Goal: Task Accomplishment & Management: Manage account settings

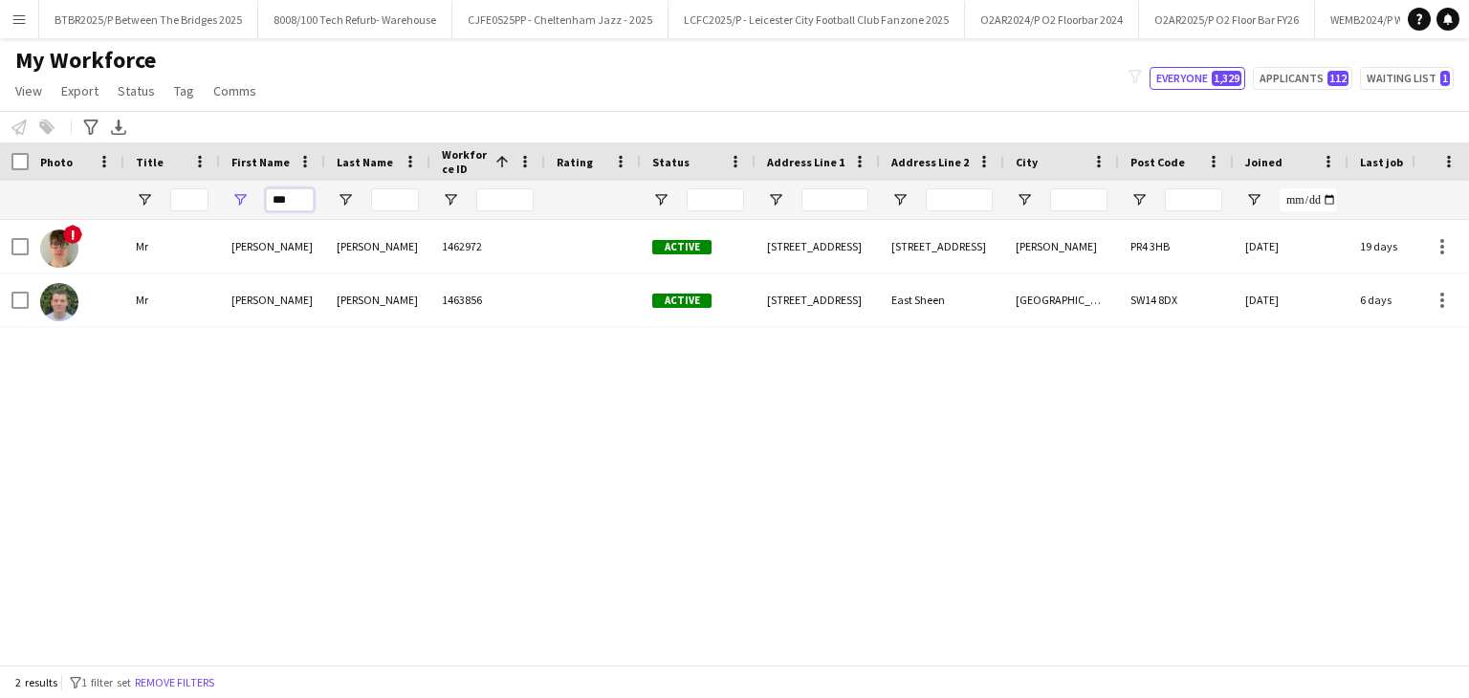
click at [300, 204] on input "***" at bounding box center [290, 199] width 48 height 23
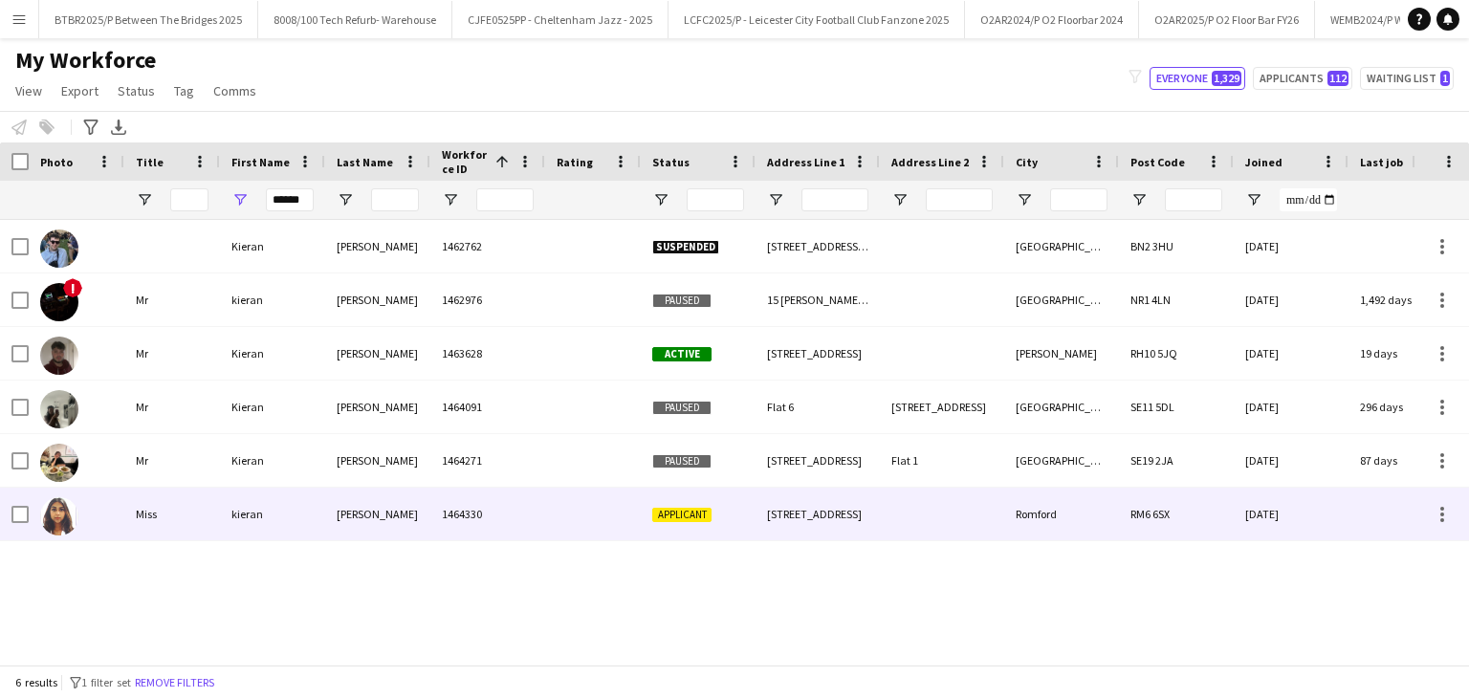
click at [497, 535] on div "1464330" at bounding box center [487, 514] width 115 height 53
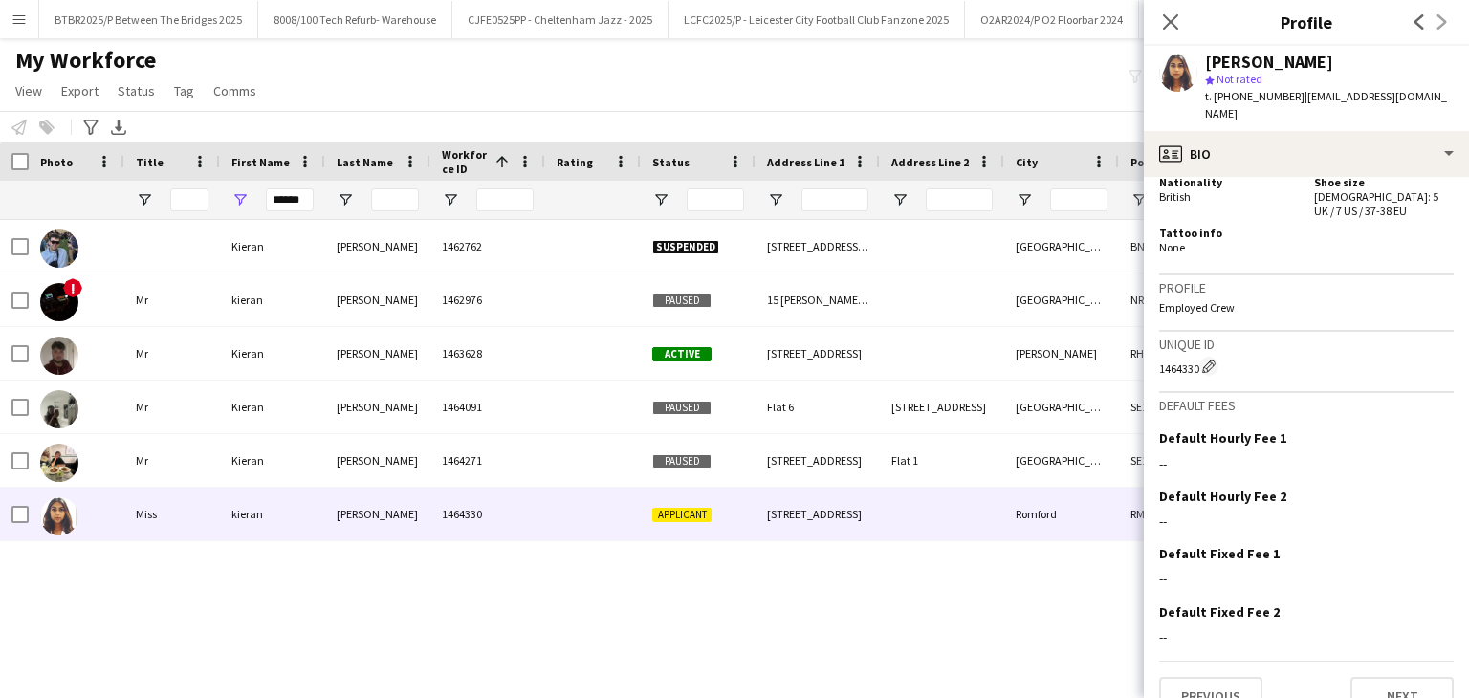
scroll to position [655, 0]
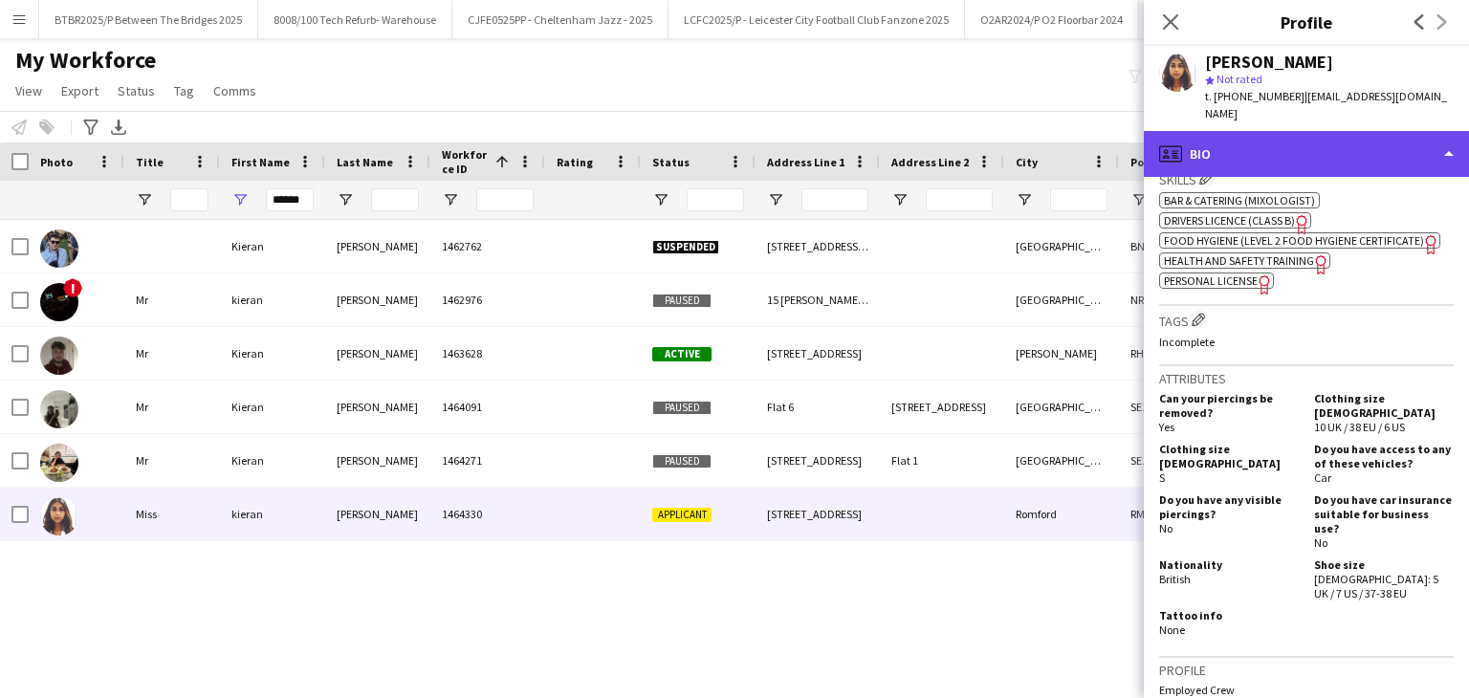
click at [1301, 131] on div "profile Bio" at bounding box center [1306, 154] width 325 height 46
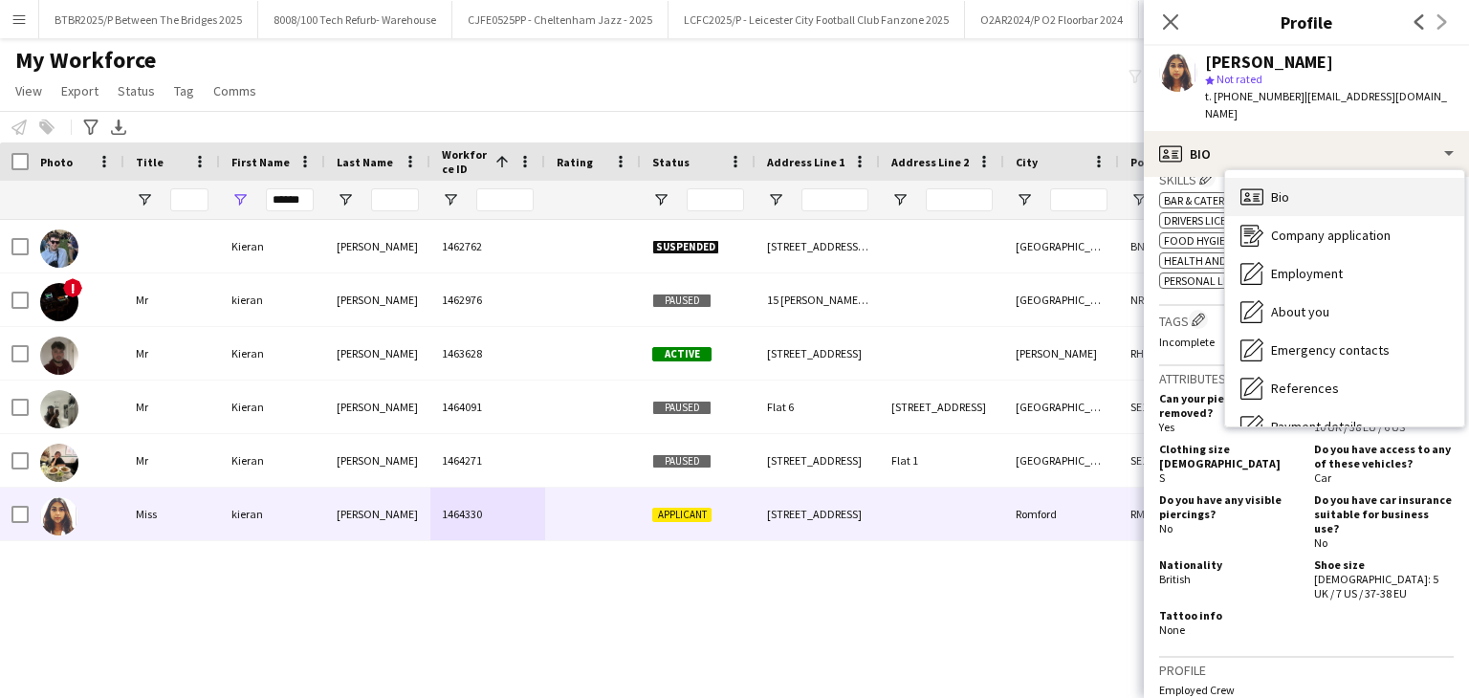
click at [1378, 193] on div "Bio Bio" at bounding box center [1344, 197] width 239 height 38
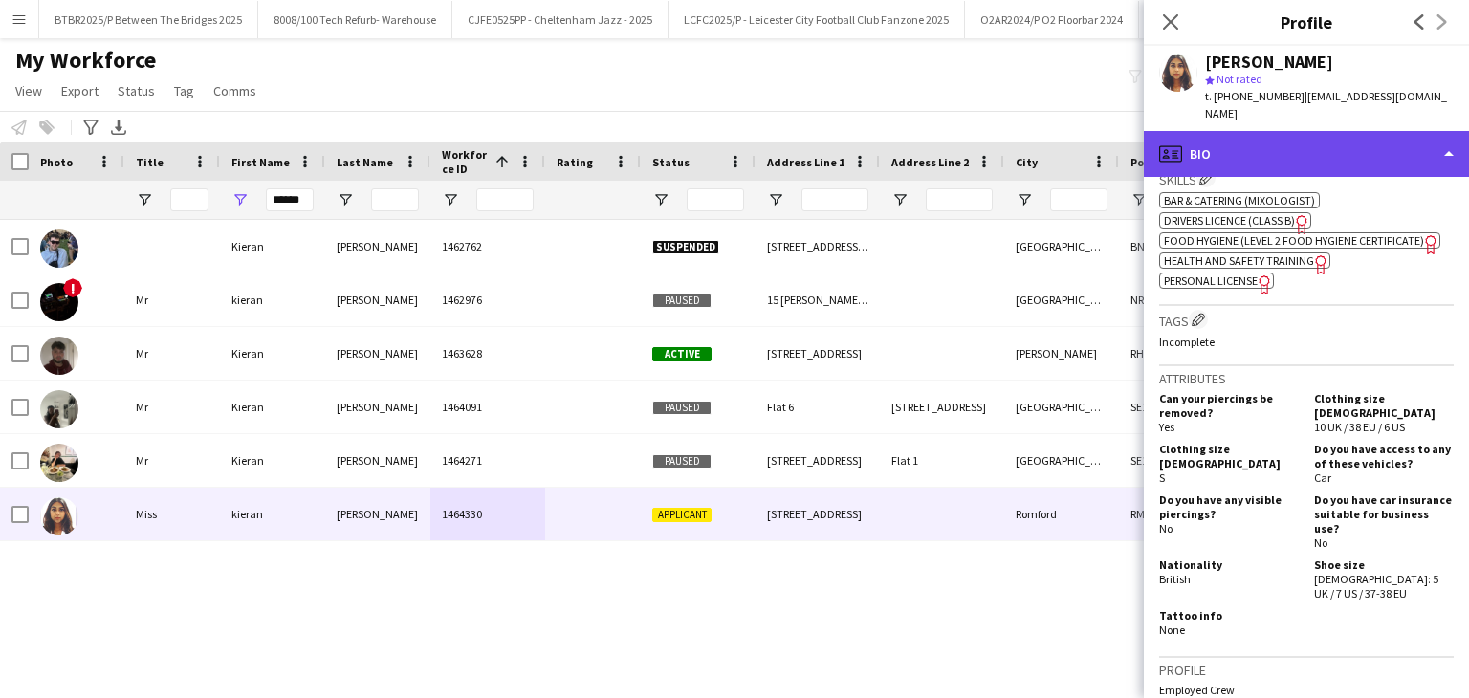
click at [1348, 146] on div "profile Bio" at bounding box center [1306, 154] width 325 height 46
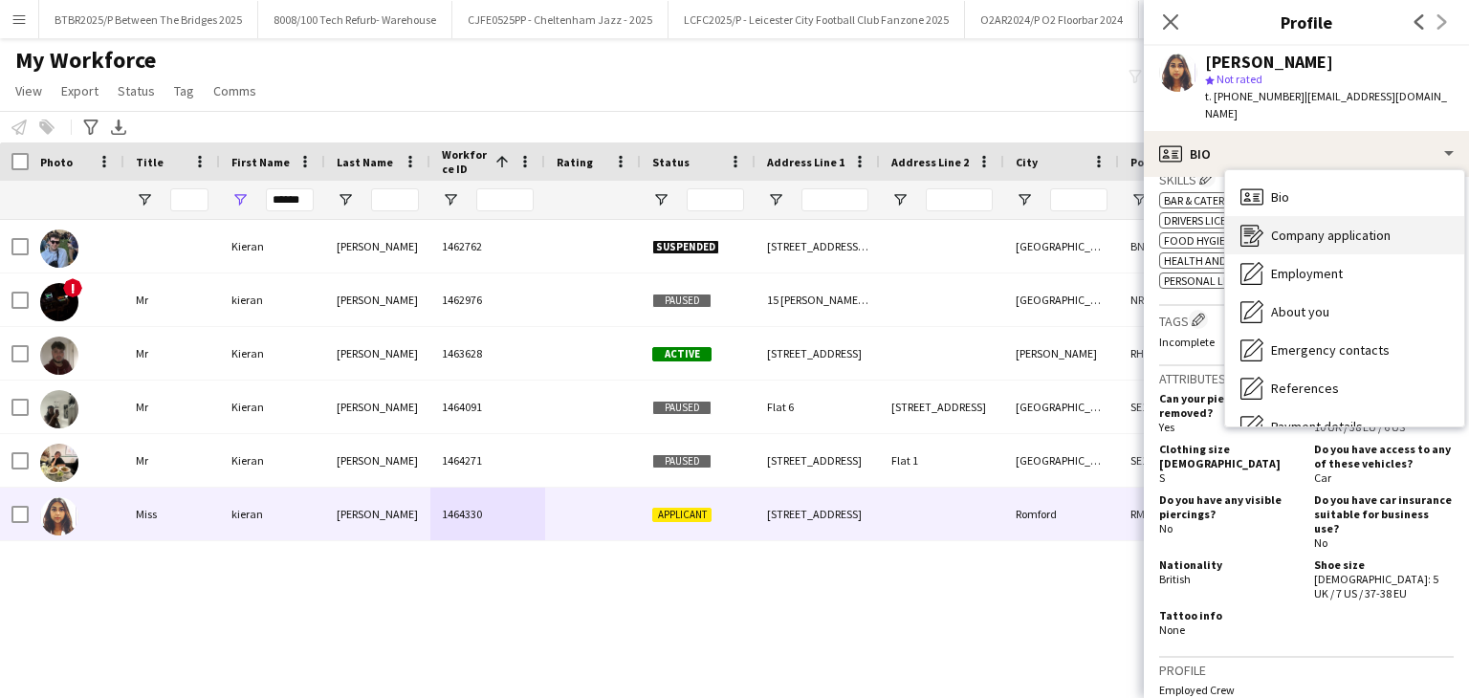
click at [1359, 216] on div "Company application Company application" at bounding box center [1344, 235] width 239 height 38
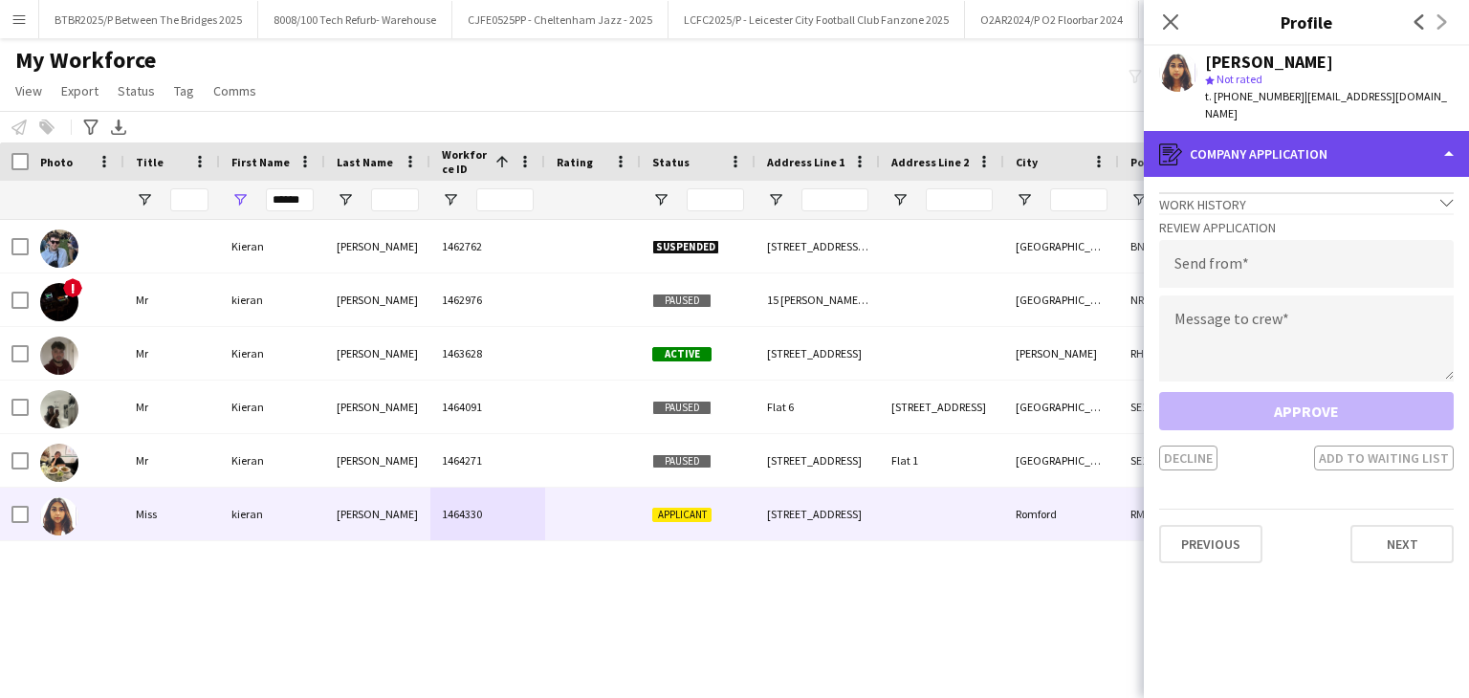
click at [1340, 139] on div "register Company application" at bounding box center [1306, 154] width 325 height 46
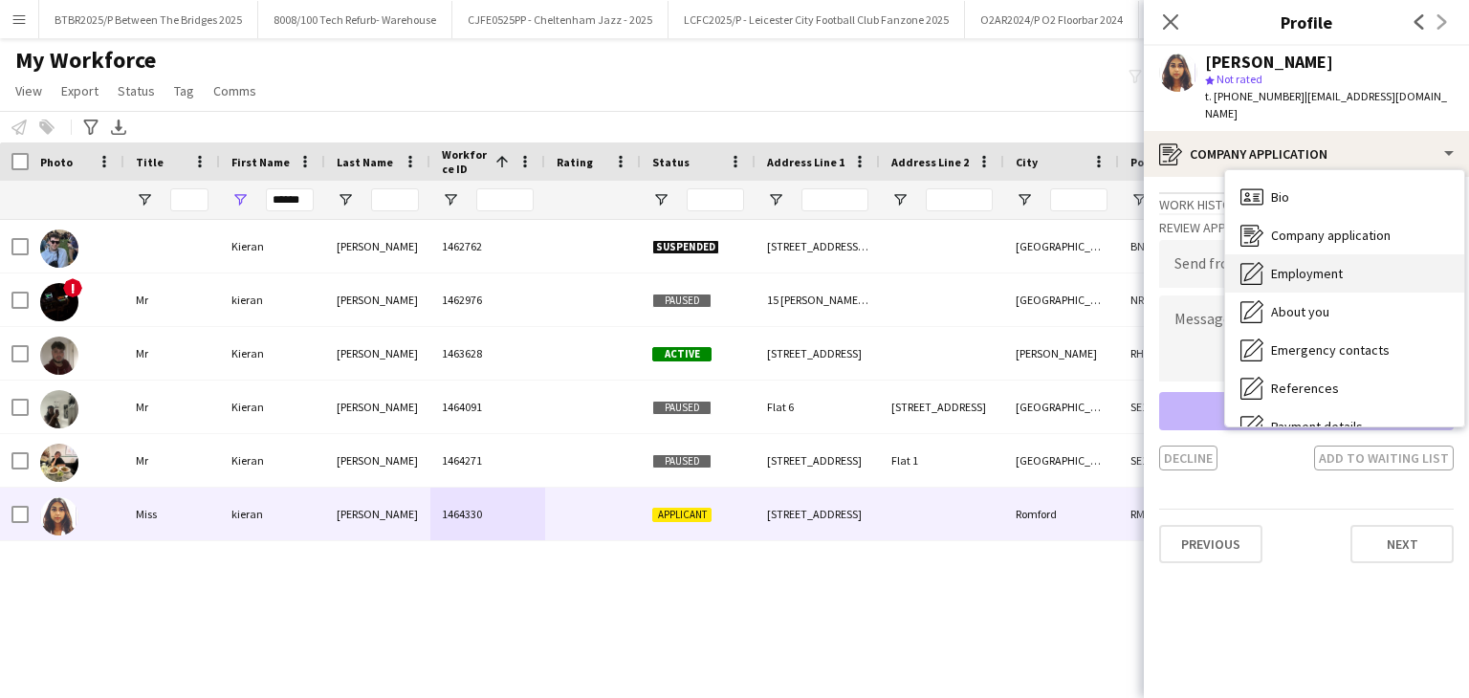
click at [1355, 254] on div "Employment Employment" at bounding box center [1344, 273] width 239 height 38
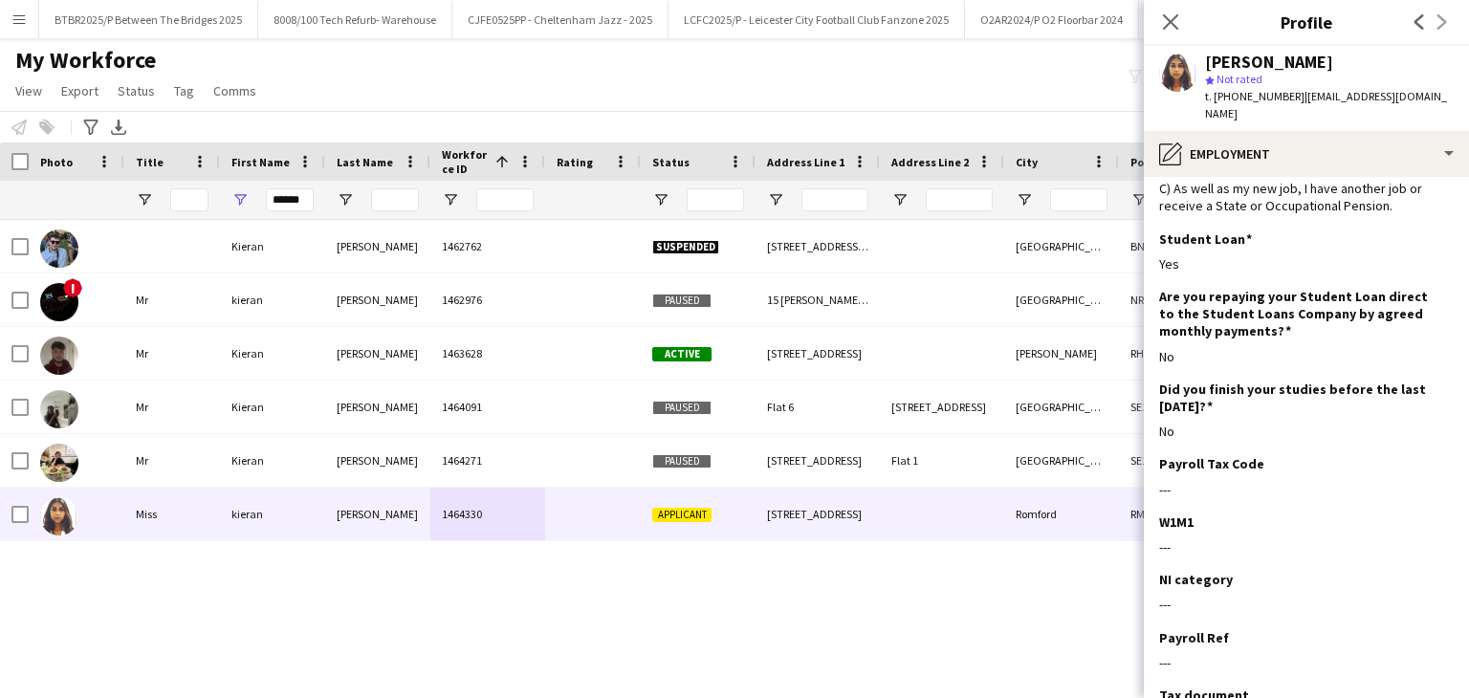
scroll to position [96, 0]
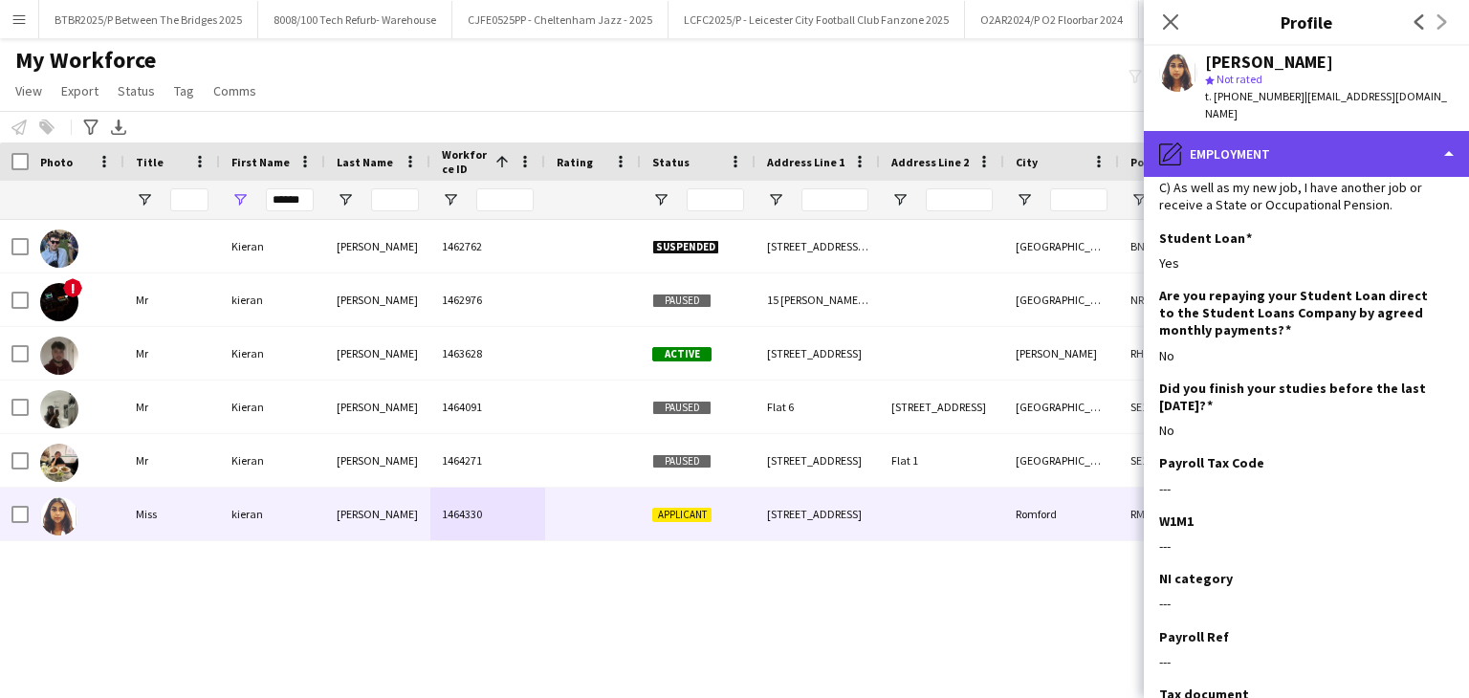
click at [1339, 131] on div "pencil4 Employment" at bounding box center [1306, 154] width 325 height 46
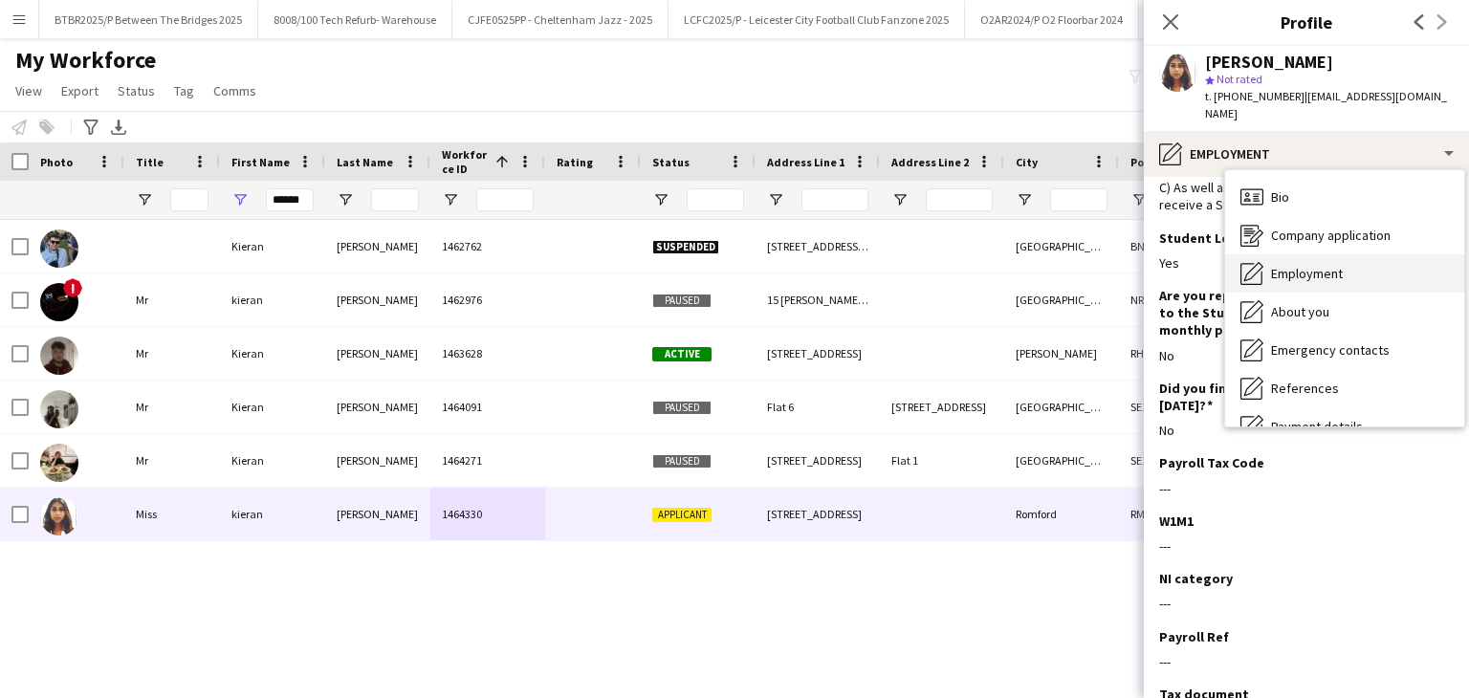
click at [1339, 265] on span "Employment" at bounding box center [1307, 273] width 72 height 17
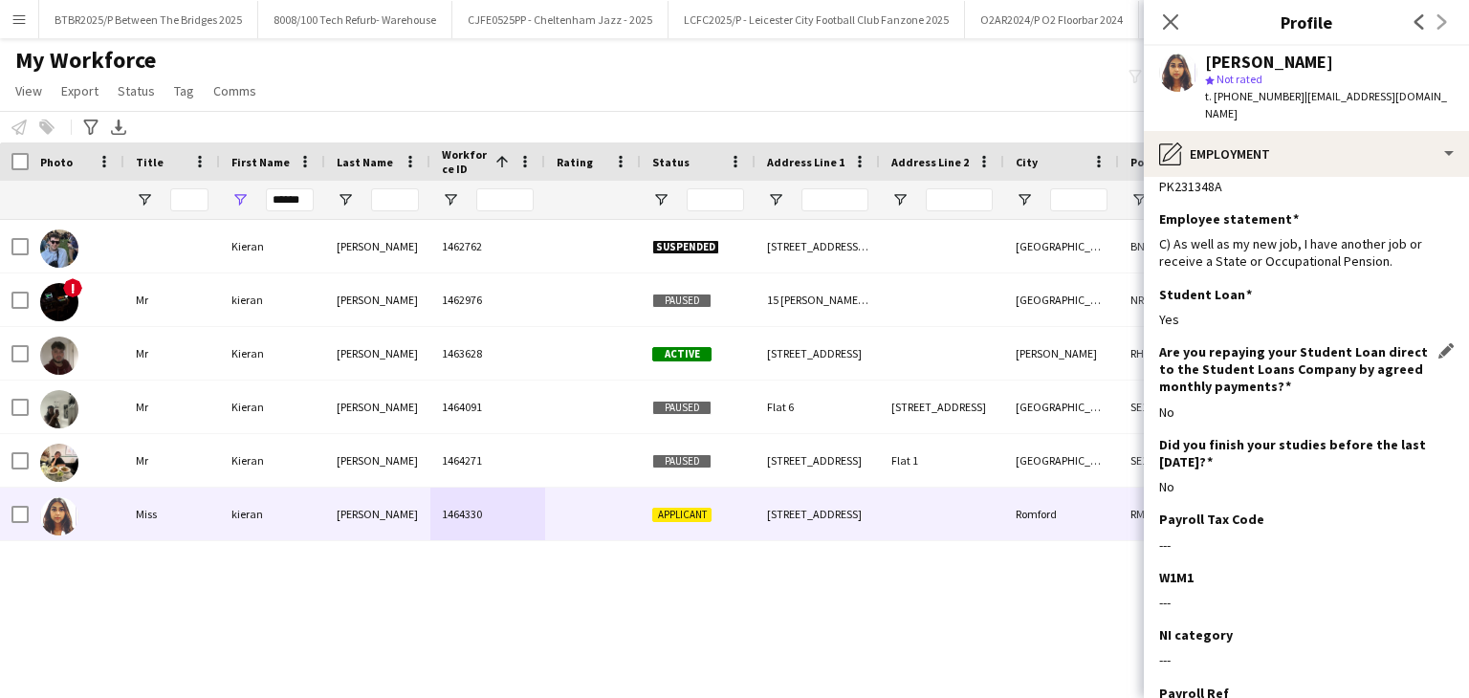
scroll to position [0, 0]
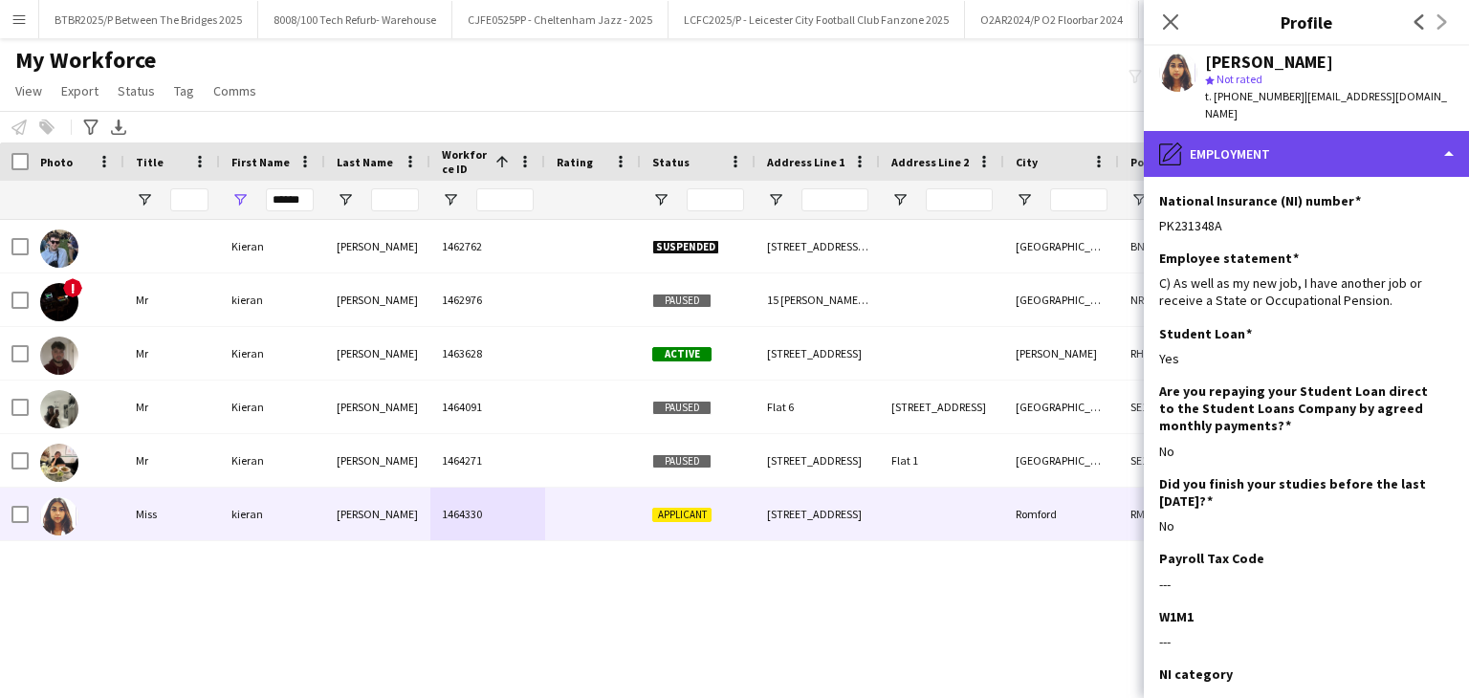
click at [1315, 133] on div "pencil4 Employment" at bounding box center [1306, 154] width 325 height 46
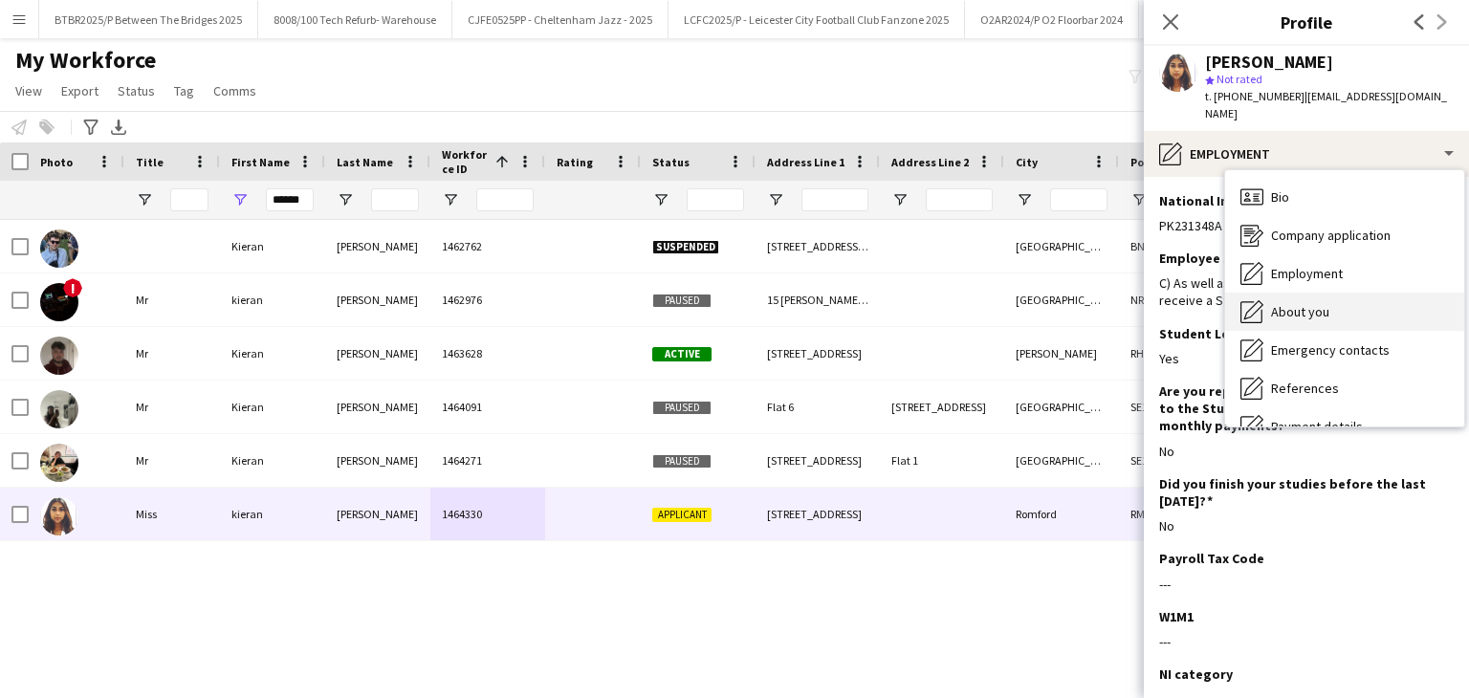
click at [1320, 293] on div "About you About you" at bounding box center [1344, 312] width 239 height 38
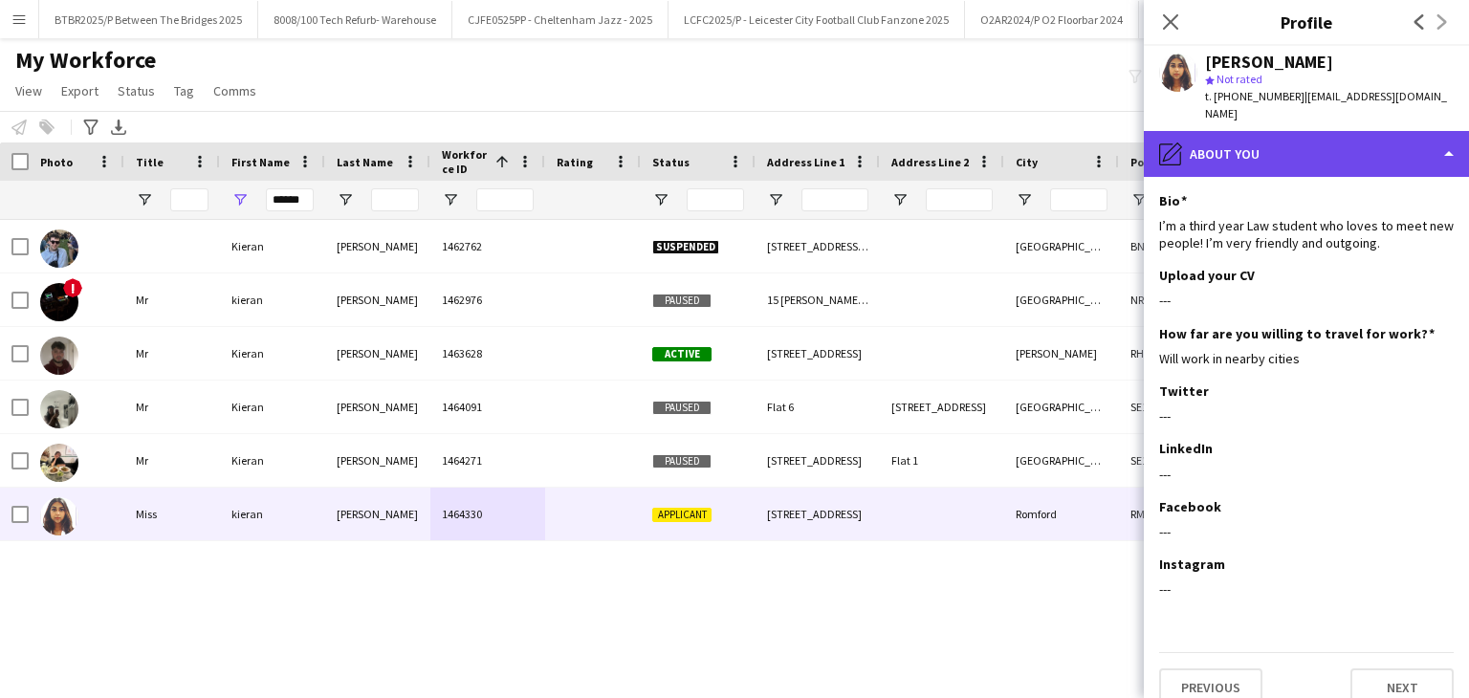
click at [1307, 143] on div "pencil4 About you" at bounding box center [1306, 154] width 325 height 46
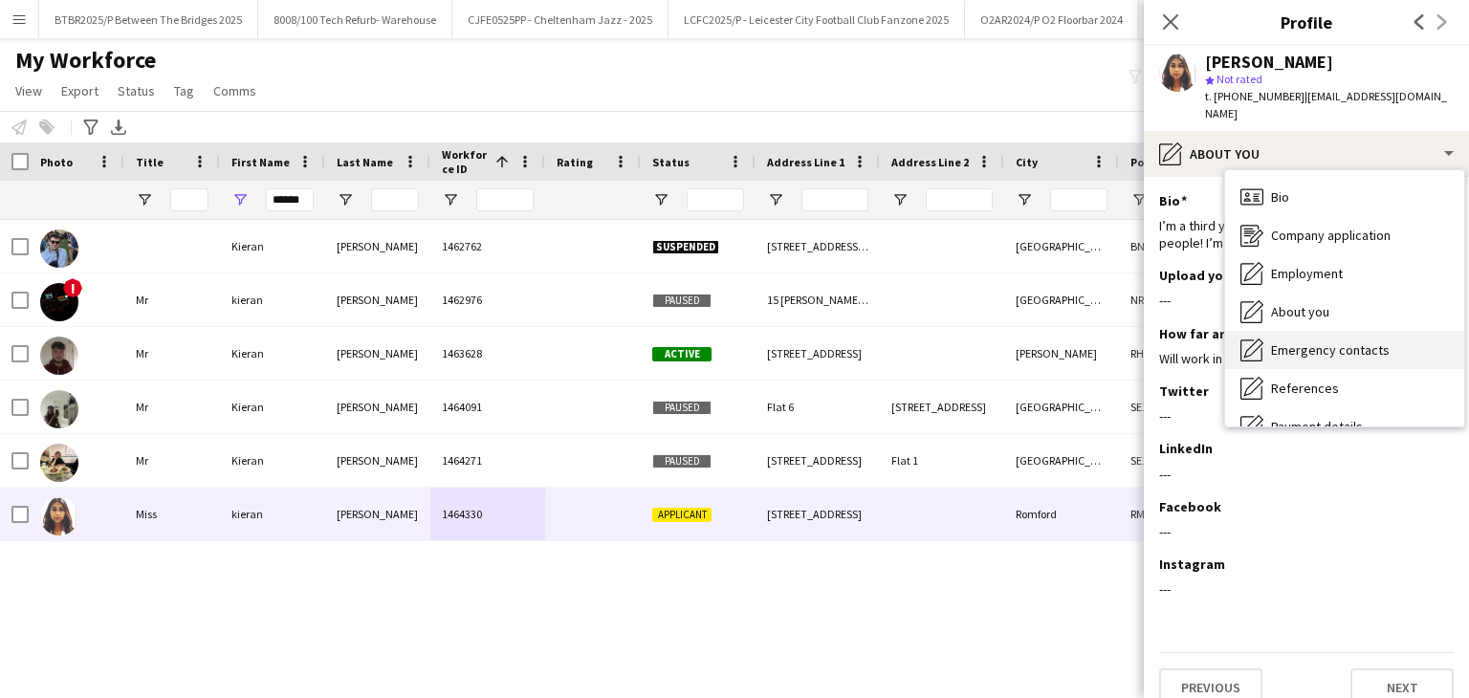
click at [1322, 341] on span "Emergency contacts" at bounding box center [1330, 349] width 119 height 17
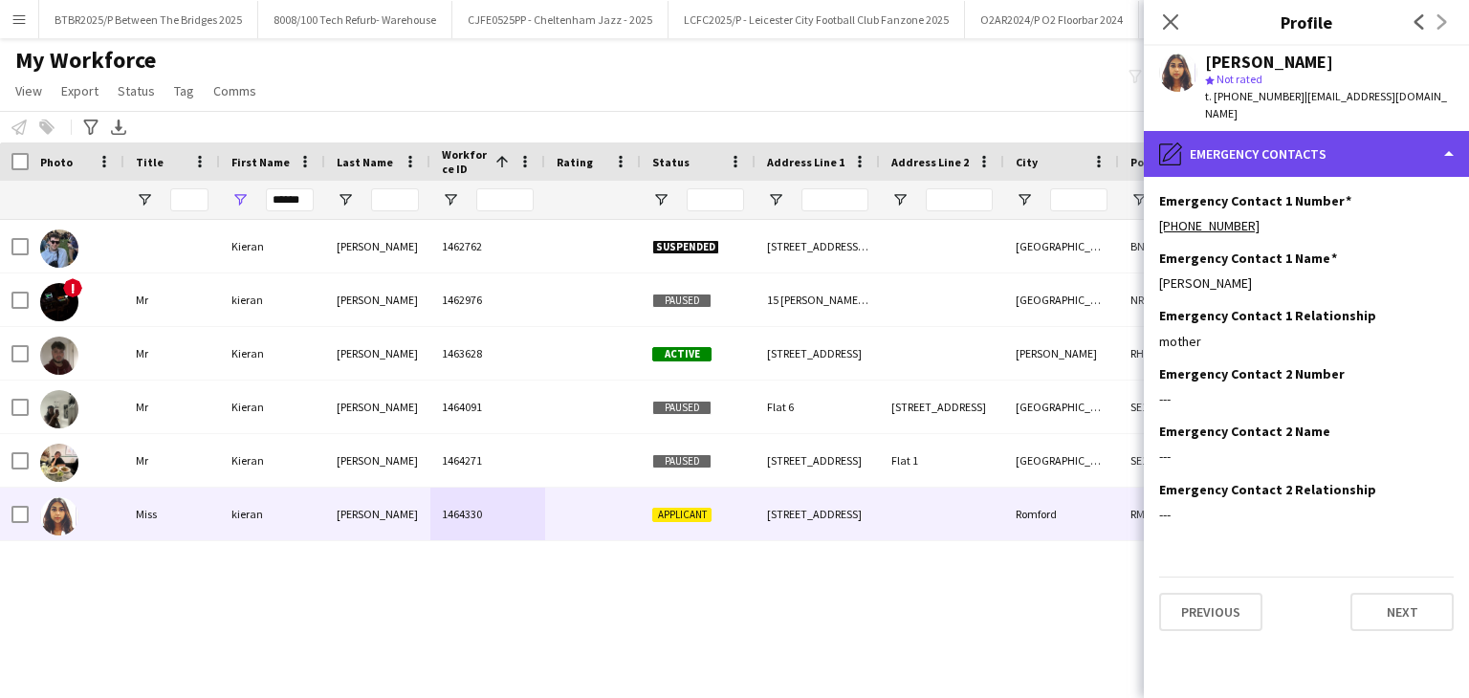
click at [1305, 134] on div "pencil4 Emergency contacts" at bounding box center [1306, 154] width 325 height 46
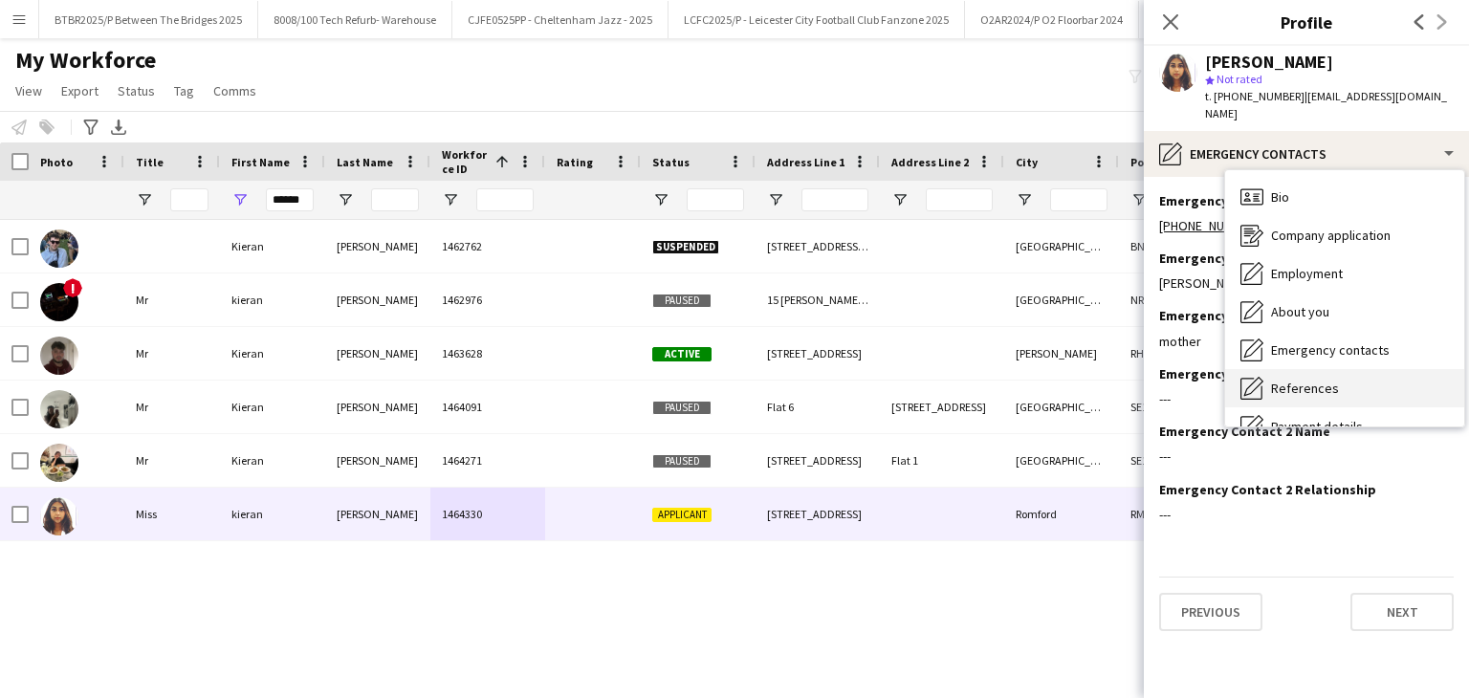
click at [1364, 369] on div "References References" at bounding box center [1344, 388] width 239 height 38
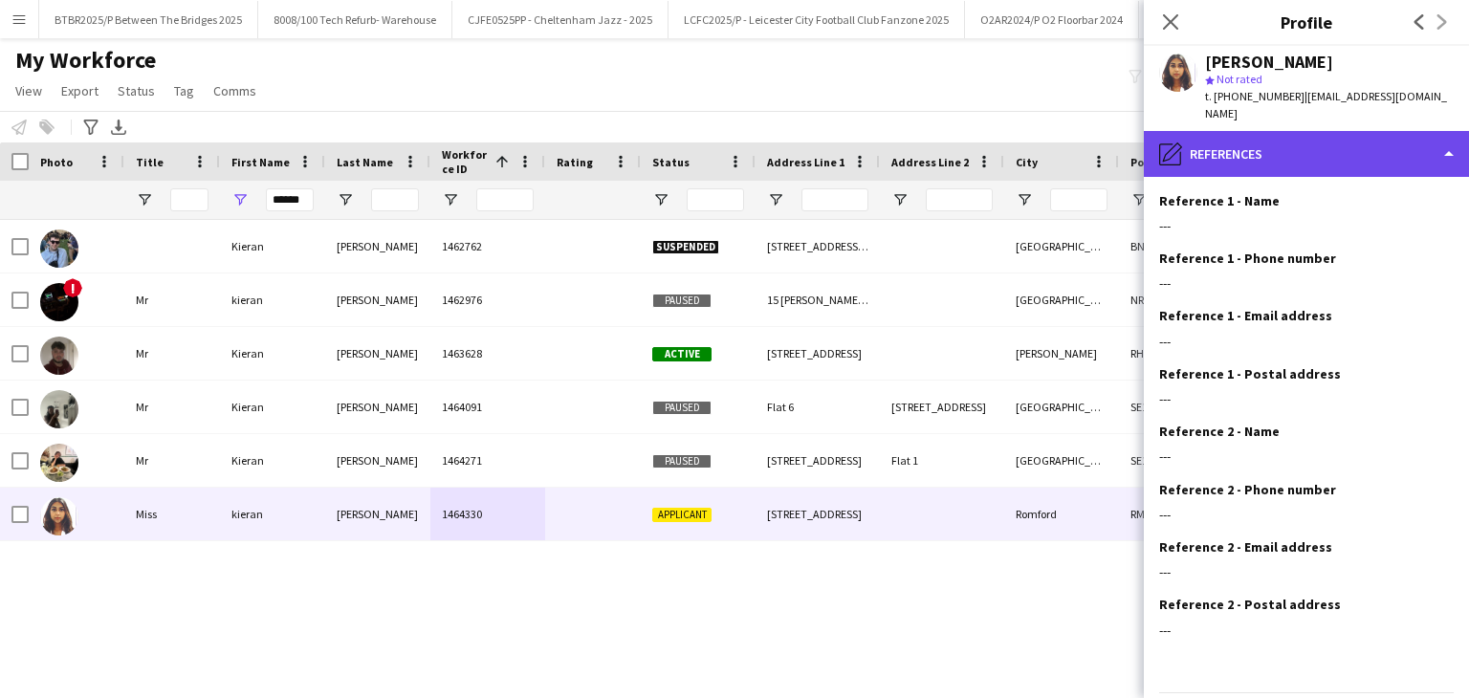
click at [1320, 152] on div "pencil4 References" at bounding box center [1306, 154] width 325 height 46
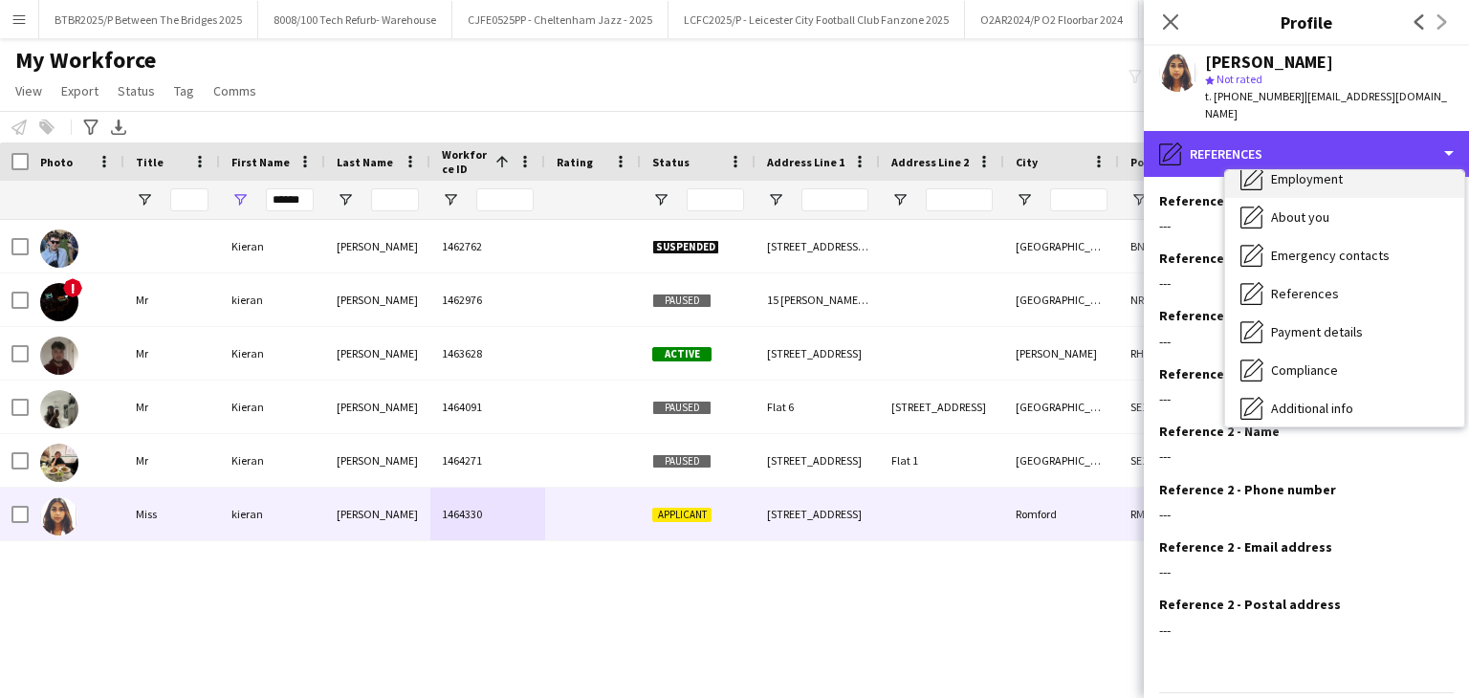
scroll to position [96, 0]
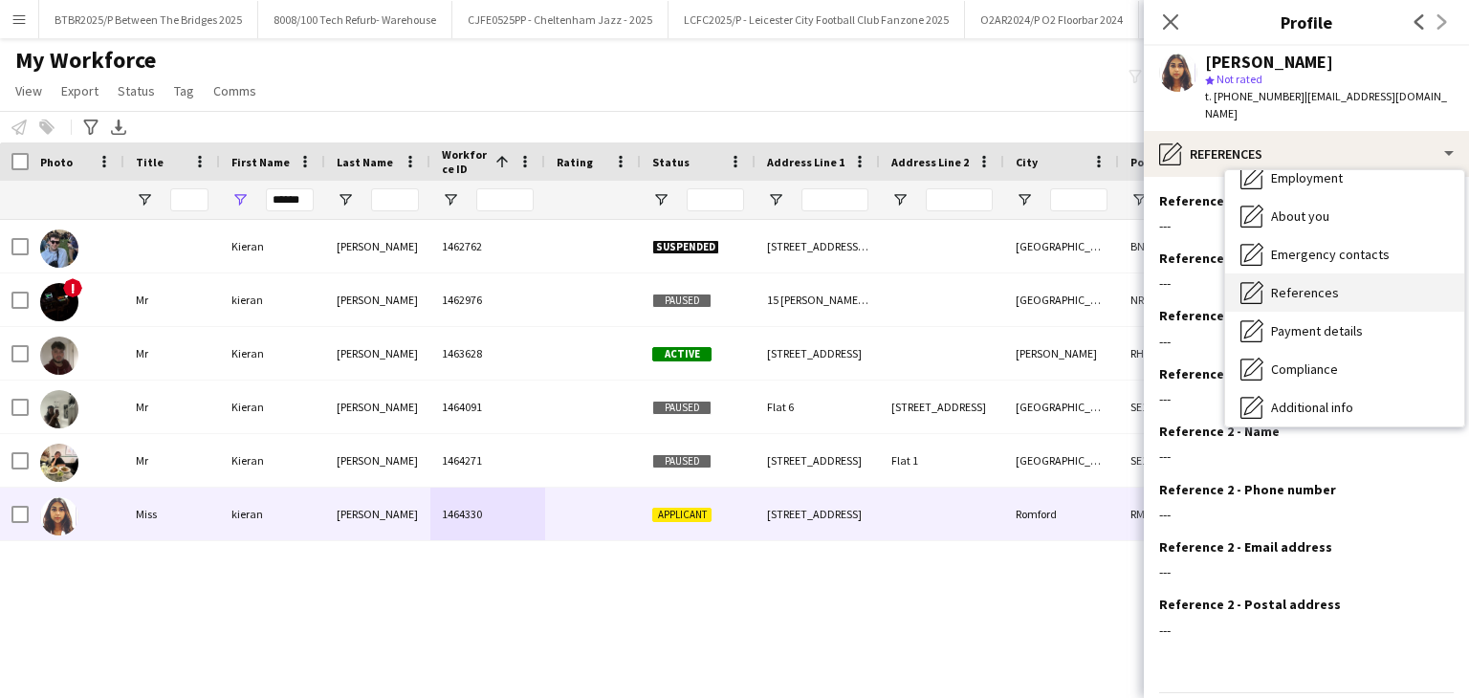
click at [1336, 274] on div "References References" at bounding box center [1344, 293] width 239 height 38
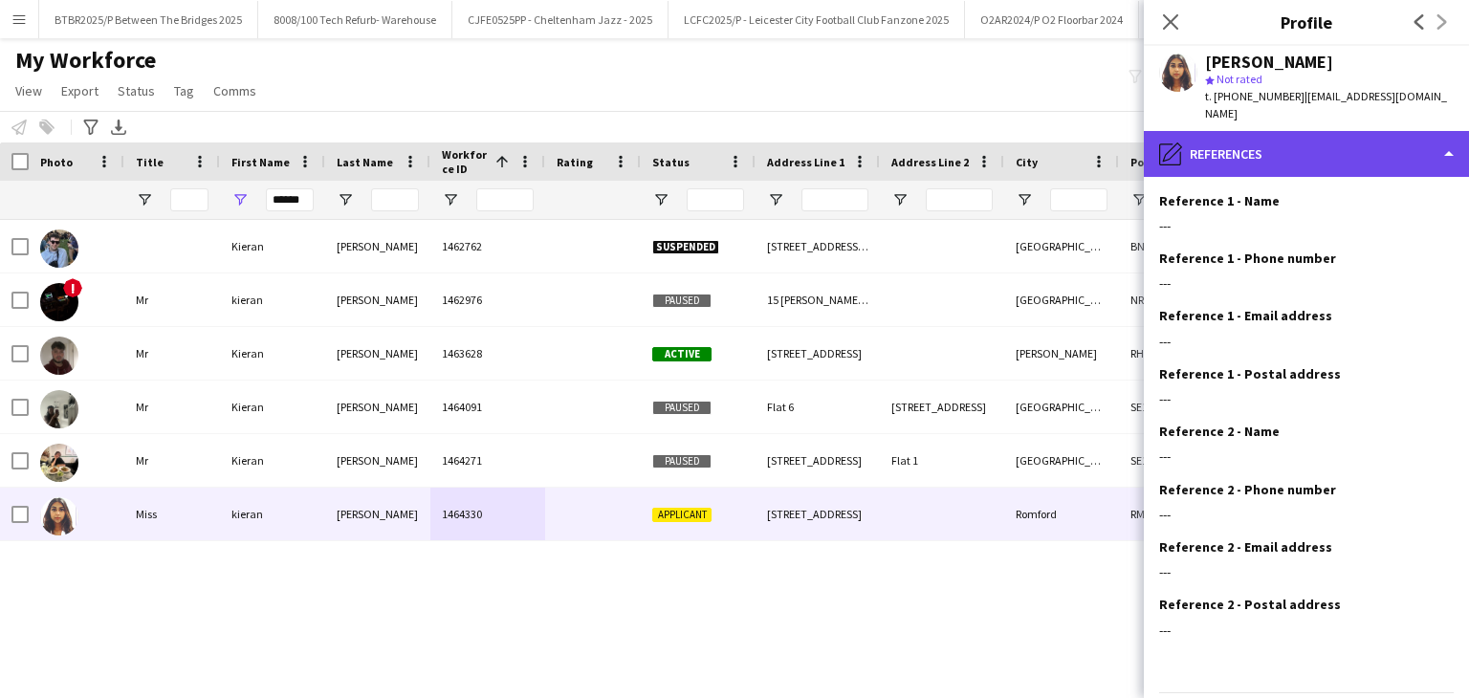
click at [1308, 150] on div "pencil4 References" at bounding box center [1306, 154] width 325 height 46
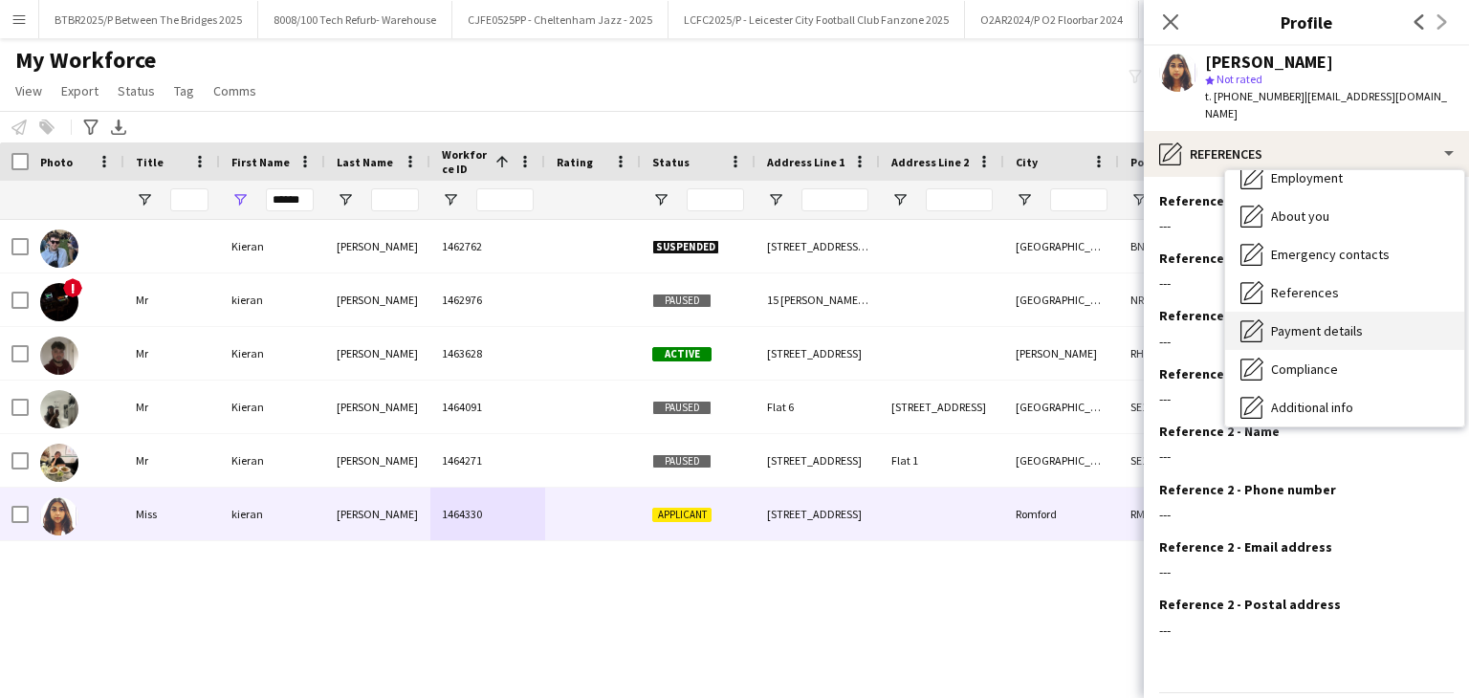
click at [1342, 323] on div "Payment details Payment details" at bounding box center [1344, 331] width 239 height 38
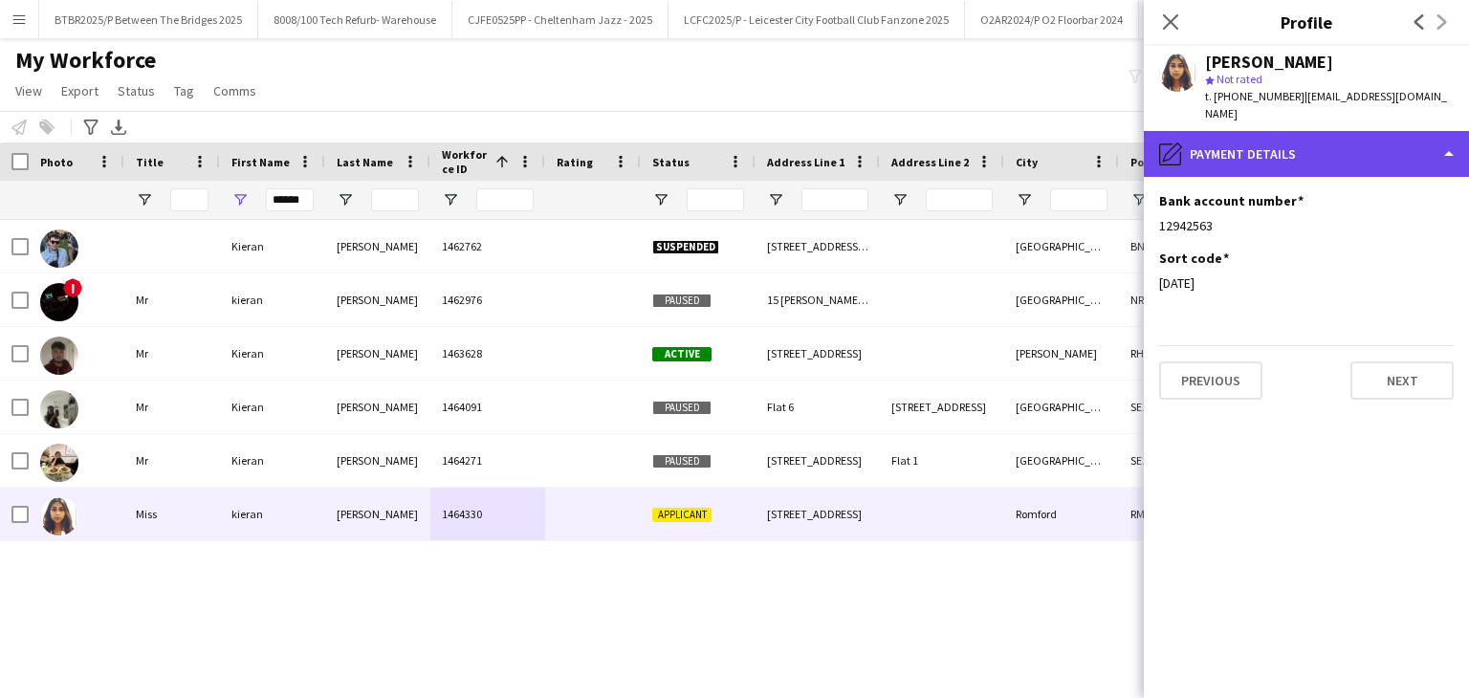
click at [1305, 140] on div "pencil4 Payment details" at bounding box center [1306, 154] width 325 height 46
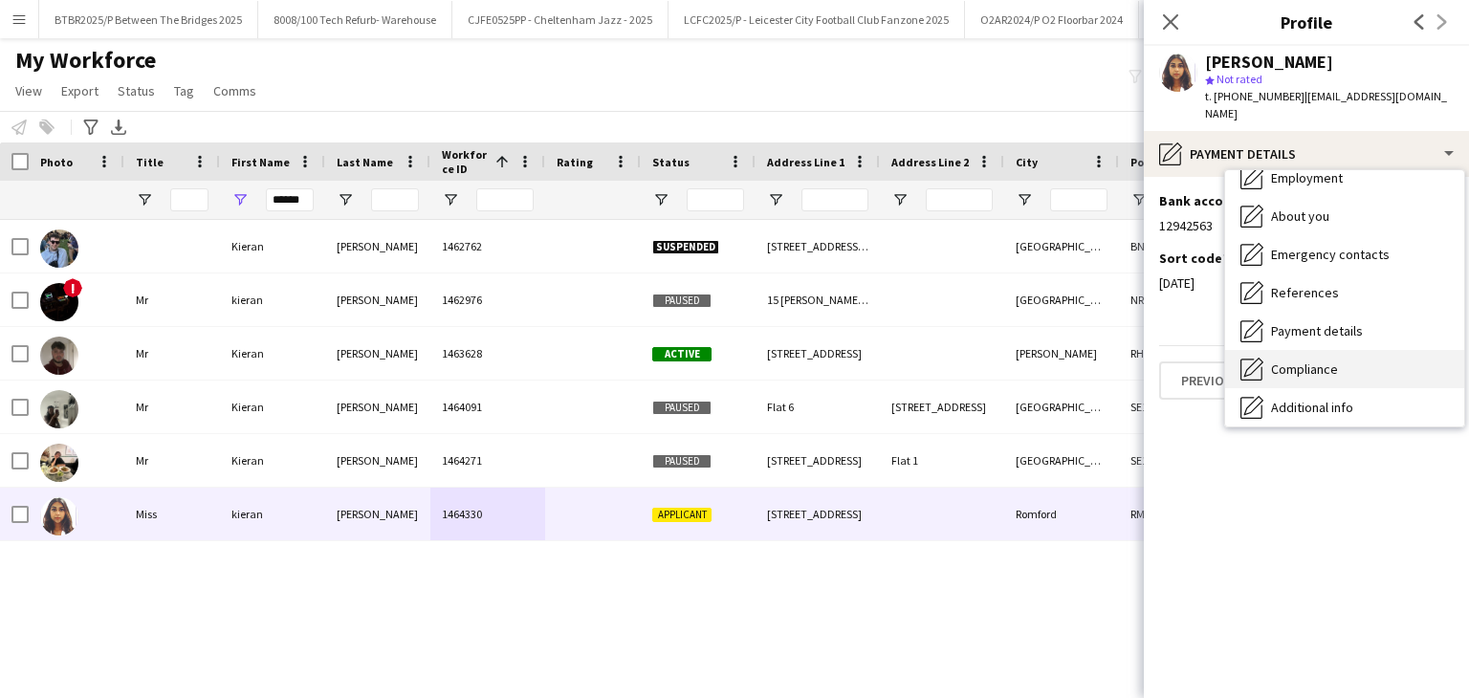
click at [1316, 350] on div "Compliance Compliance" at bounding box center [1344, 369] width 239 height 38
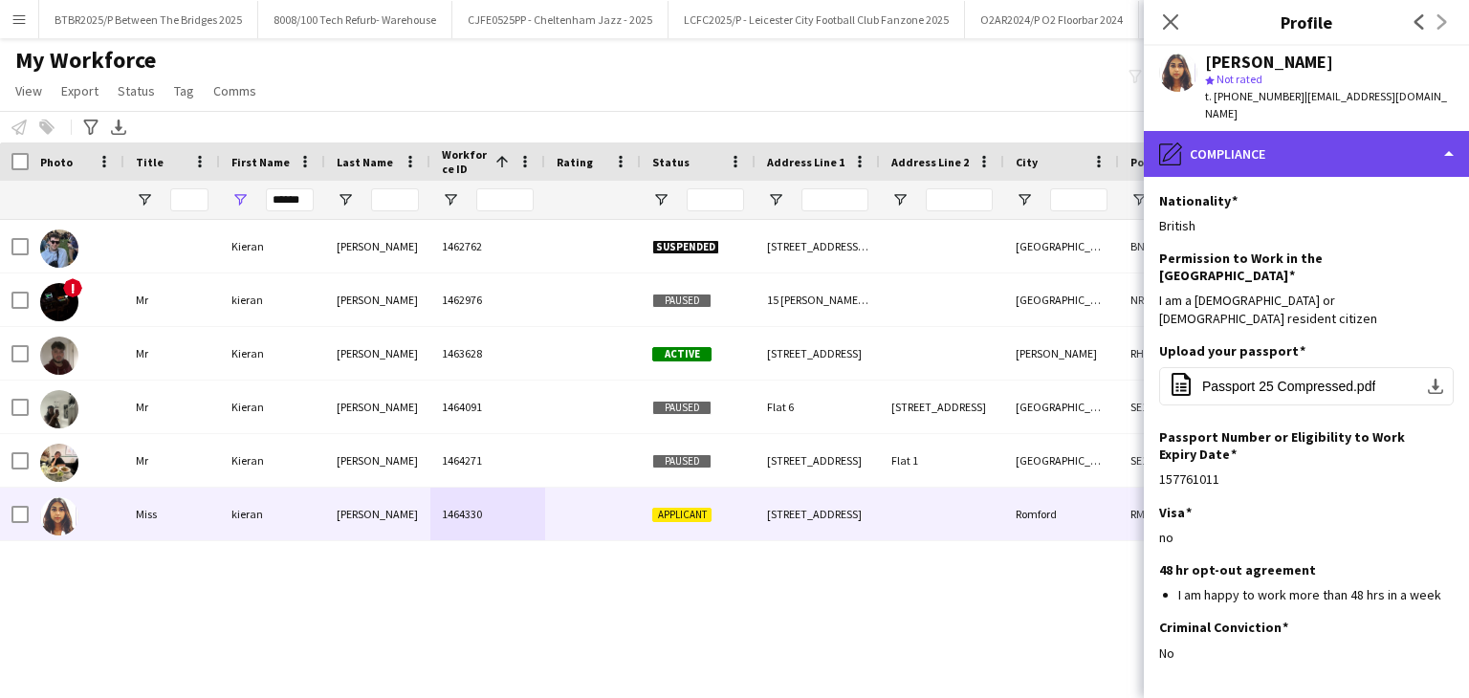
click at [1305, 131] on div "pencil4 Compliance" at bounding box center [1306, 154] width 325 height 46
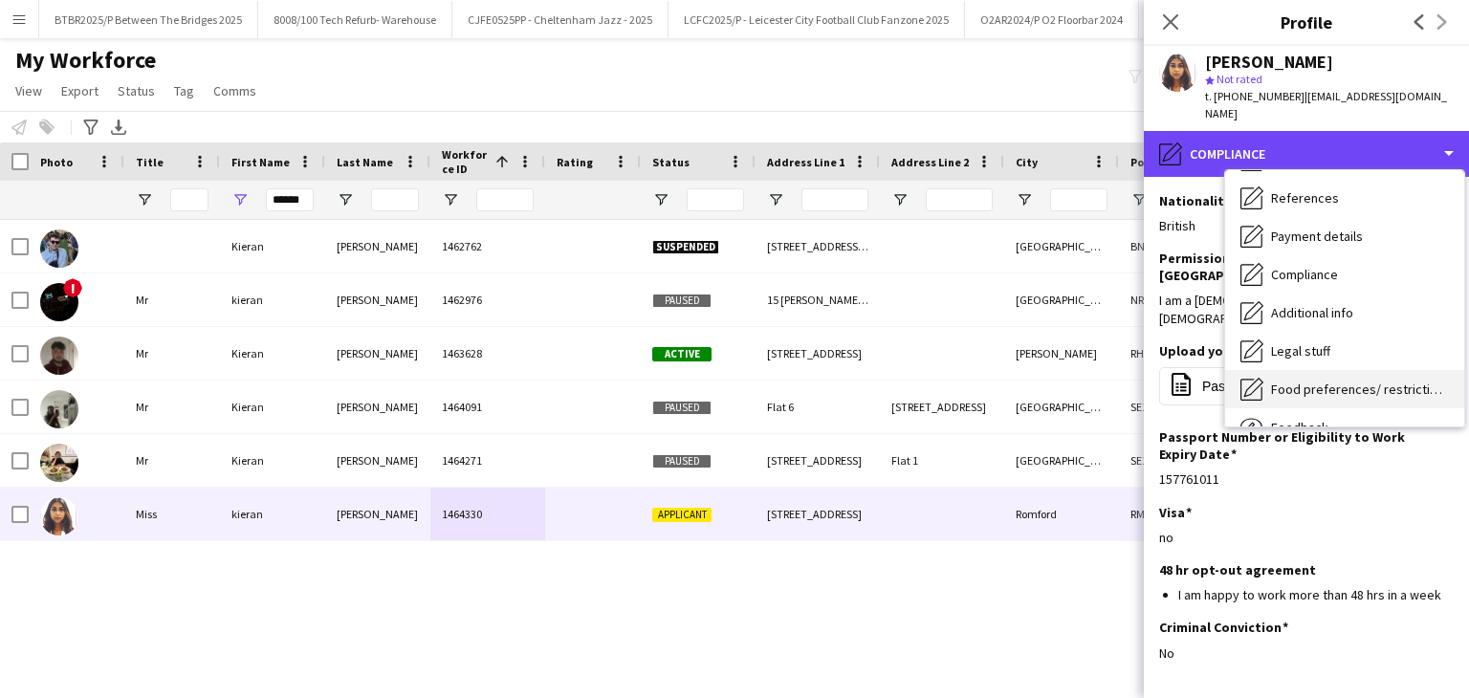
scroll to position [191, 0]
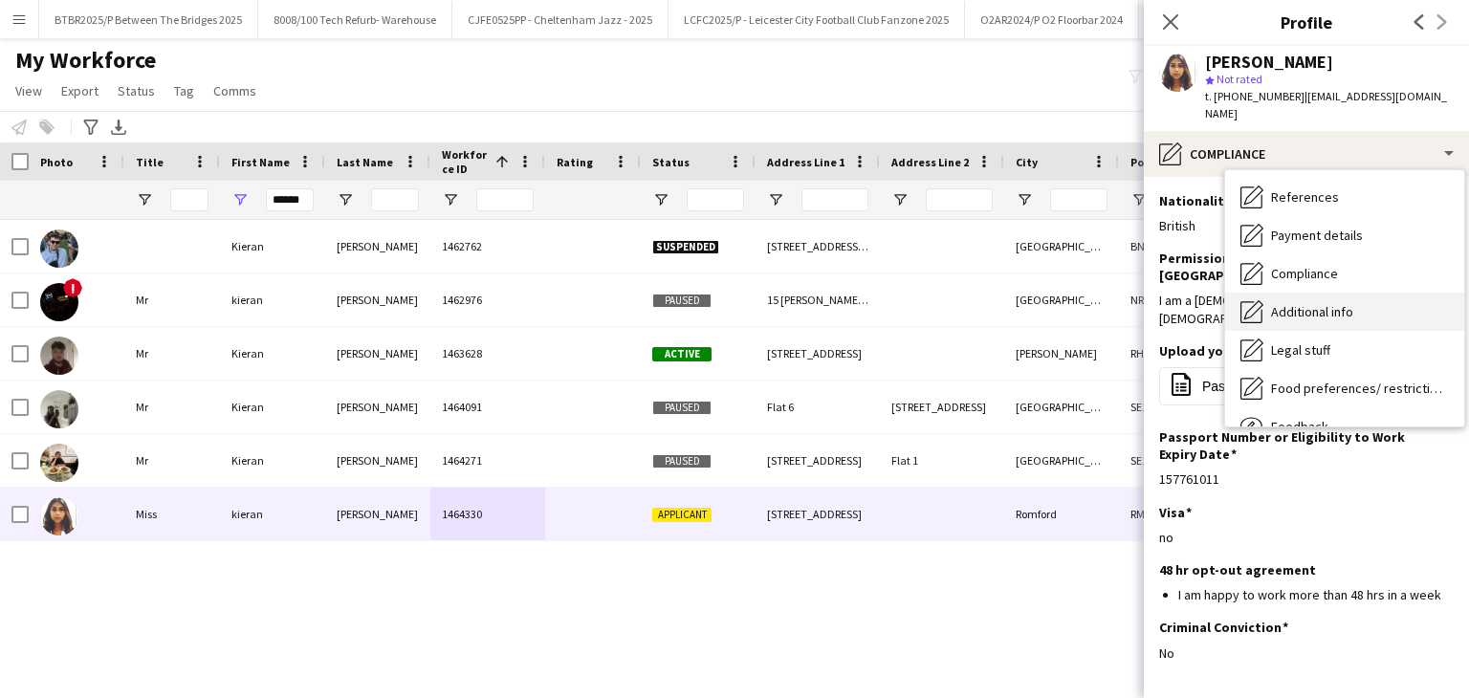
click at [1322, 304] on div "Additional info Additional info" at bounding box center [1344, 312] width 239 height 38
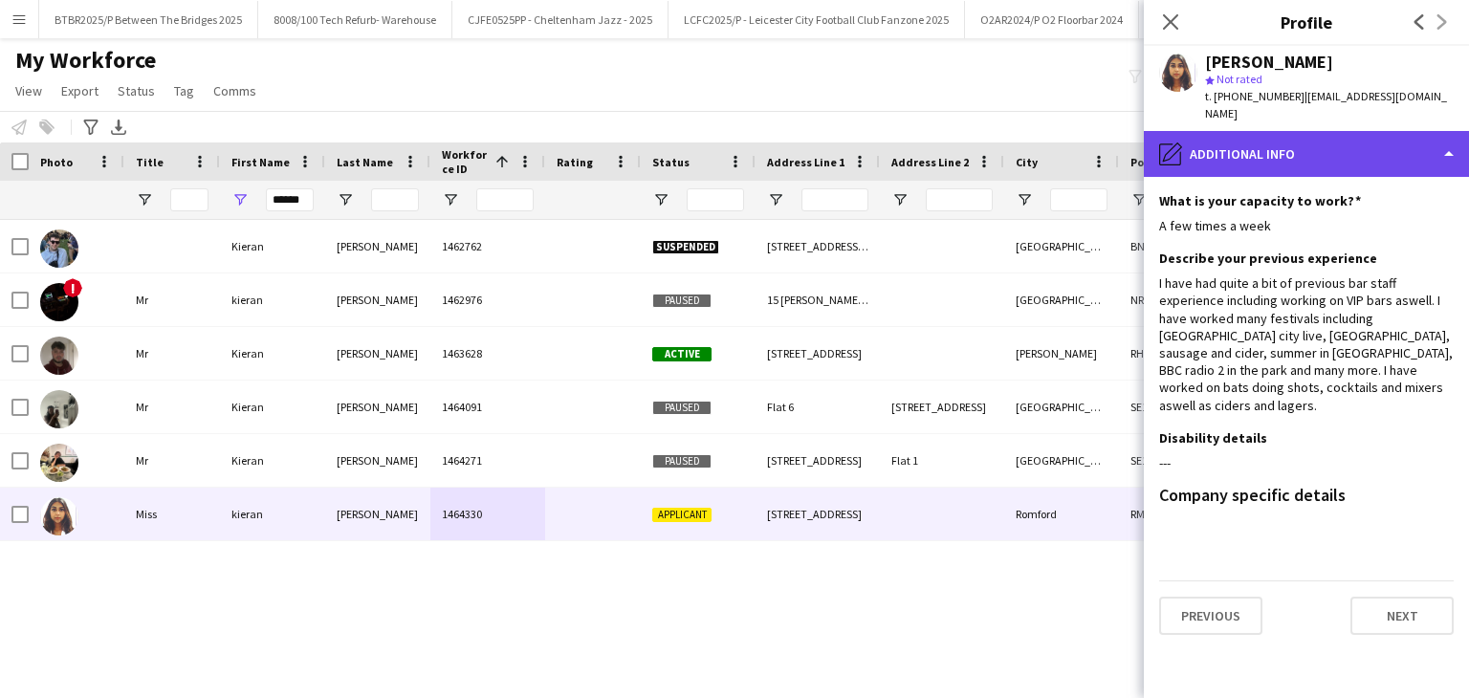
click at [1289, 149] on div "pencil4 Additional info" at bounding box center [1306, 154] width 325 height 46
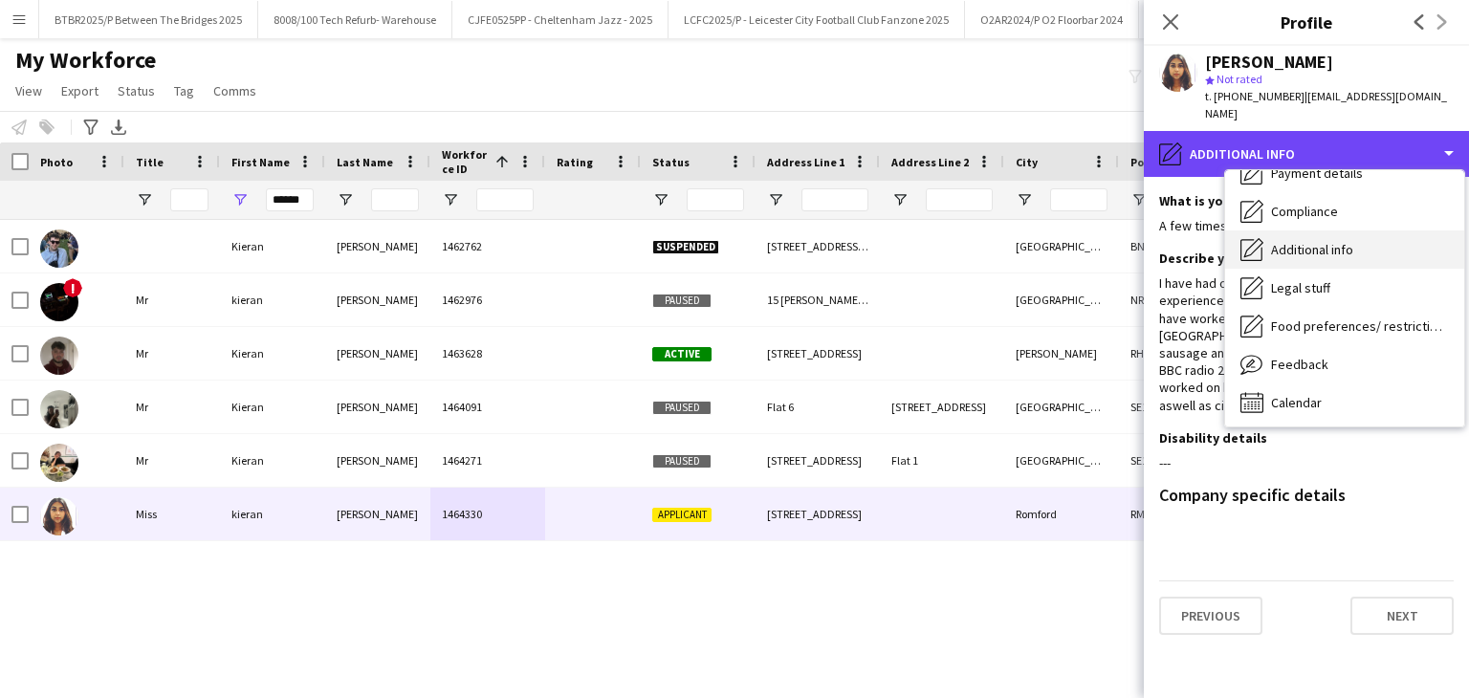
scroll to position [256, 0]
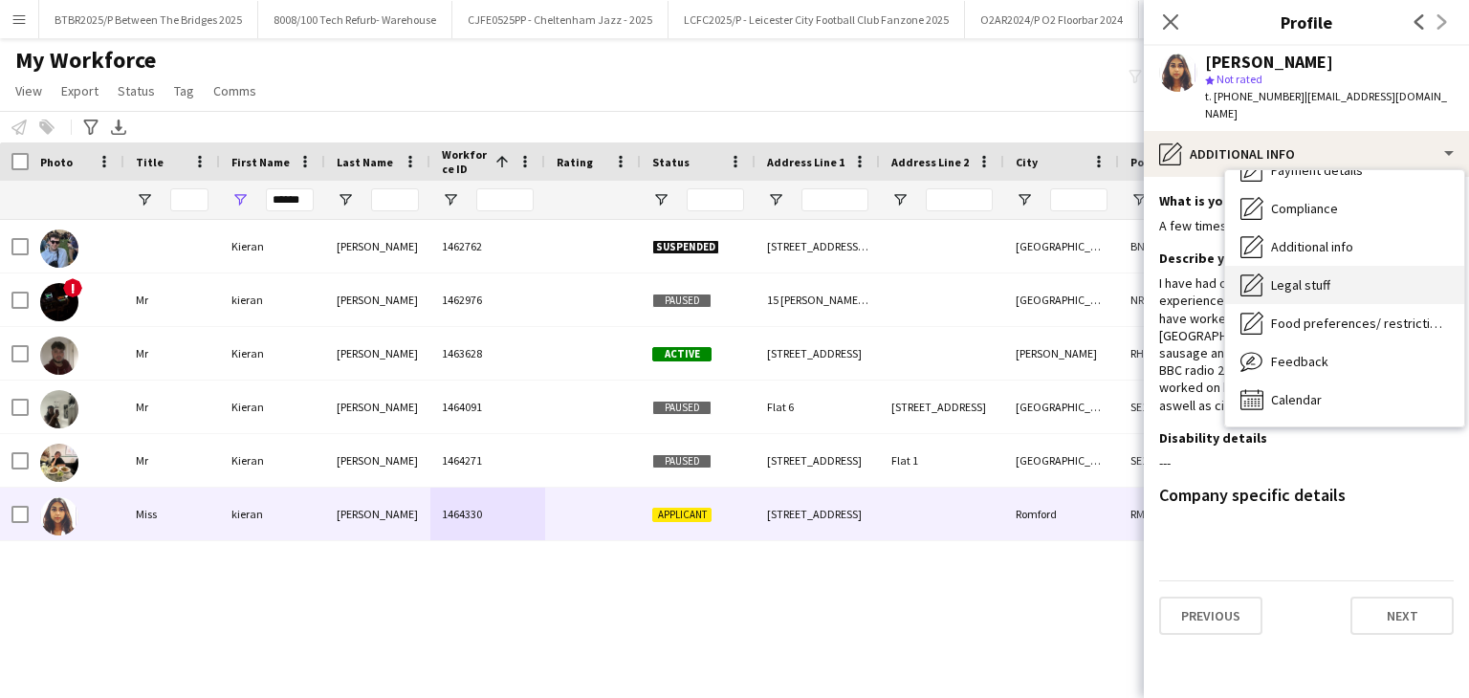
click at [1325, 276] on span "Legal stuff" at bounding box center [1300, 284] width 59 height 17
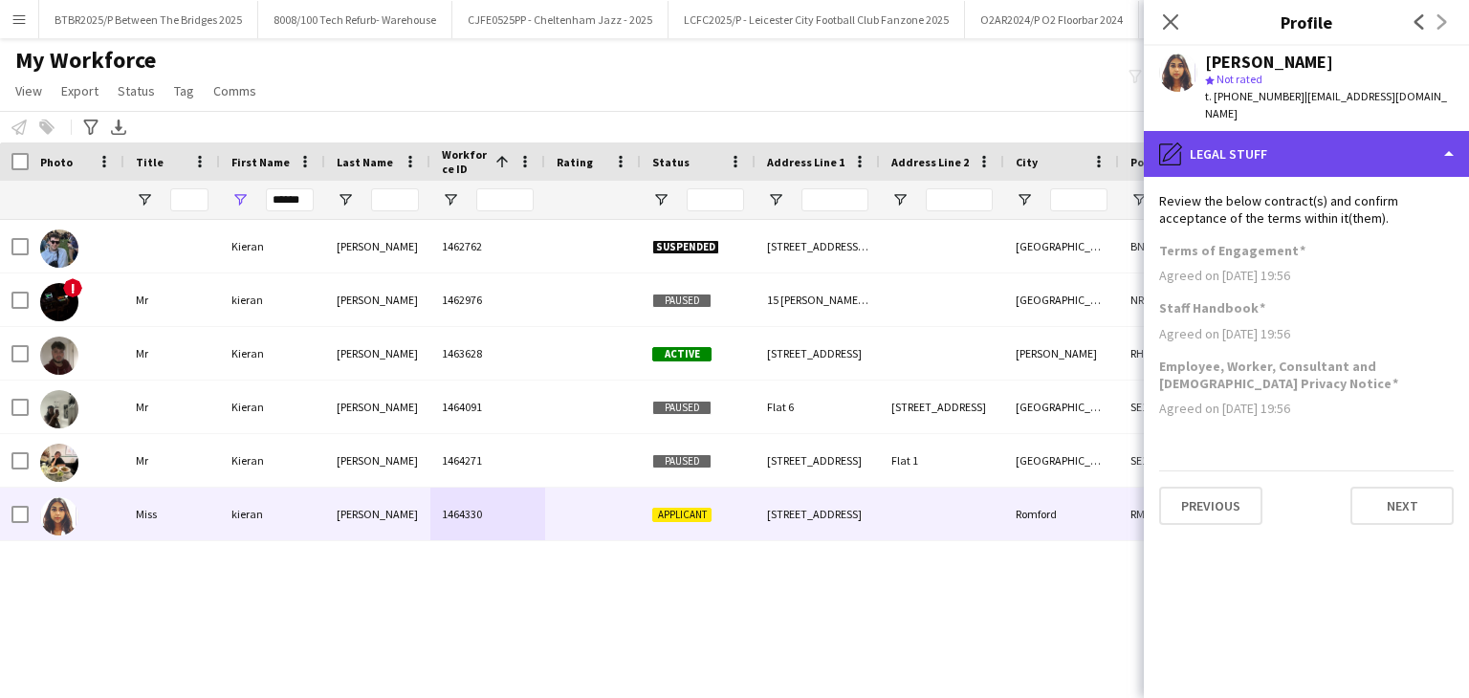
click at [1293, 147] on div "pencil4 Legal stuff" at bounding box center [1306, 154] width 325 height 46
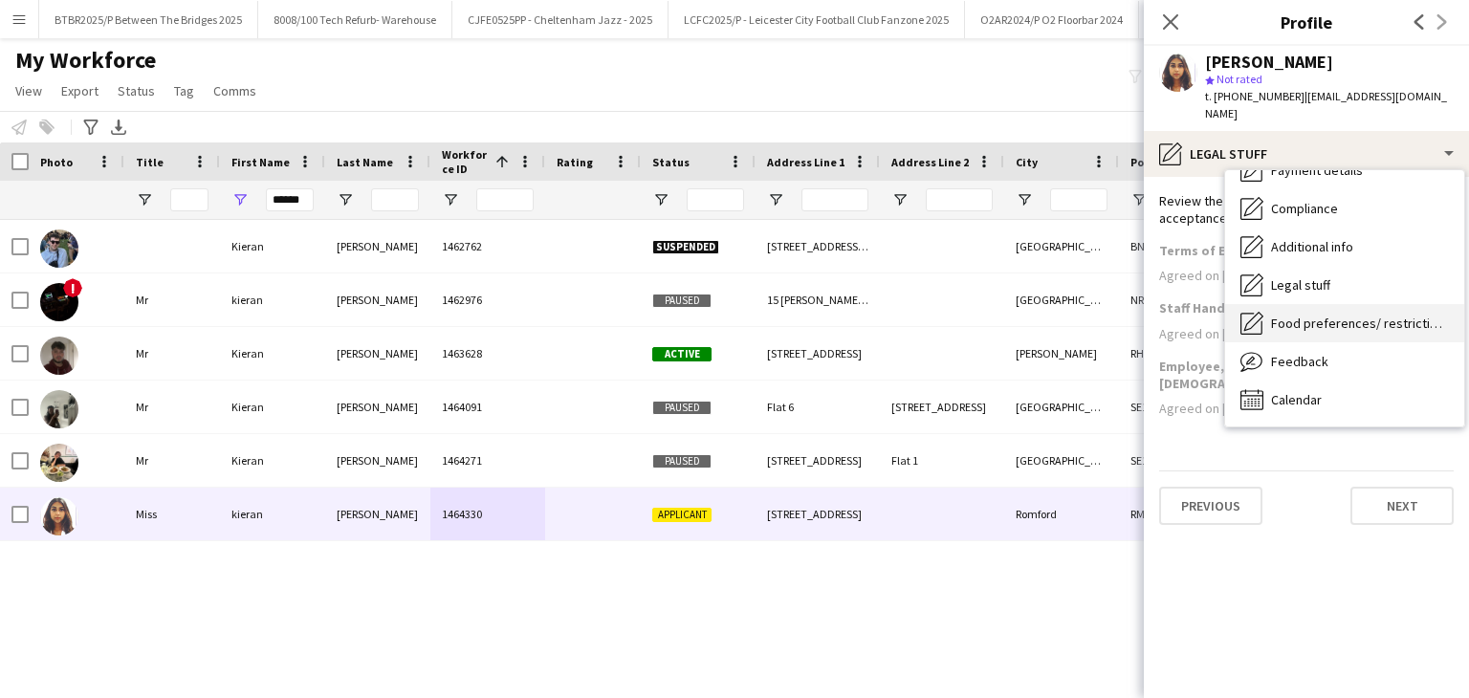
click at [1307, 315] on span "Food preferences/ restrictions" at bounding box center [1360, 323] width 178 height 17
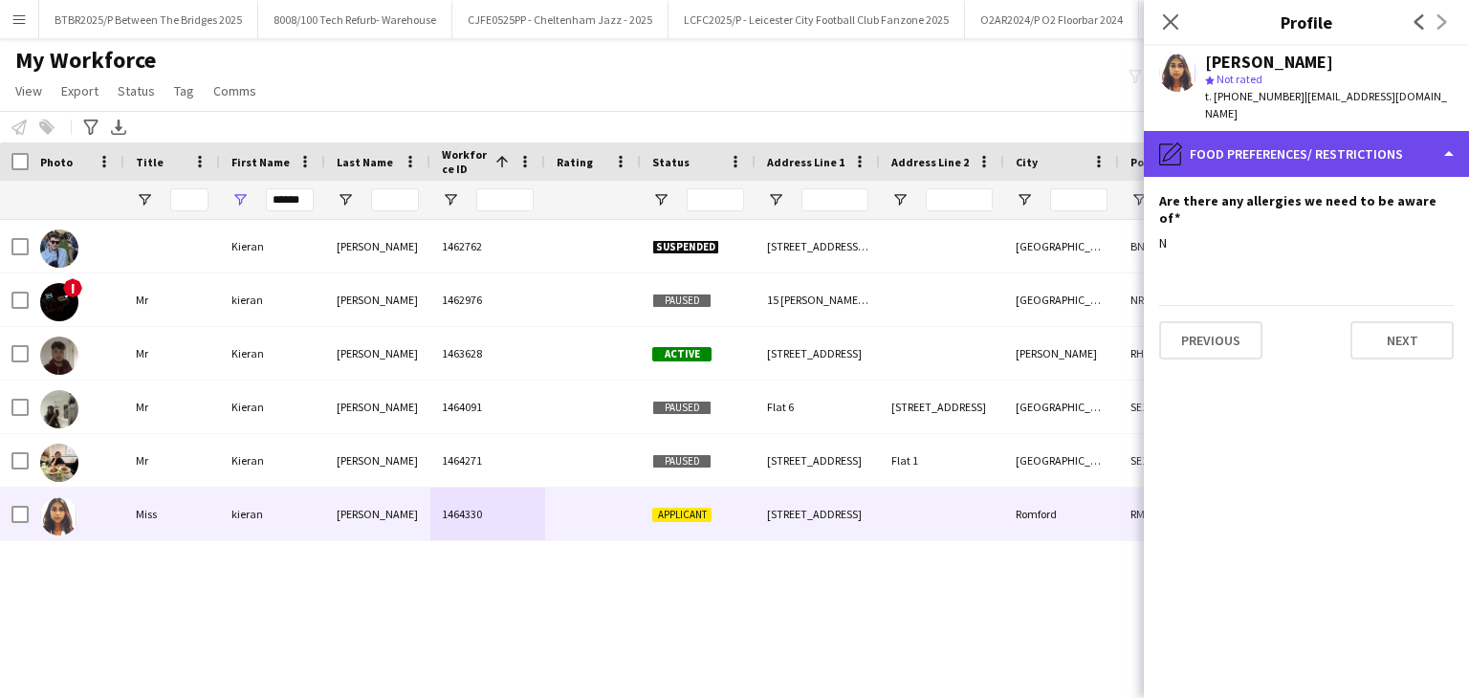
click at [1297, 136] on div "pencil4 Food preferences/ restrictions" at bounding box center [1306, 154] width 325 height 46
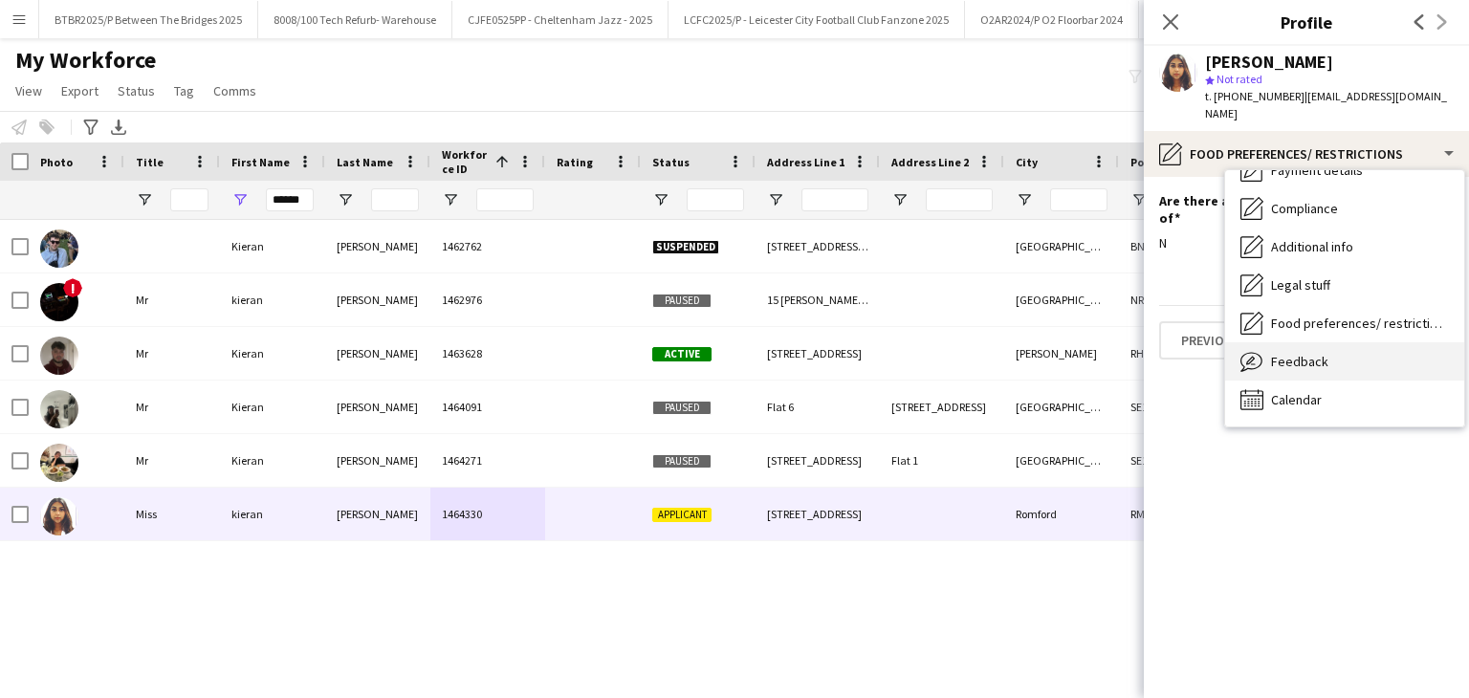
click at [1324, 353] on span "Feedback" at bounding box center [1299, 361] width 57 height 17
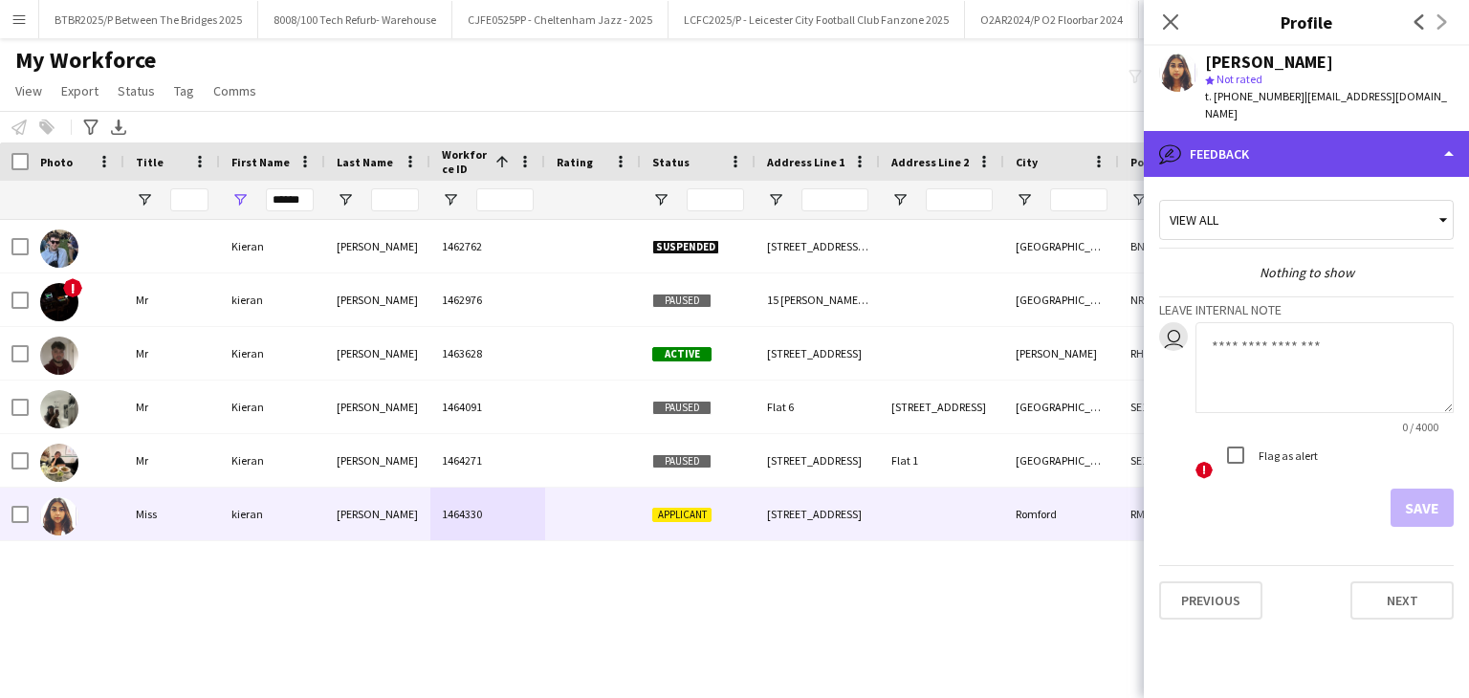
click at [1274, 131] on div "bubble-pencil Feedback" at bounding box center [1306, 154] width 325 height 46
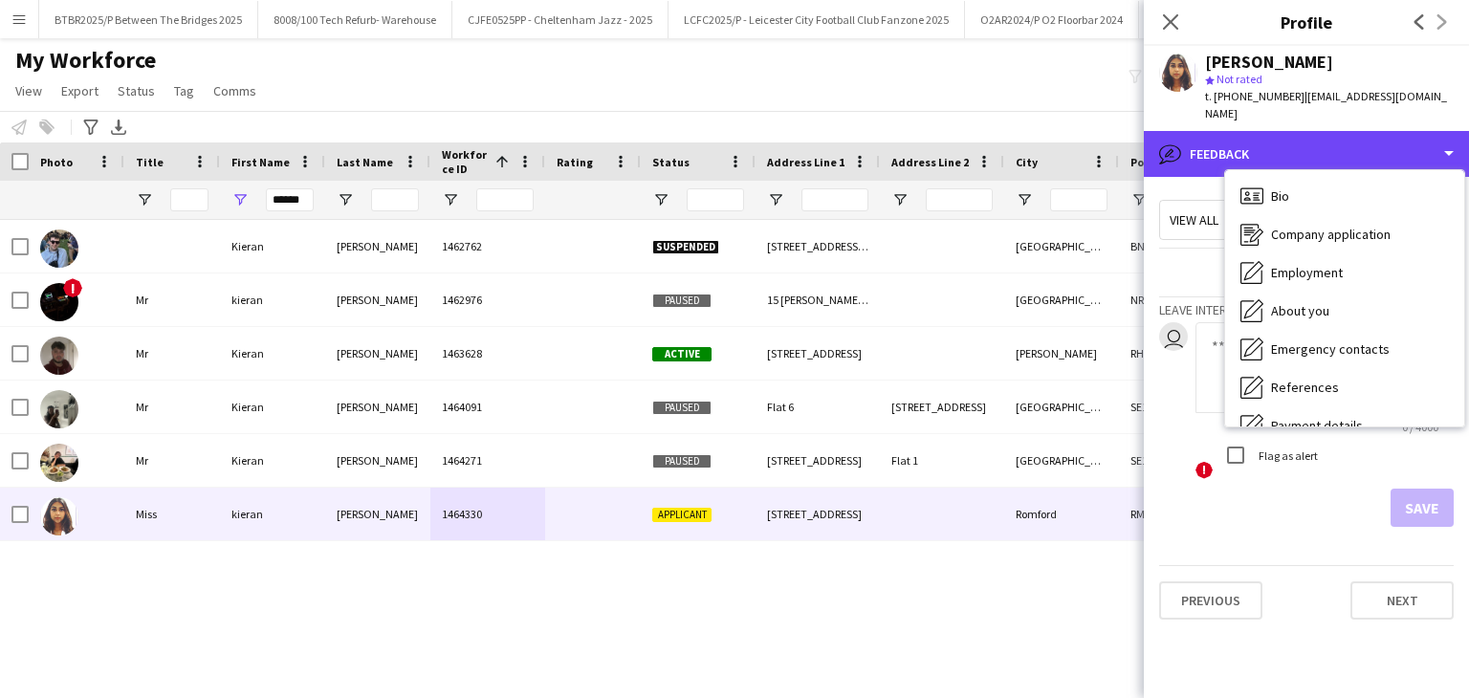
scroll to position [0, 0]
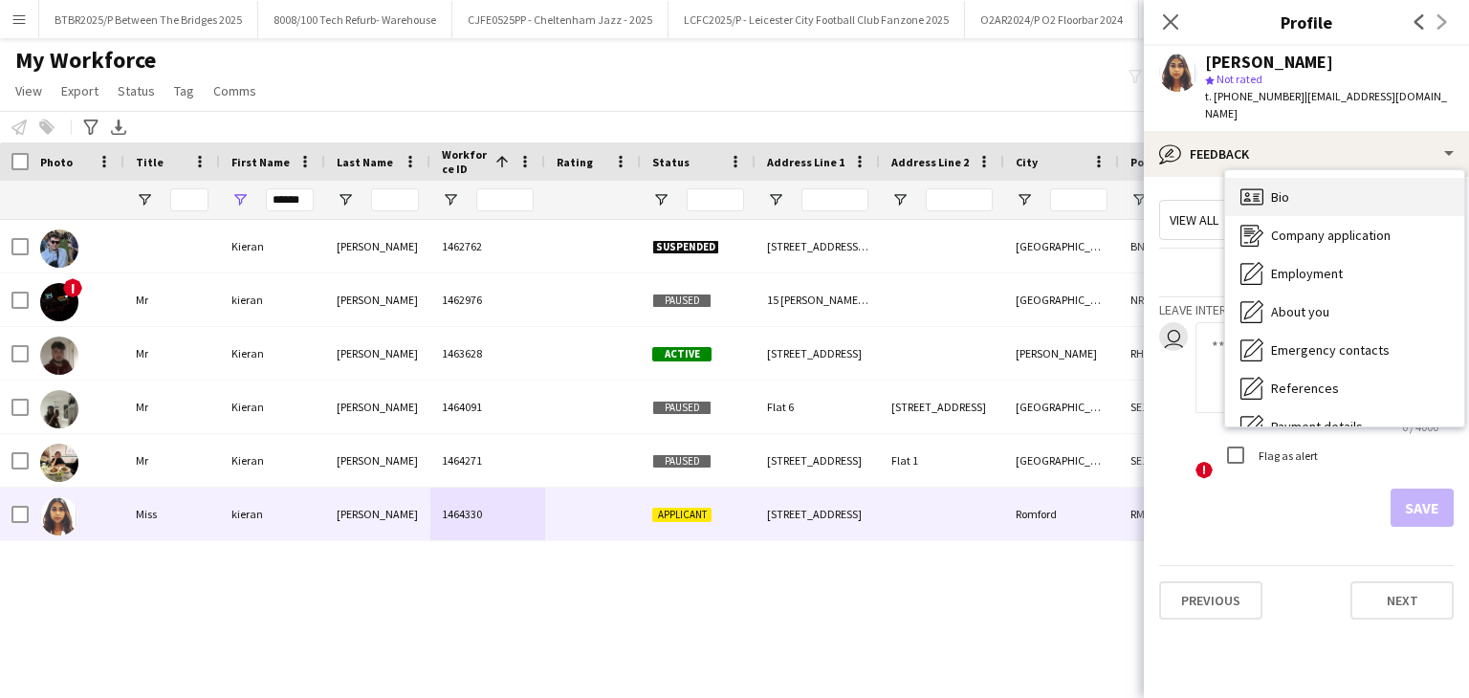
click at [1310, 178] on div "Bio Bio" at bounding box center [1344, 197] width 239 height 38
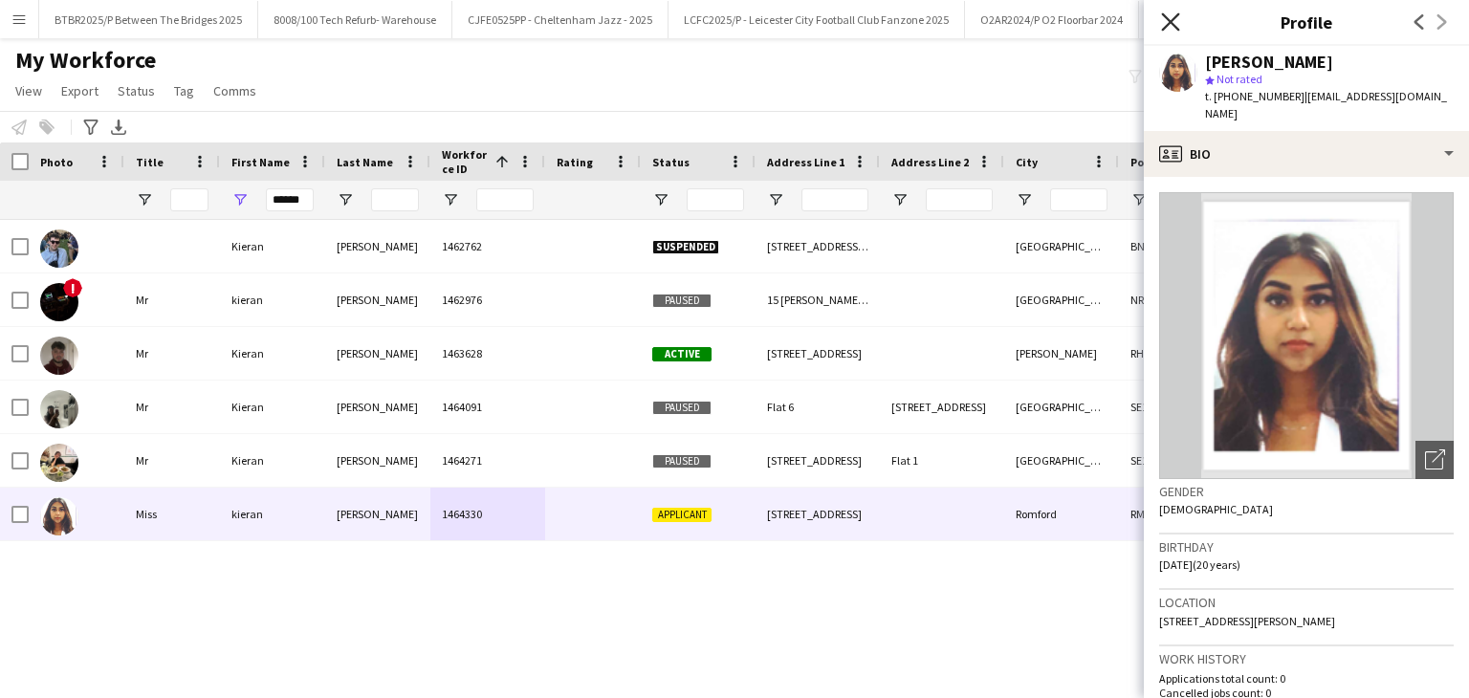
click at [1177, 25] on icon "Close pop-in" at bounding box center [1170, 21] width 18 height 18
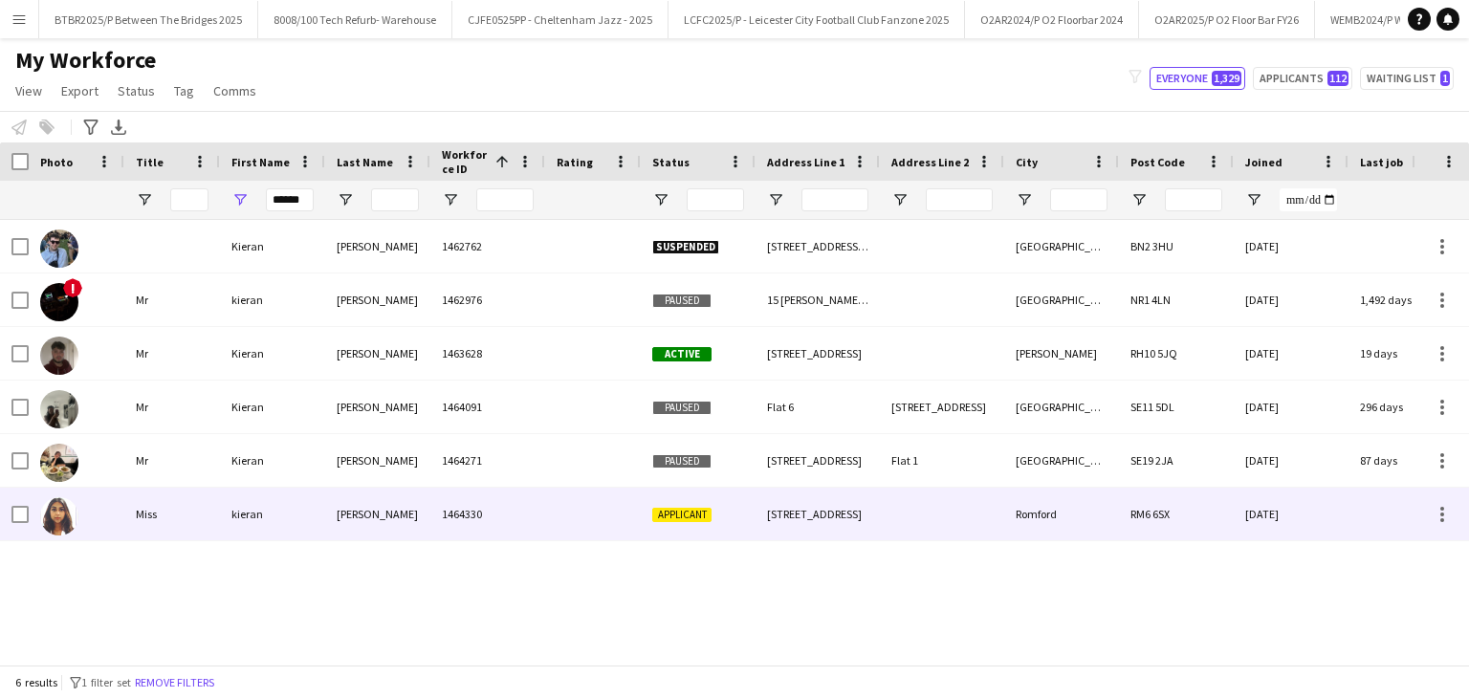
click at [161, 524] on div "Miss" at bounding box center [172, 514] width 96 height 53
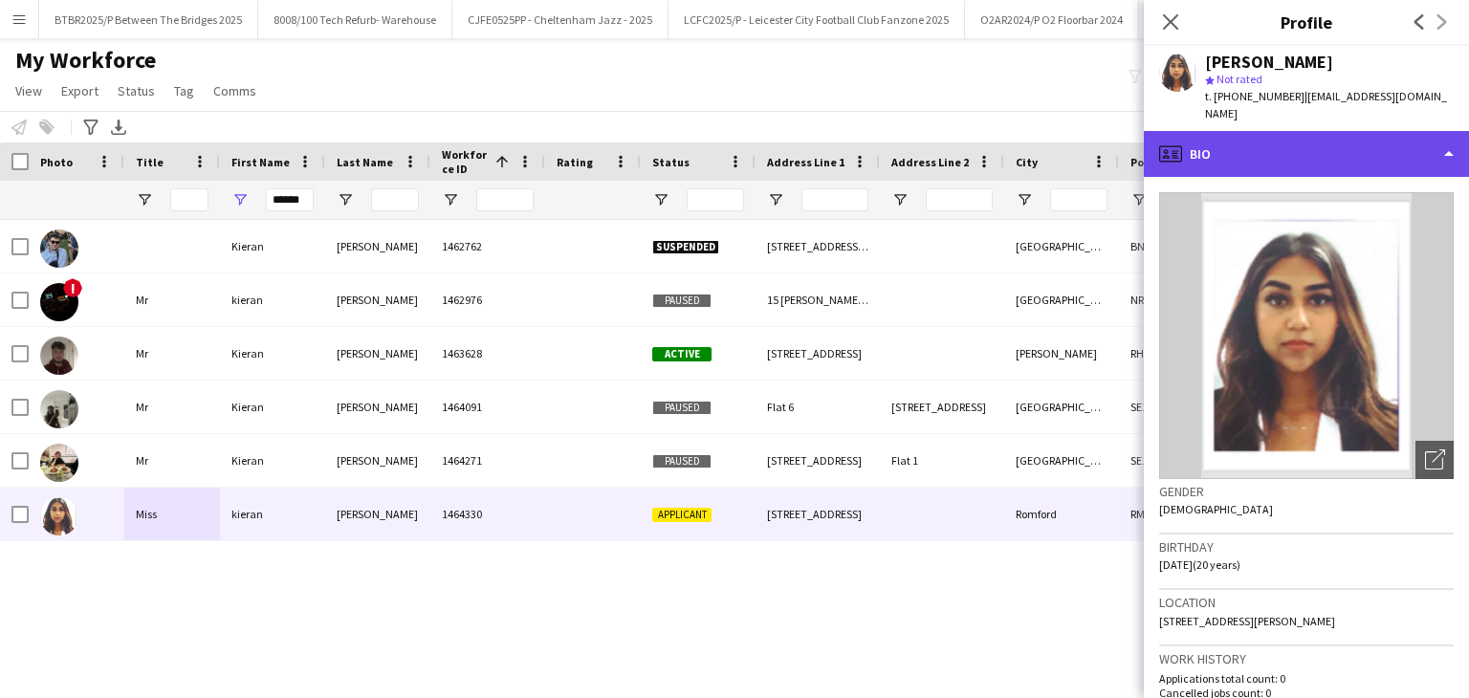
click at [1423, 131] on div "profile Bio" at bounding box center [1306, 154] width 325 height 46
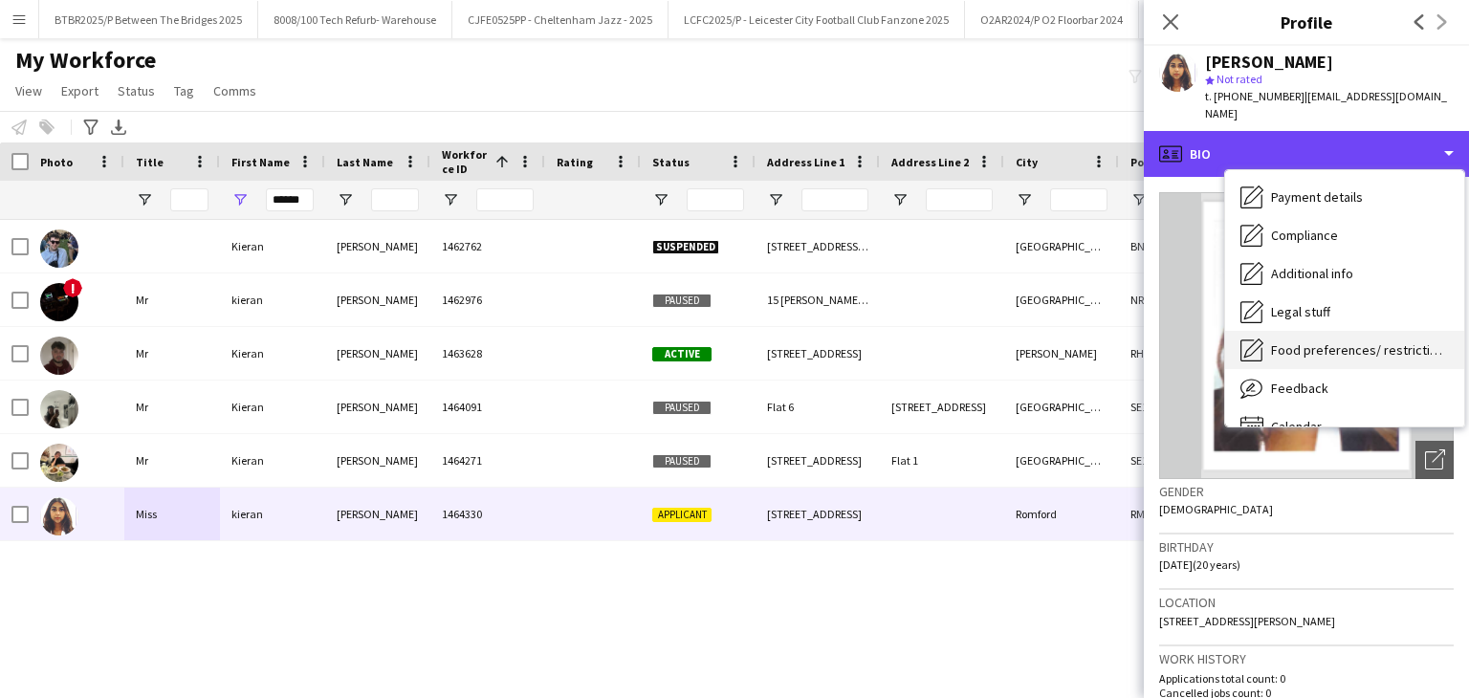
scroll to position [256, 0]
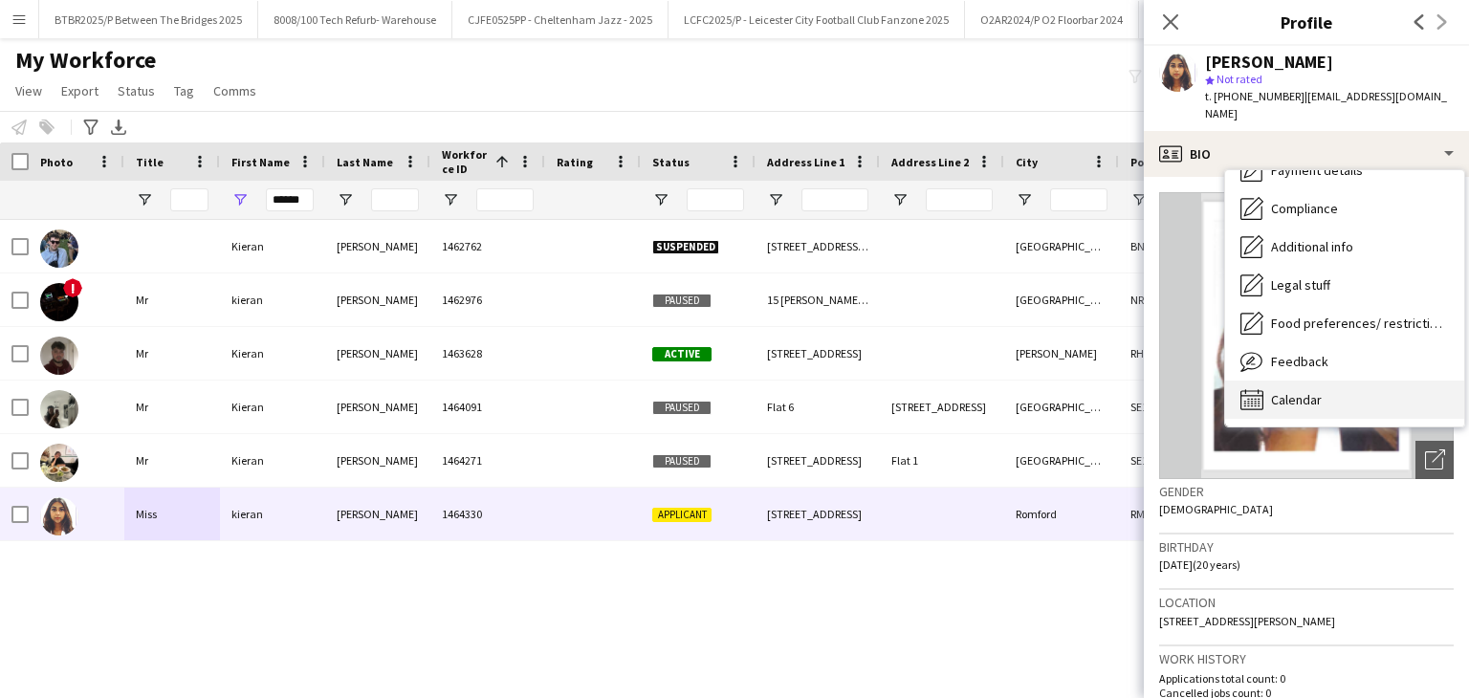
click at [1330, 381] on div "Calendar Calendar" at bounding box center [1344, 400] width 239 height 38
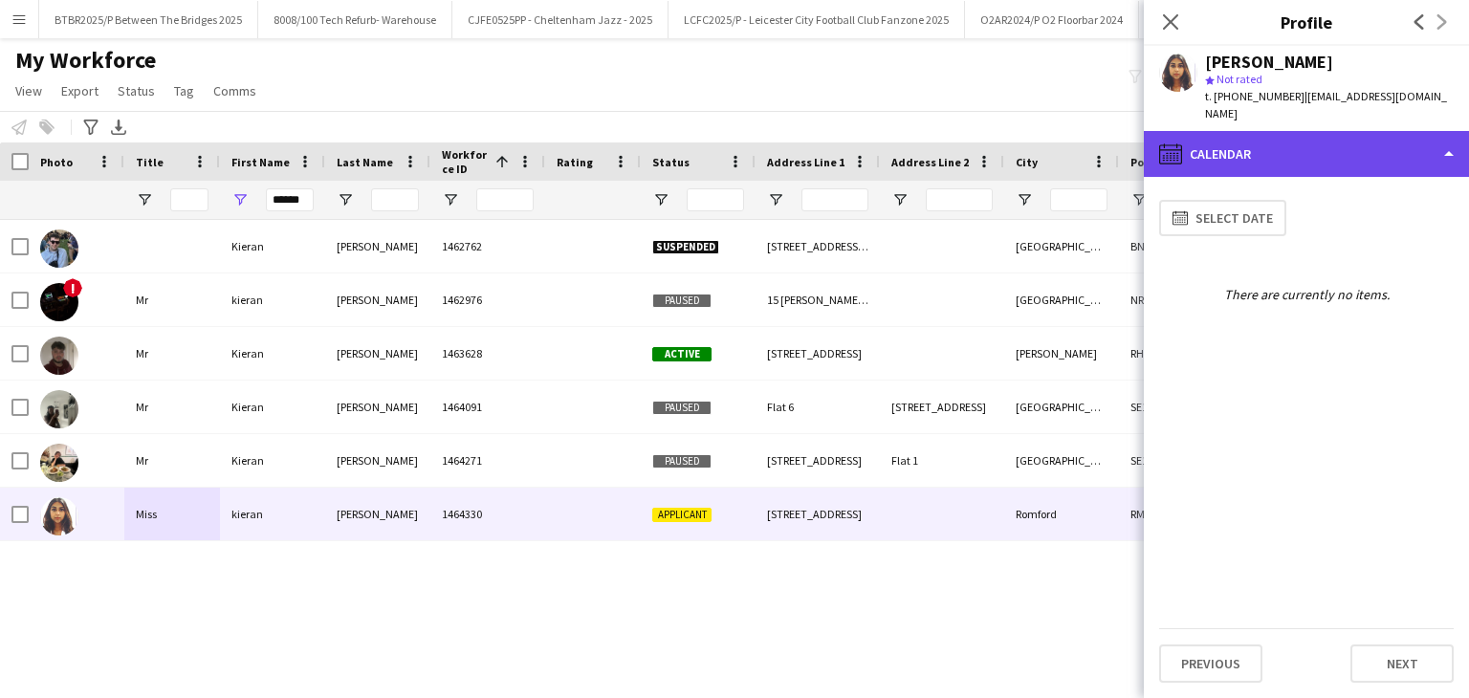
click at [1330, 135] on div "calendar-full Calendar" at bounding box center [1306, 154] width 325 height 46
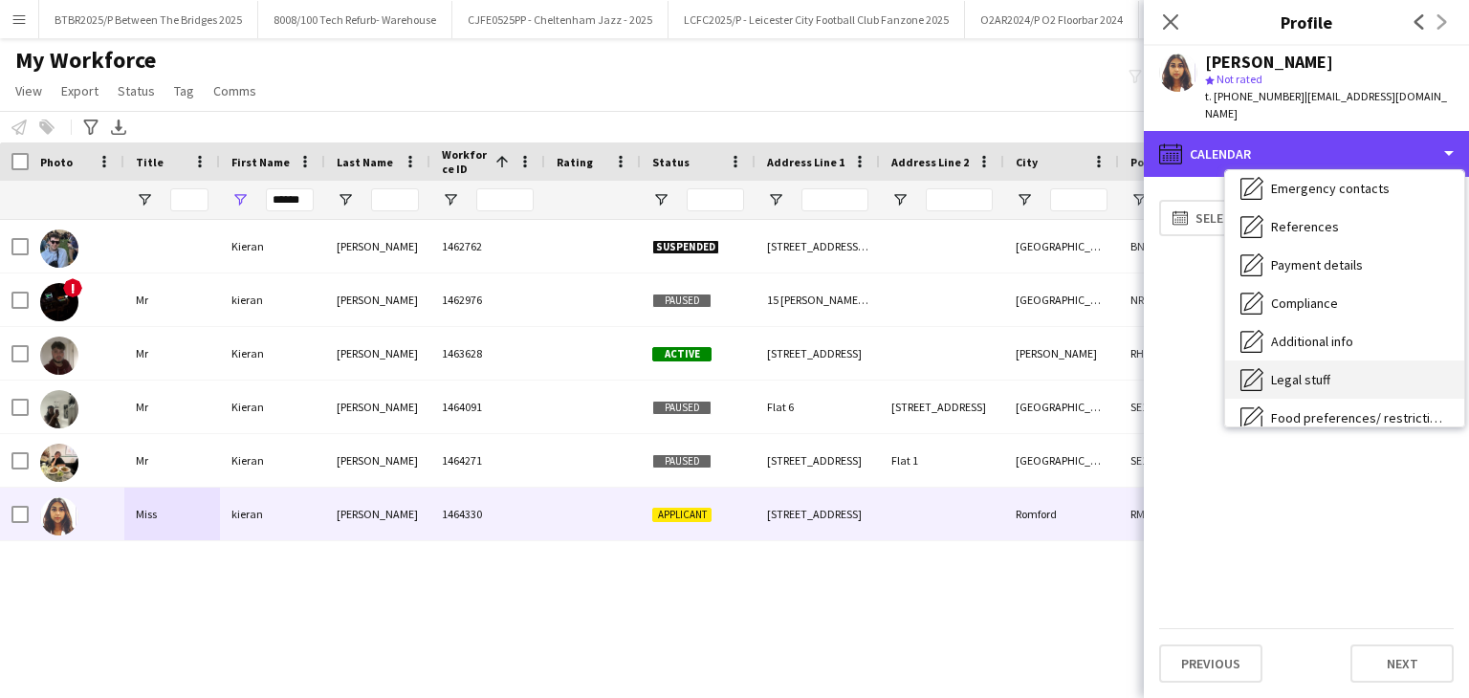
scroll to position [161, 0]
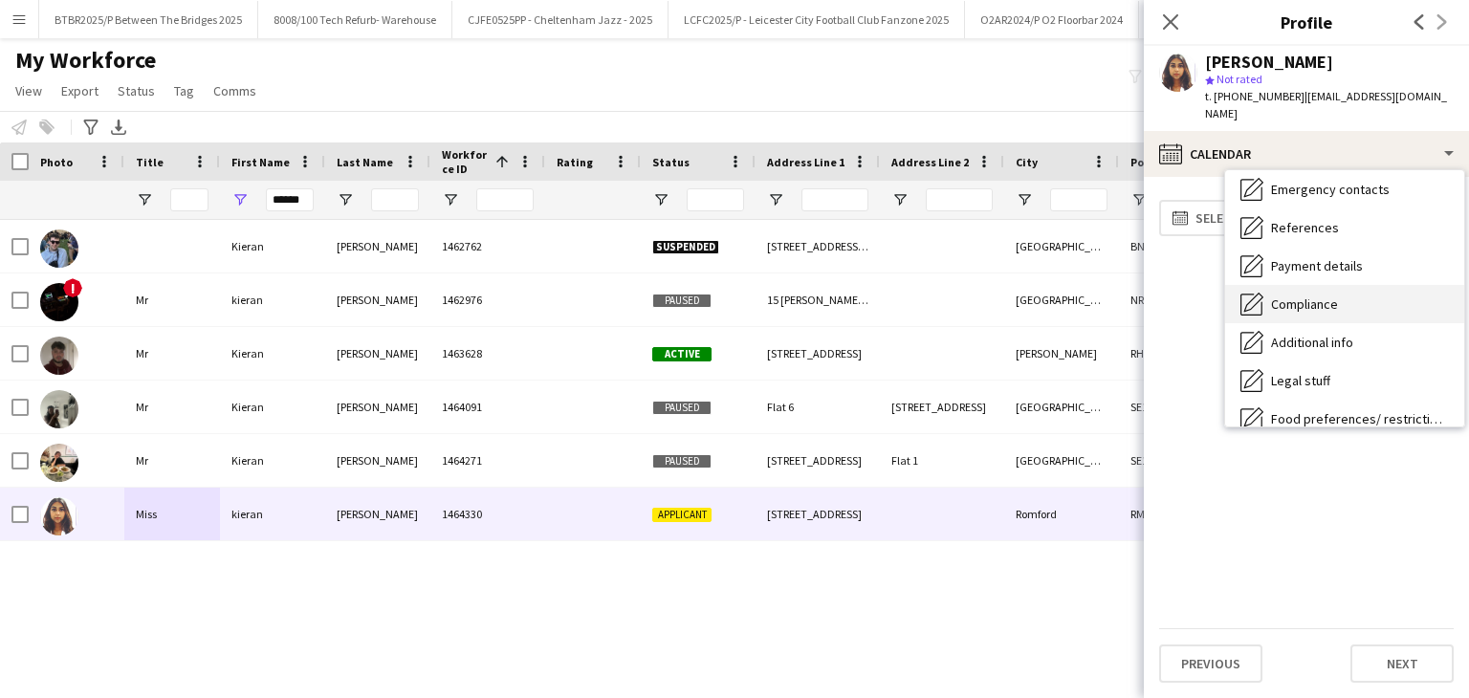
click at [1350, 285] on div "Compliance Compliance" at bounding box center [1344, 304] width 239 height 38
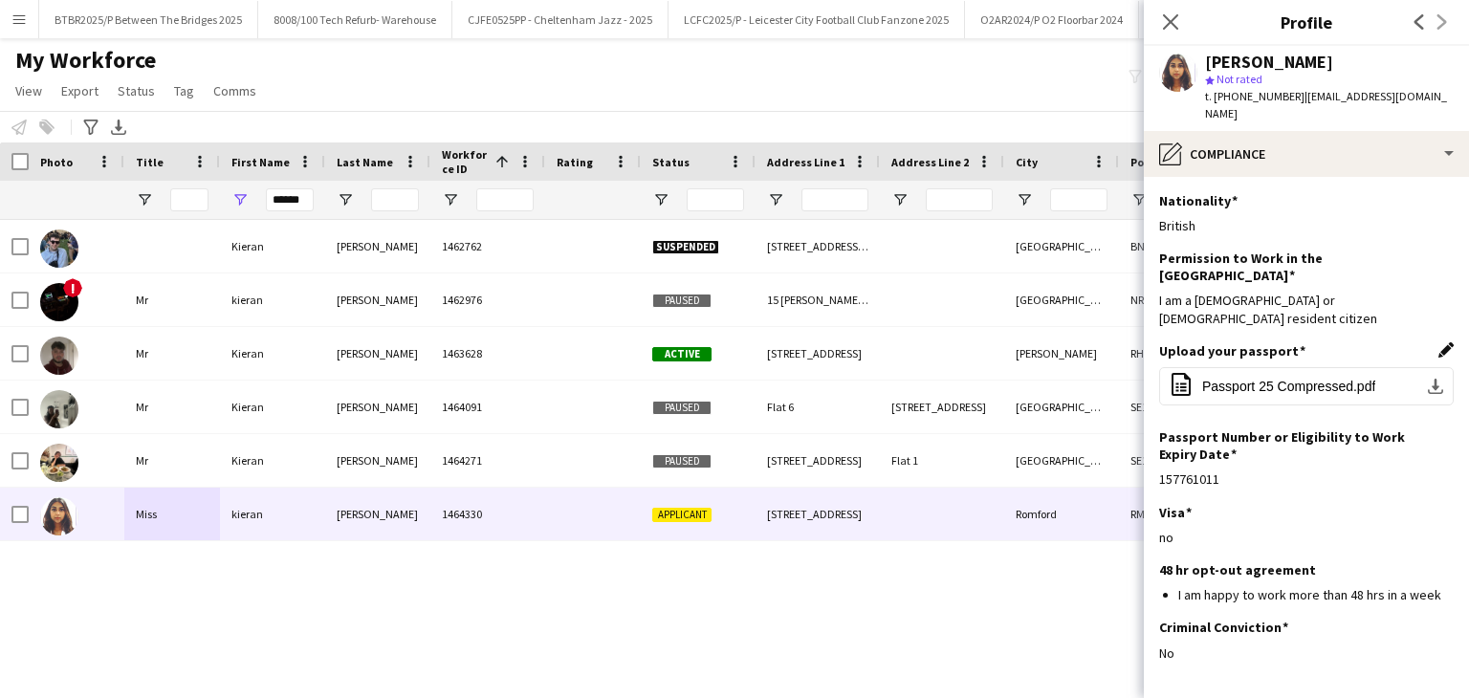
click at [1439, 342] on app-icon "Edit this field" at bounding box center [1446, 349] width 15 height 15
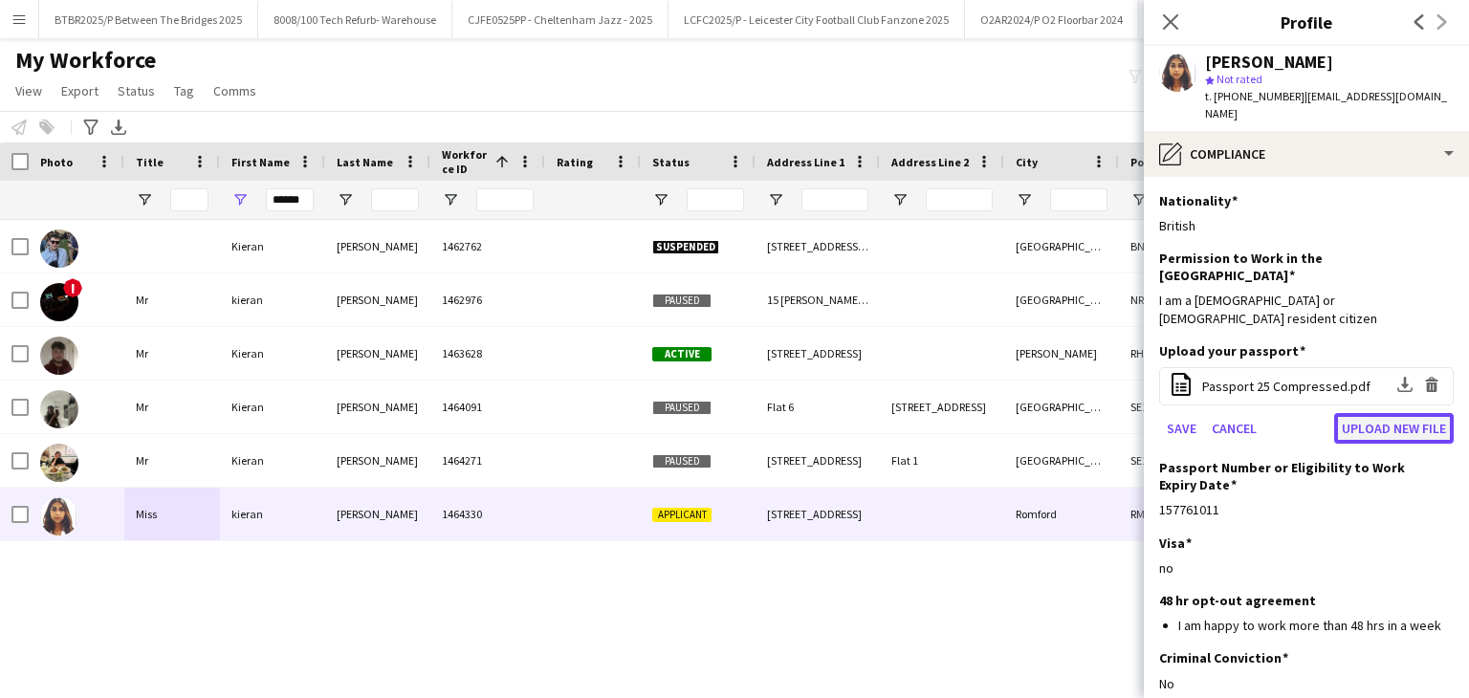
click at [1410, 413] on button "Upload new file" at bounding box center [1394, 428] width 120 height 31
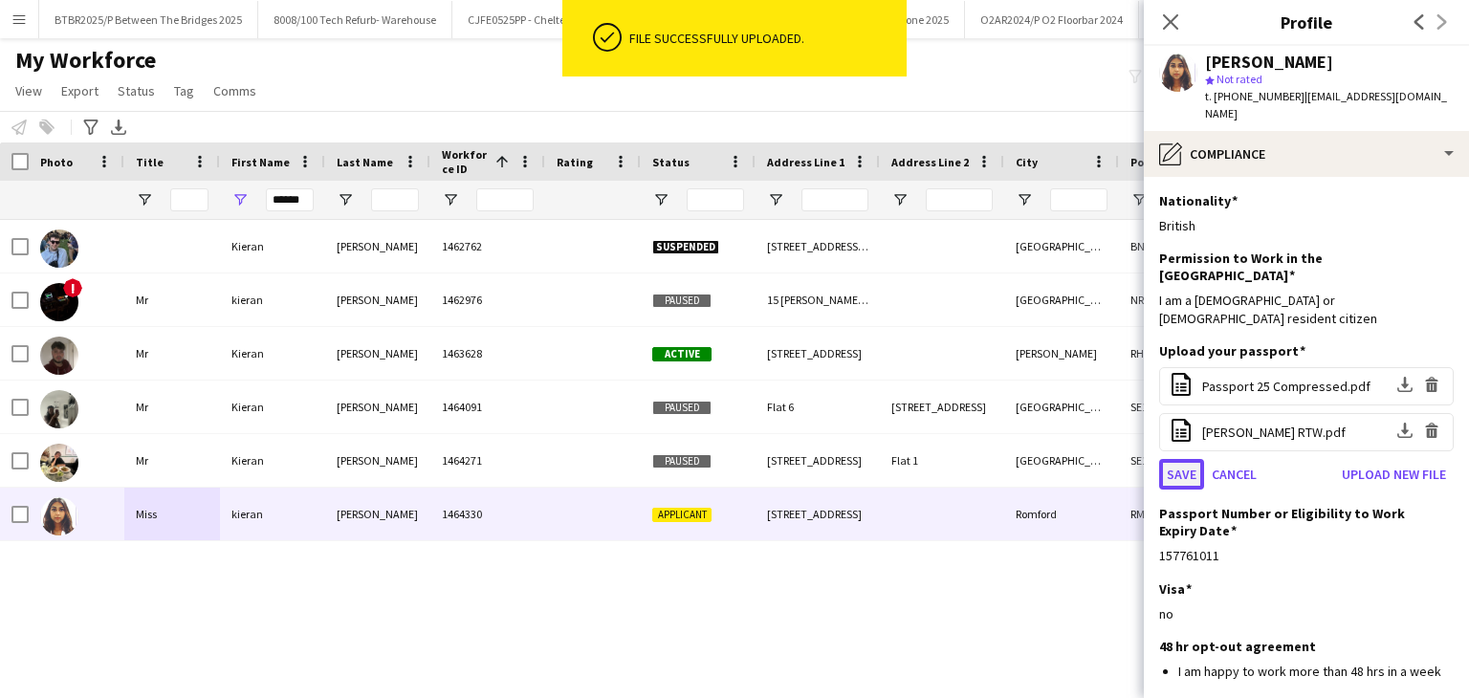
click at [1185, 459] on button "Save" at bounding box center [1181, 474] width 45 height 31
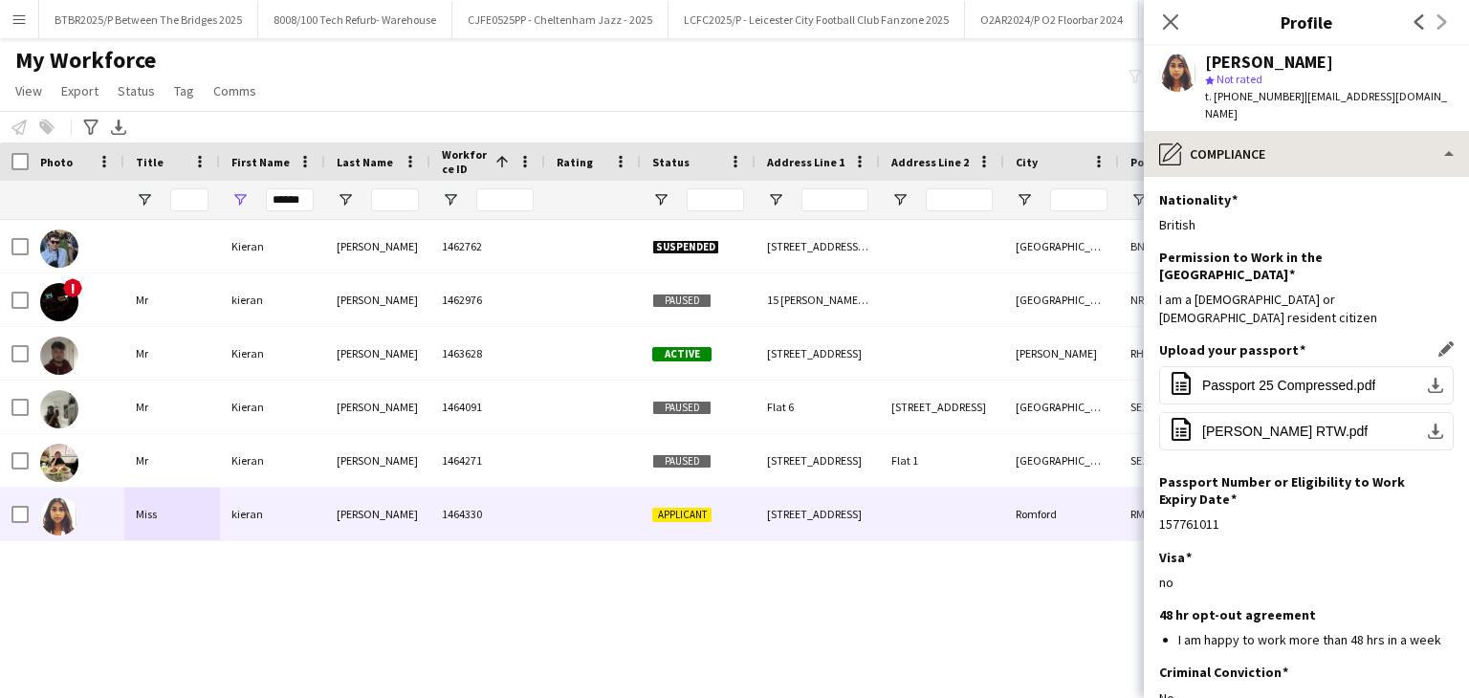
scroll to position [0, 0]
click at [1171, 28] on icon "Close pop-in" at bounding box center [1170, 21] width 18 height 18
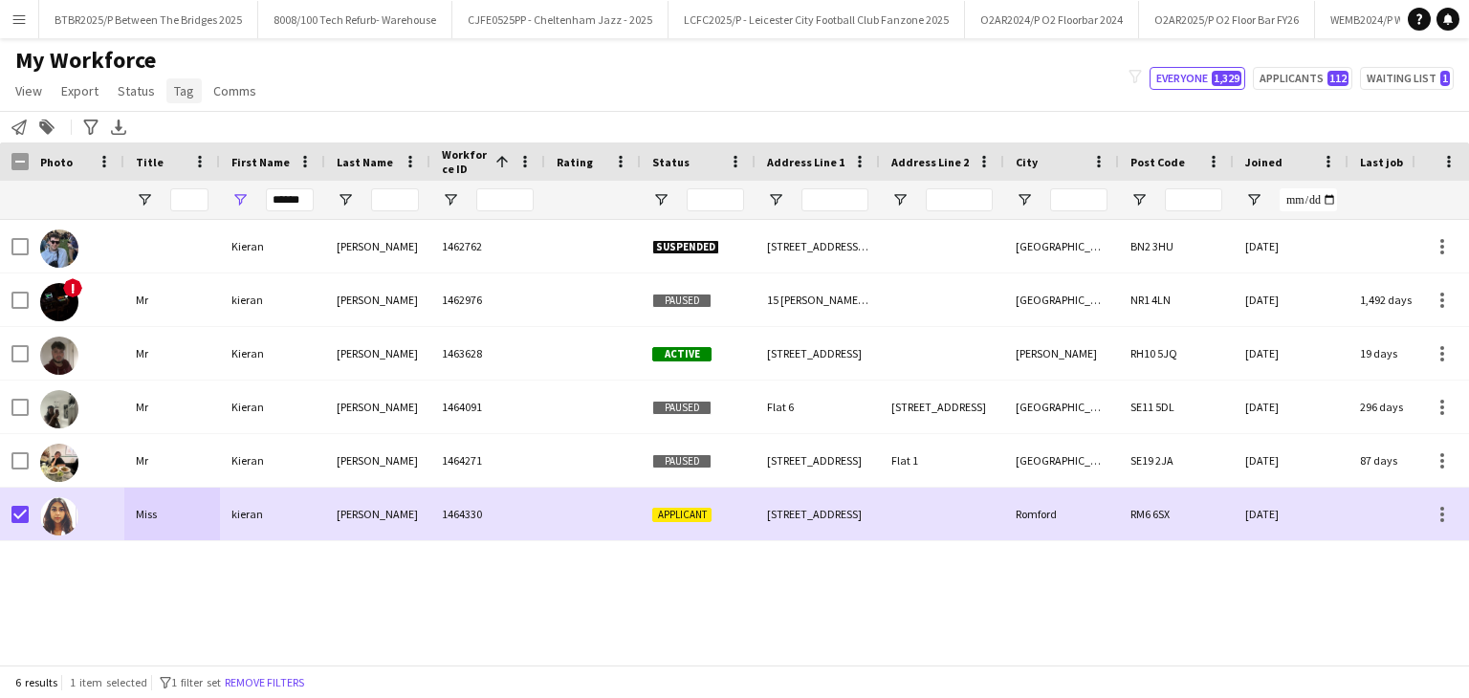
click at [174, 87] on span "Tag" at bounding box center [184, 90] width 20 height 17
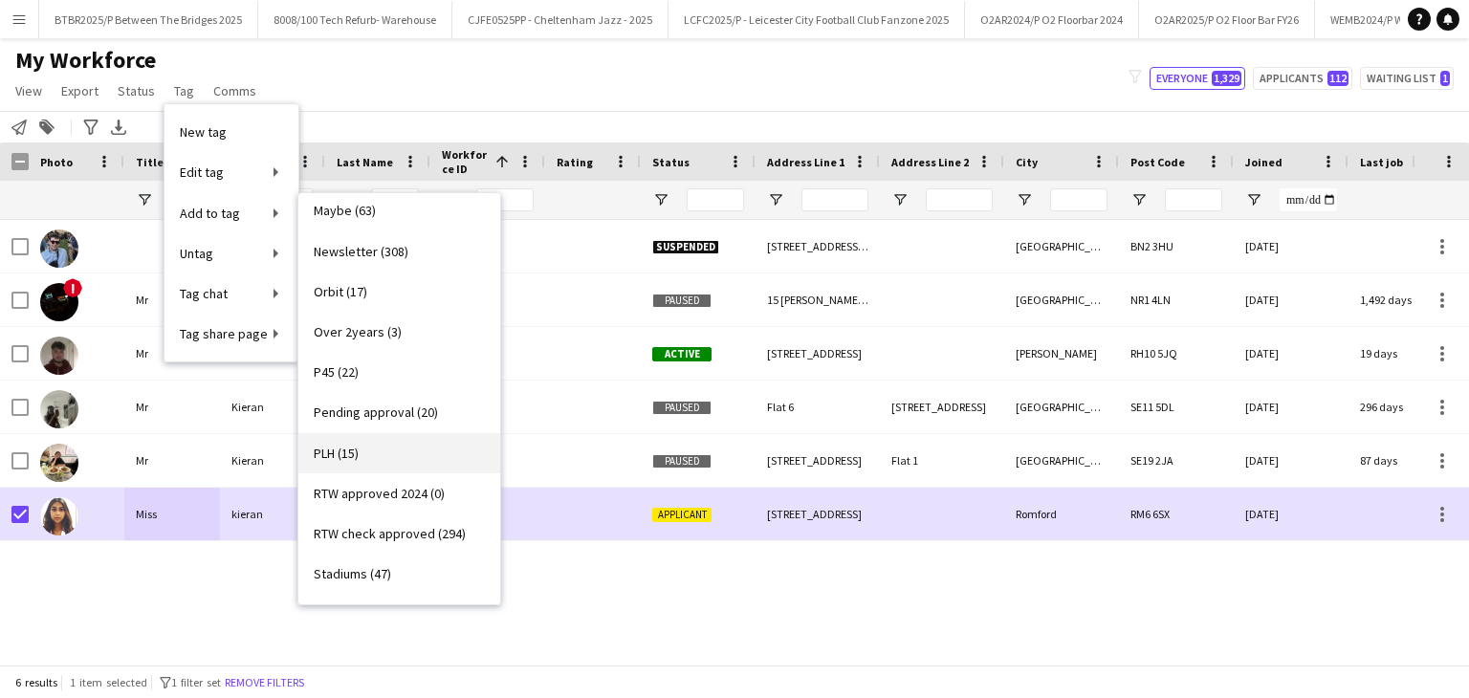
scroll to position [670, 0]
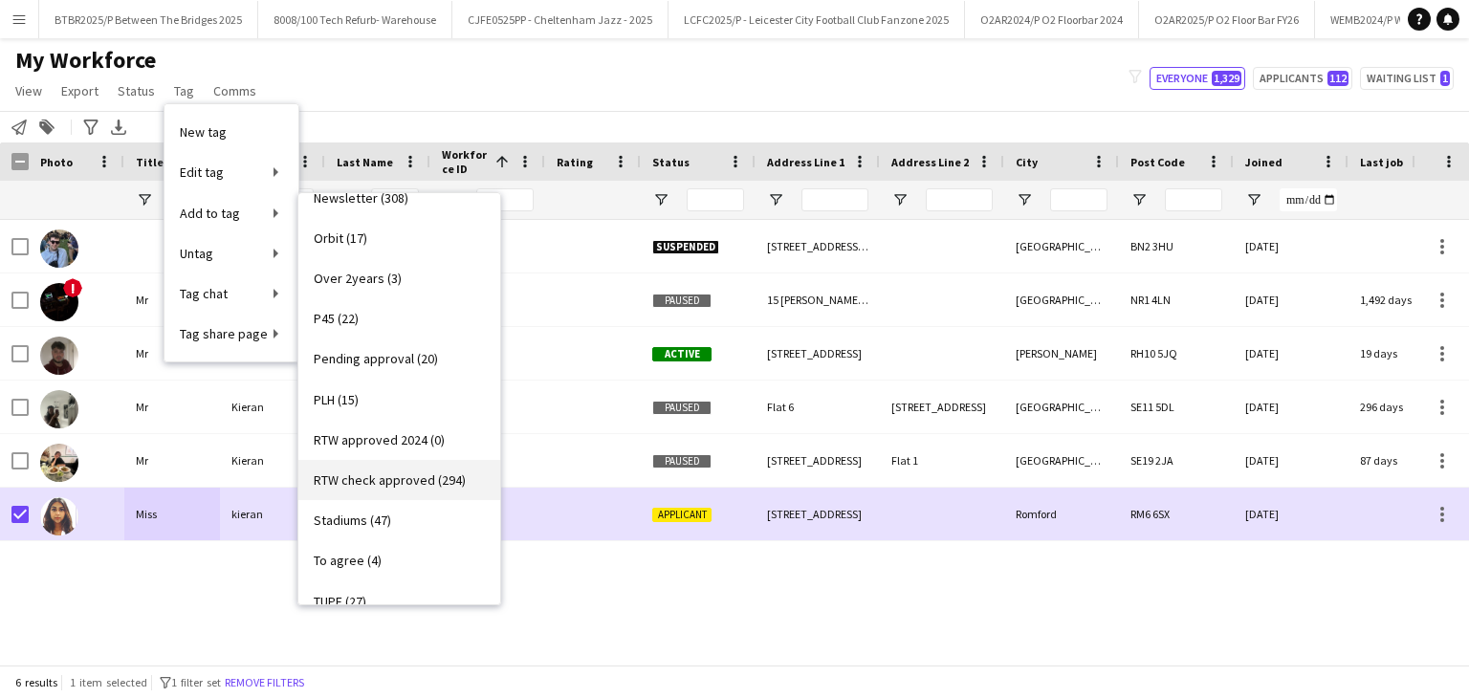
click at [408, 478] on span "RTW check approved (294)" at bounding box center [390, 480] width 152 height 17
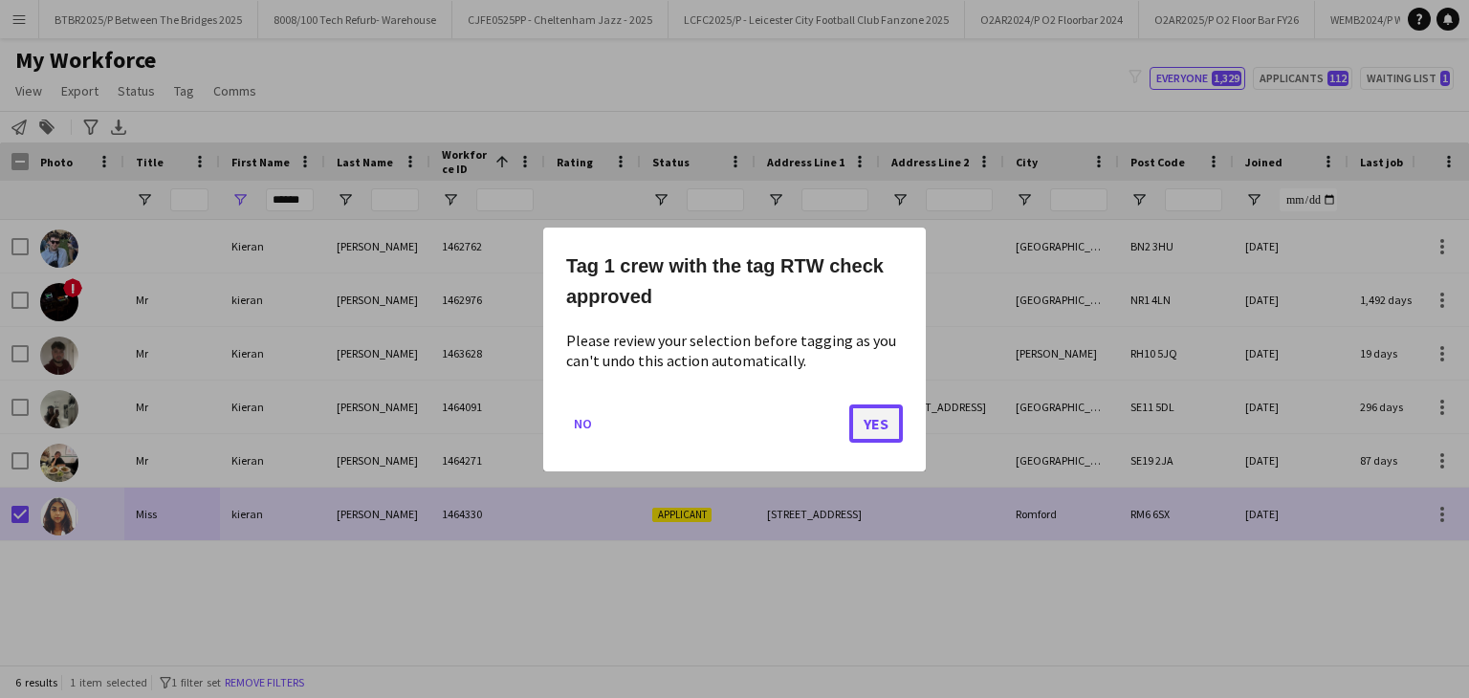
click at [872, 425] on button "Yes" at bounding box center [876, 423] width 54 height 38
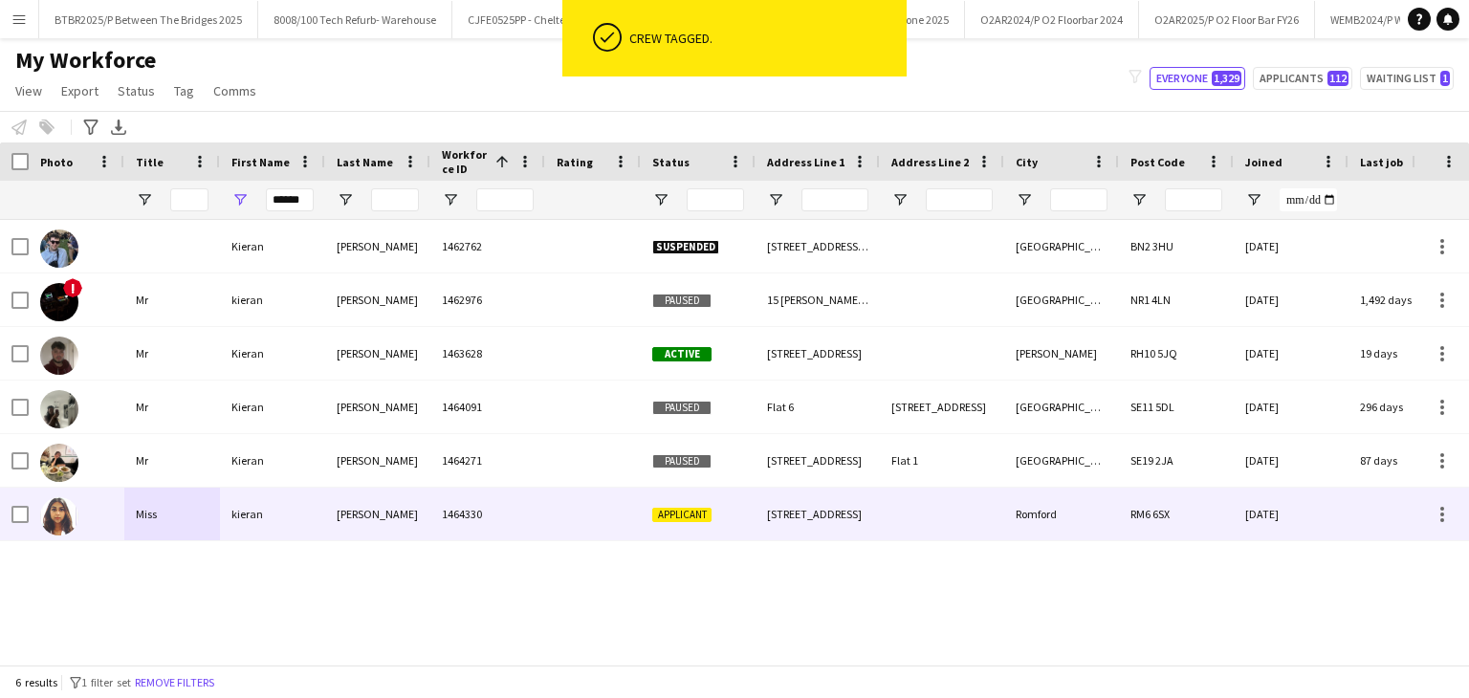
click at [894, 540] on div at bounding box center [942, 514] width 124 height 53
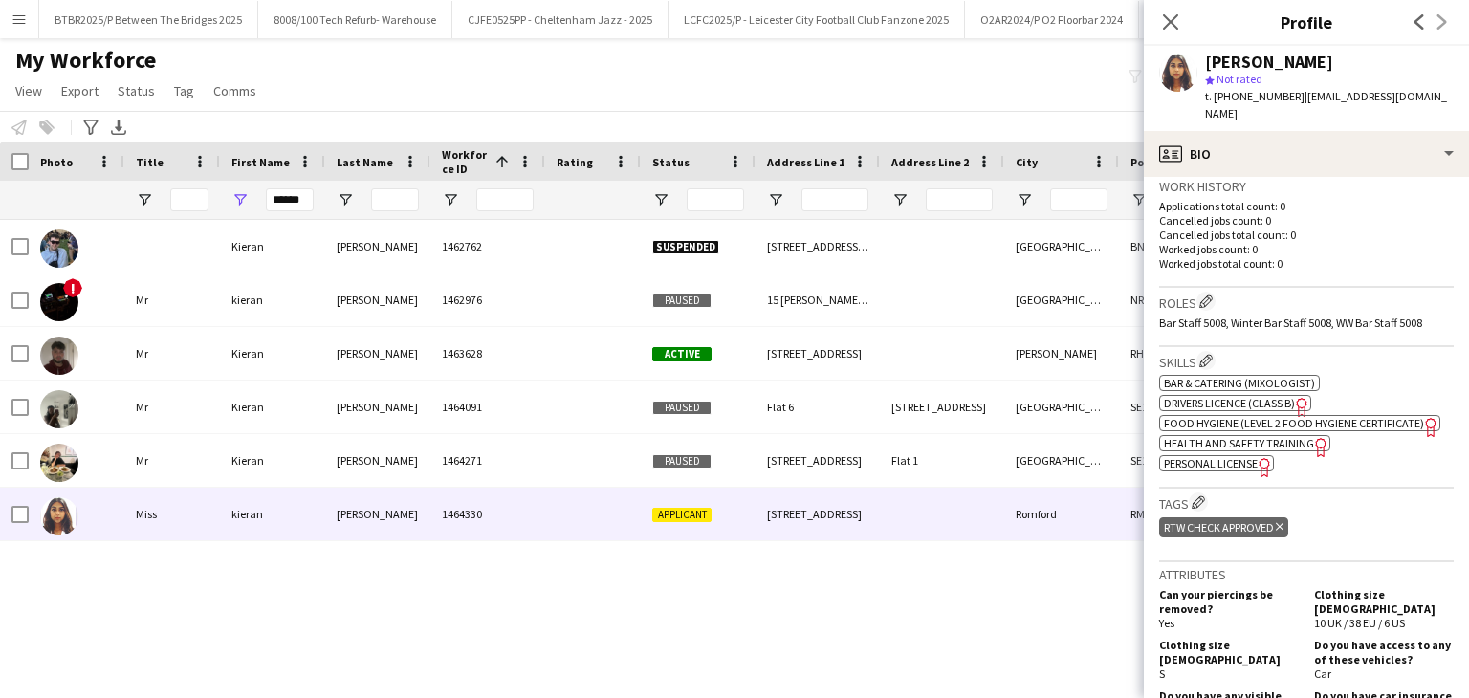
scroll to position [478, 0]
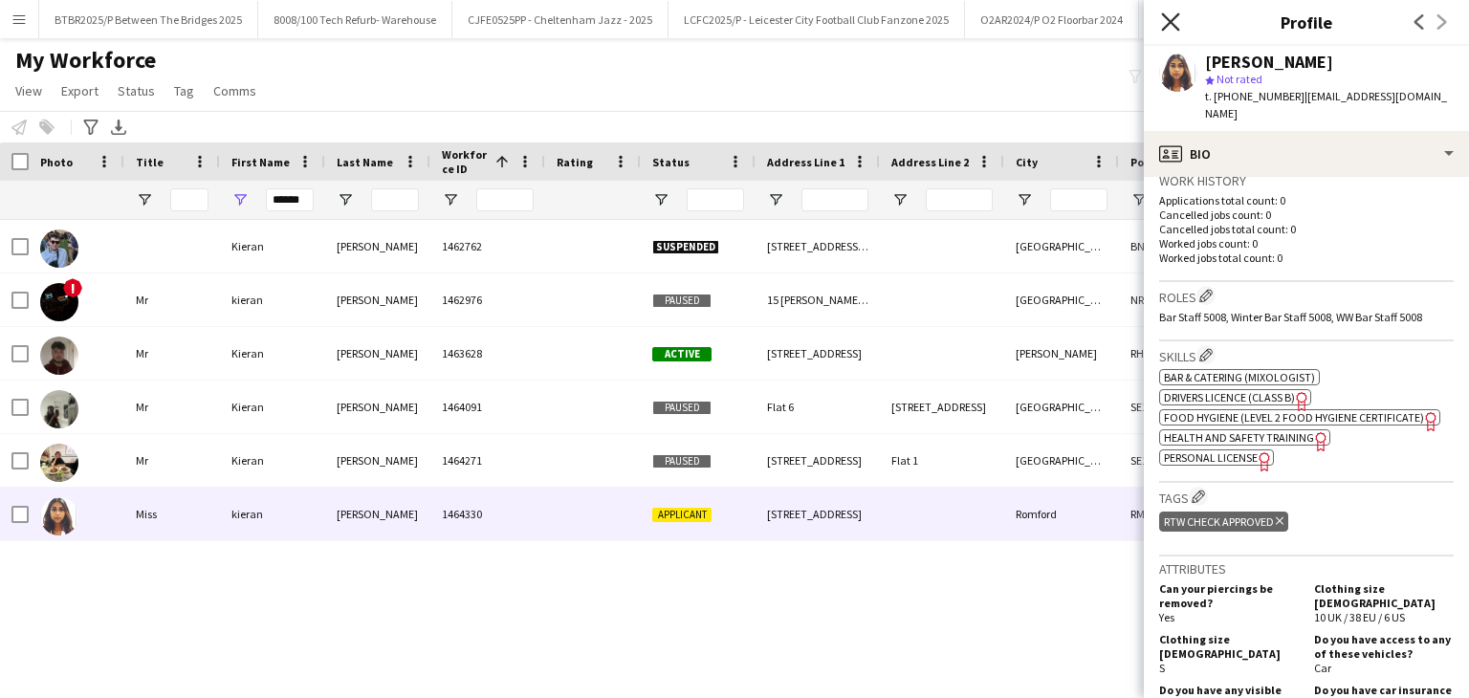
click at [1178, 29] on icon at bounding box center [1170, 21] width 18 height 18
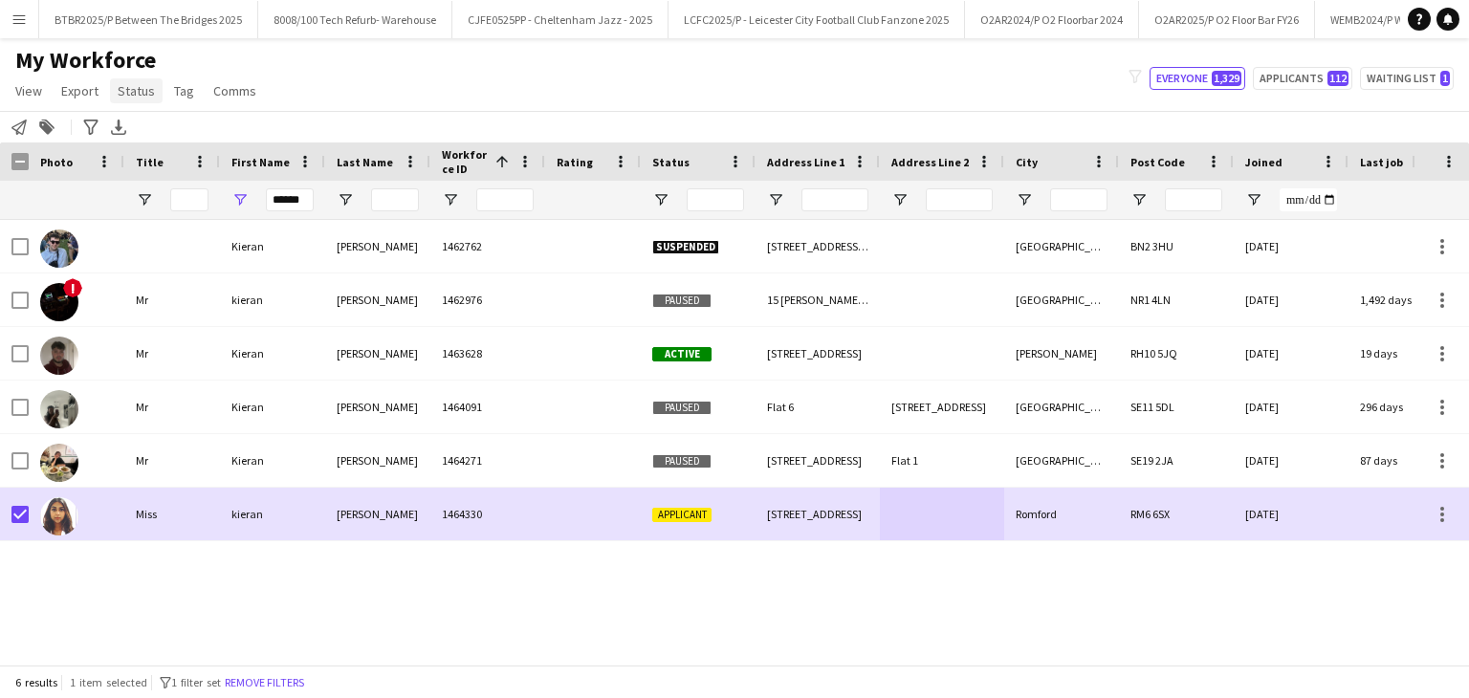
click at [119, 98] on span "Status" at bounding box center [136, 90] width 37 height 17
click at [138, 131] on span "Edit" at bounding box center [136, 131] width 22 height 17
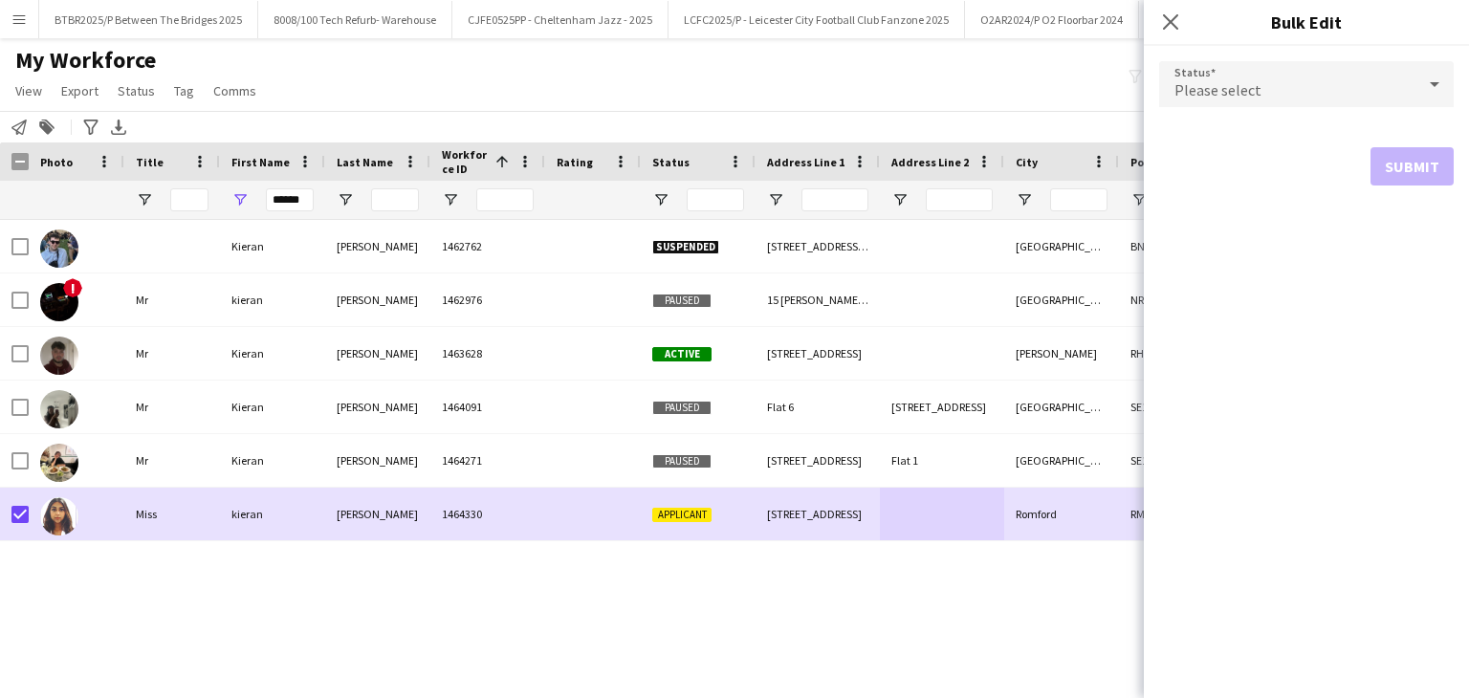
click at [1258, 77] on div "Please select" at bounding box center [1287, 84] width 256 height 46
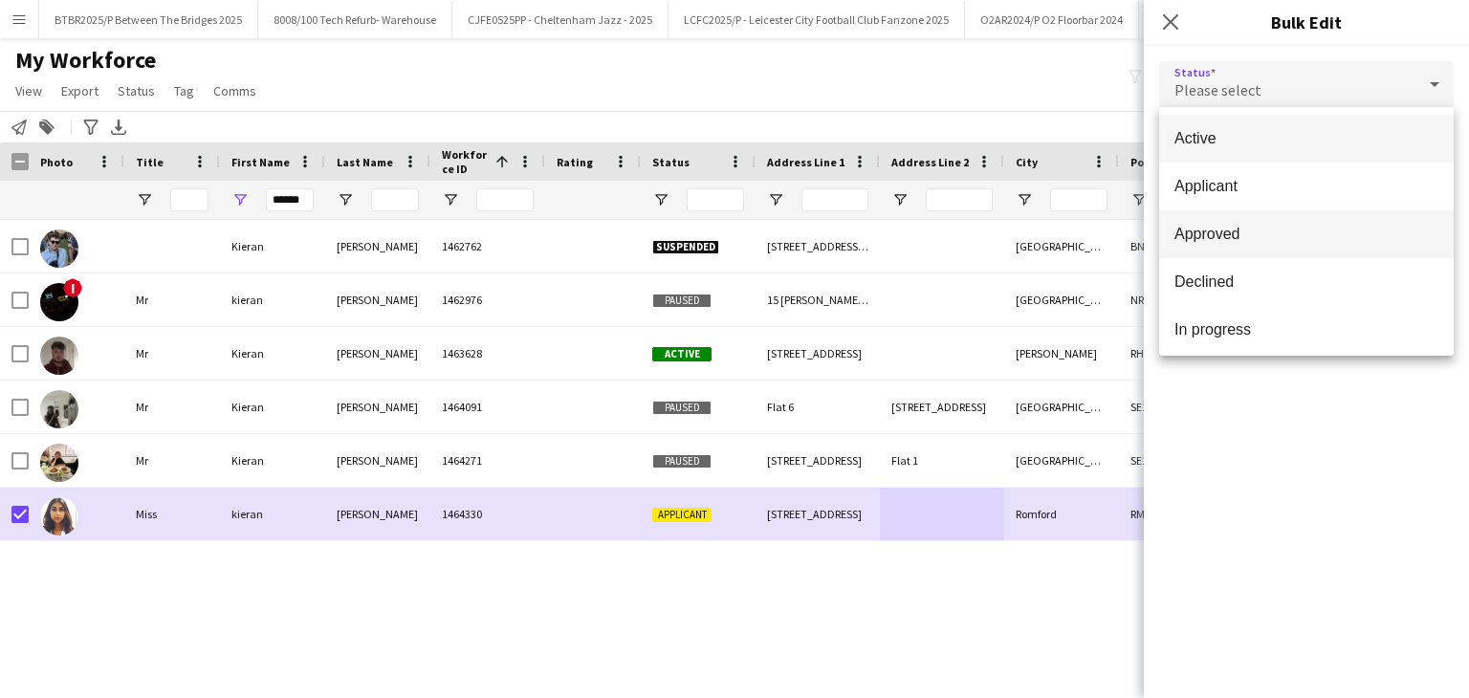
click at [1228, 226] on span "Approved" at bounding box center [1307, 234] width 264 height 18
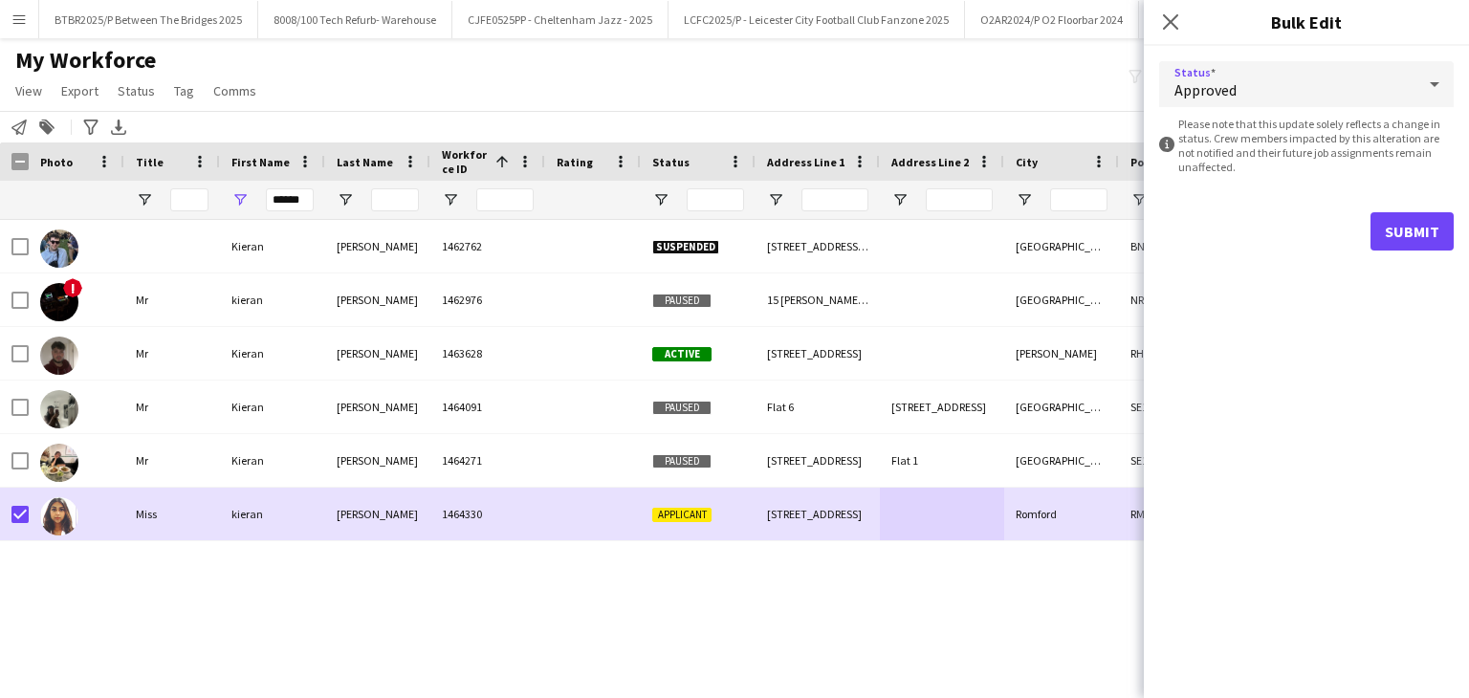
click at [1251, 91] on div "Approved" at bounding box center [1287, 84] width 256 height 46
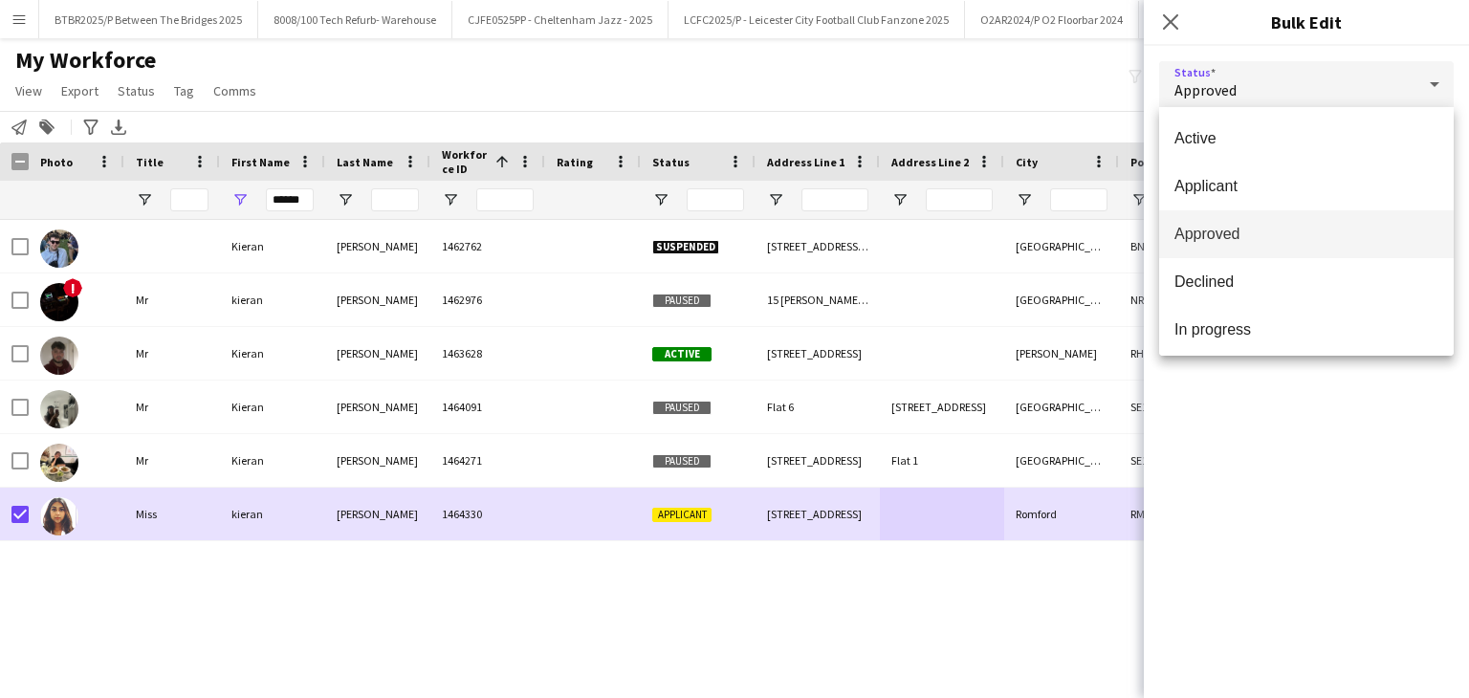
click at [1242, 238] on span "Approved" at bounding box center [1307, 234] width 264 height 18
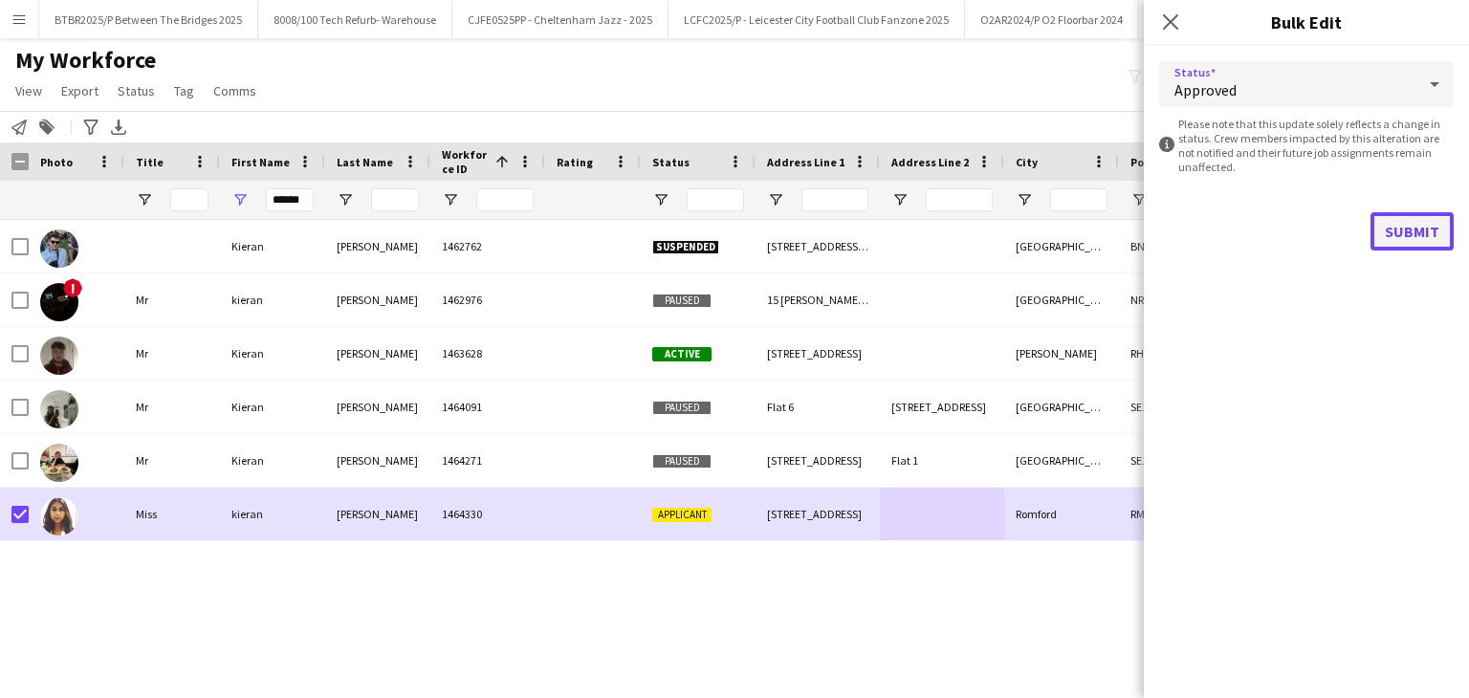
click at [1407, 231] on button "Submit" at bounding box center [1412, 231] width 83 height 38
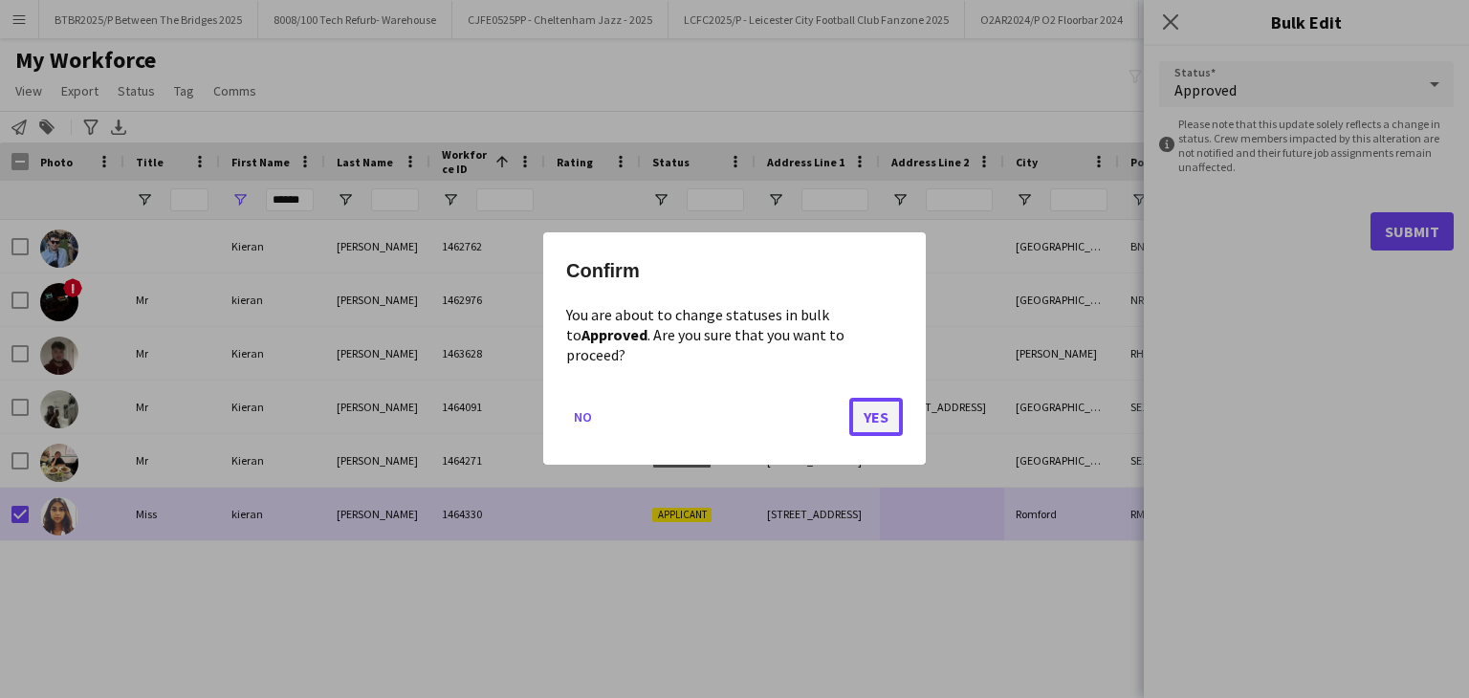
click at [876, 403] on button "Yes" at bounding box center [876, 418] width 54 height 38
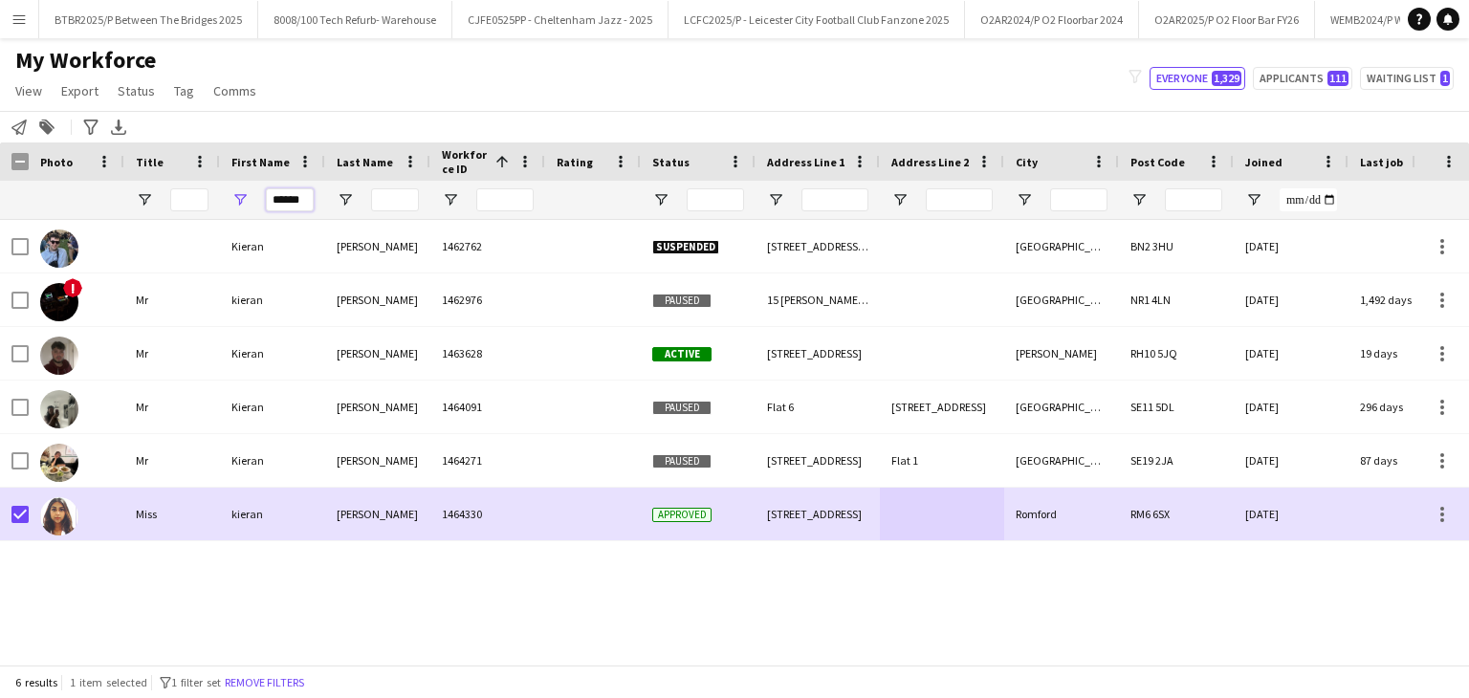
click at [279, 196] on input "******" at bounding box center [290, 199] width 48 height 23
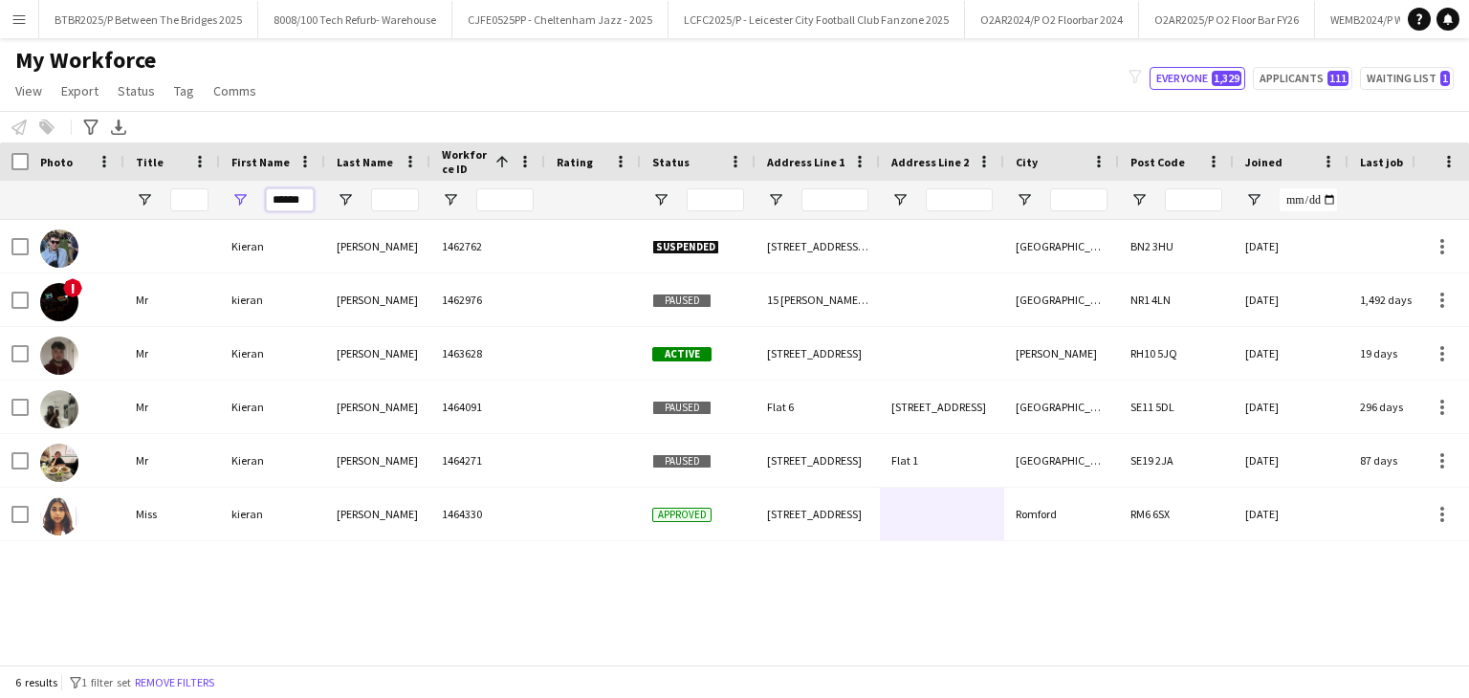
click at [290, 196] on input "******" at bounding box center [290, 199] width 48 height 23
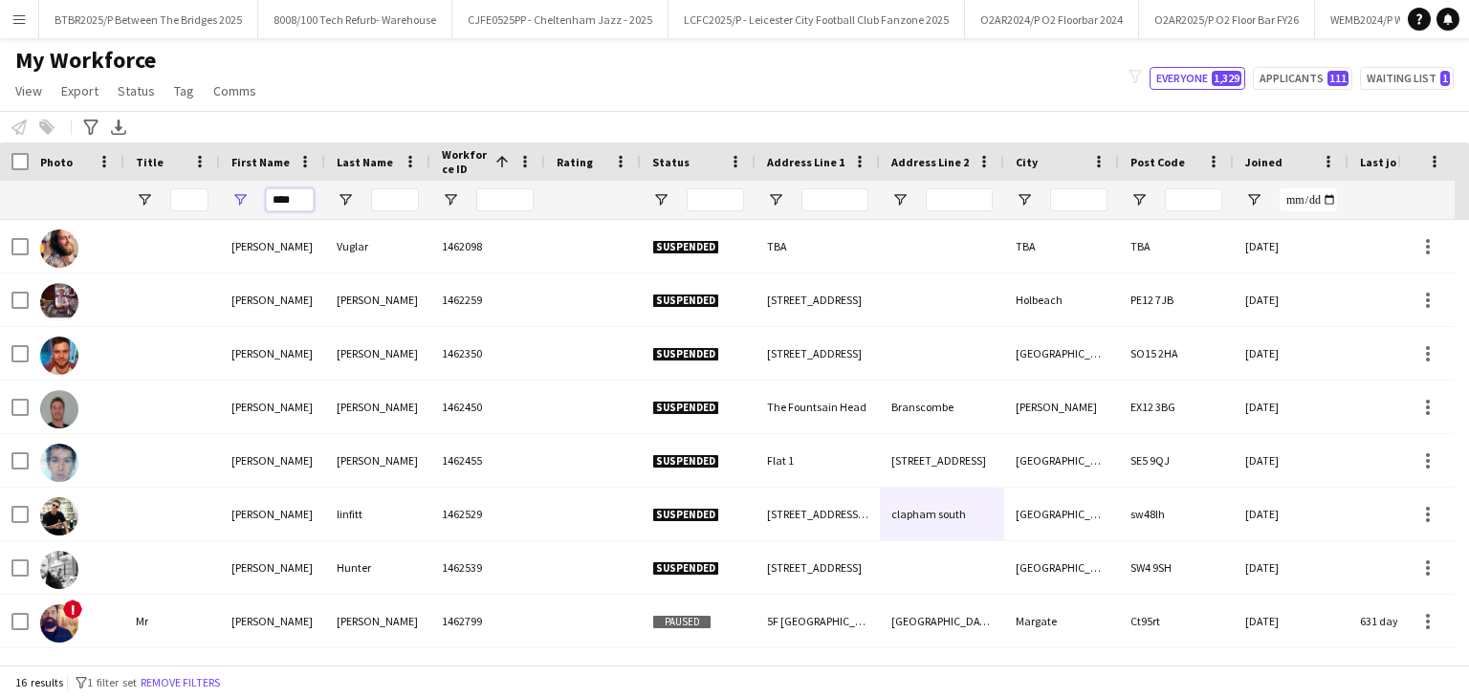
type input "****"
click at [407, 196] on input "Last Name Filter Input" at bounding box center [395, 199] width 48 height 23
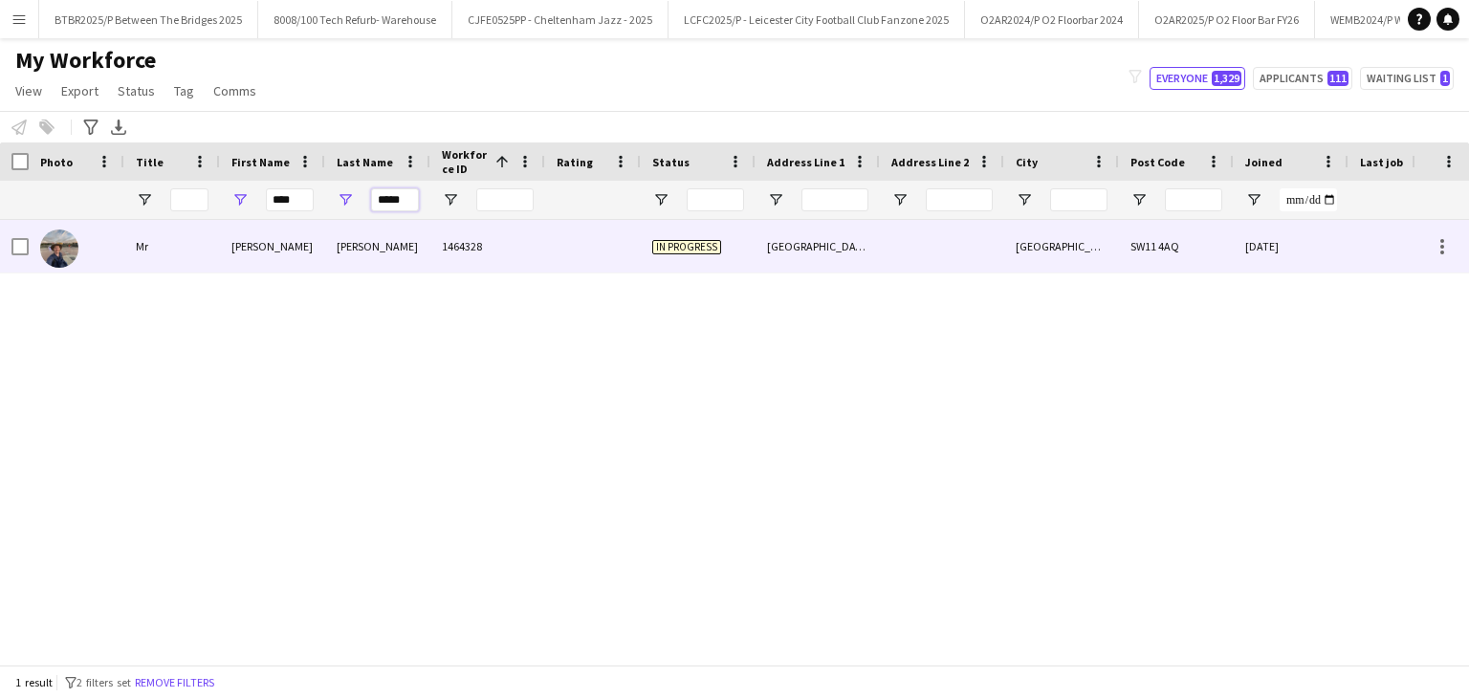
type input "*****"
click at [538, 246] on div "1464328" at bounding box center [487, 246] width 115 height 53
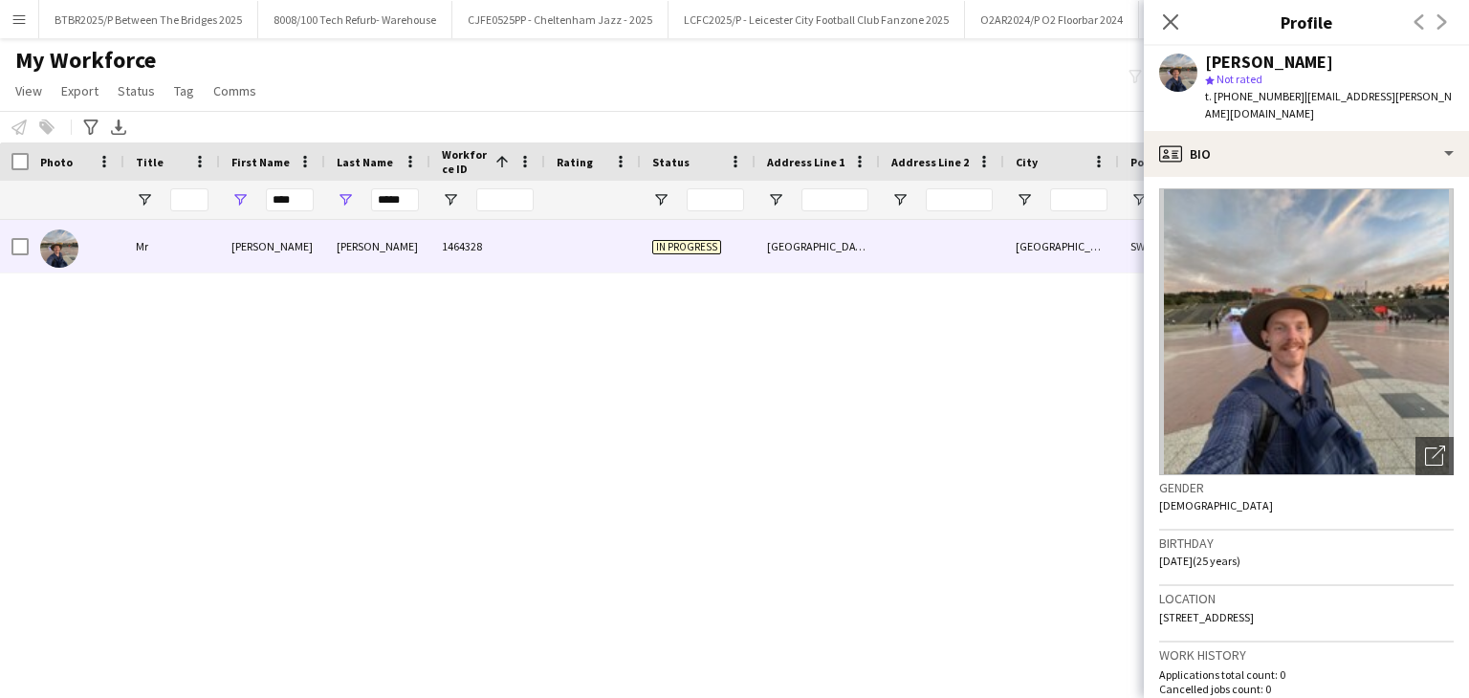
scroll to position [0, 0]
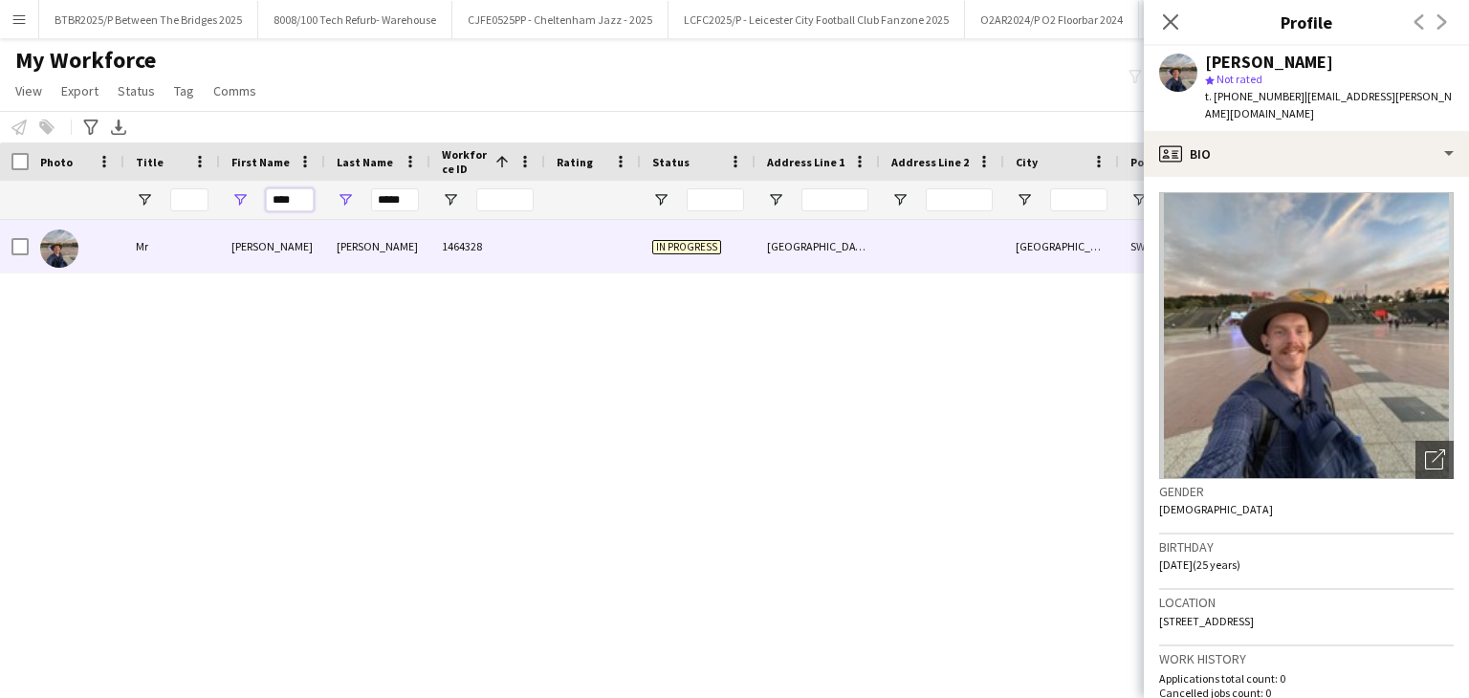
click at [303, 192] on input "****" at bounding box center [290, 199] width 48 height 23
type input "***"
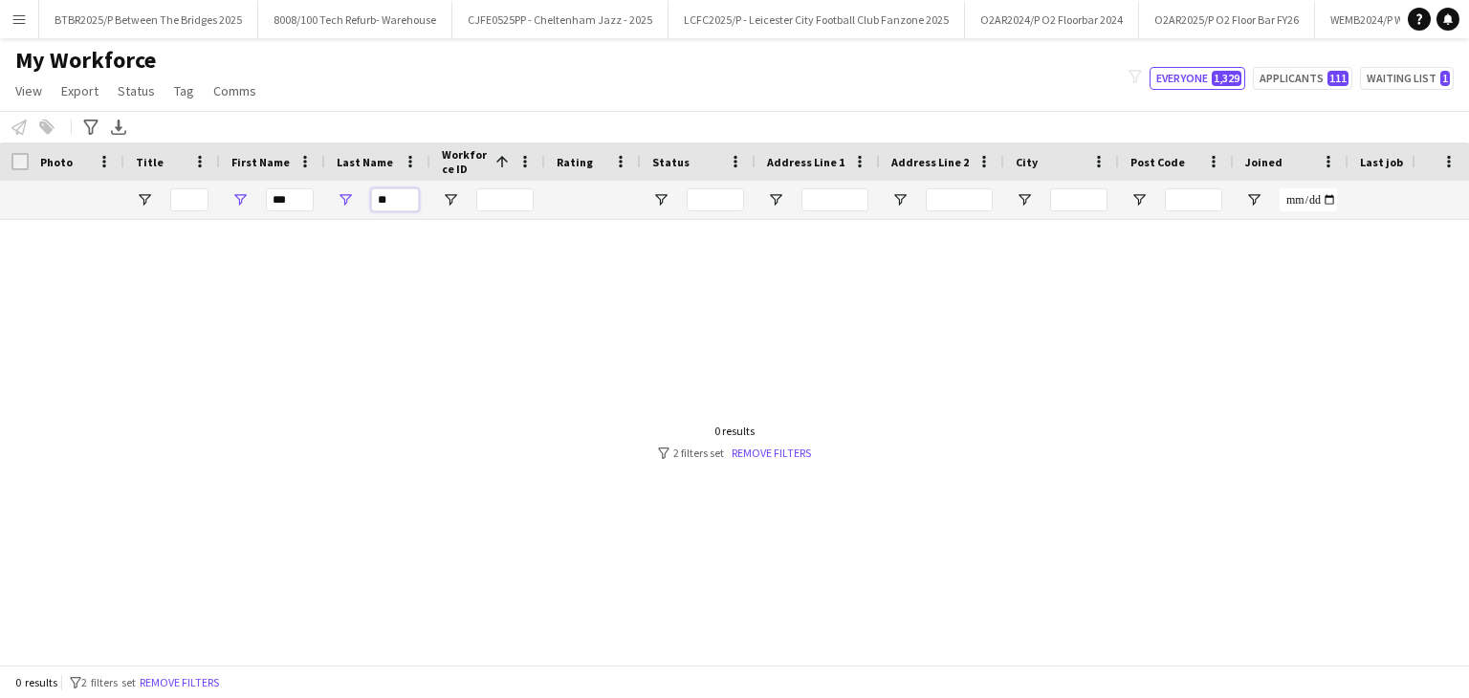
type input "*"
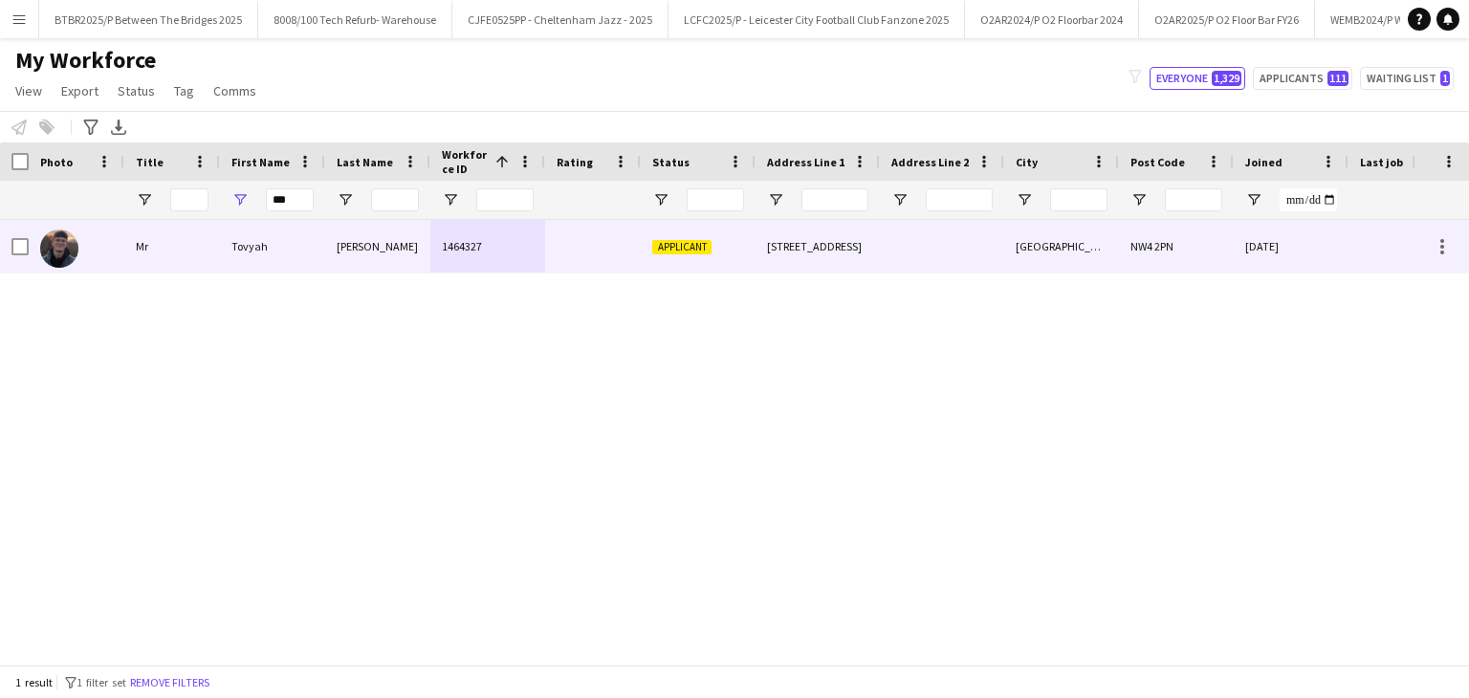
click at [520, 236] on div "1464327" at bounding box center [487, 246] width 115 height 53
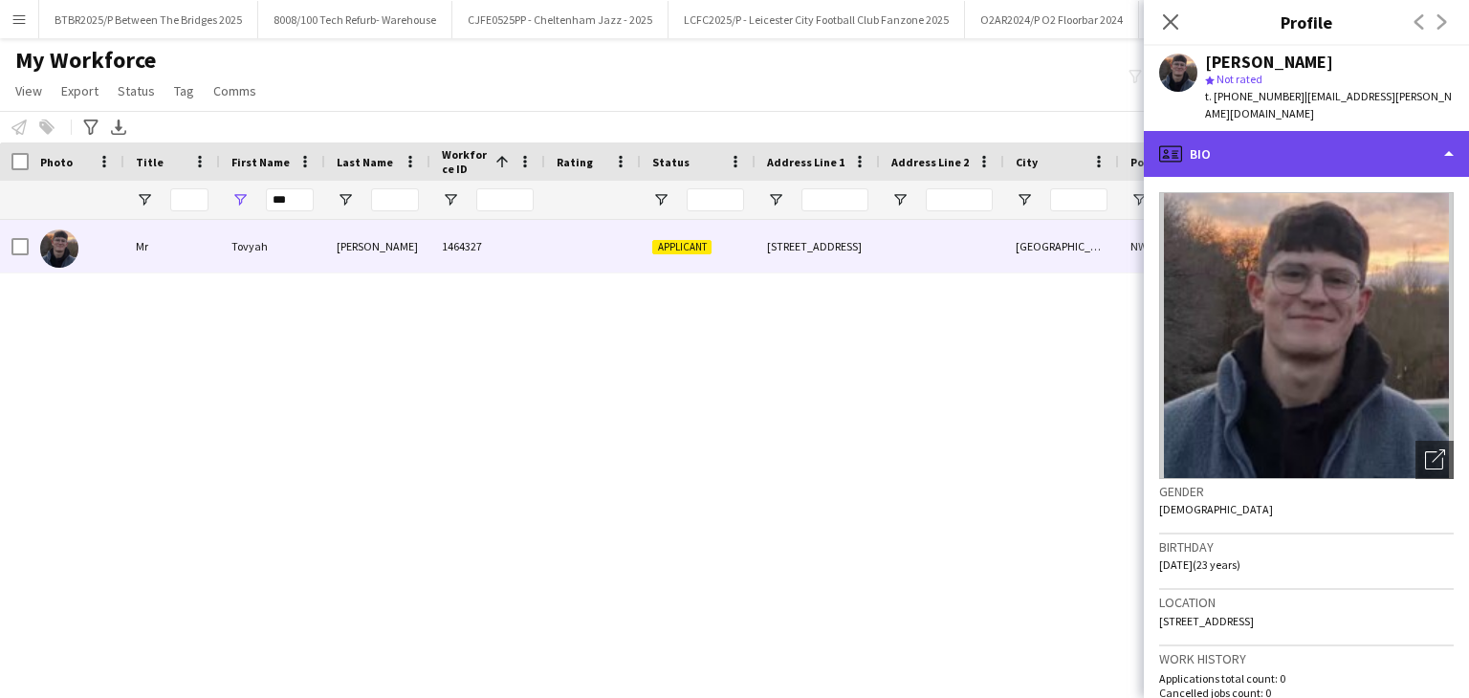
click at [1329, 154] on div "profile Bio" at bounding box center [1306, 154] width 325 height 46
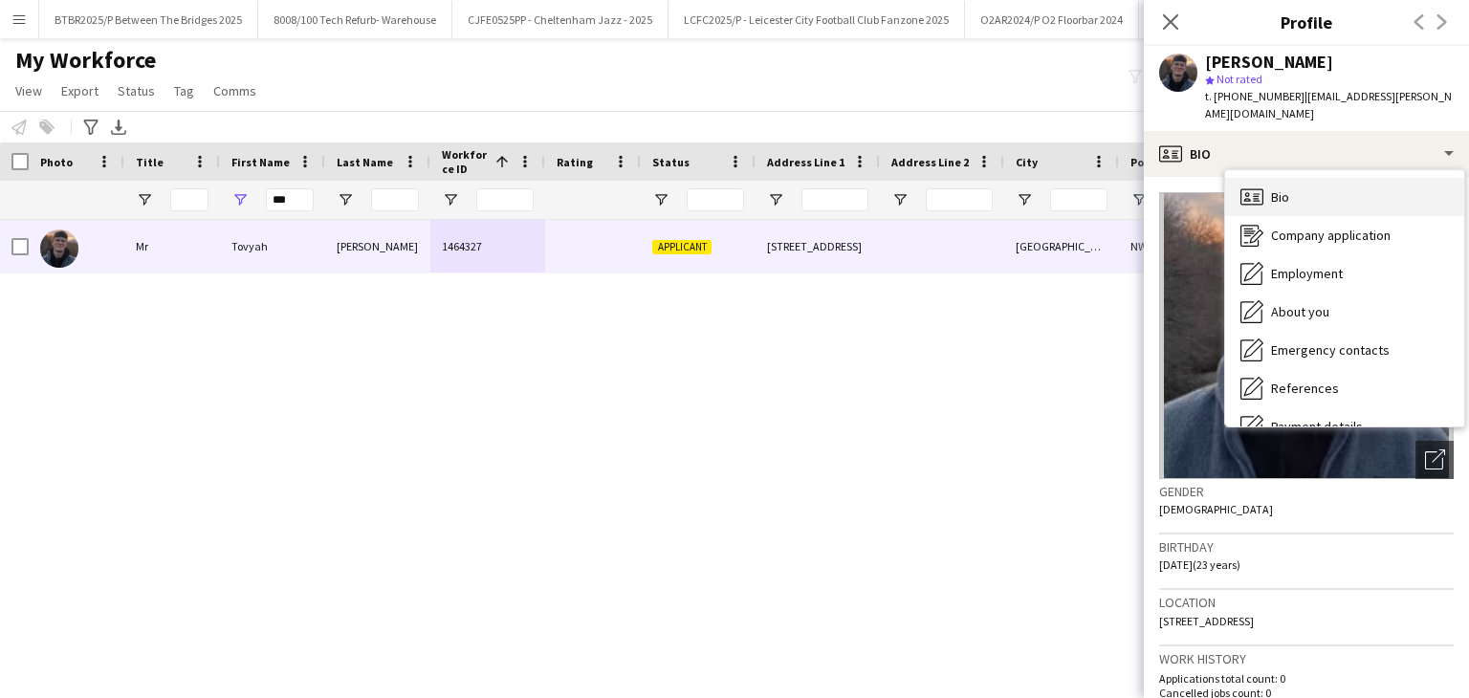
click at [1344, 195] on div "Bio Bio" at bounding box center [1344, 197] width 239 height 38
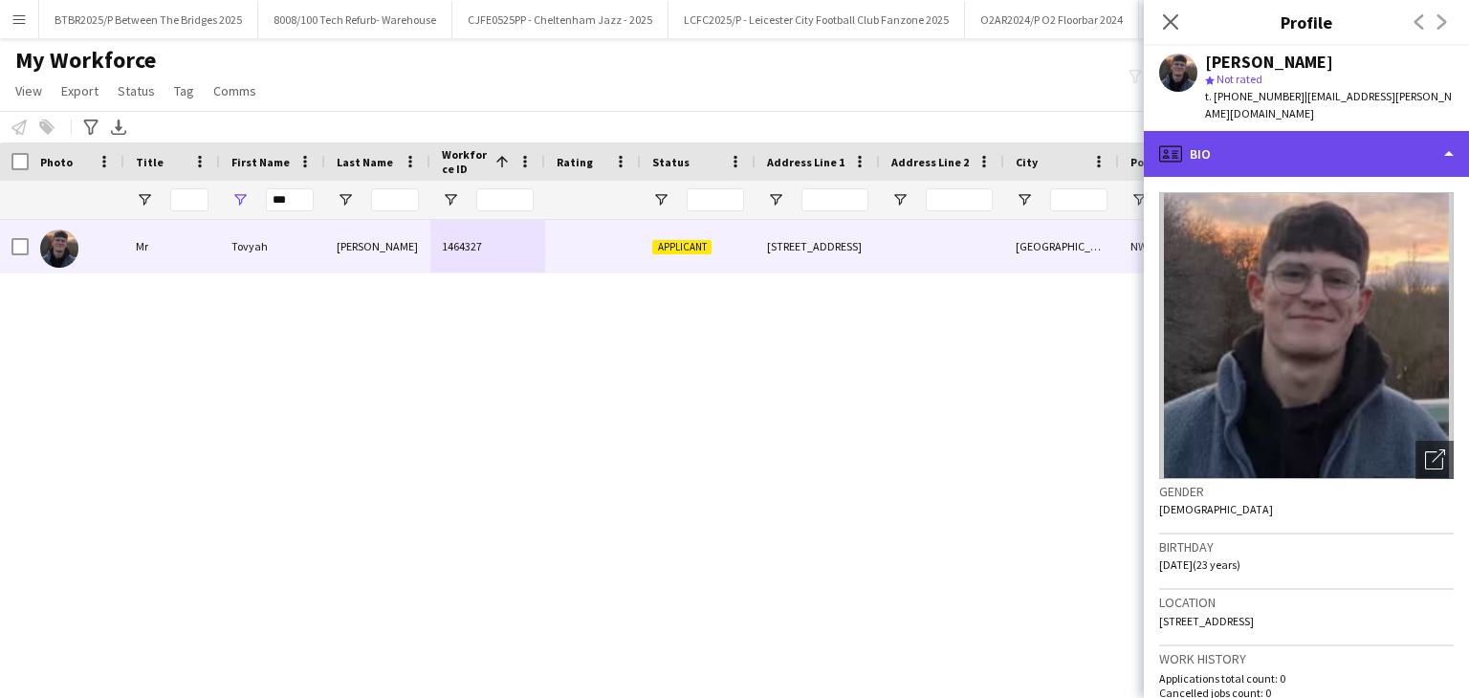
click at [1326, 166] on div "profile Bio" at bounding box center [1306, 154] width 325 height 46
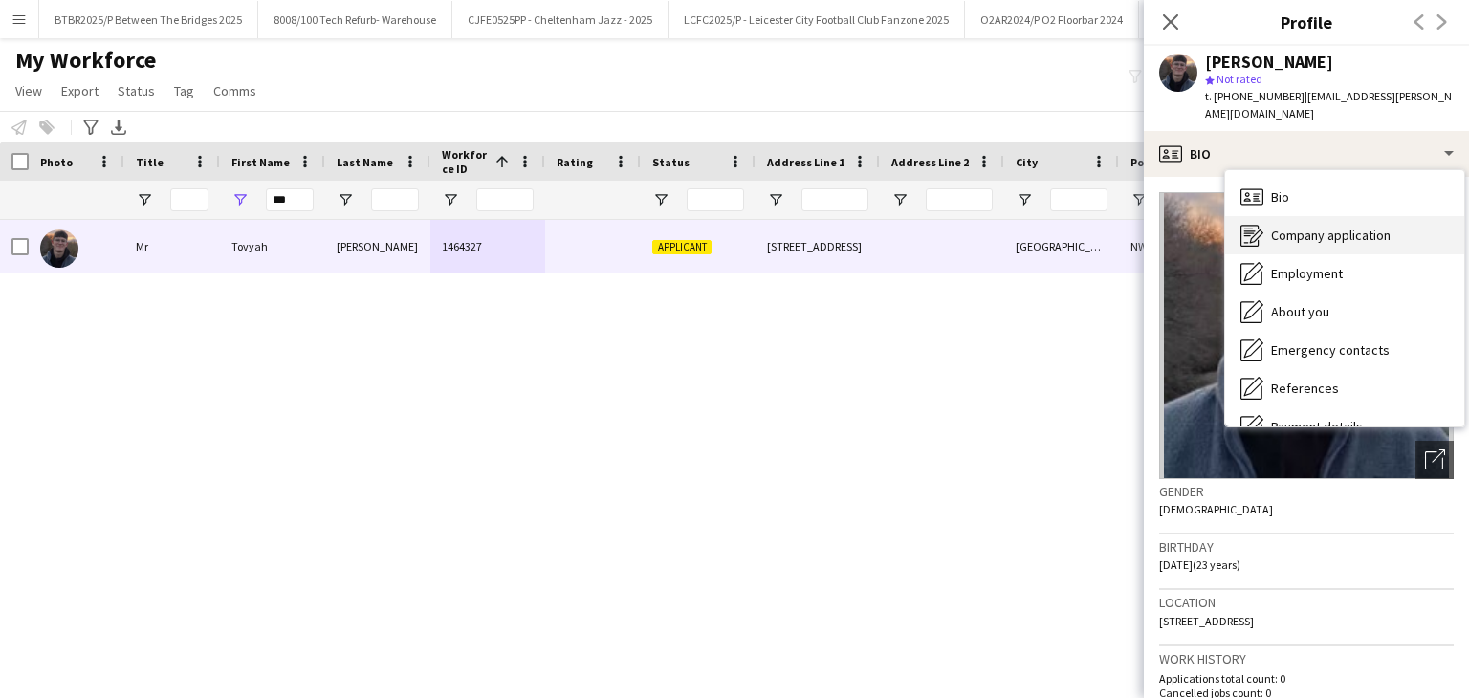
click at [1331, 227] on span "Company application" at bounding box center [1331, 235] width 120 height 17
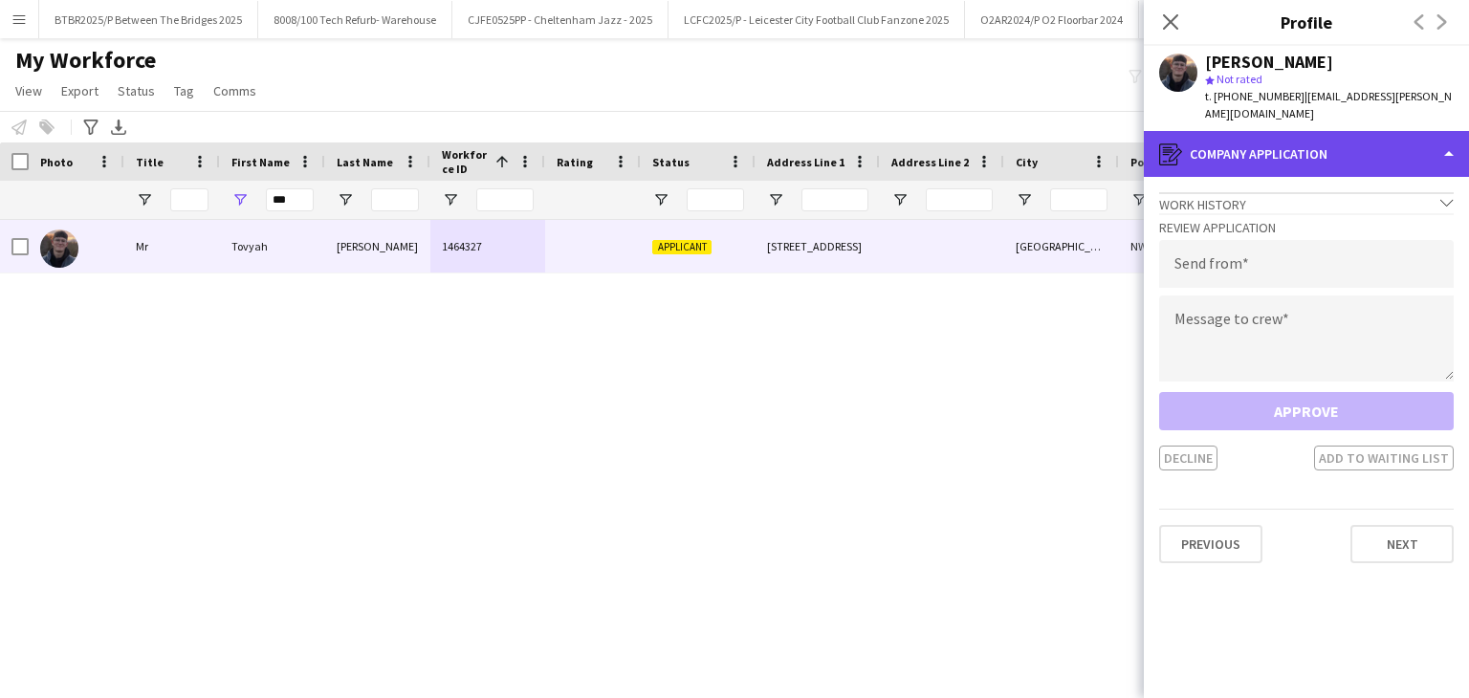
click at [1311, 154] on div "register Company application" at bounding box center [1306, 154] width 325 height 46
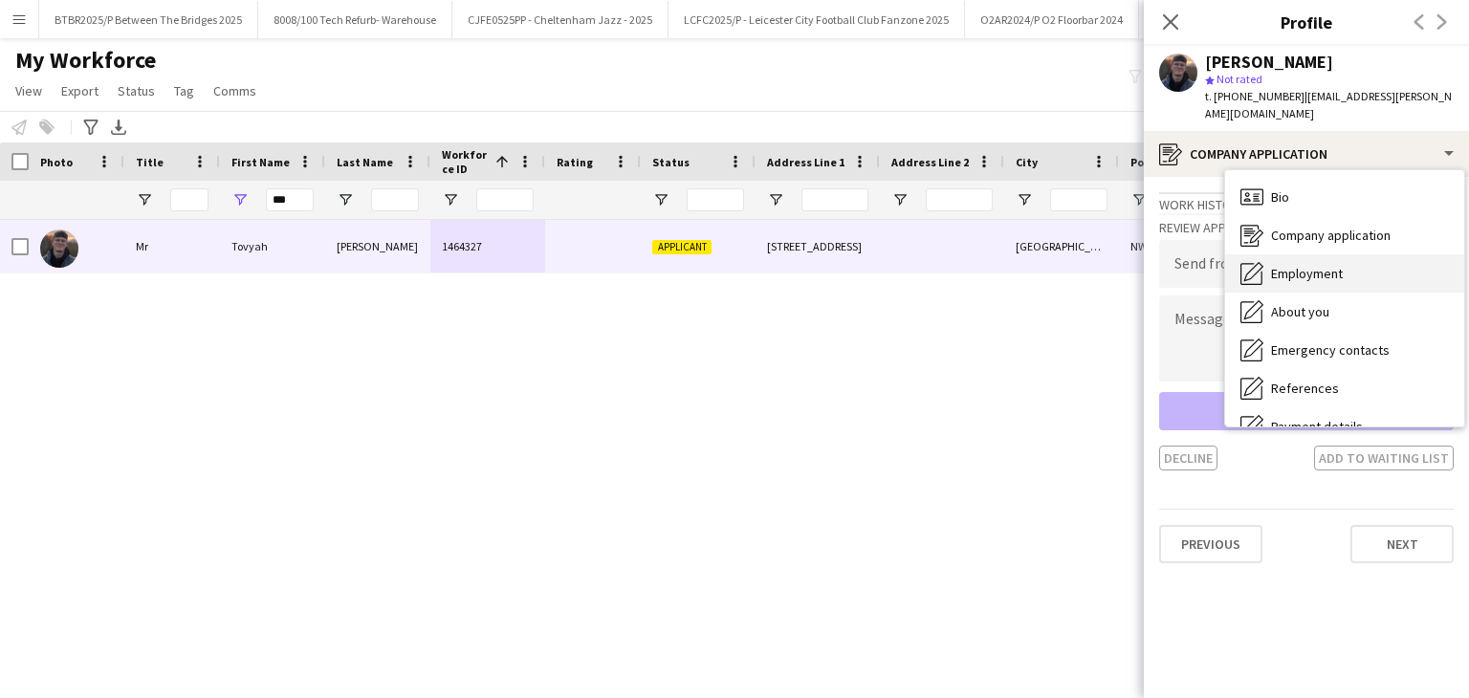
click at [1334, 263] on div "Employment Employment" at bounding box center [1344, 273] width 239 height 38
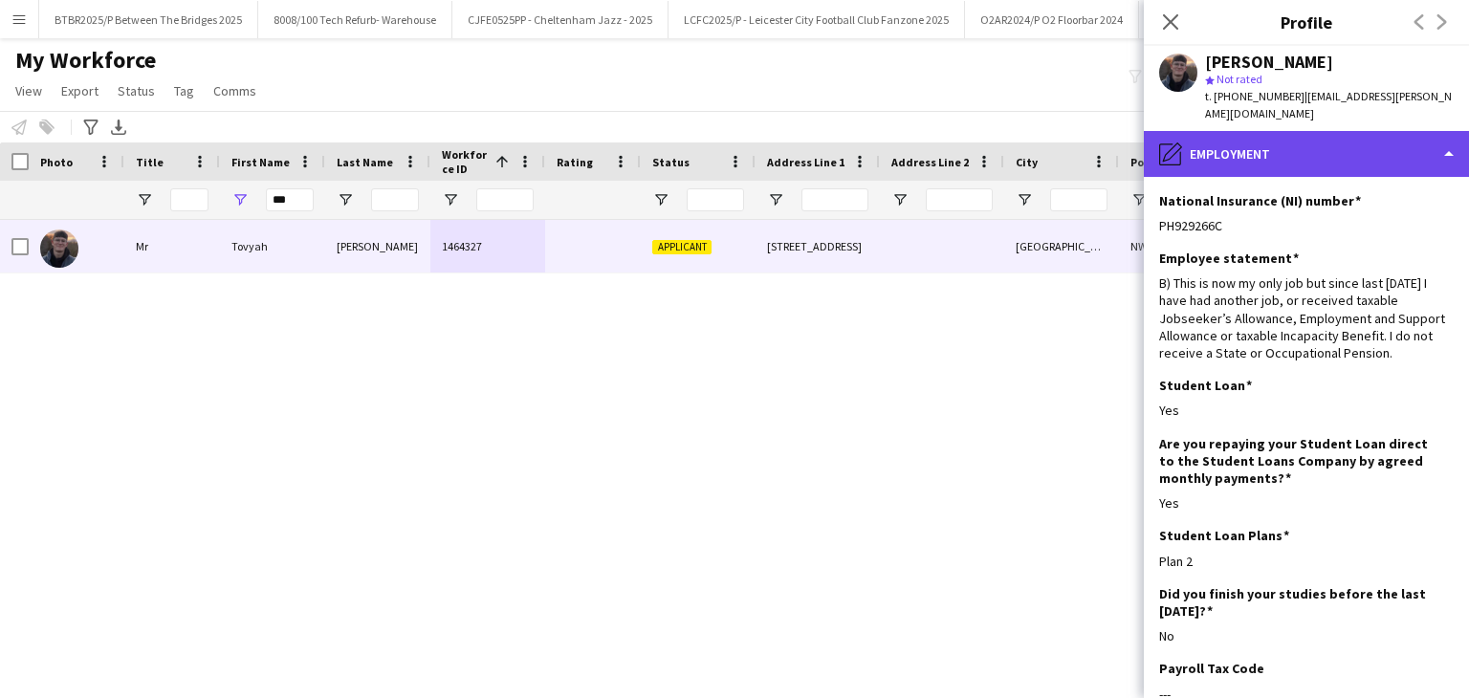
click at [1301, 171] on div "pencil4 Employment" at bounding box center [1306, 154] width 325 height 46
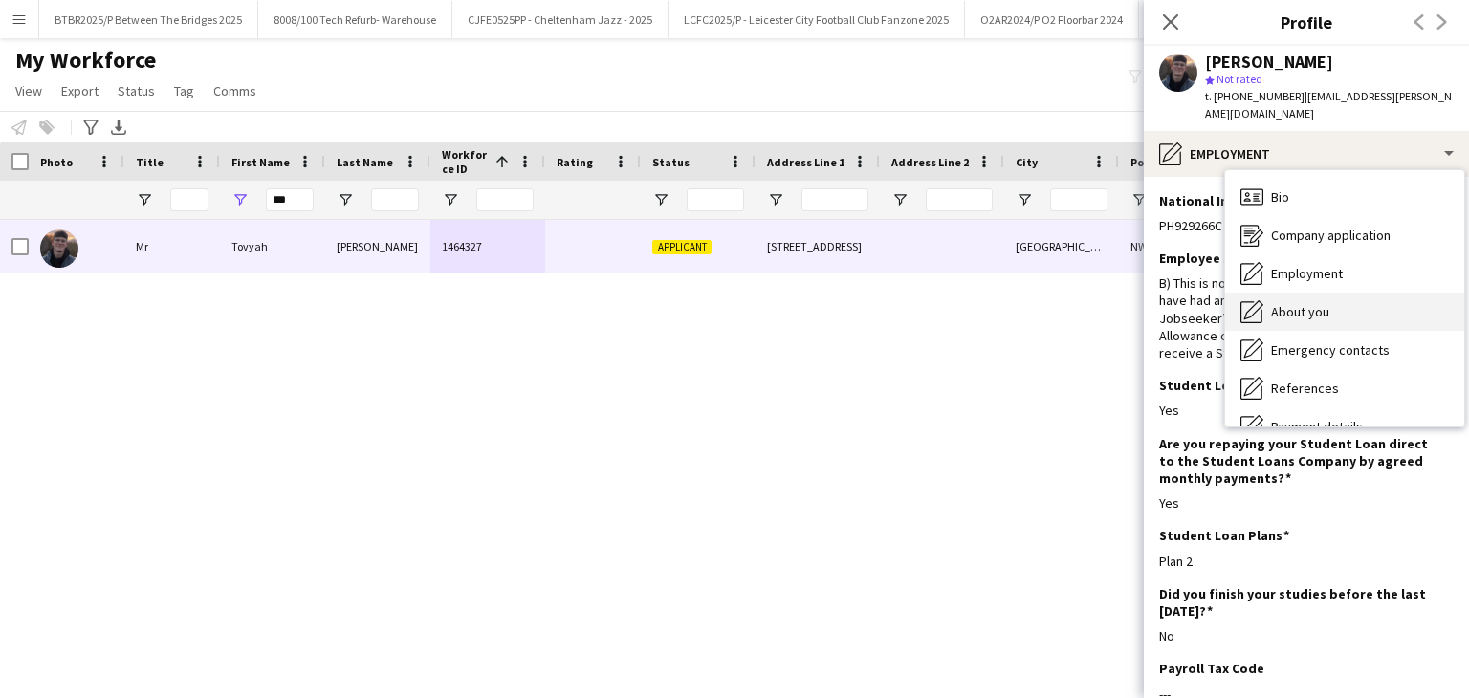
click at [1312, 313] on span "About you" at bounding box center [1300, 311] width 58 height 17
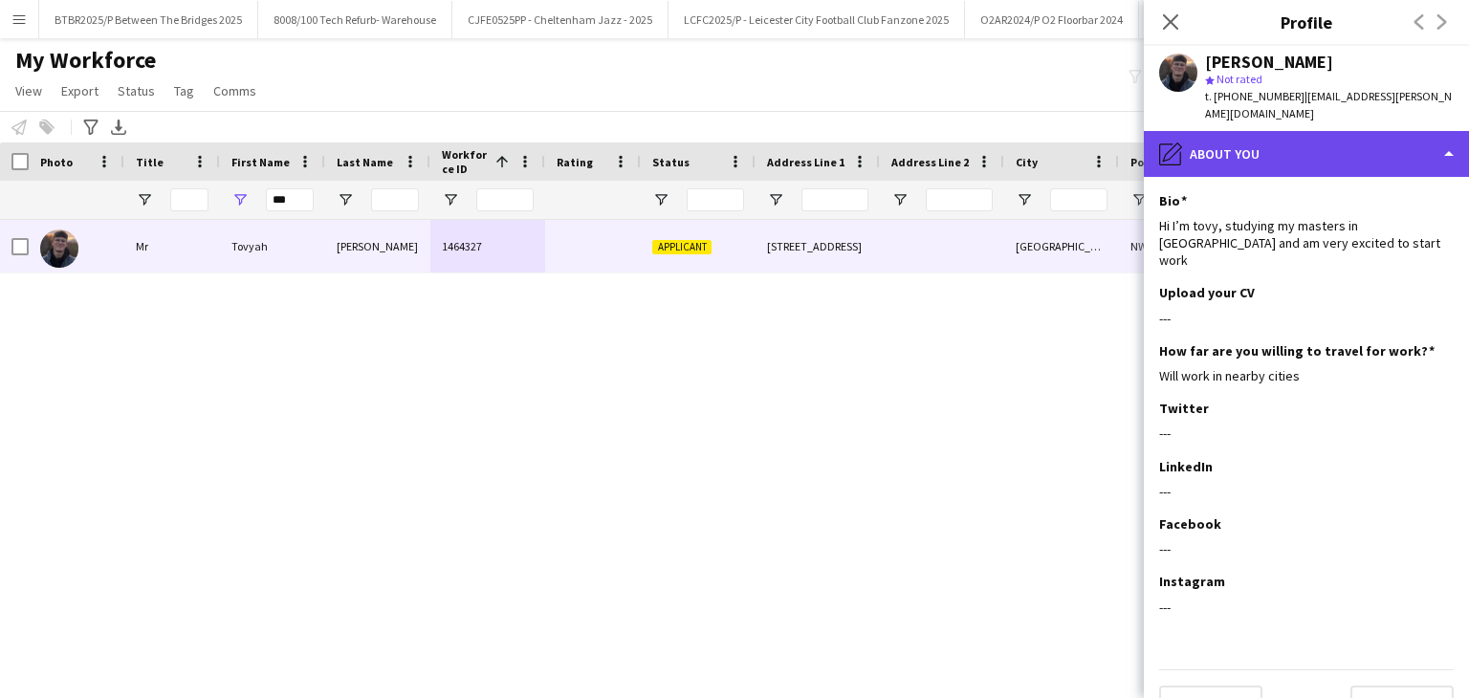
click at [1266, 138] on div "pencil4 About you" at bounding box center [1306, 154] width 325 height 46
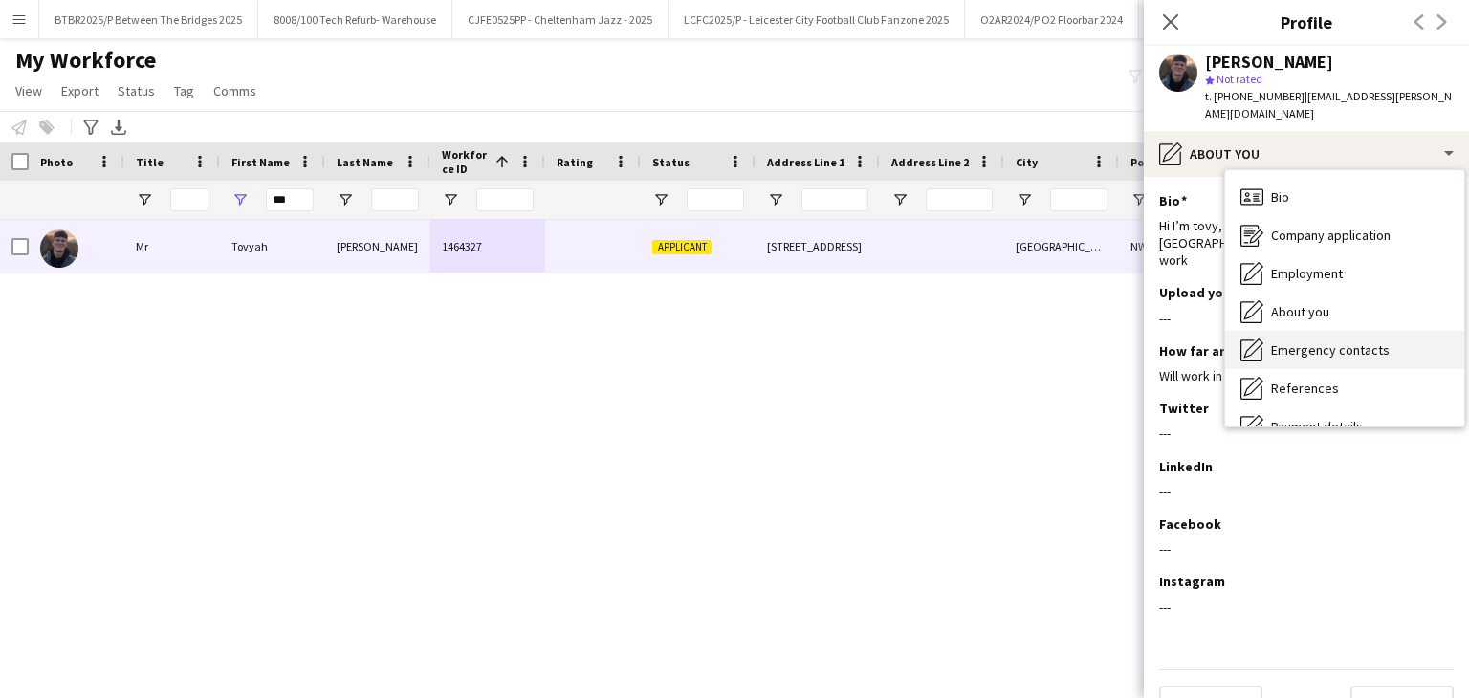
click at [1322, 332] on div "Emergency contacts Emergency contacts" at bounding box center [1344, 350] width 239 height 38
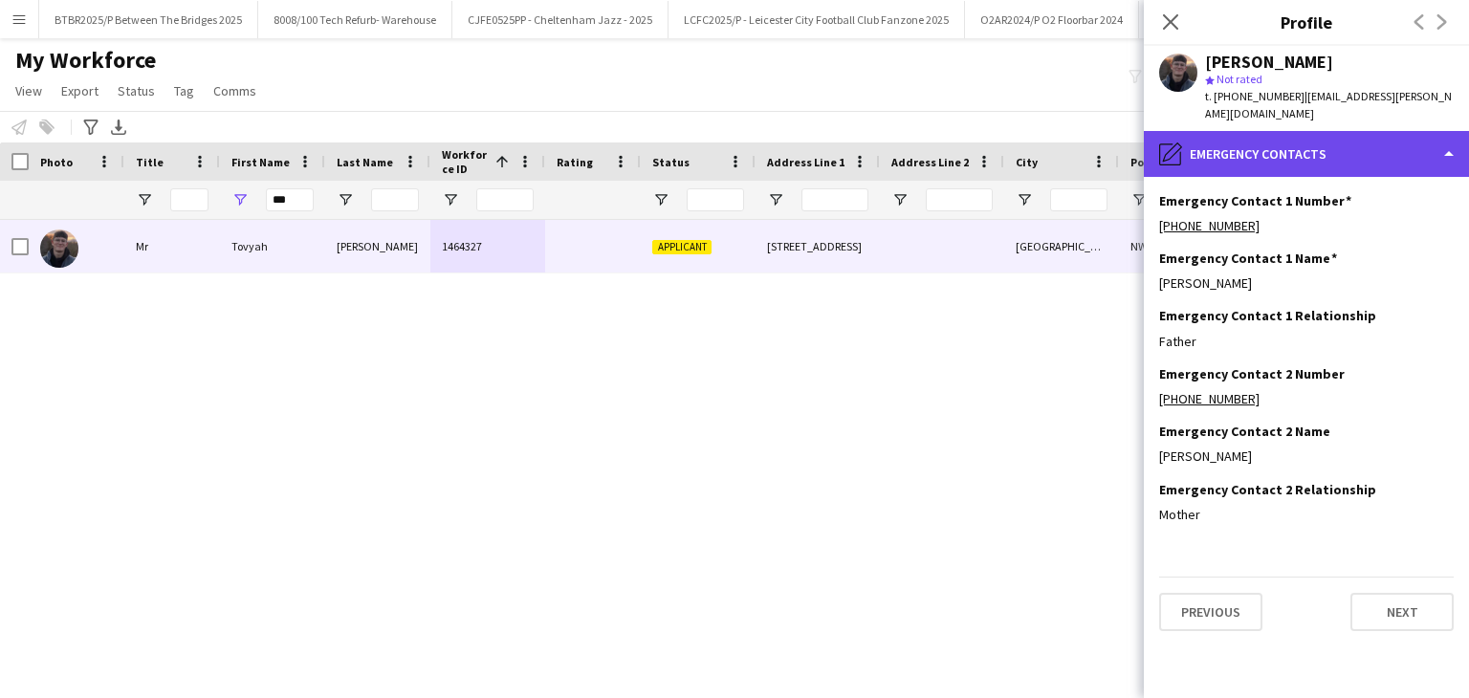
click at [1337, 142] on div "pencil4 Emergency contacts" at bounding box center [1306, 154] width 325 height 46
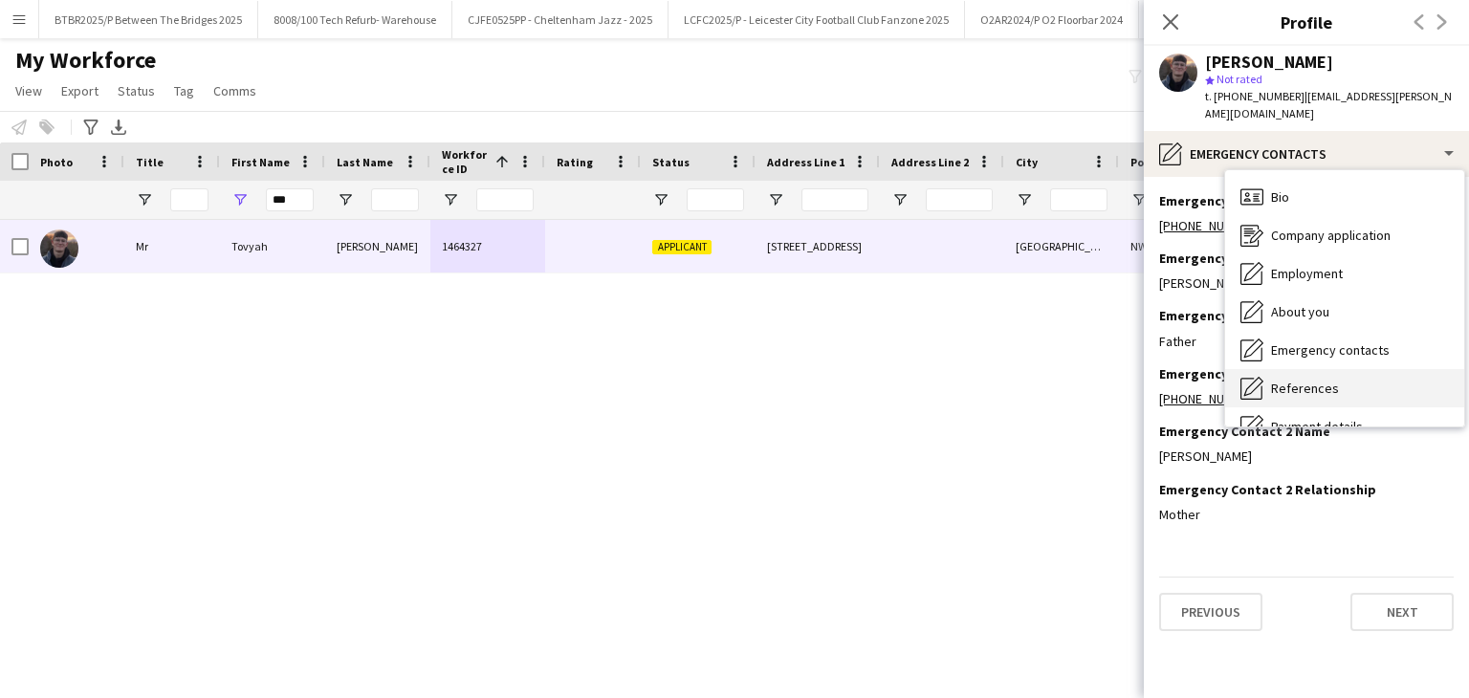
click at [1366, 369] on div "References References" at bounding box center [1344, 388] width 239 height 38
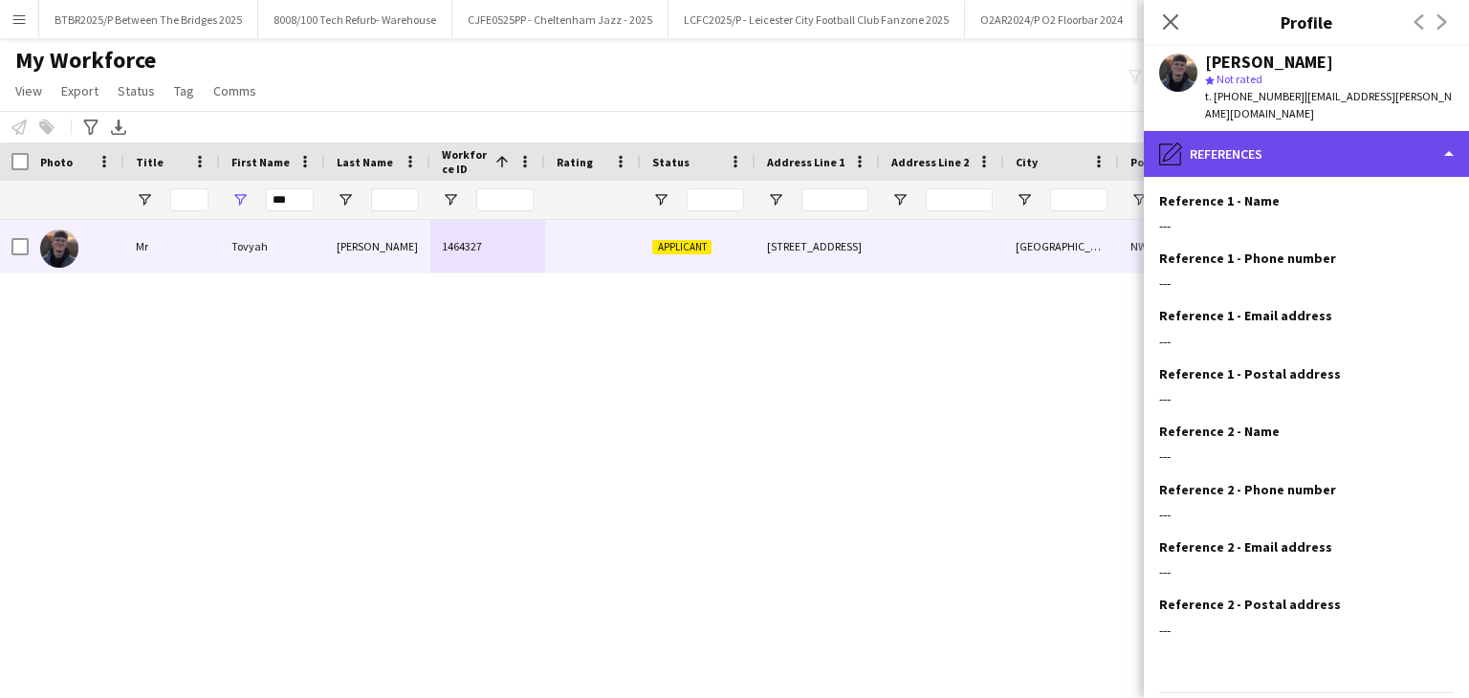
click at [1335, 162] on div "pencil4 References" at bounding box center [1306, 154] width 325 height 46
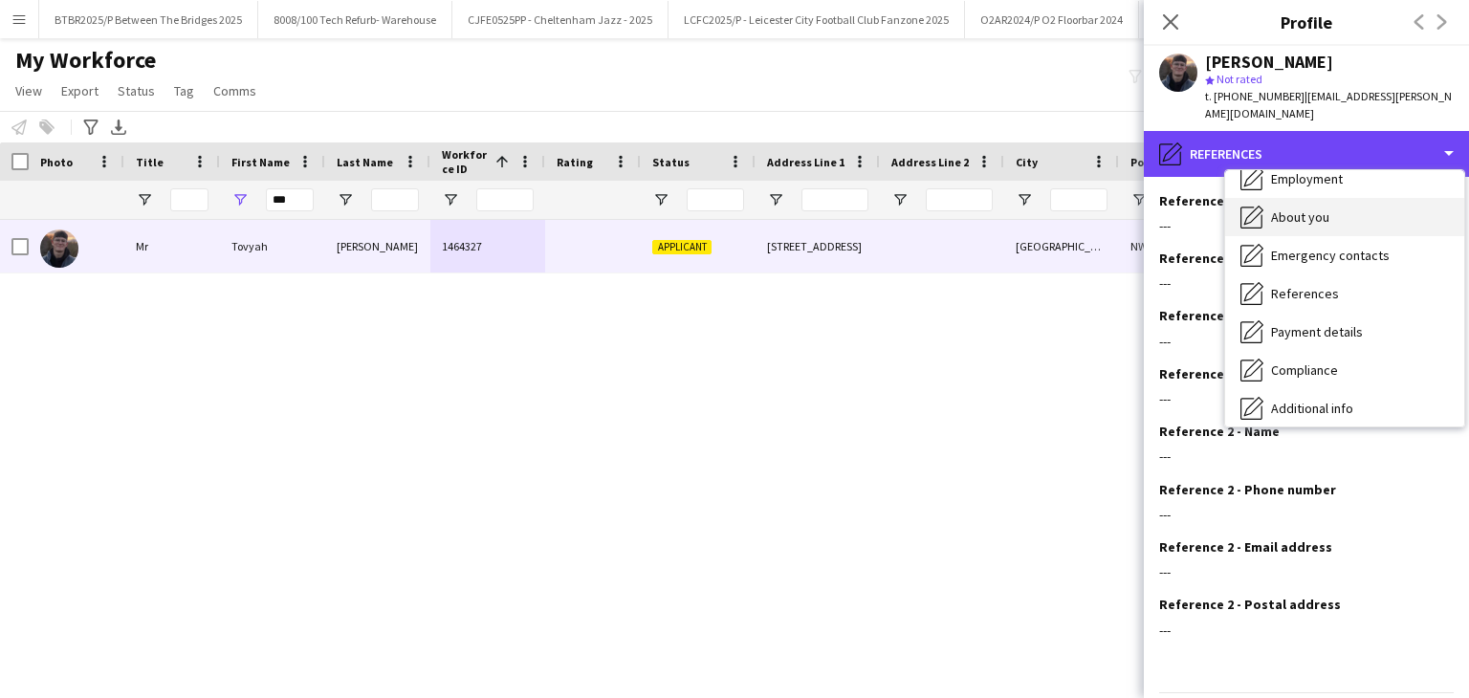
scroll to position [96, 0]
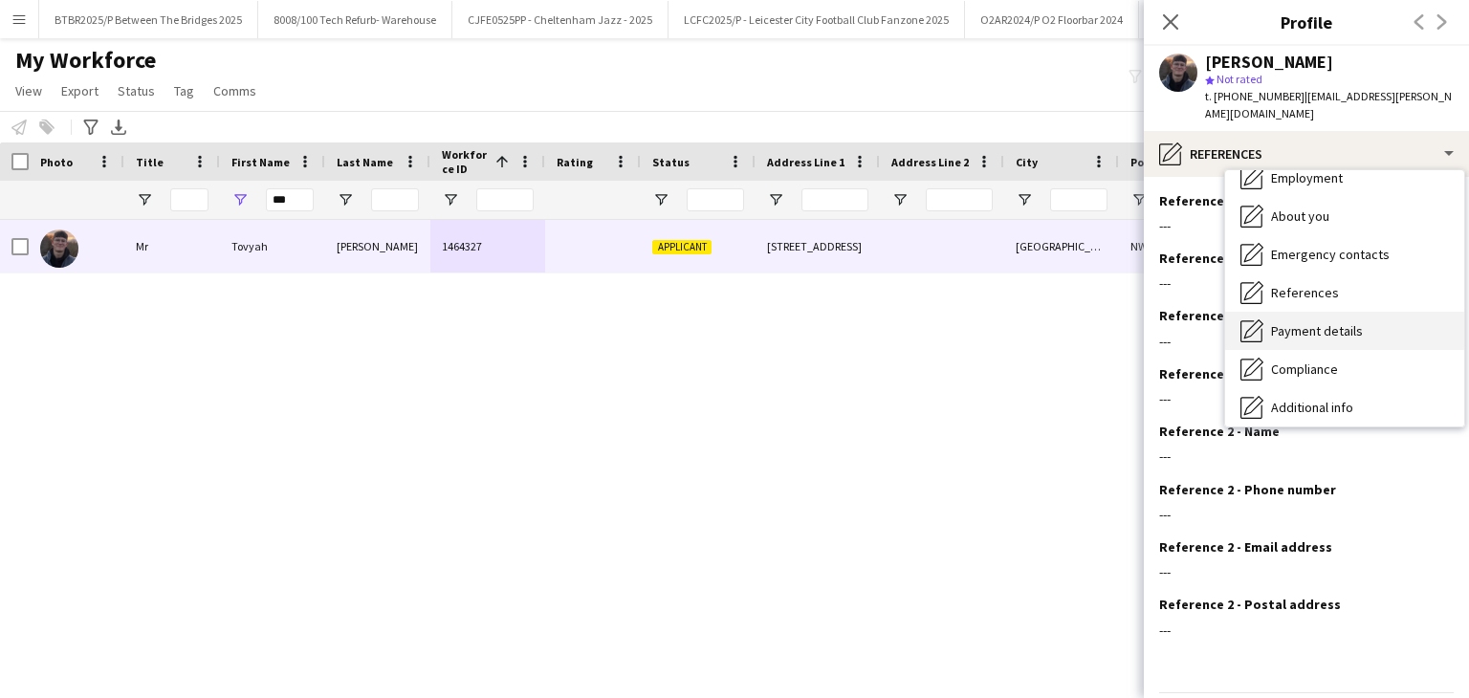
click at [1351, 319] on div "Payment details Payment details" at bounding box center [1344, 331] width 239 height 38
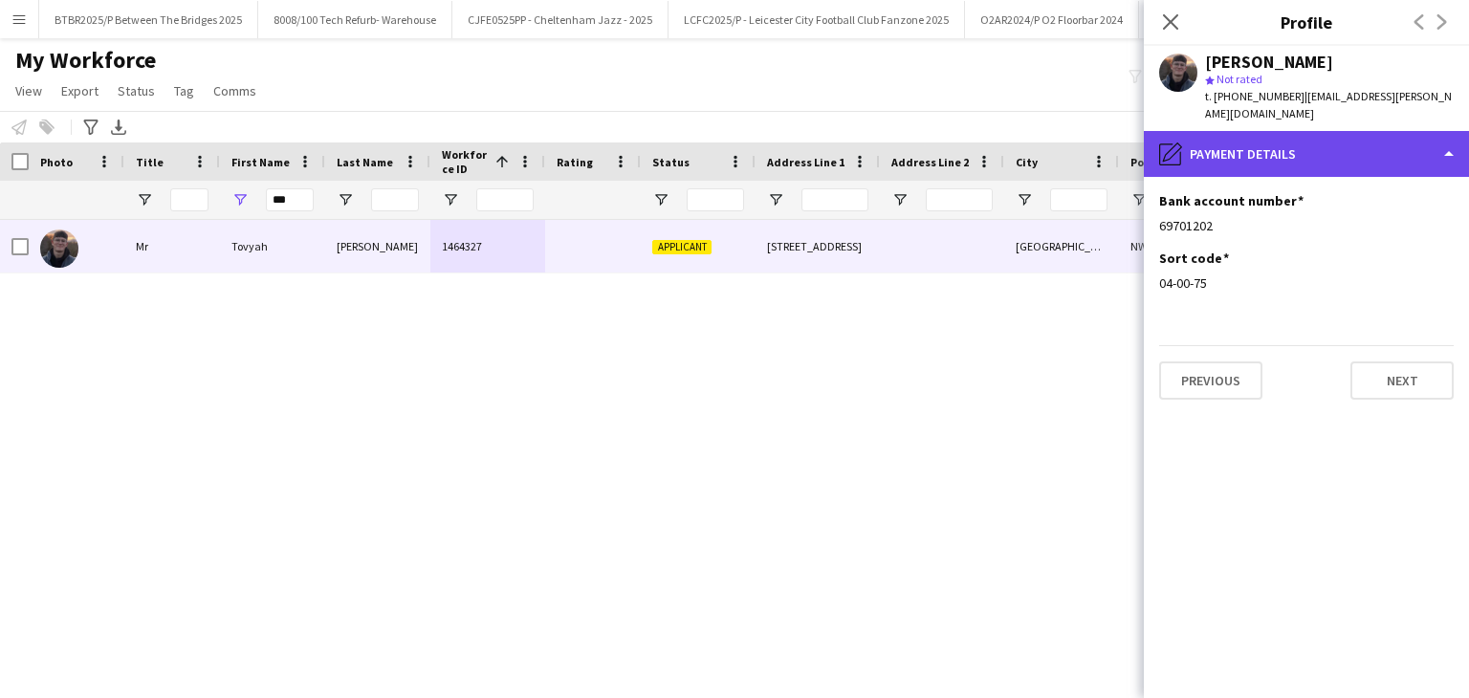
click at [1312, 165] on div "pencil4 Payment details" at bounding box center [1306, 154] width 325 height 46
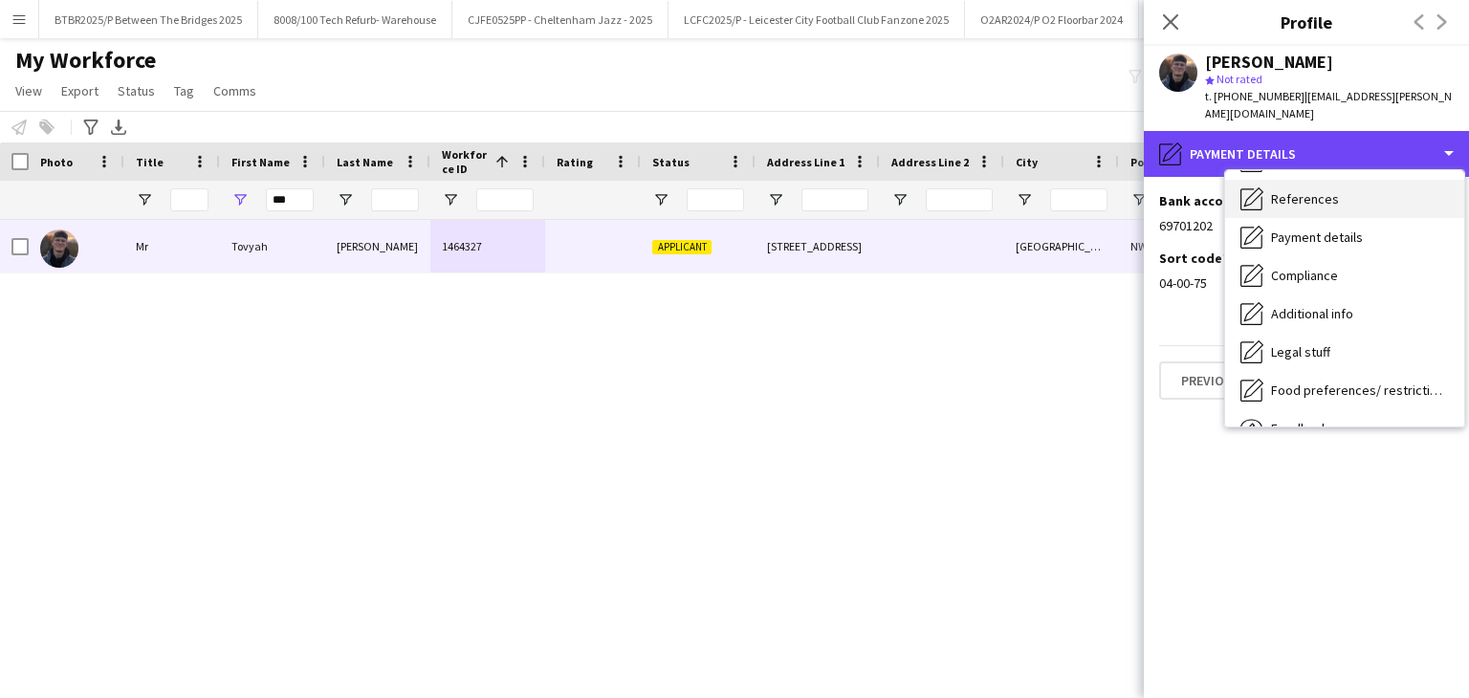
scroll to position [191, 0]
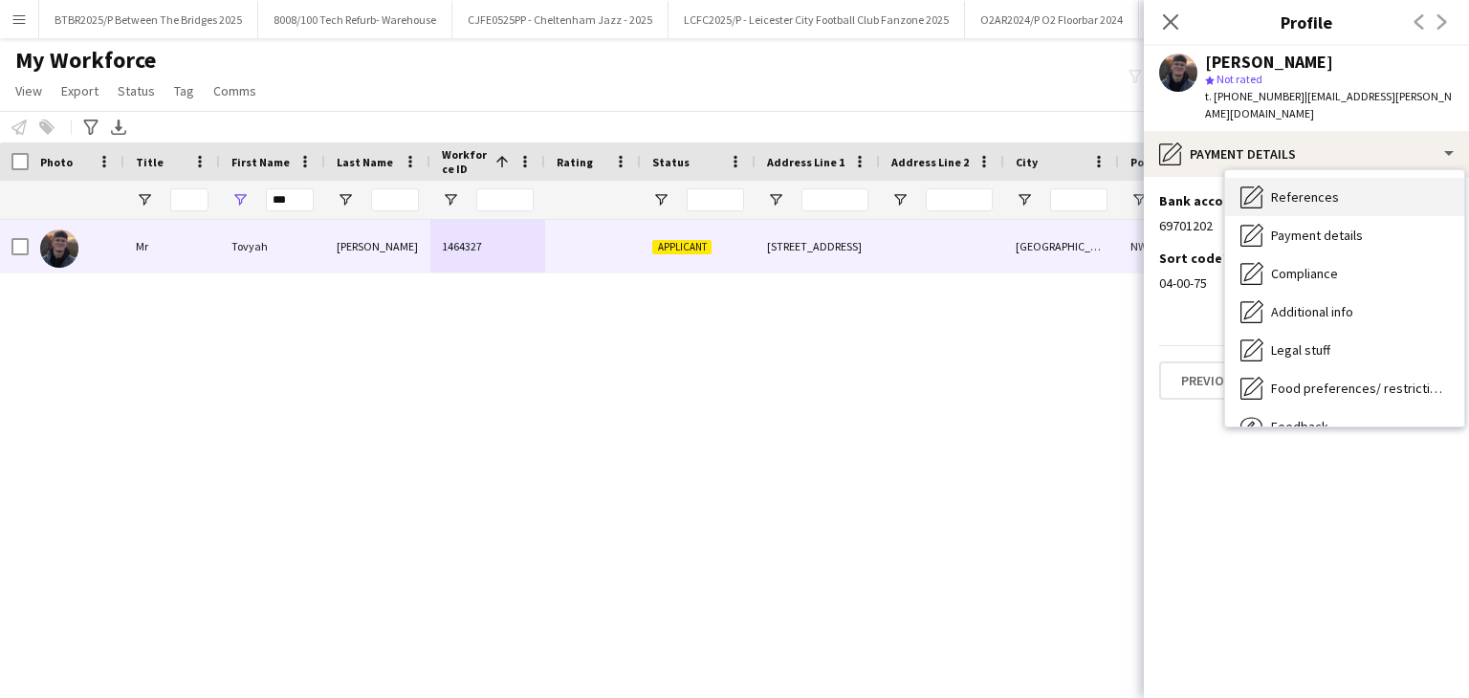
click at [1334, 288] on div "Compliance Compliance" at bounding box center [1344, 273] width 239 height 38
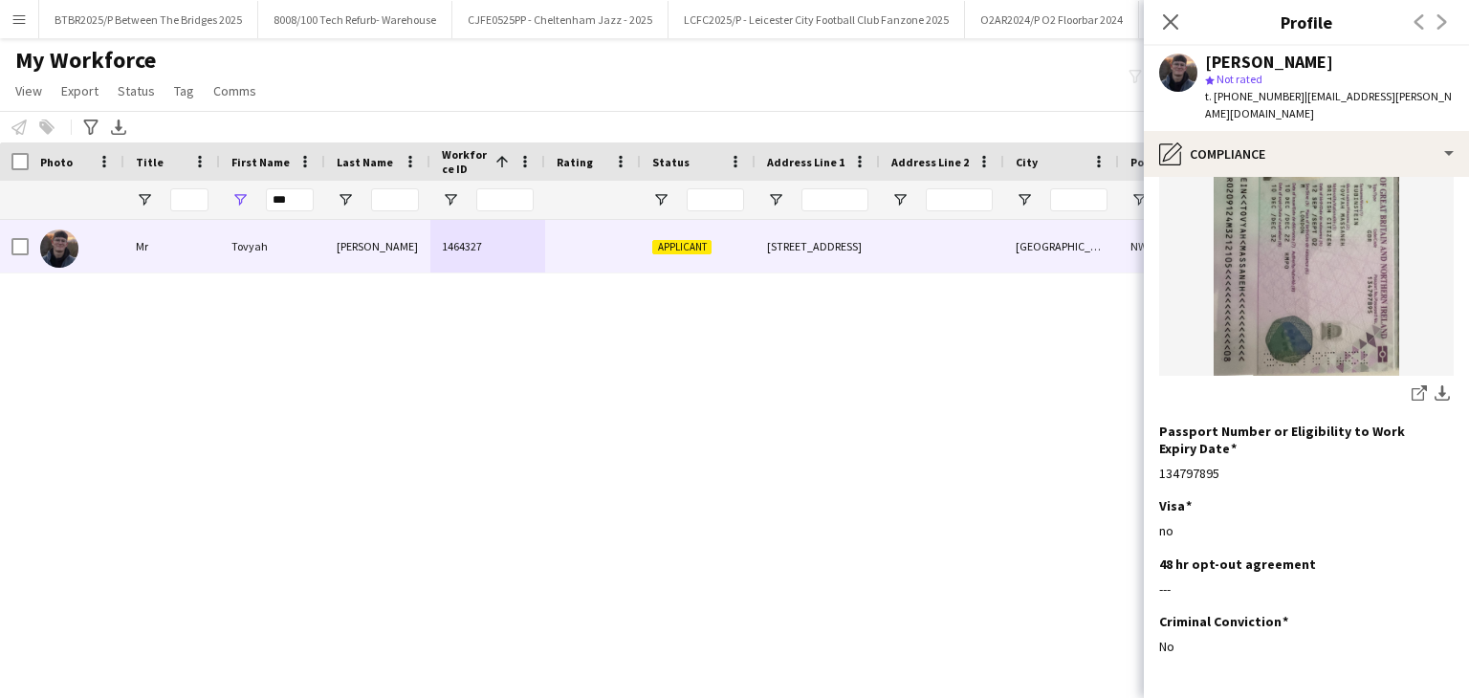
scroll to position [125, 0]
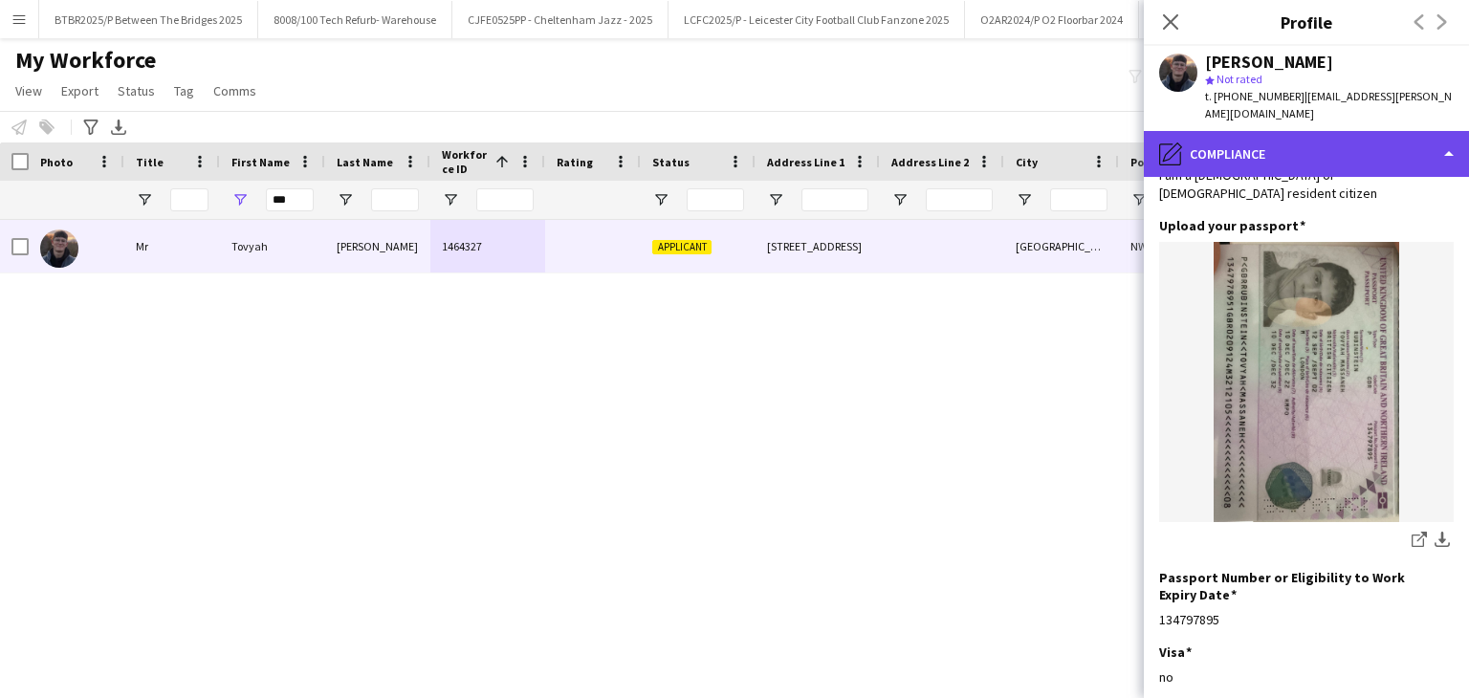
click at [1277, 145] on div "pencil4 Compliance" at bounding box center [1306, 154] width 325 height 46
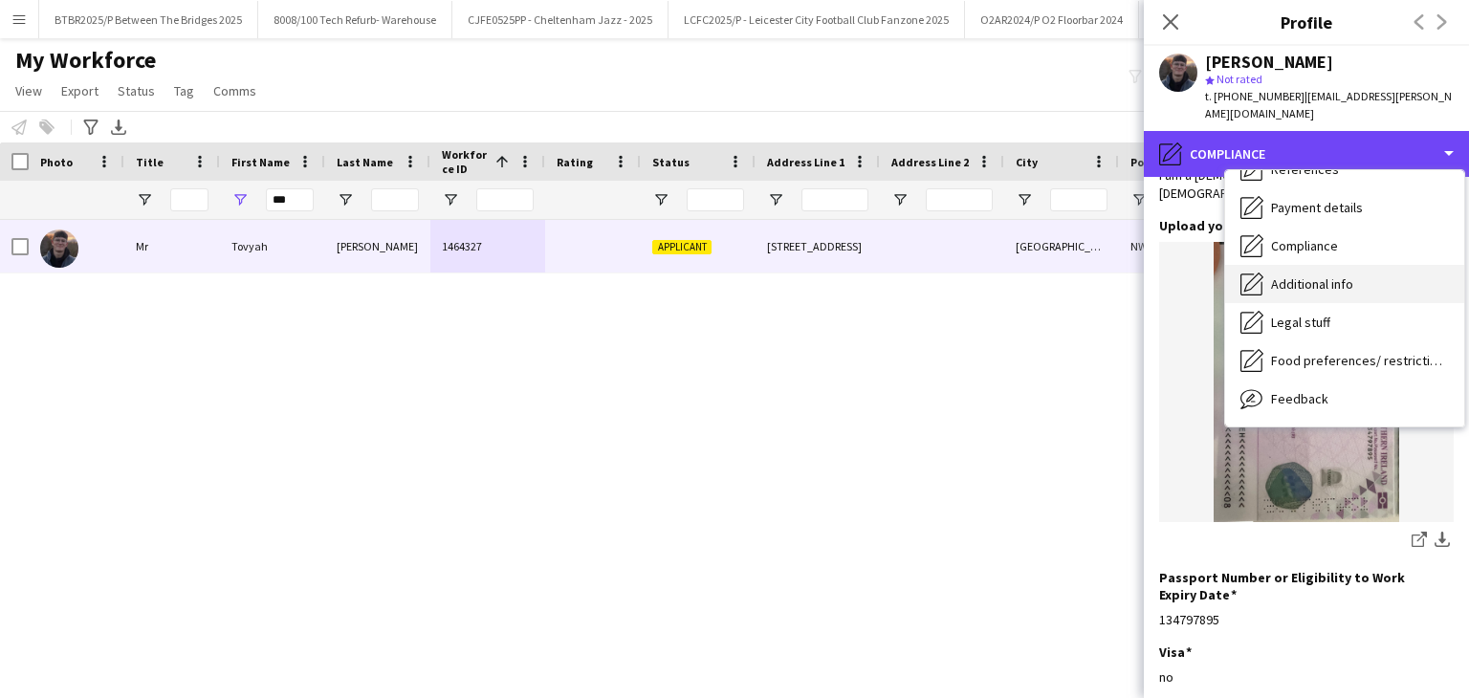
scroll to position [256, 0]
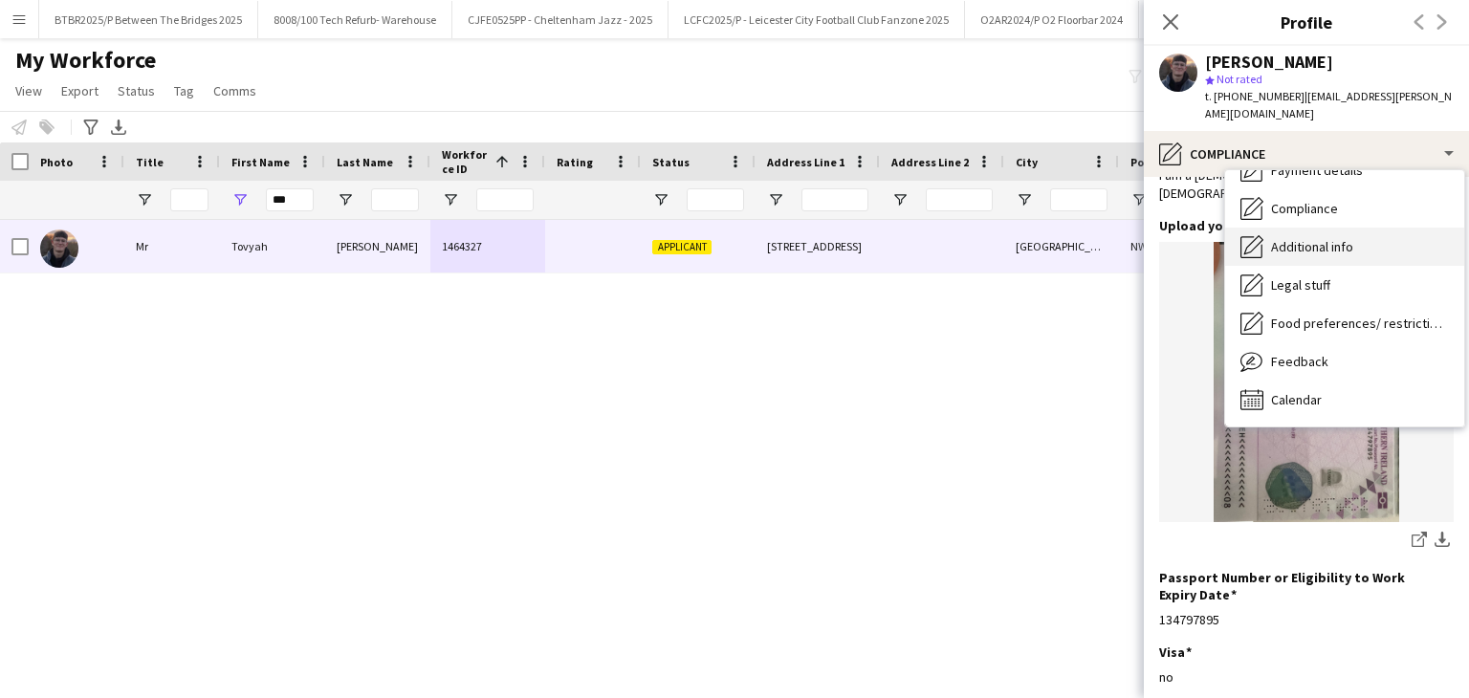
click at [1331, 242] on span "Additional info" at bounding box center [1312, 246] width 82 height 17
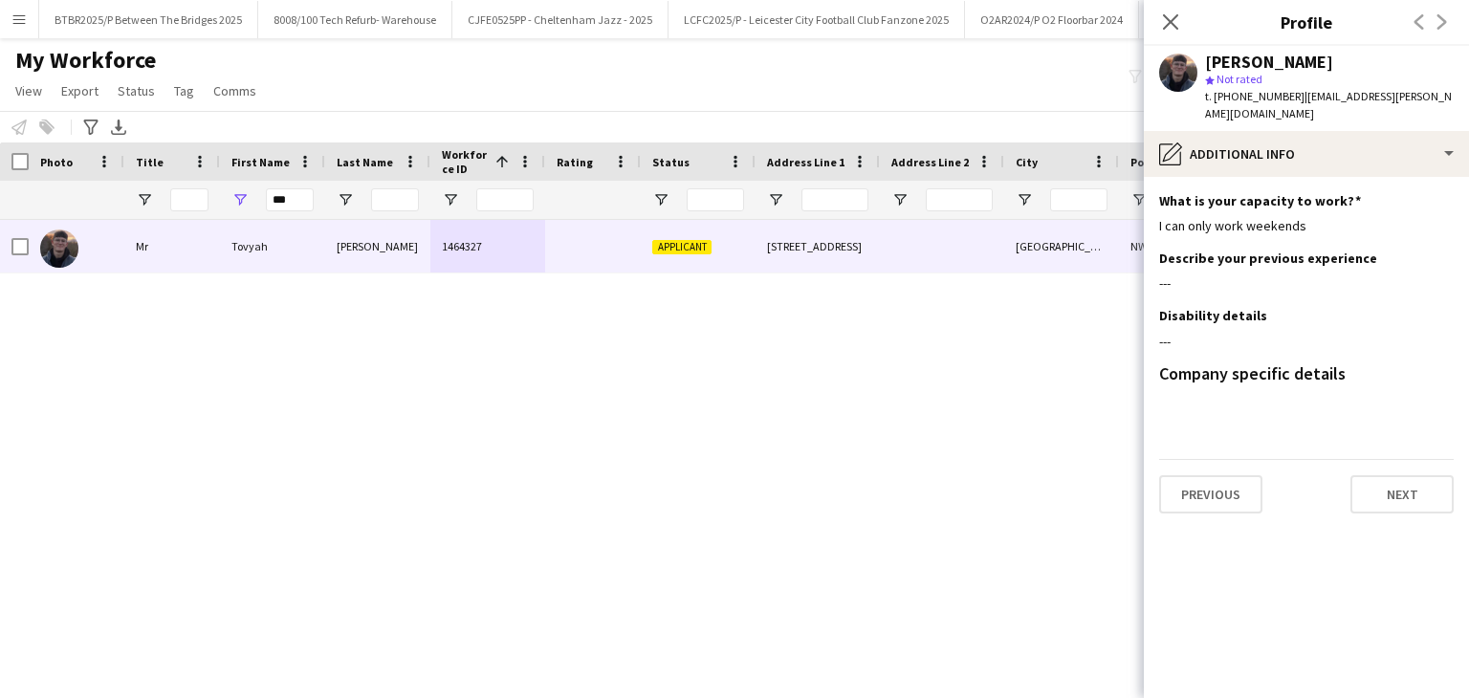
scroll to position [0, 0]
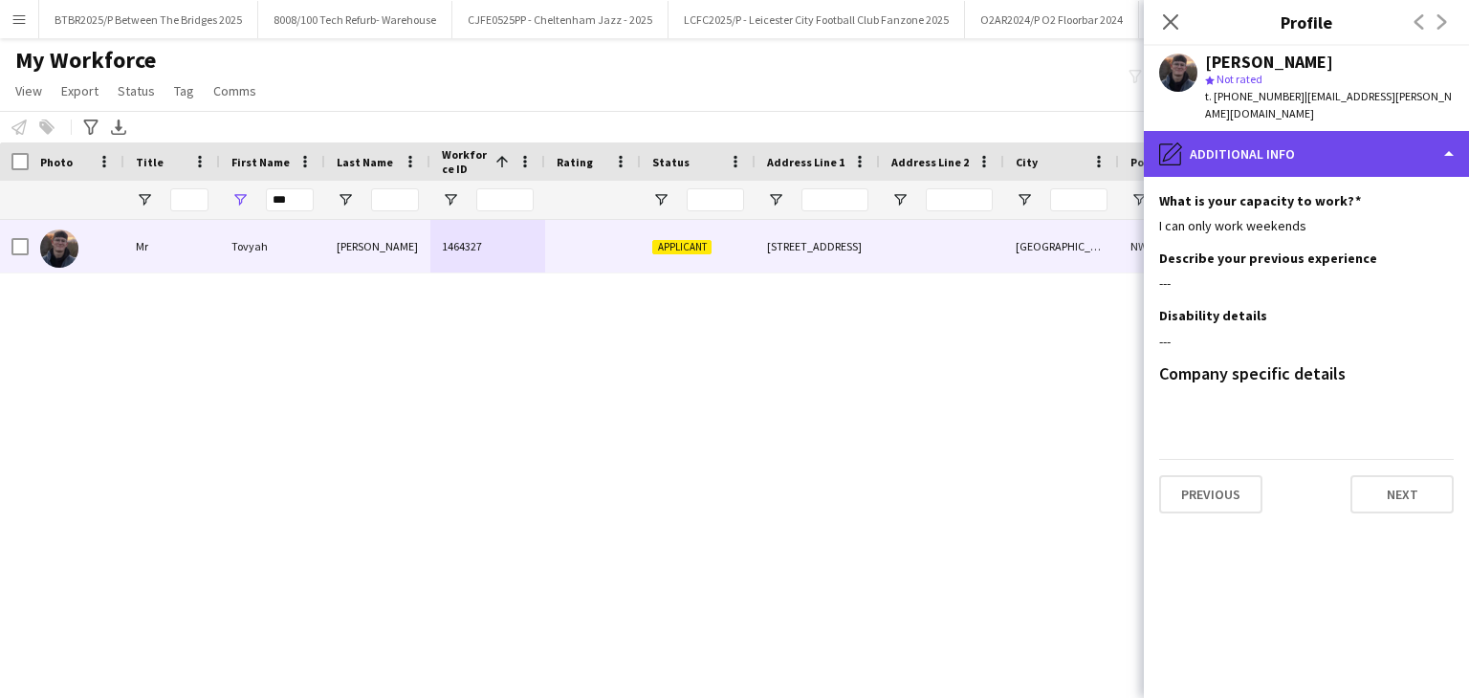
click at [1312, 168] on div "pencil4 Additional info" at bounding box center [1306, 154] width 325 height 46
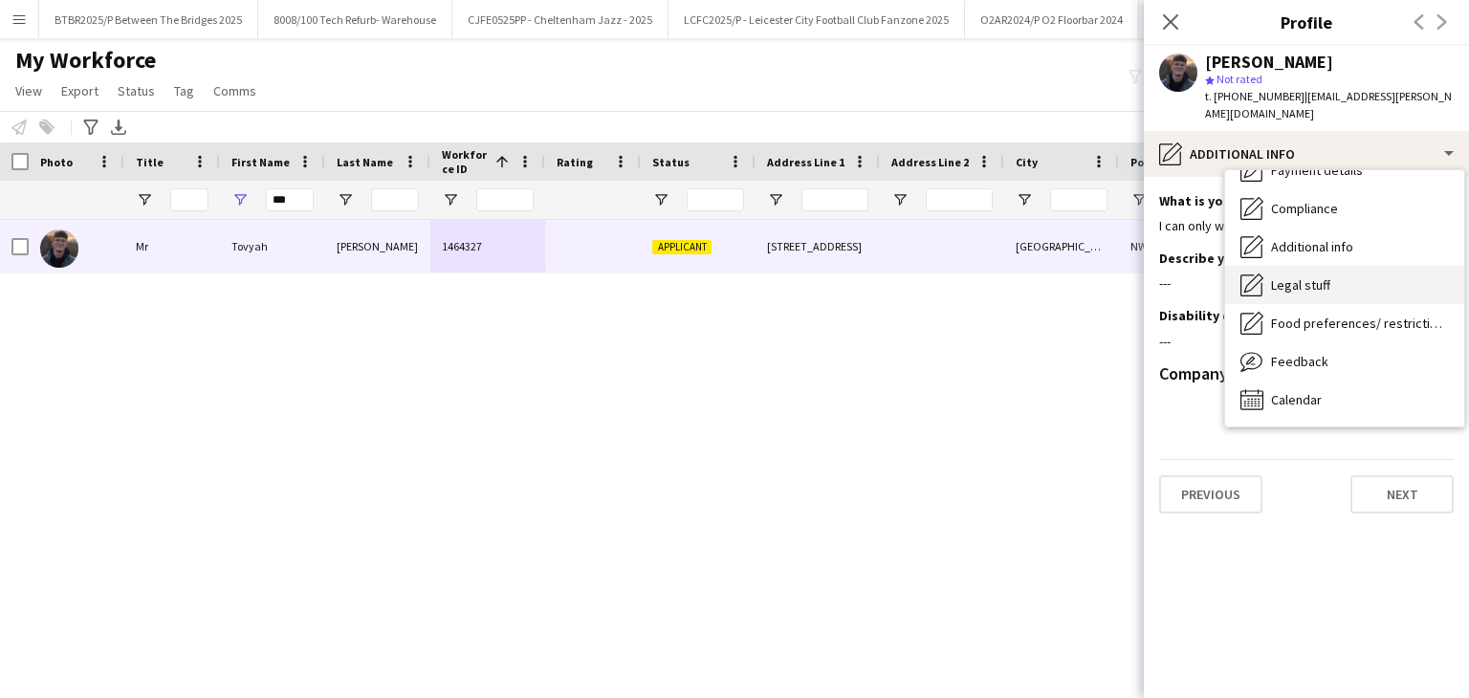
click at [1355, 281] on div "Legal stuff Legal stuff" at bounding box center [1344, 285] width 239 height 38
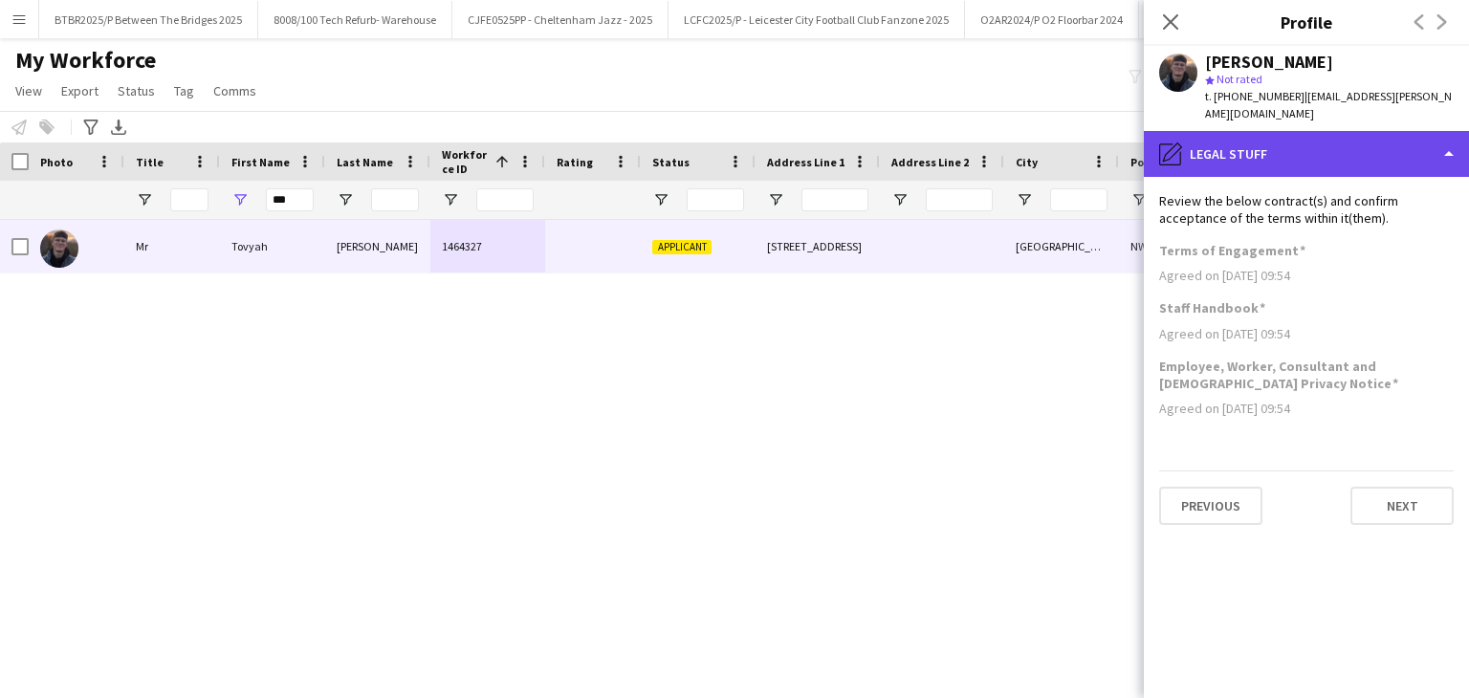
click at [1309, 164] on div "pencil4 Legal stuff" at bounding box center [1306, 154] width 325 height 46
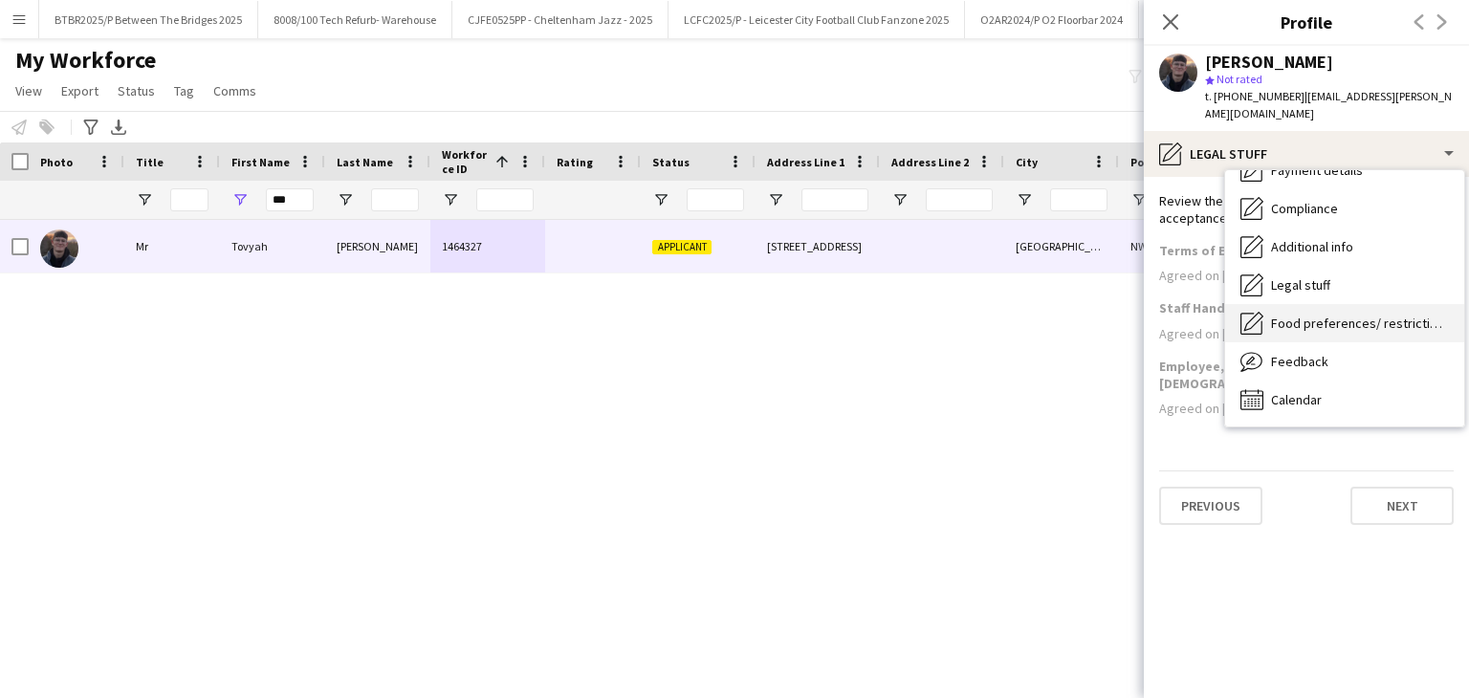
click at [1331, 308] on div "Food preferences/ restrictions Food preferences/ restrictions" at bounding box center [1344, 323] width 239 height 38
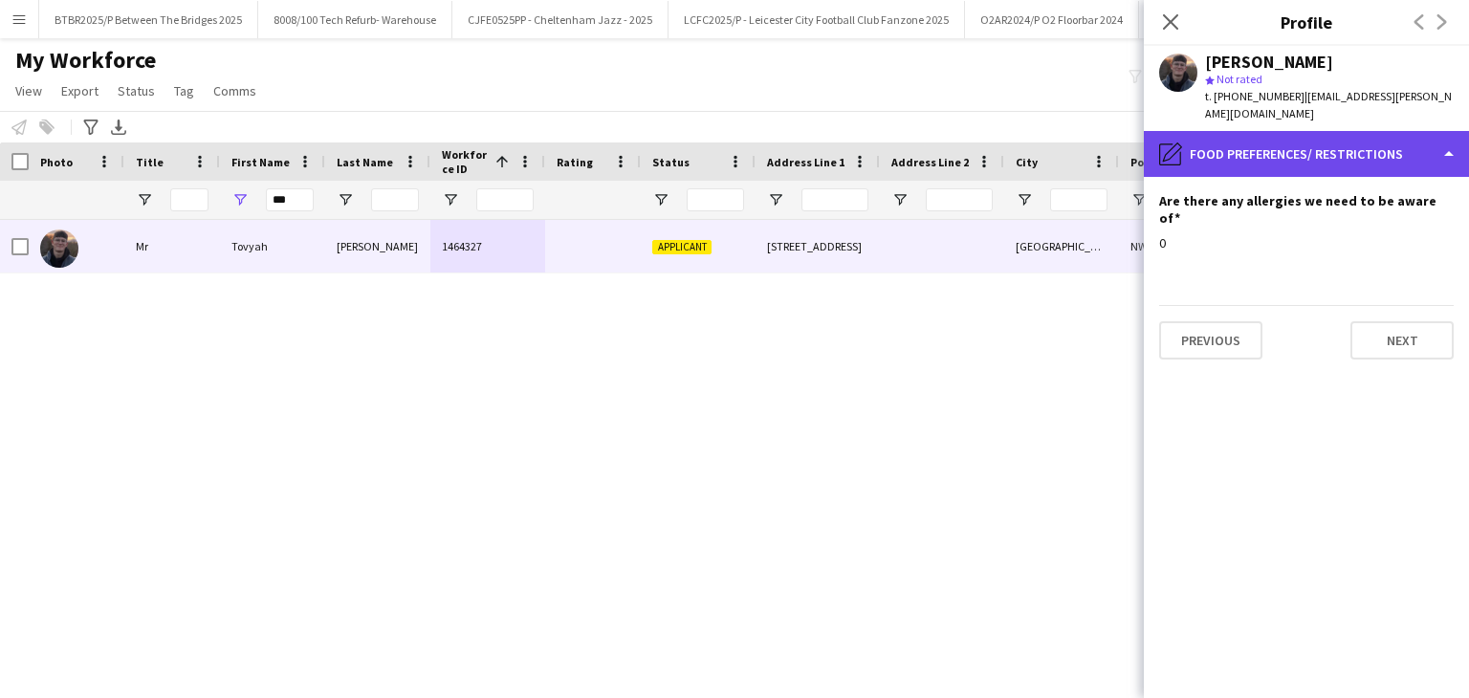
click at [1290, 162] on div "pencil4 Food preferences/ restrictions" at bounding box center [1306, 154] width 325 height 46
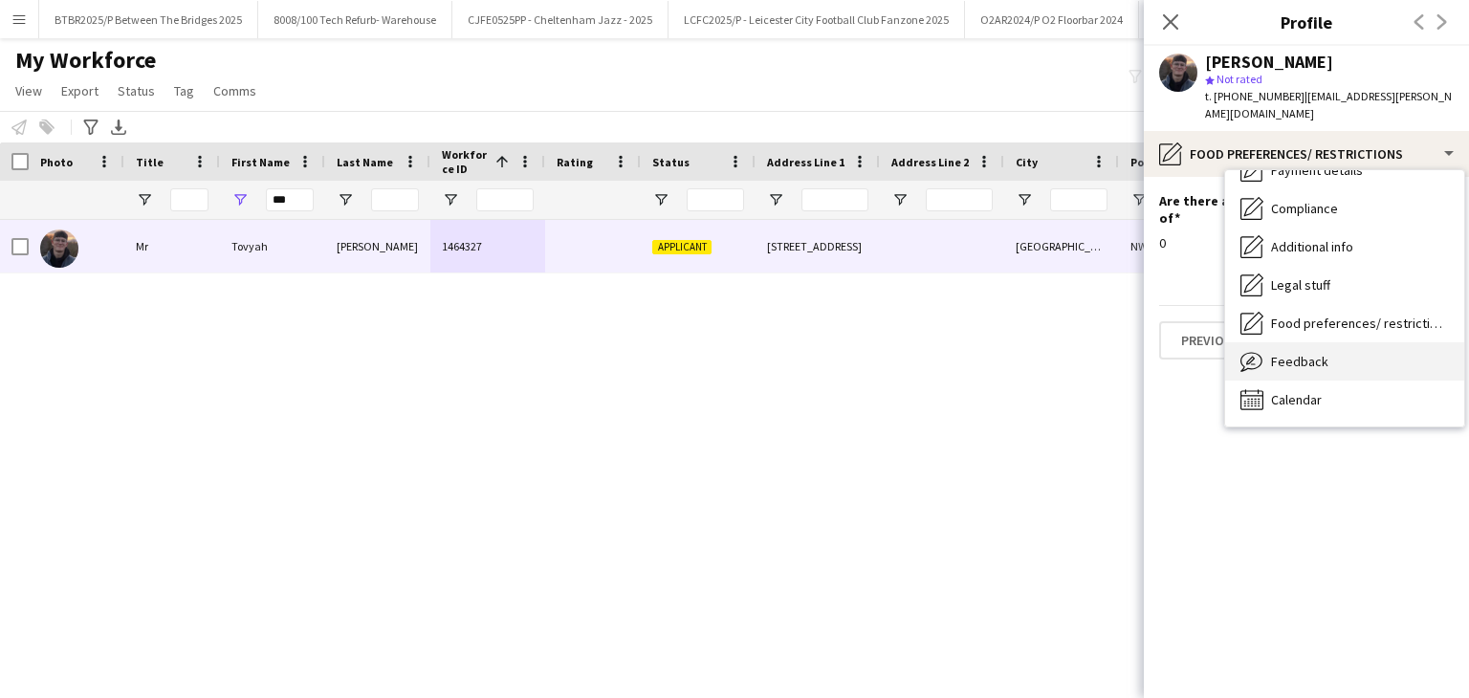
click at [1335, 360] on div "Feedback Feedback" at bounding box center [1344, 361] width 239 height 38
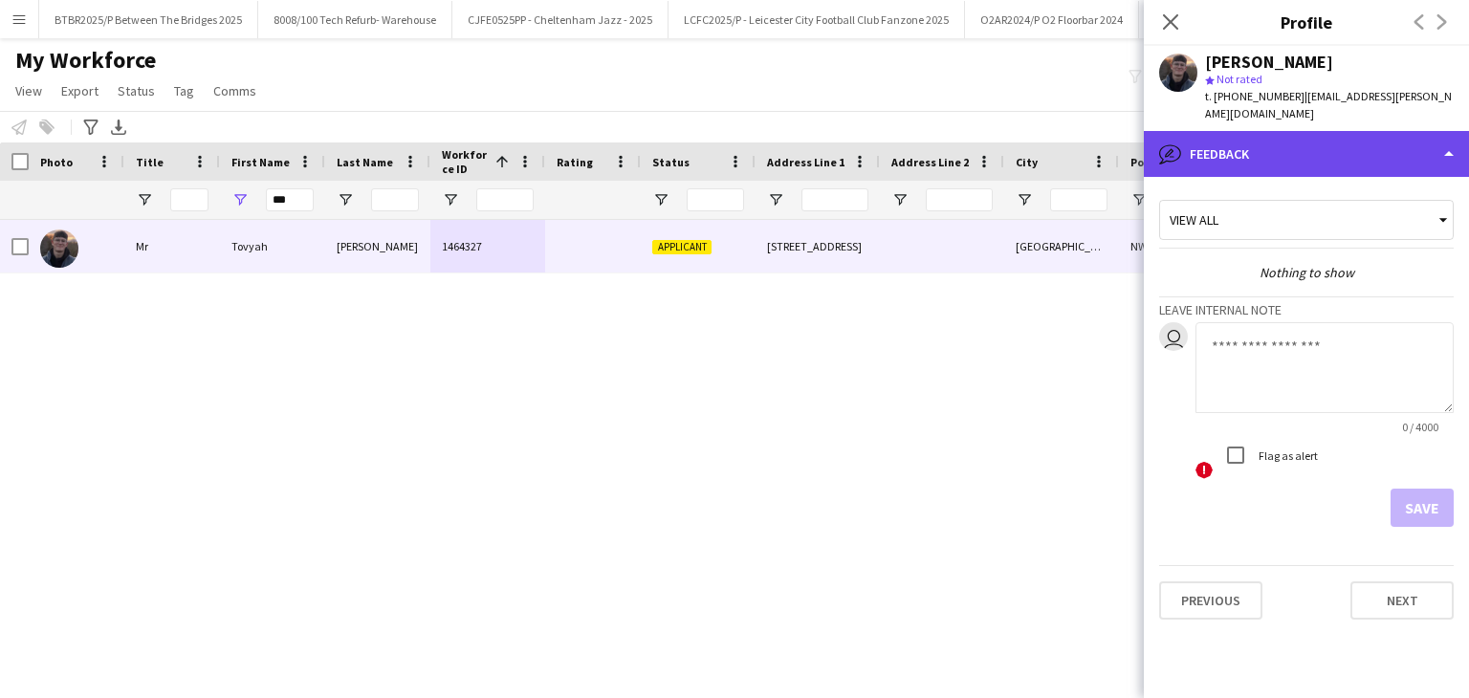
click at [1288, 153] on div "bubble-pencil Feedback" at bounding box center [1306, 154] width 325 height 46
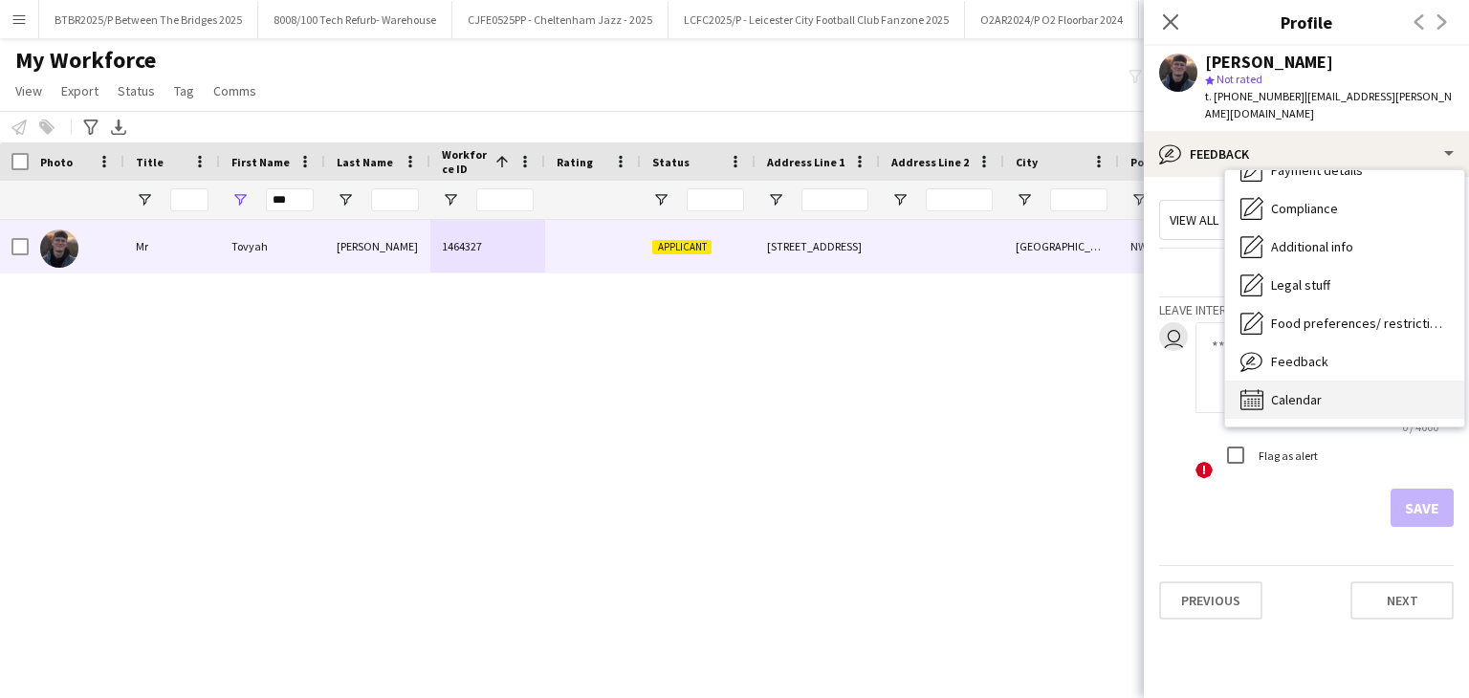
click at [1308, 385] on div "Calendar Calendar" at bounding box center [1344, 400] width 239 height 38
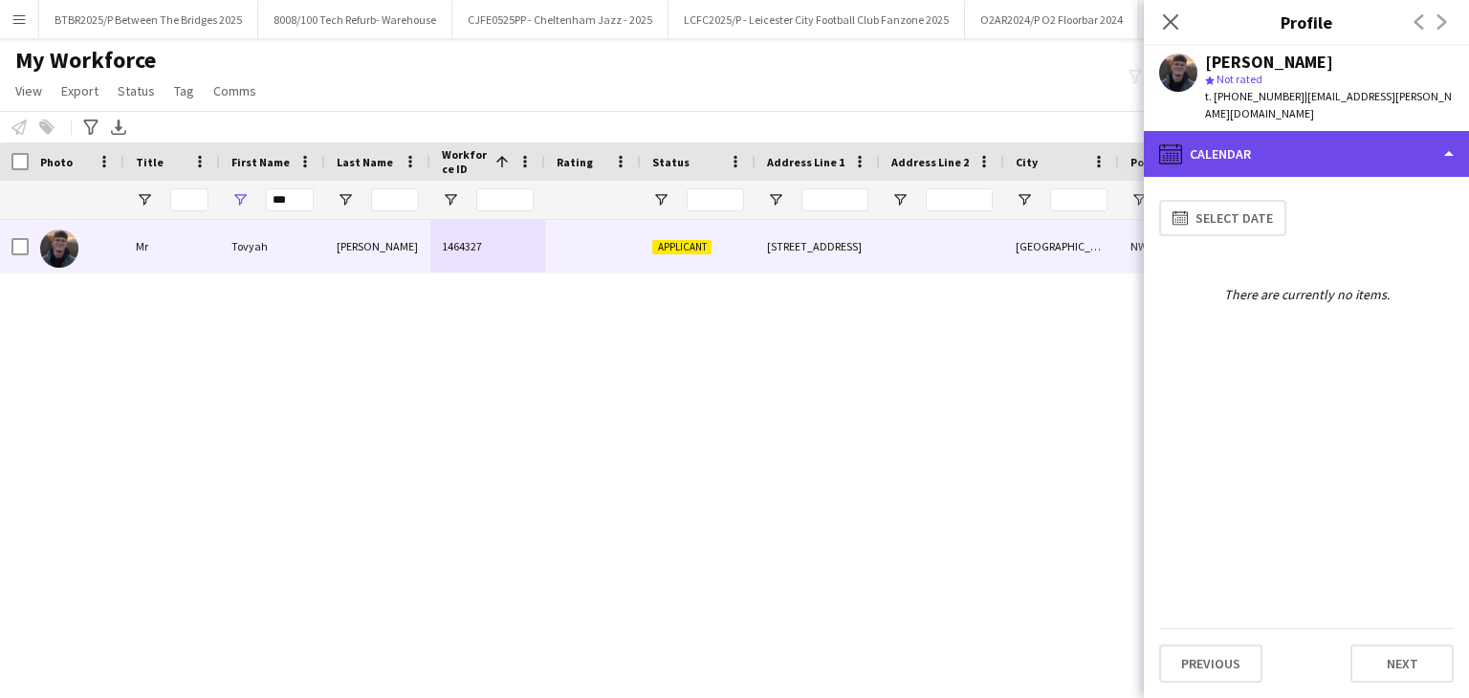
click at [1284, 131] on div "calendar-full Calendar" at bounding box center [1306, 154] width 325 height 46
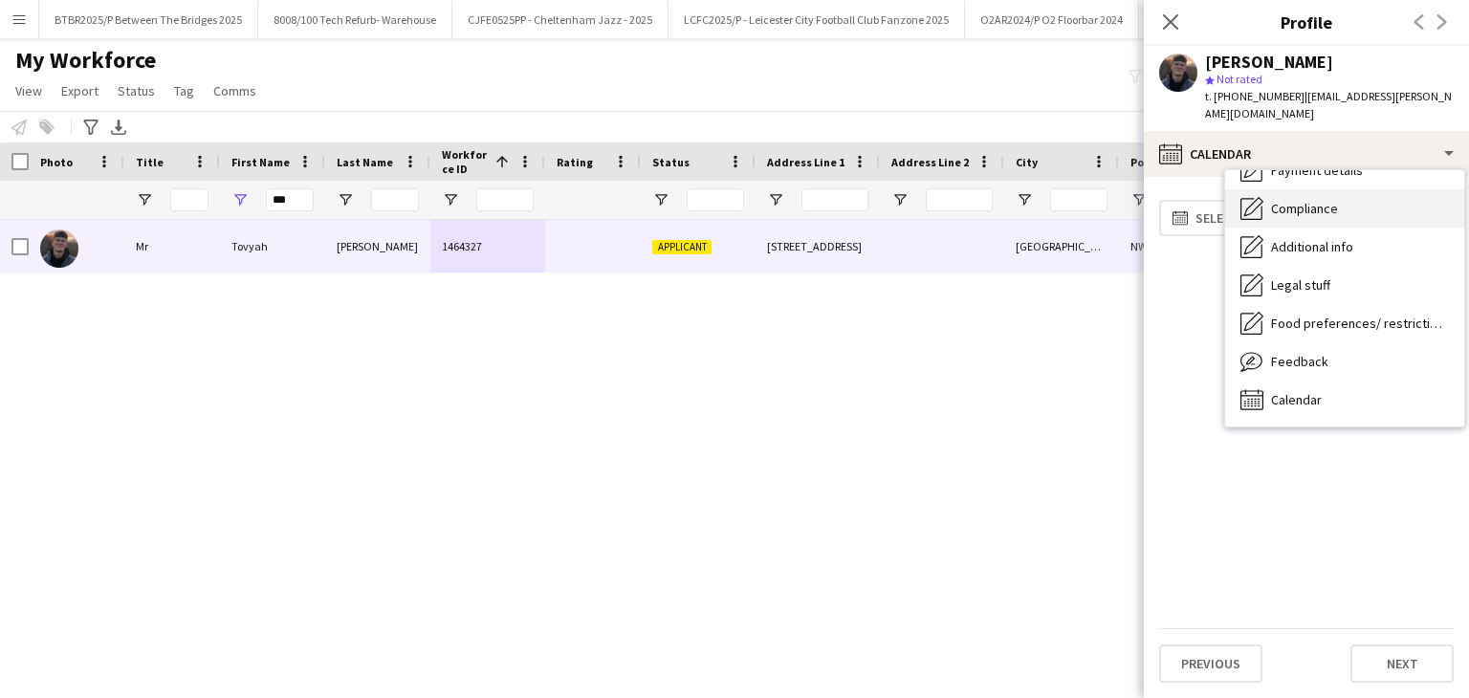
click at [1318, 216] on div "Compliance Compliance" at bounding box center [1344, 208] width 239 height 38
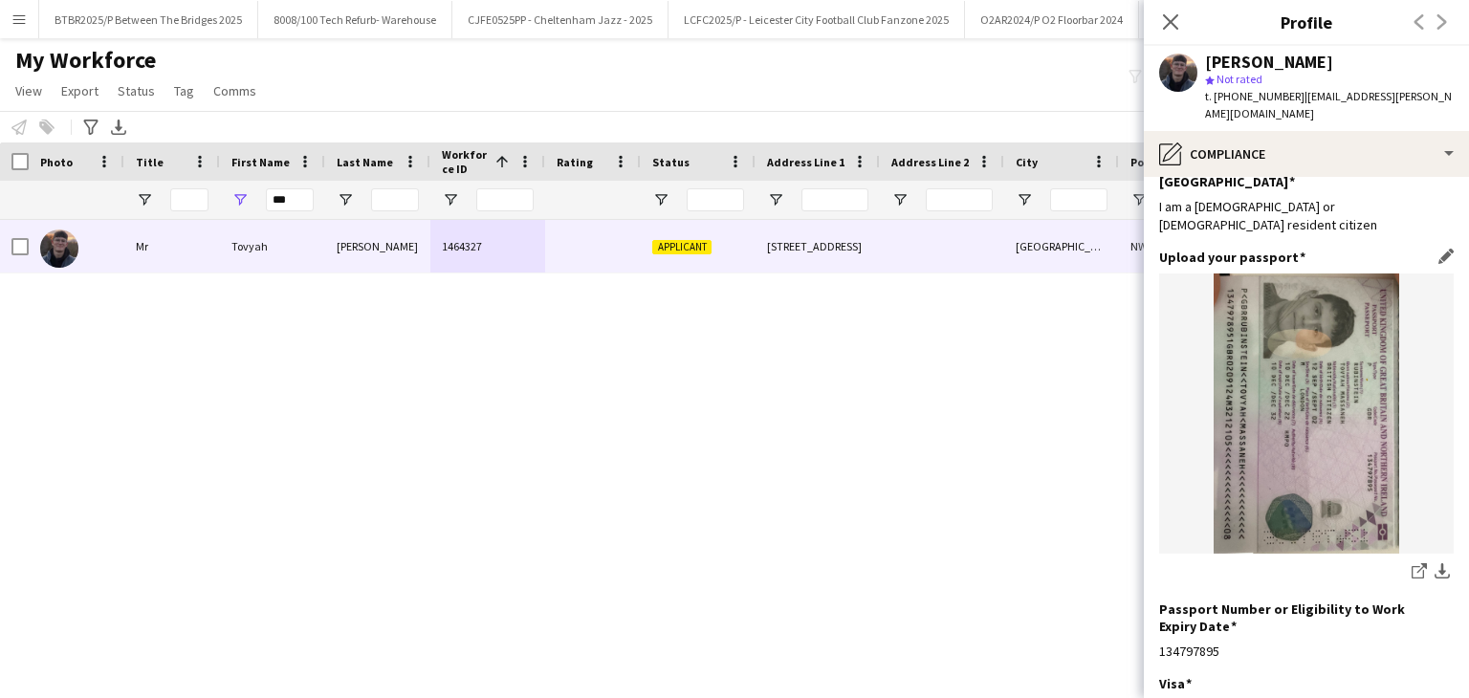
scroll to position [96, 0]
click at [1439, 247] on app-icon "Edit this field" at bounding box center [1446, 254] width 15 height 15
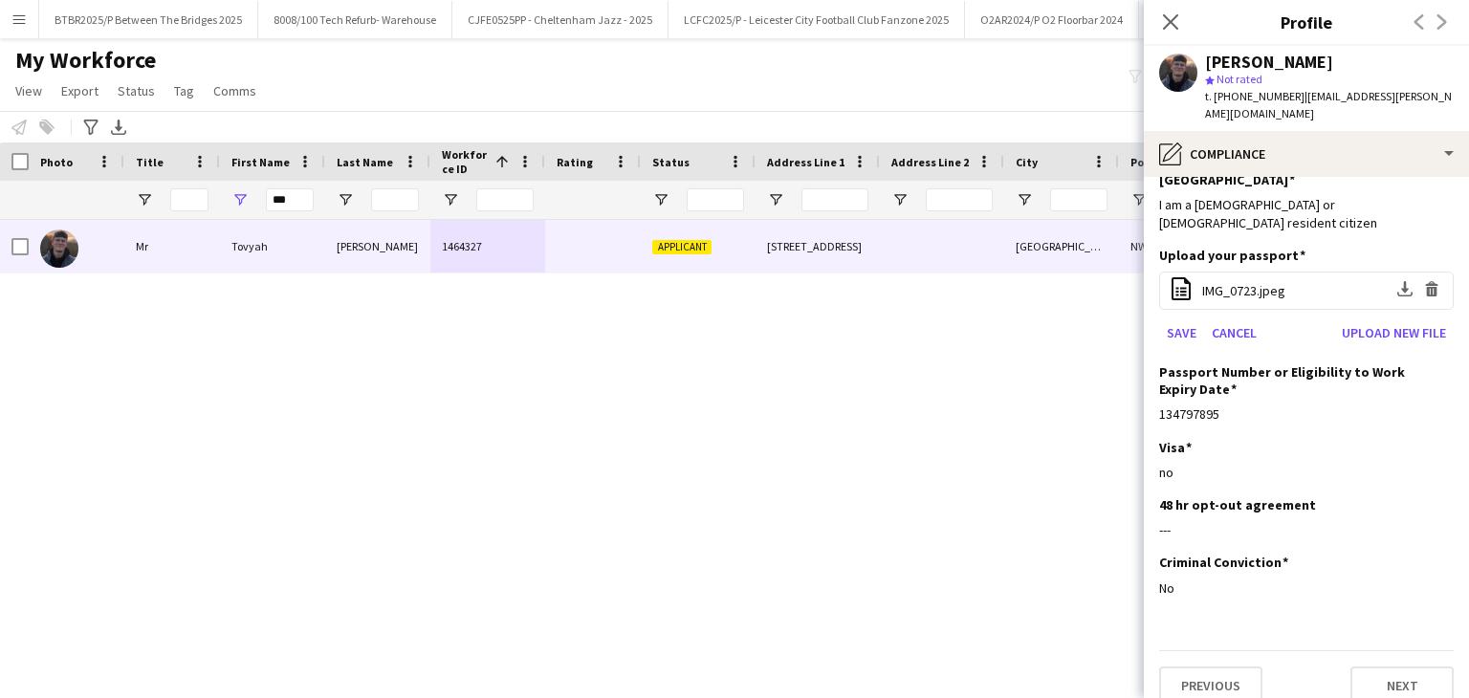
scroll to position [82, 0]
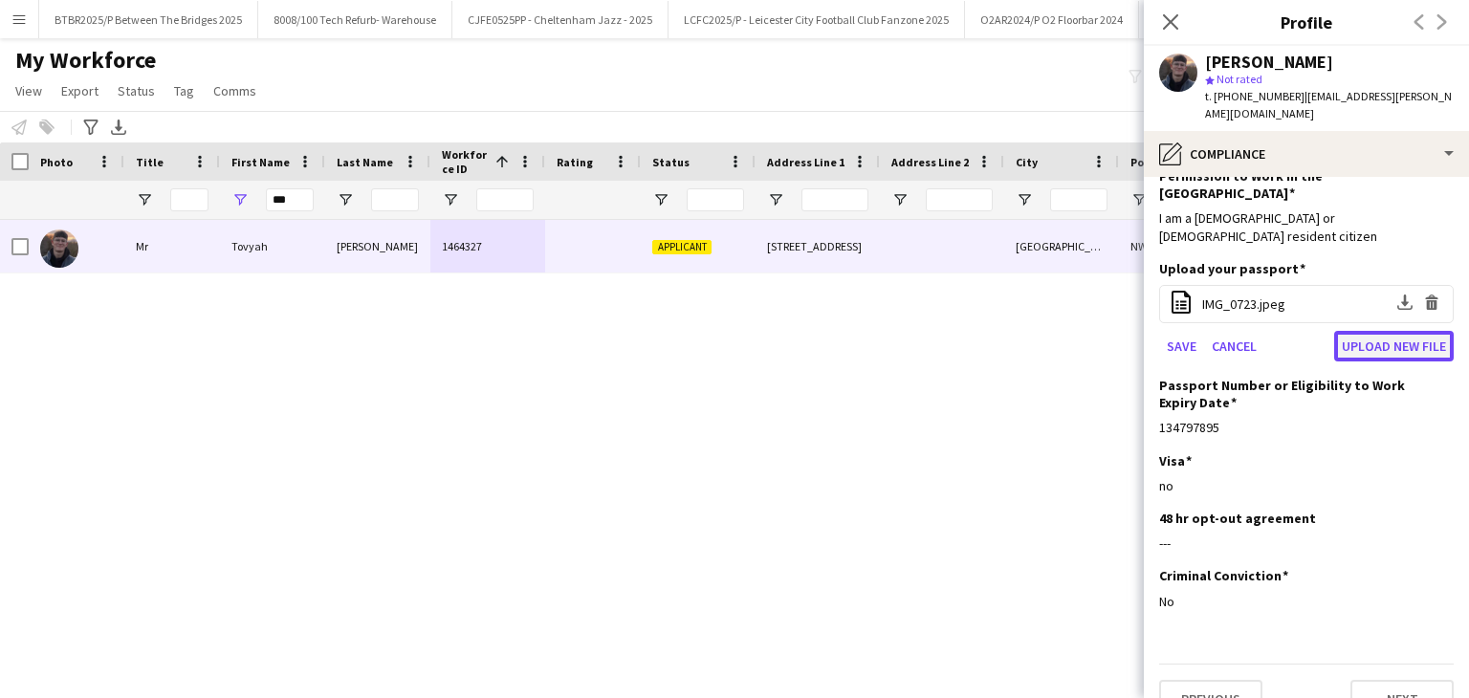
click at [1398, 331] on button "Upload new file" at bounding box center [1394, 346] width 120 height 31
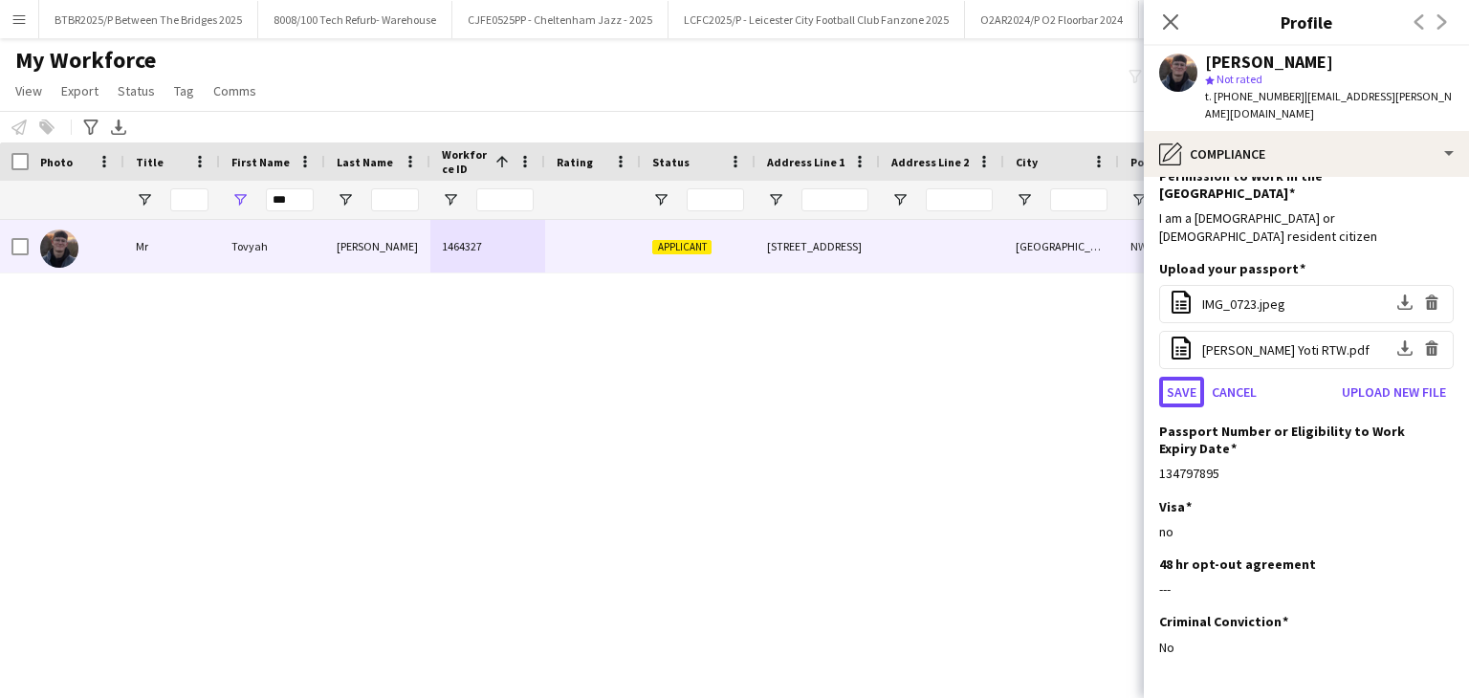
click at [1174, 377] on button "Save" at bounding box center [1181, 392] width 45 height 31
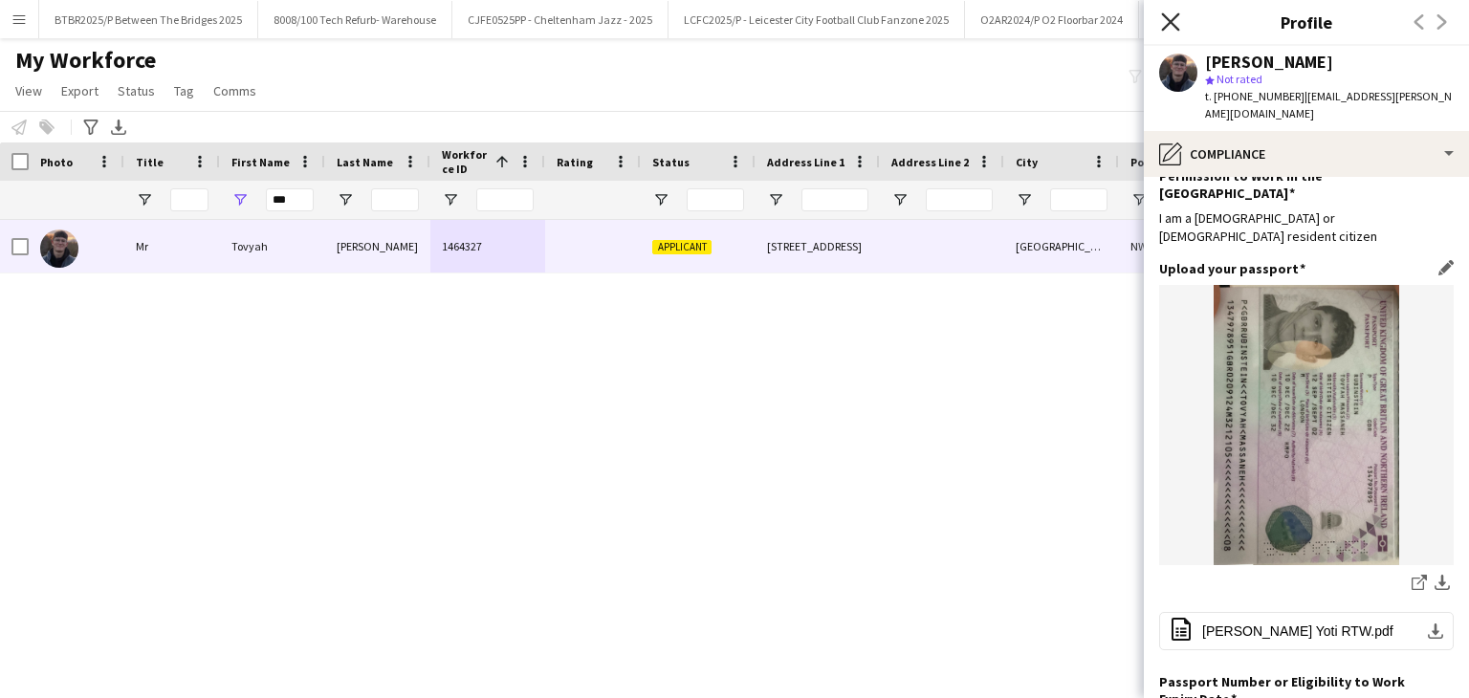
click at [1164, 18] on icon "Close pop-in" at bounding box center [1170, 21] width 18 height 18
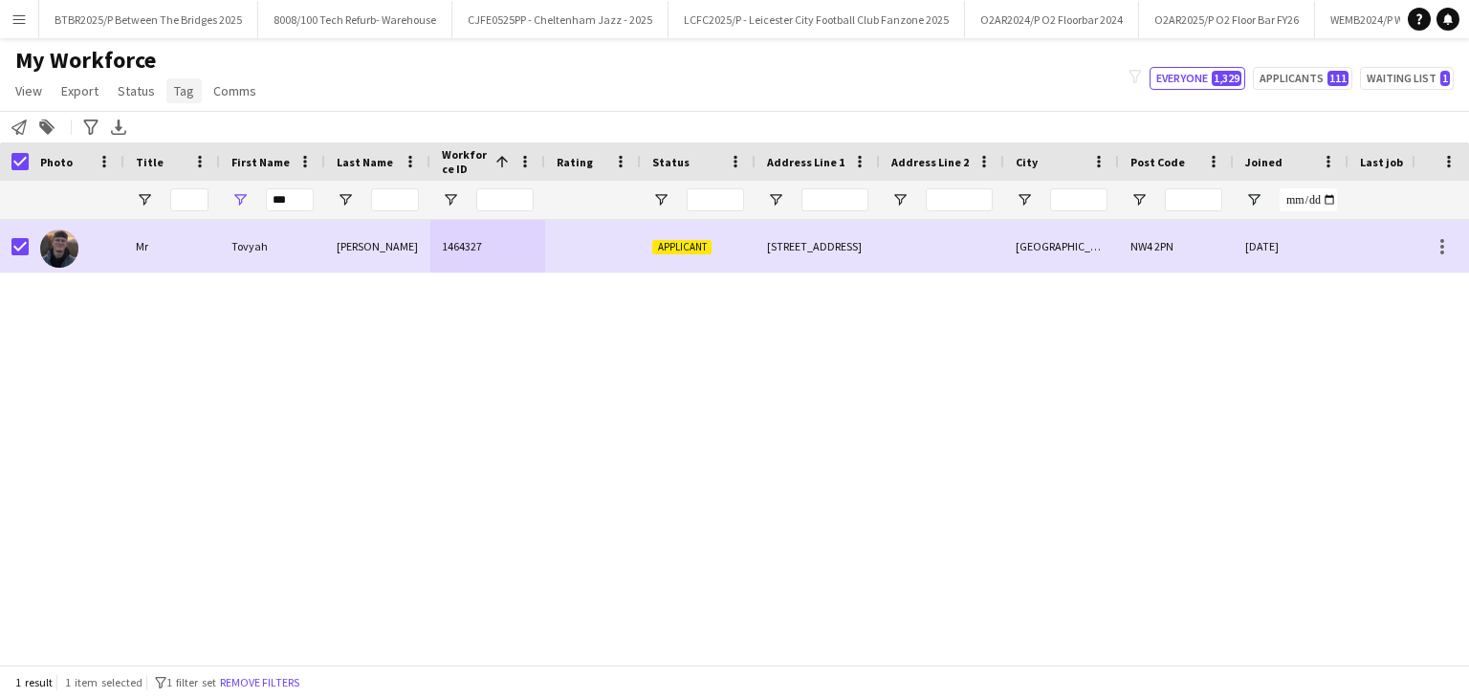
click at [174, 92] on span "Tag" at bounding box center [184, 90] width 20 height 17
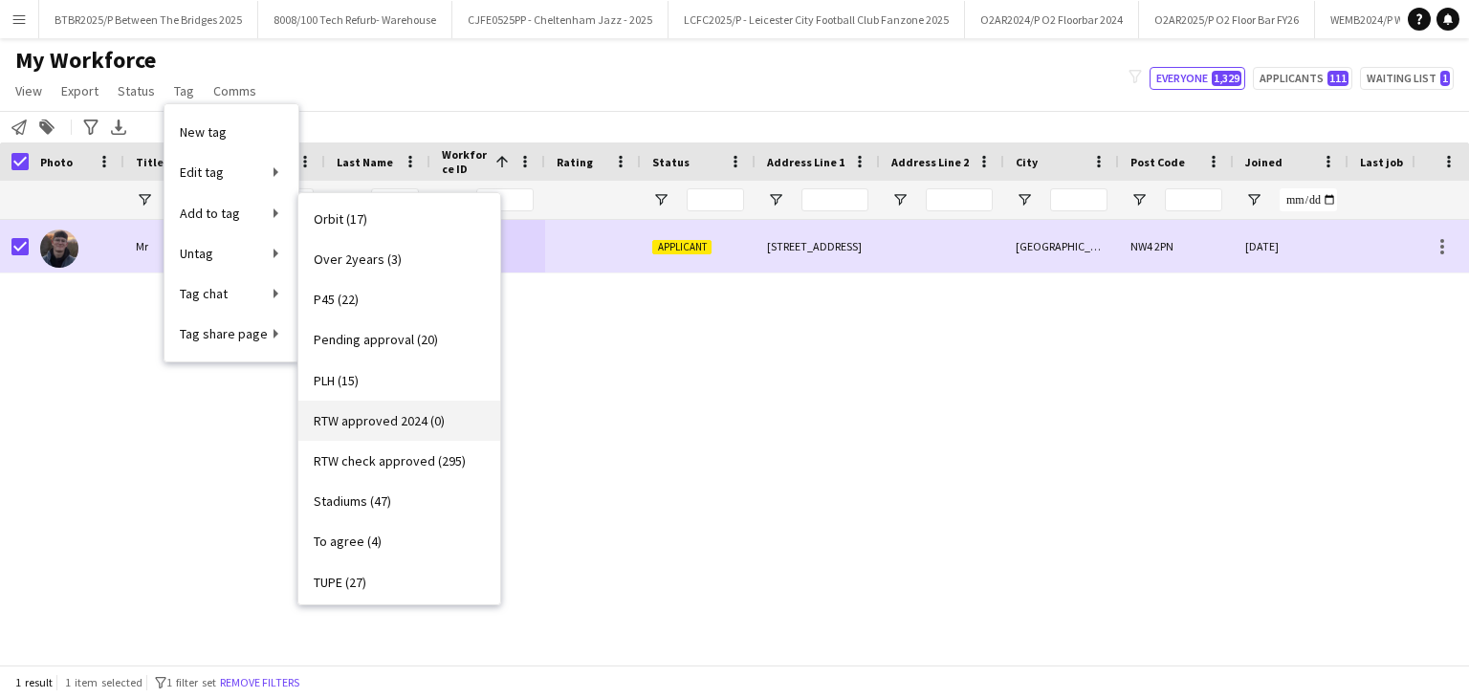
scroll to position [735, 0]
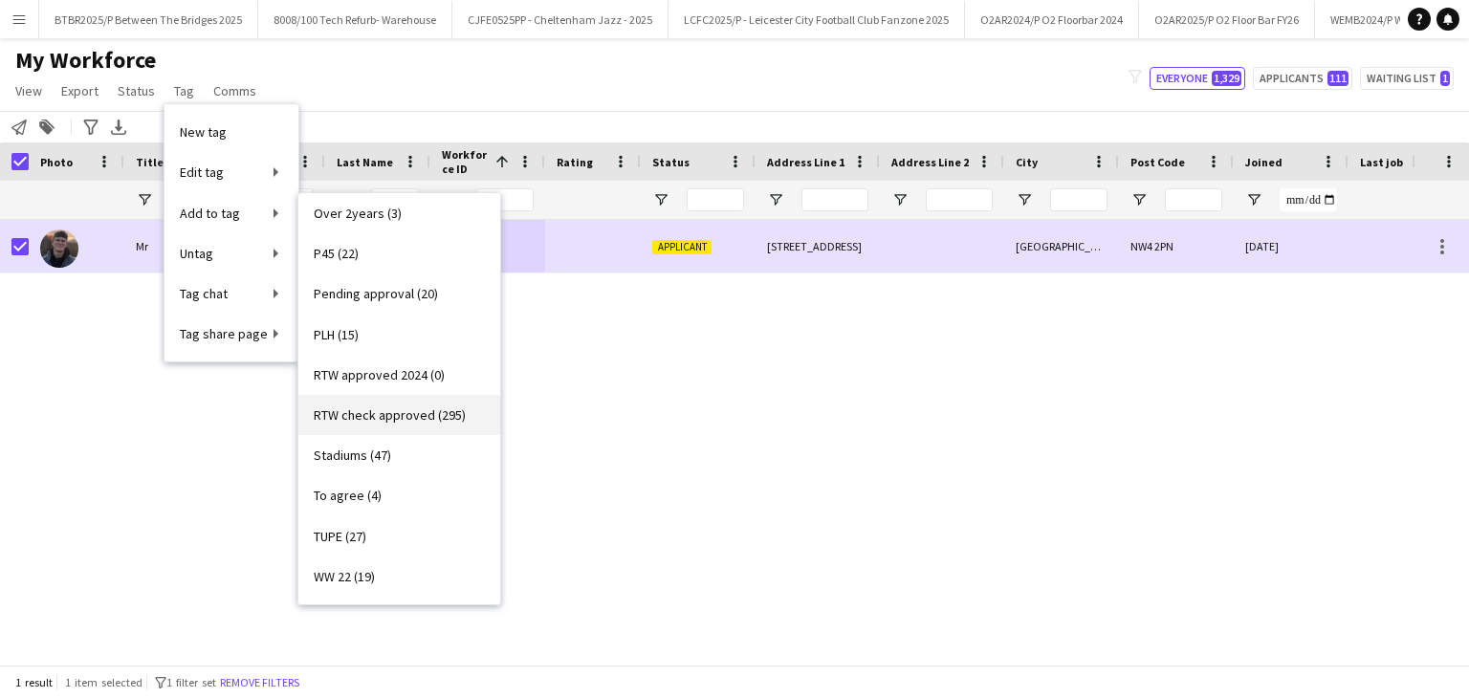
click at [407, 418] on span "RTW check approved (295)" at bounding box center [390, 415] width 152 height 17
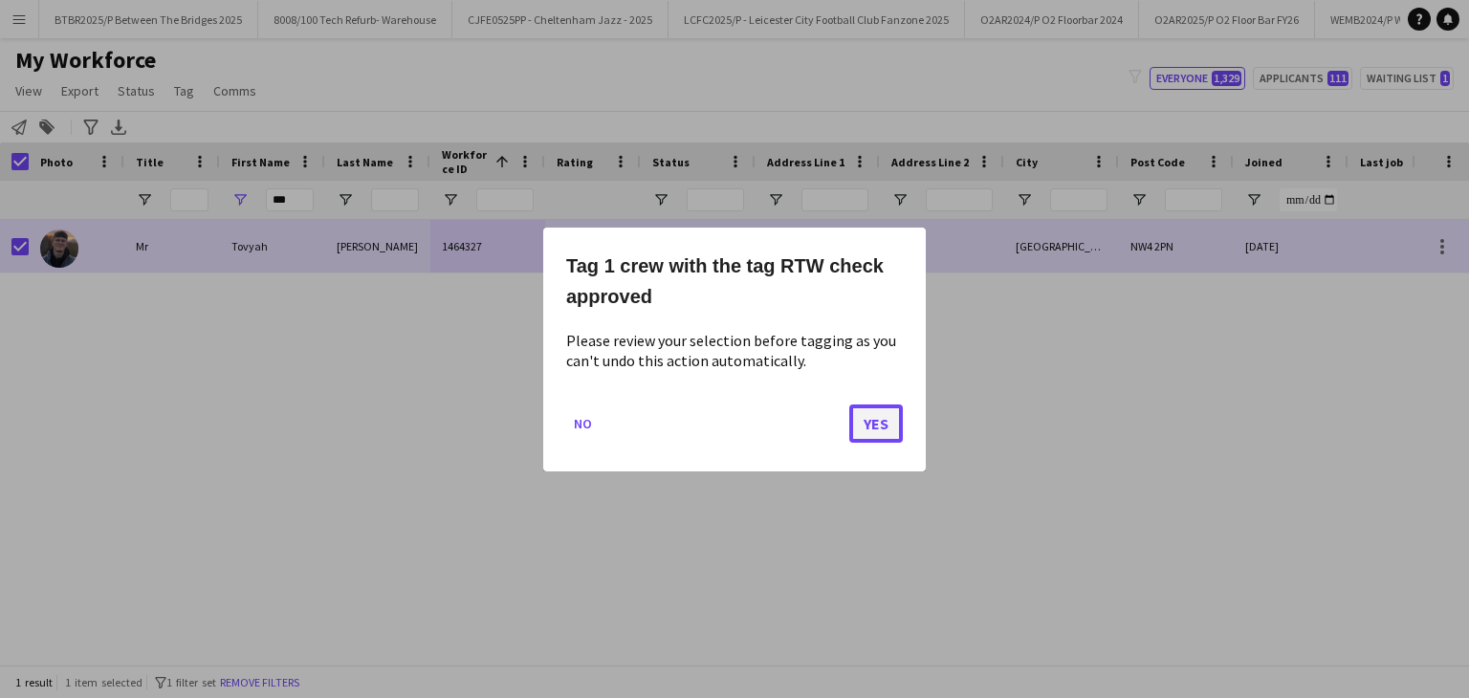
click at [863, 422] on button "Yes" at bounding box center [876, 423] width 54 height 38
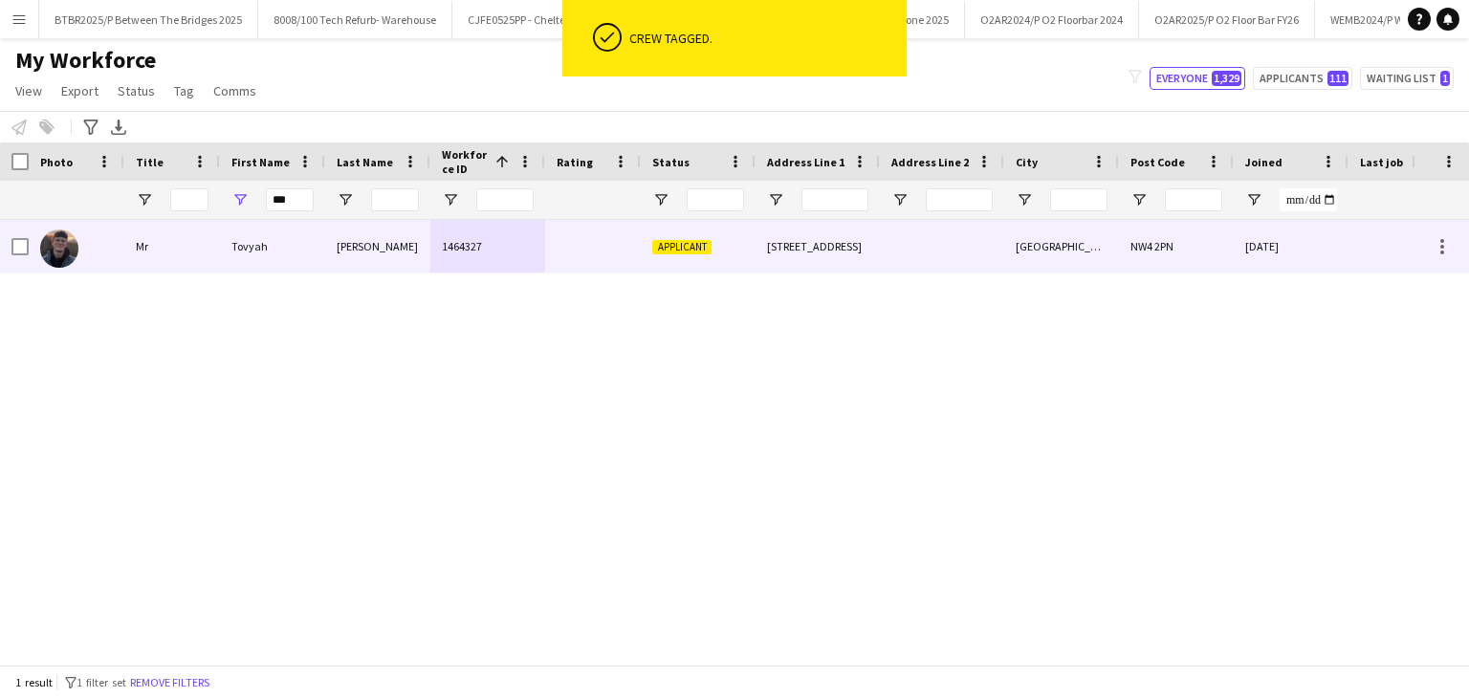
click at [903, 255] on div at bounding box center [942, 246] width 124 height 53
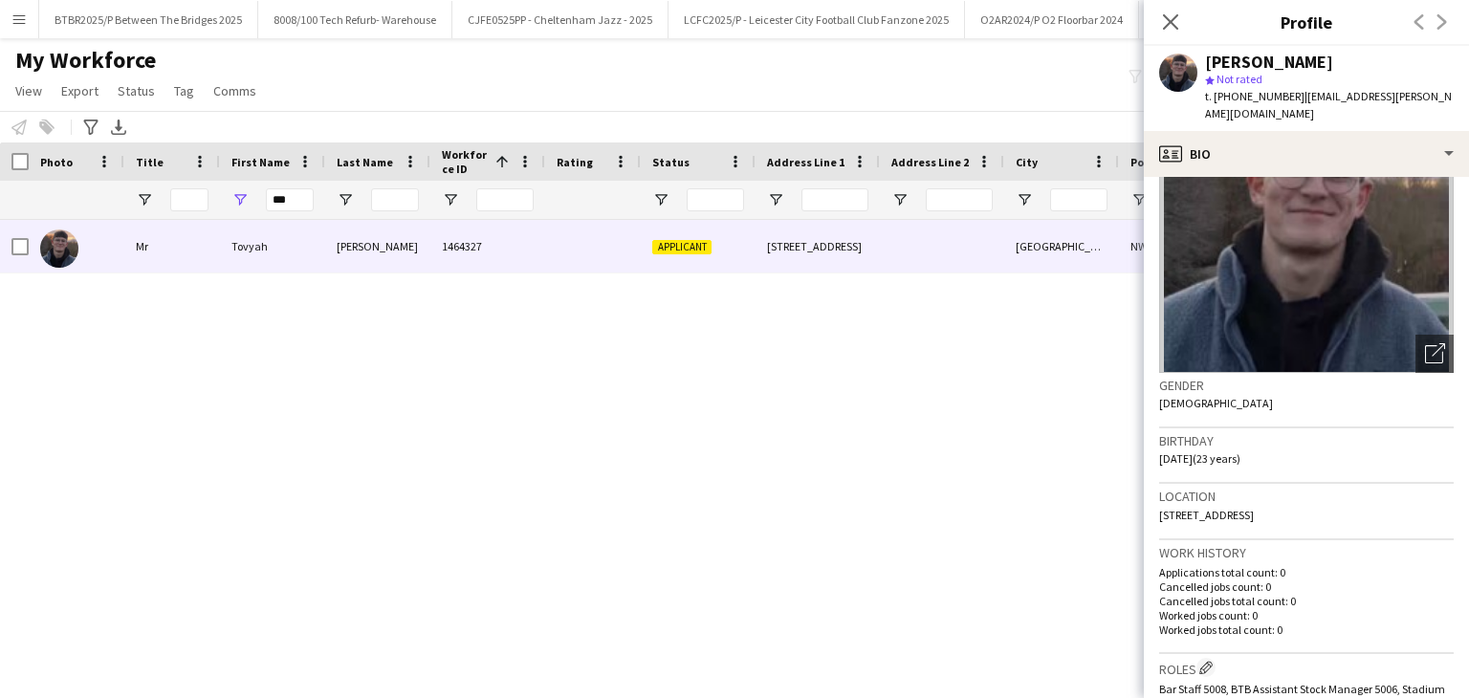
scroll to position [96, 0]
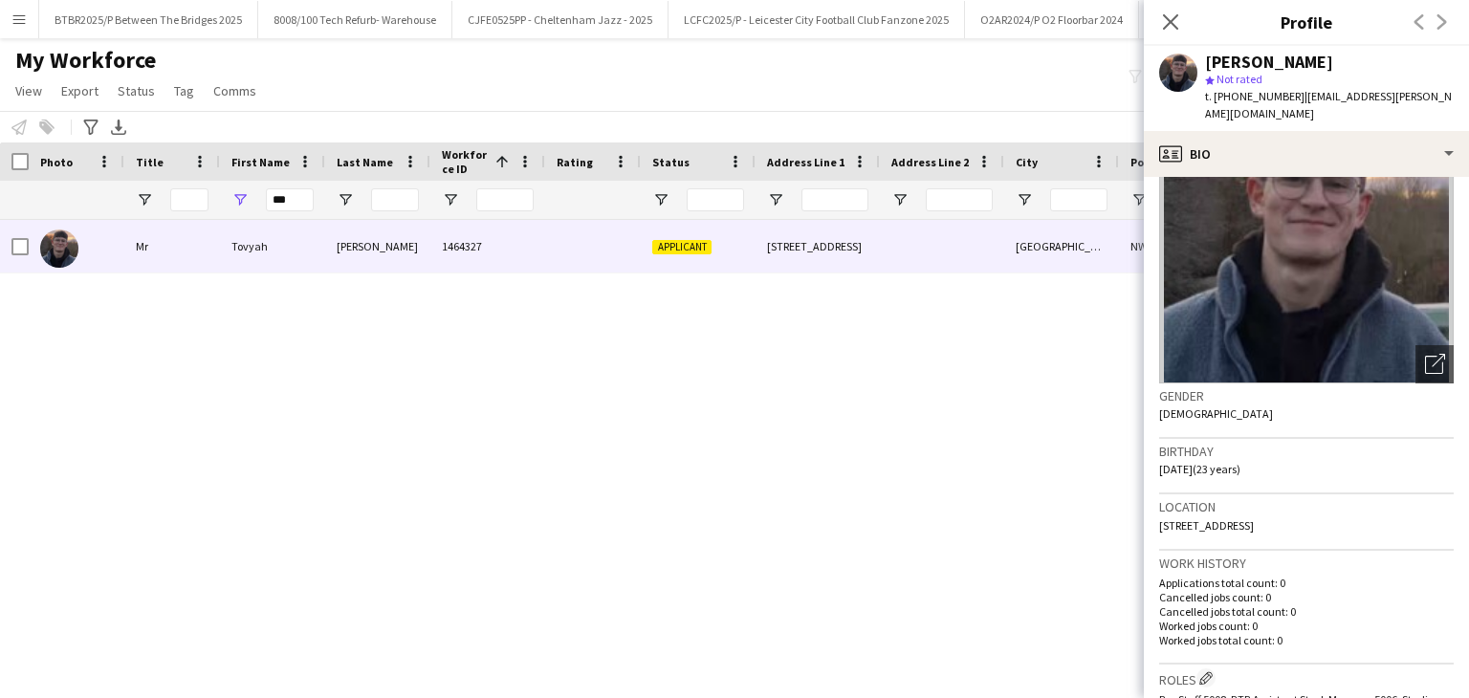
click at [1296, 187] on img at bounding box center [1306, 240] width 295 height 287
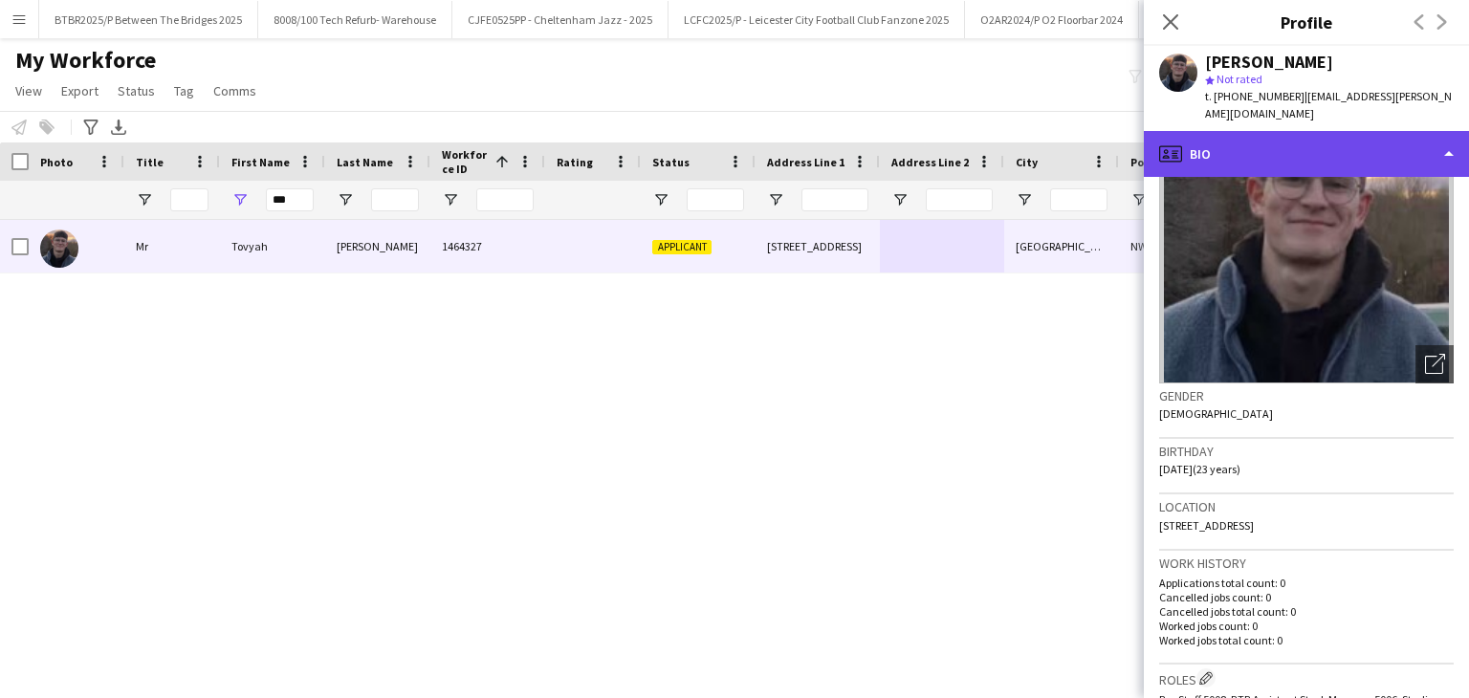
click at [1296, 168] on div "profile Bio" at bounding box center [1306, 154] width 325 height 46
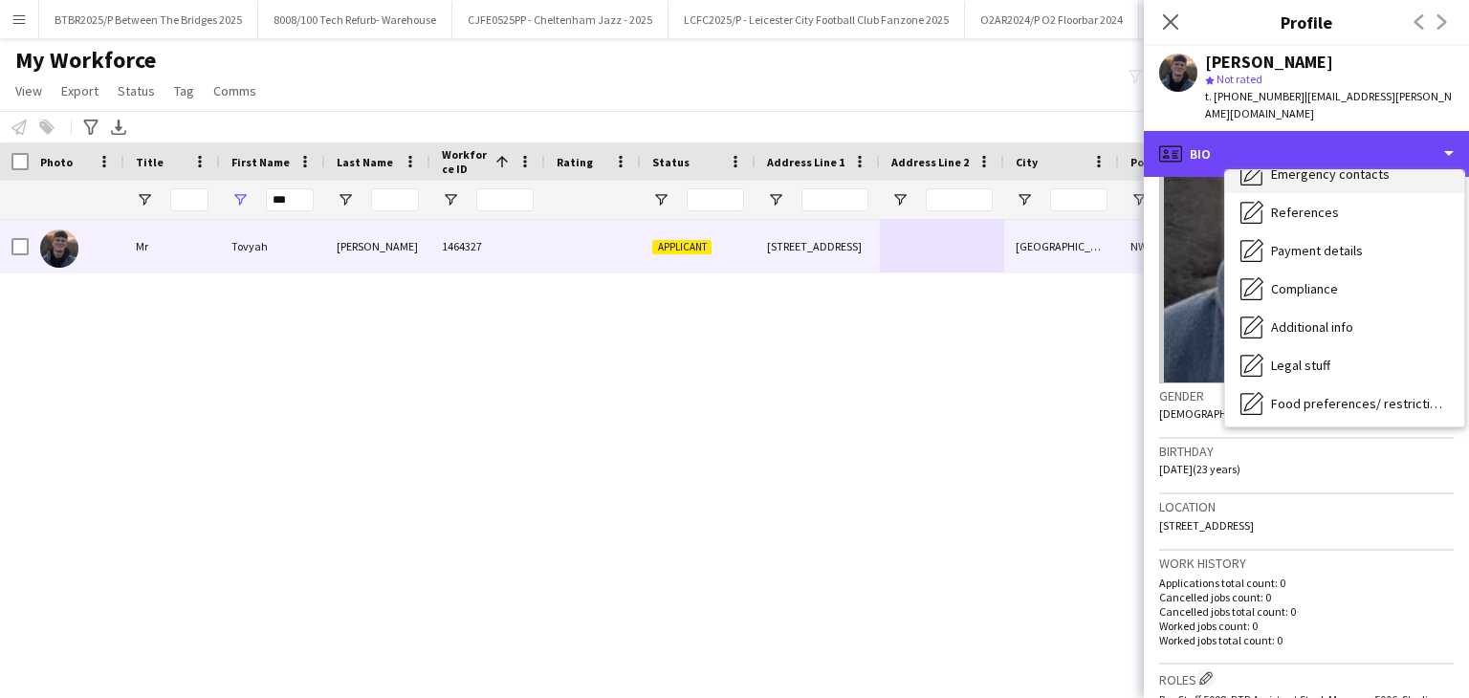
scroll to position [191, 0]
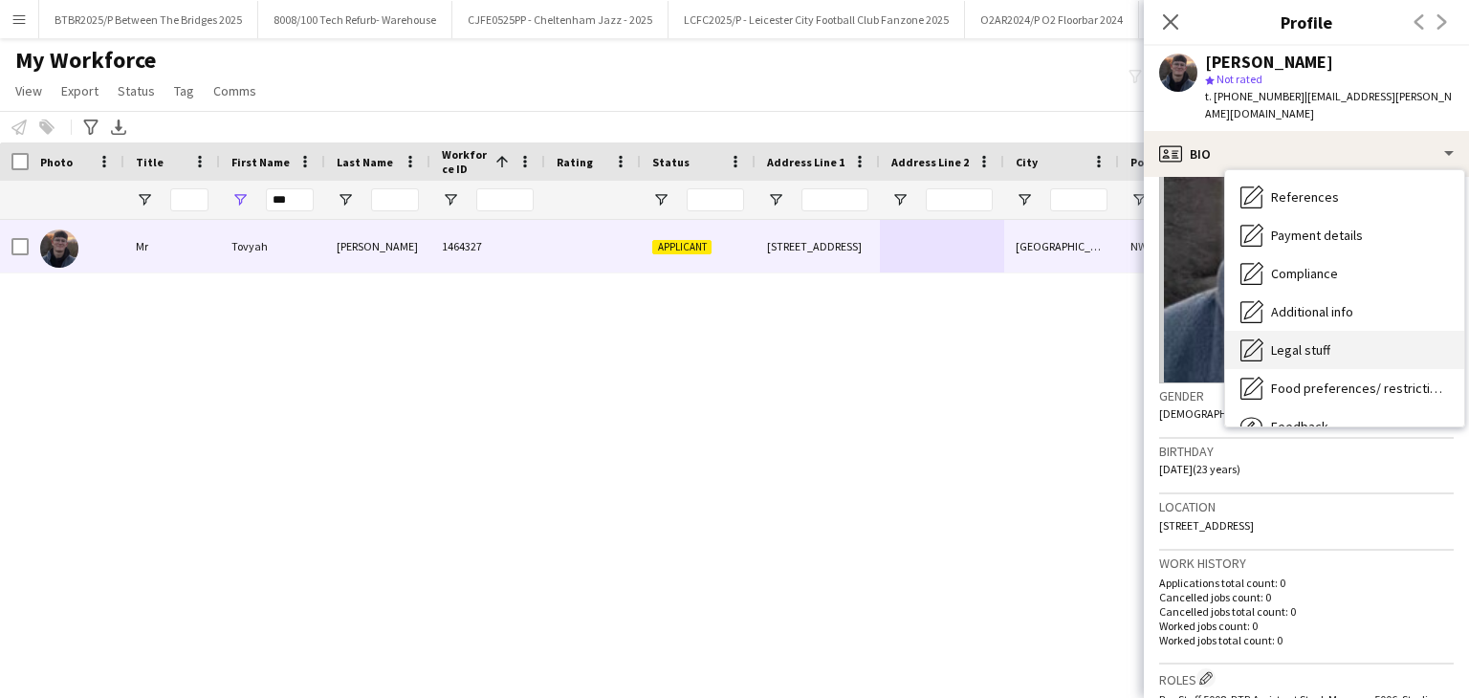
click at [1341, 349] on div "Legal stuff Legal stuff" at bounding box center [1344, 350] width 239 height 38
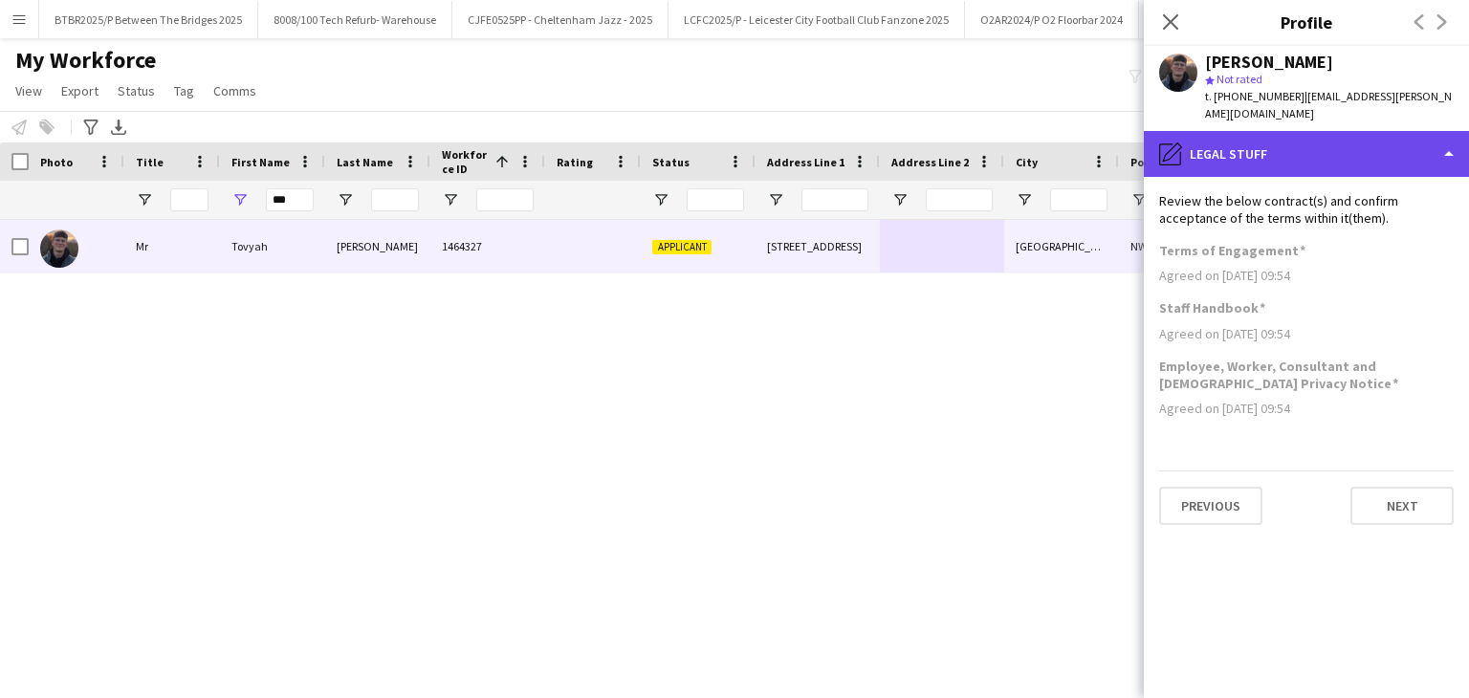
click at [1270, 158] on div "pencil4 Legal stuff" at bounding box center [1306, 154] width 325 height 46
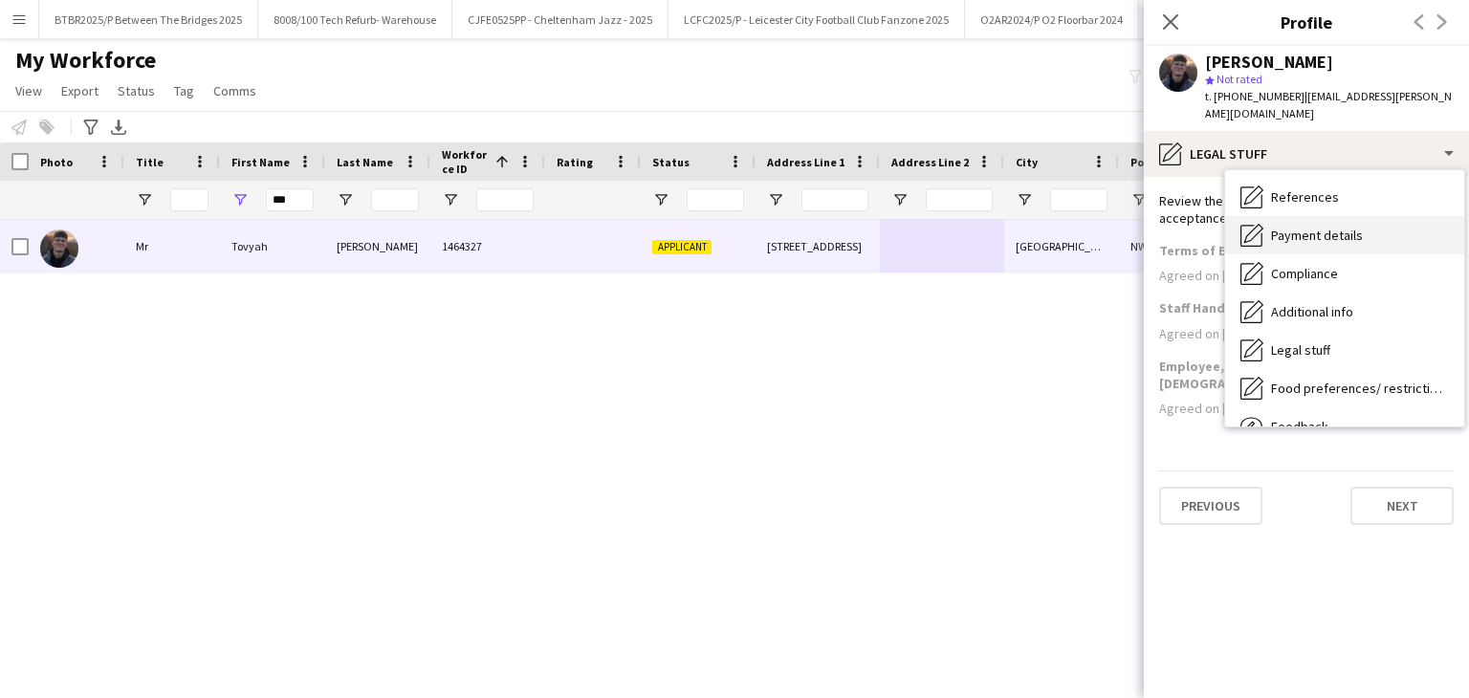
click at [1328, 242] on span "Payment details" at bounding box center [1317, 235] width 92 height 17
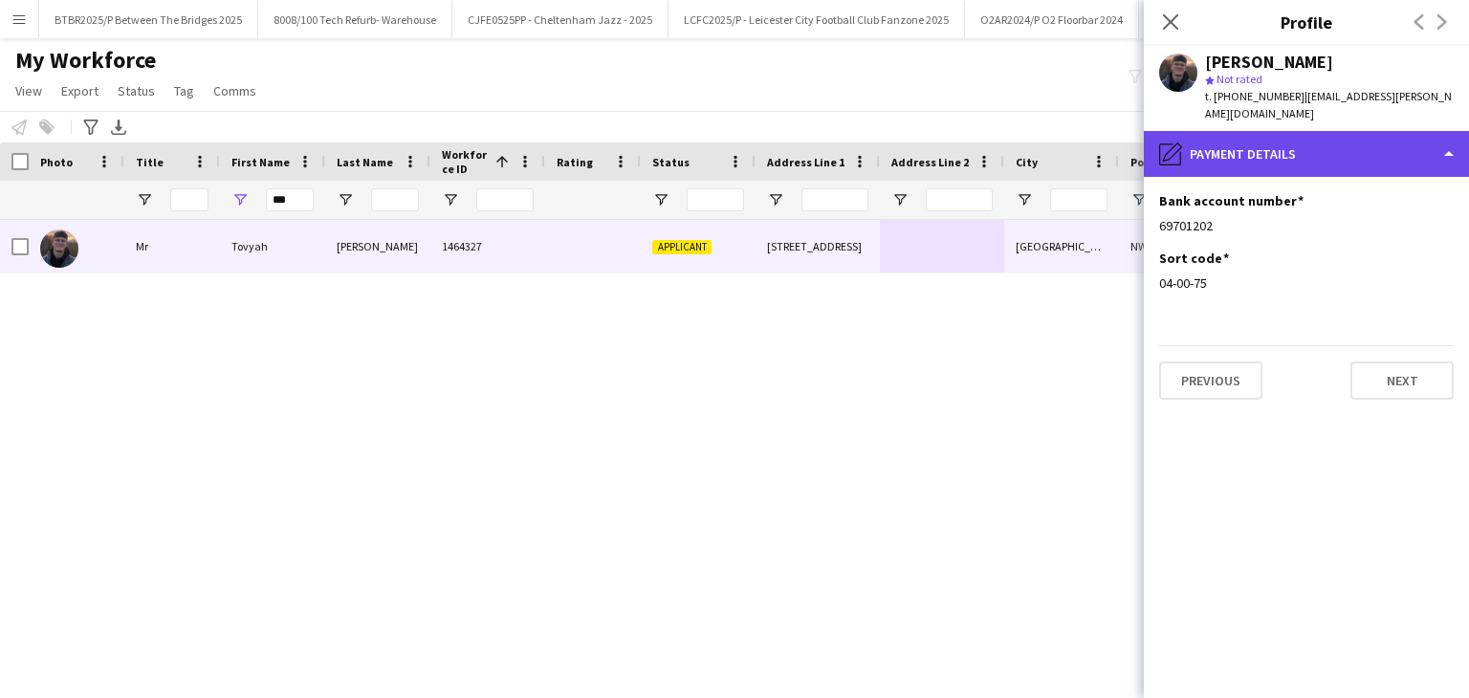
click at [1318, 158] on div "pencil4 Payment details" at bounding box center [1306, 154] width 325 height 46
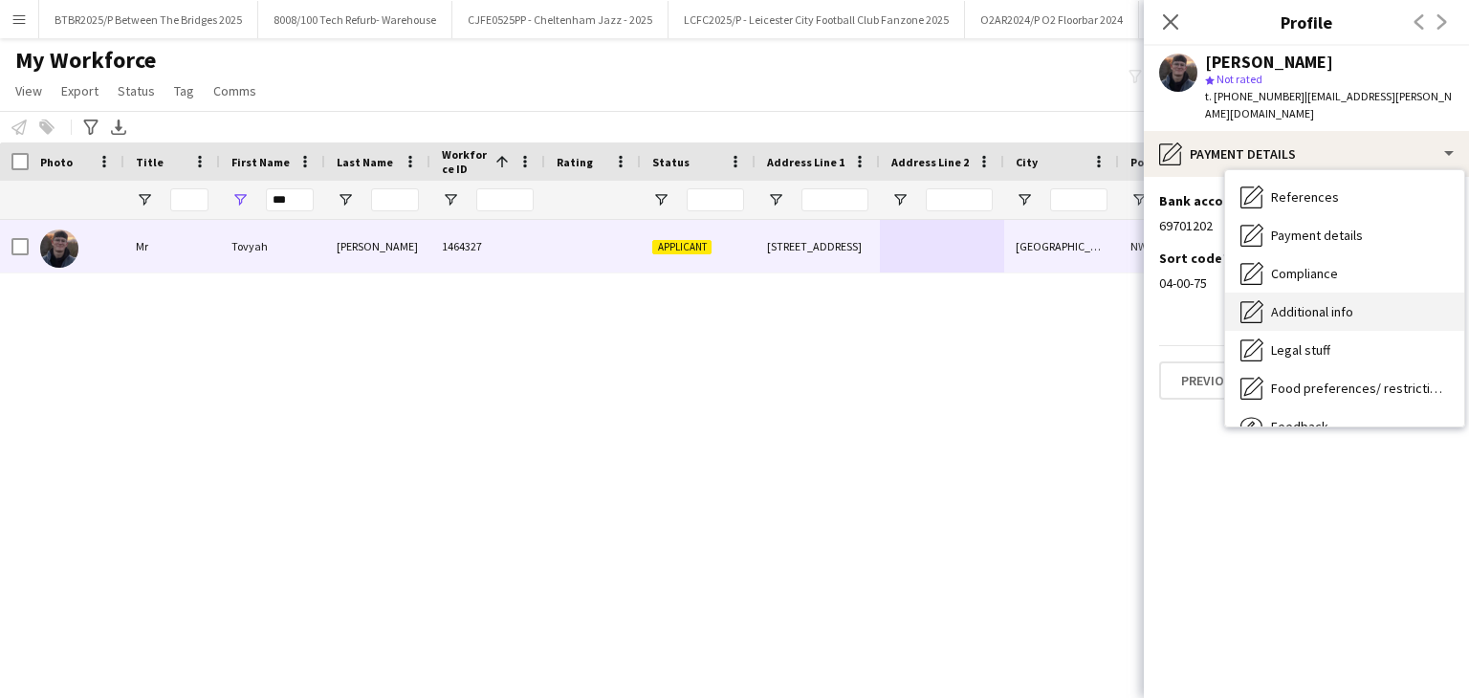
click at [1354, 308] on span "Additional info" at bounding box center [1312, 311] width 82 height 17
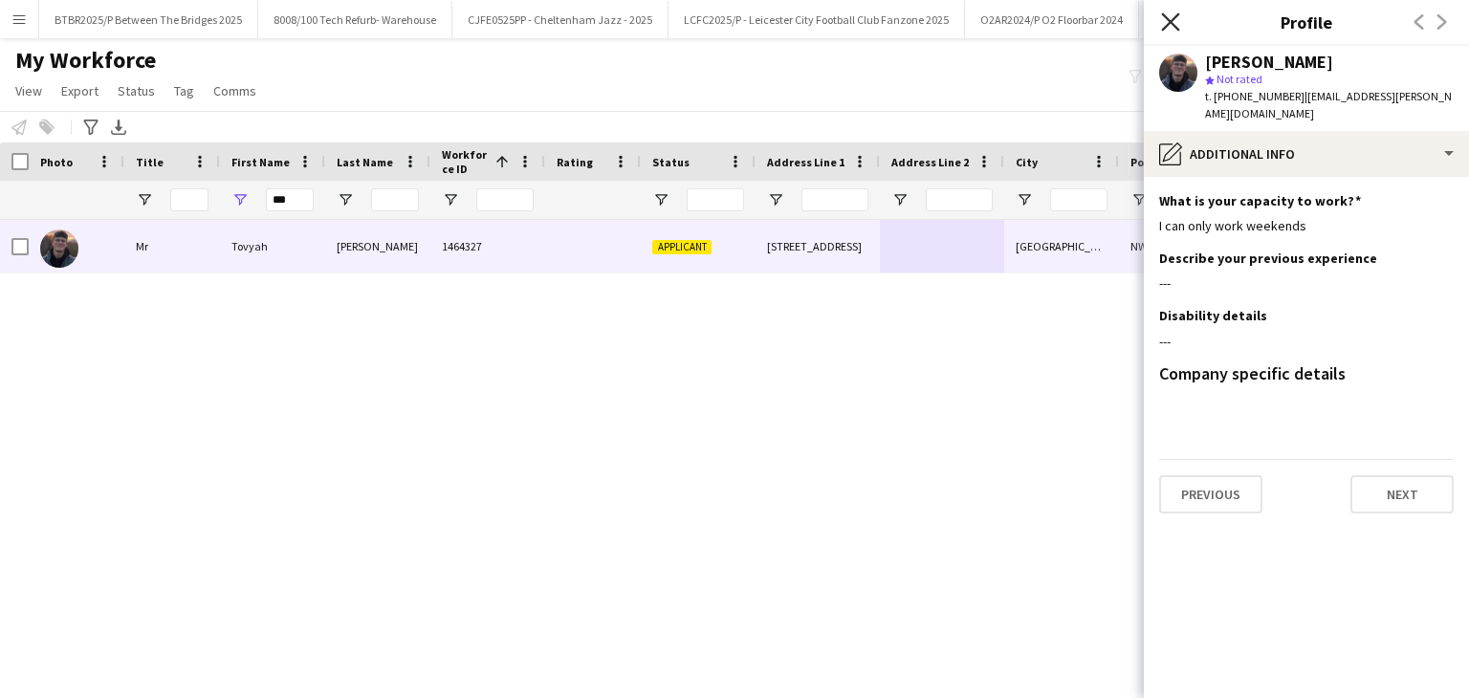
click at [1167, 22] on icon "Close pop-in" at bounding box center [1170, 21] width 18 height 18
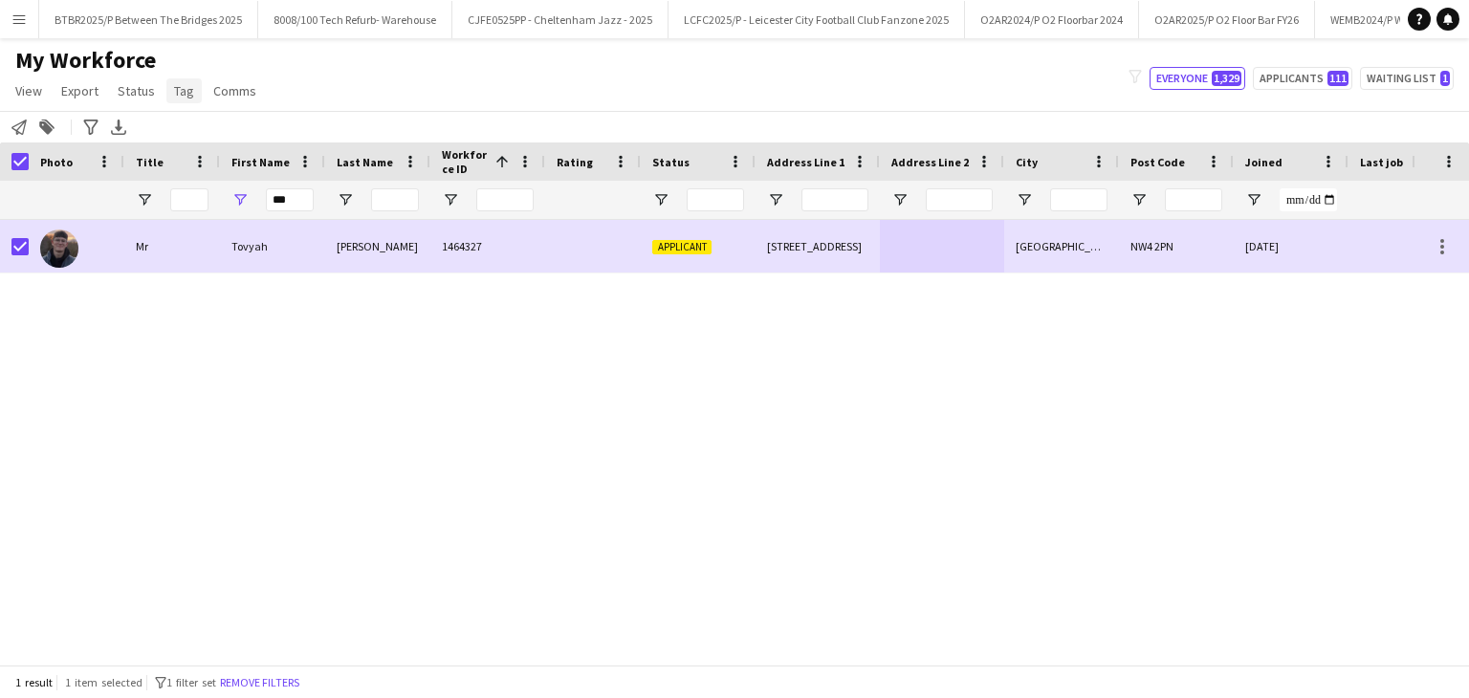
click at [176, 88] on span "Tag" at bounding box center [184, 90] width 20 height 17
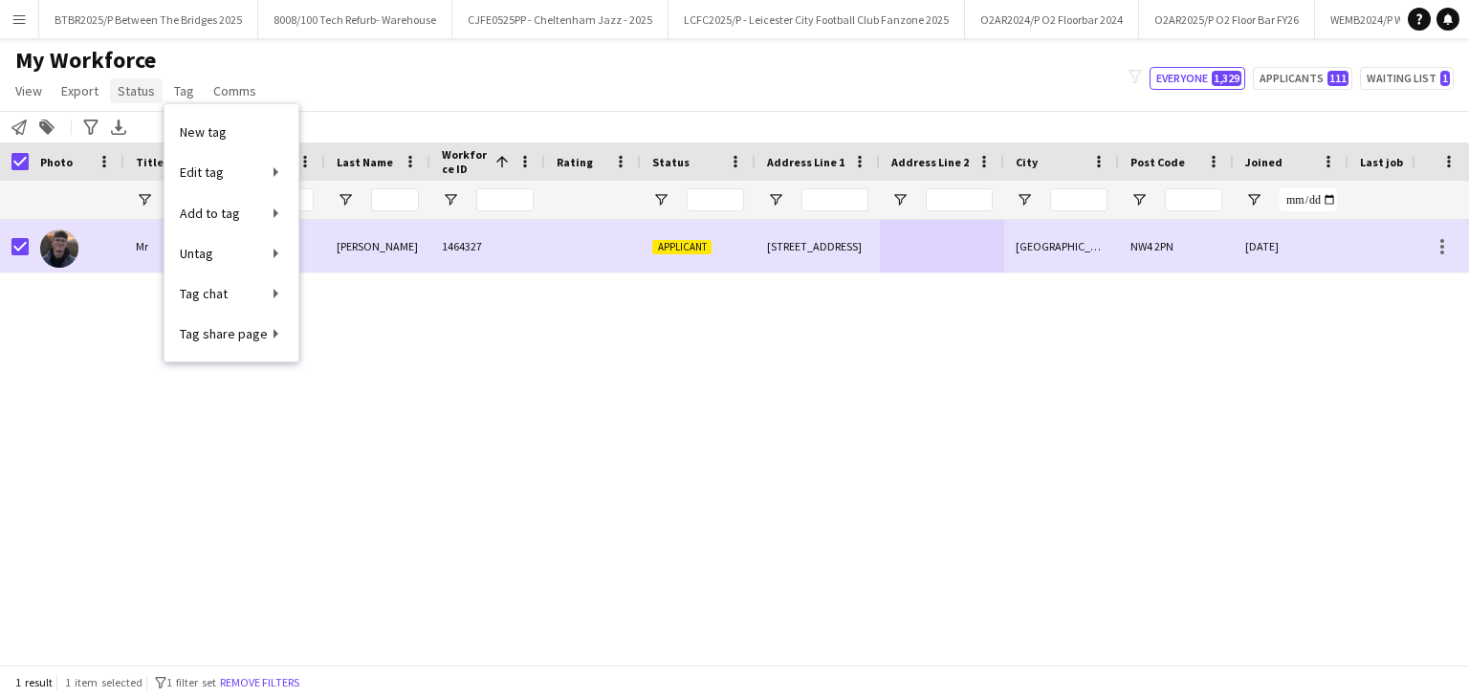
click at [150, 93] on span "Status" at bounding box center [136, 90] width 37 height 17
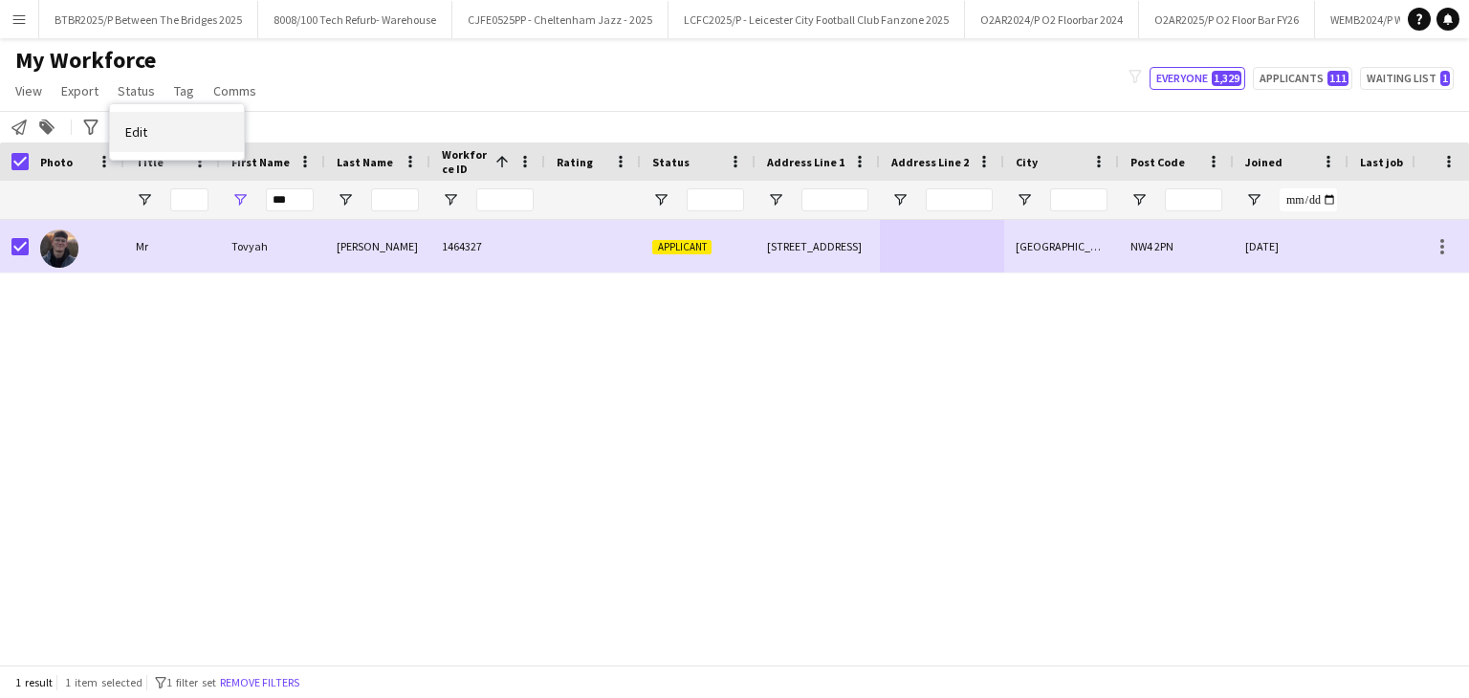
click at [156, 128] on link "Edit" at bounding box center [177, 132] width 134 height 40
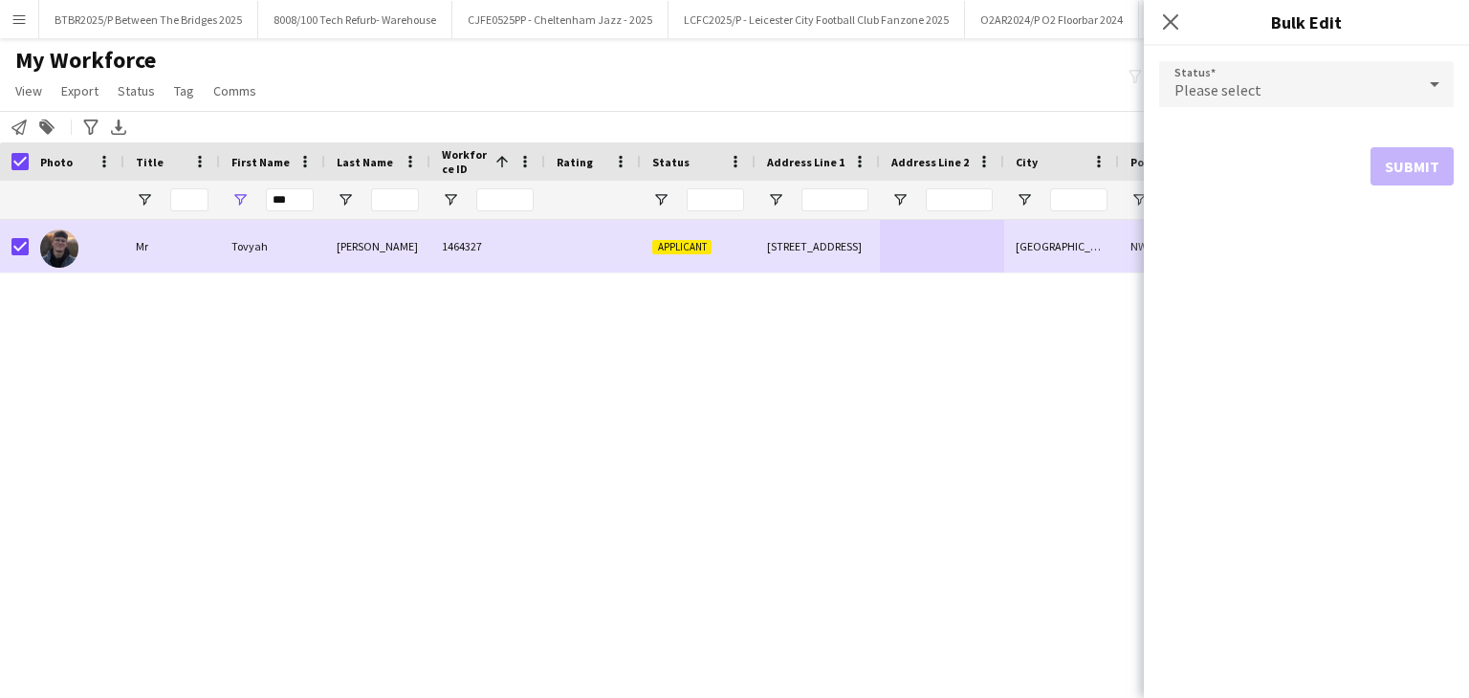
click at [1245, 104] on div "Please select" at bounding box center [1287, 84] width 256 height 46
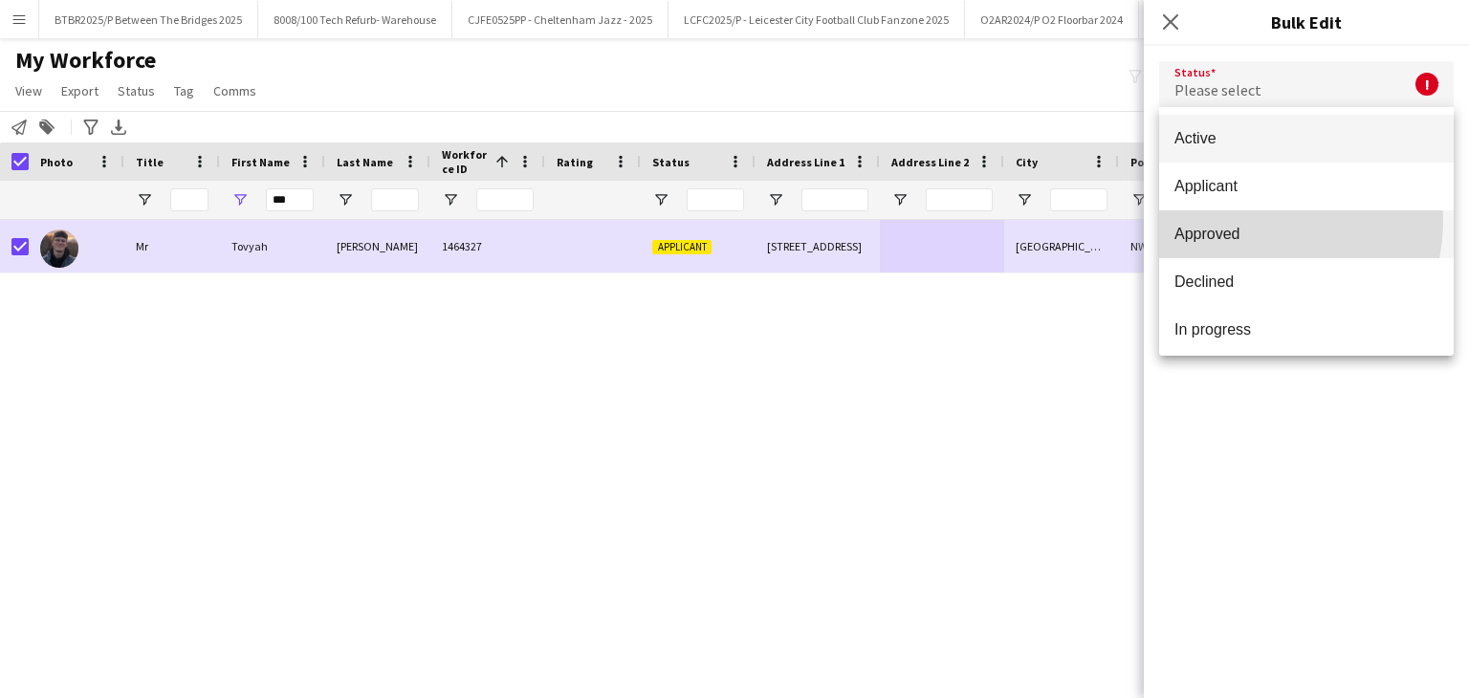
click at [1249, 220] on mat-option "Approved" at bounding box center [1306, 234] width 295 height 48
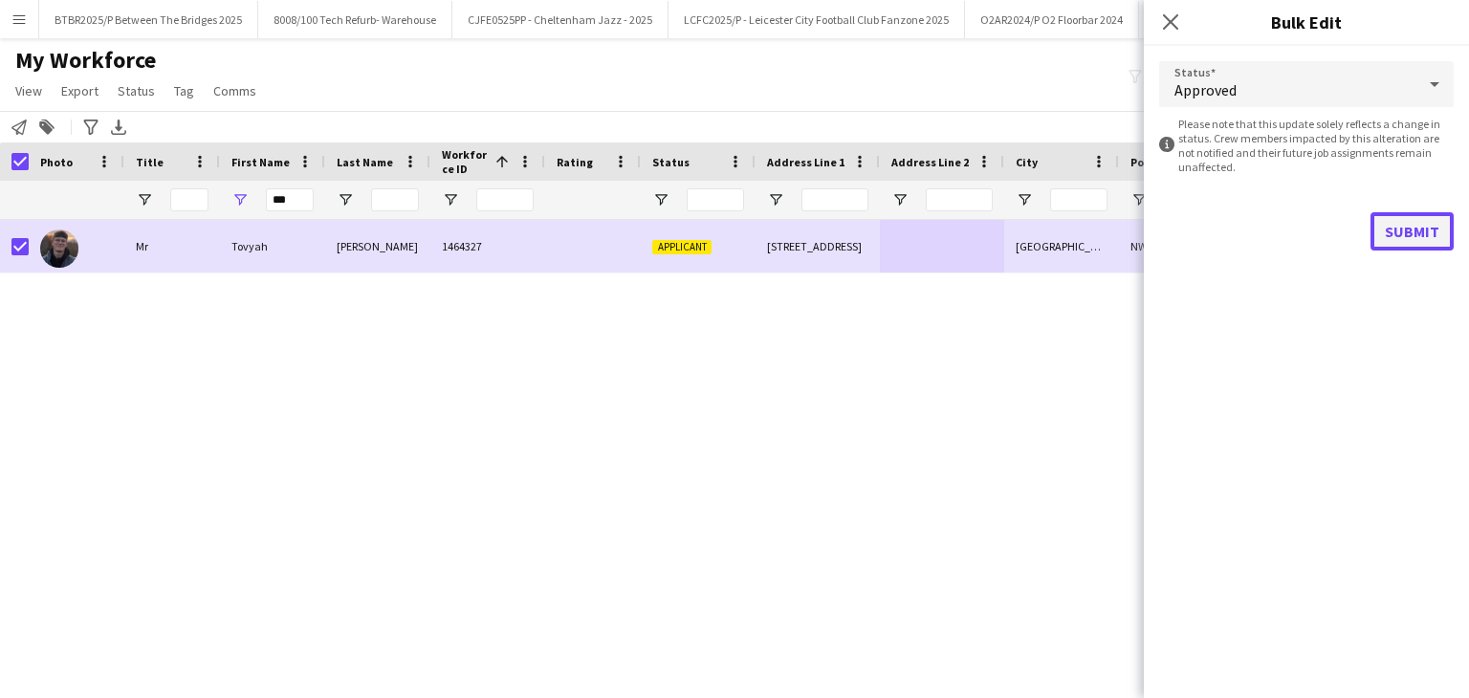
click at [1414, 233] on button "Submit" at bounding box center [1412, 231] width 83 height 38
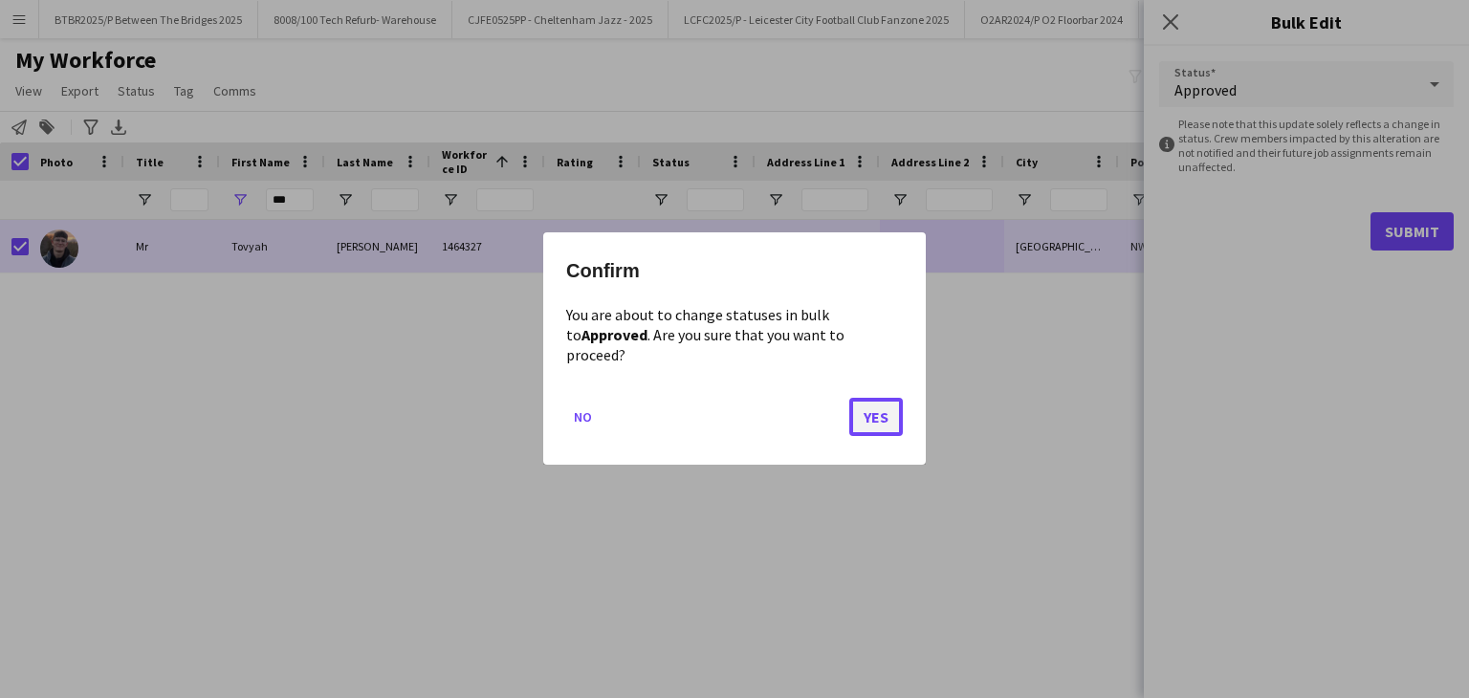
click at [885, 409] on button "Yes" at bounding box center [876, 418] width 54 height 38
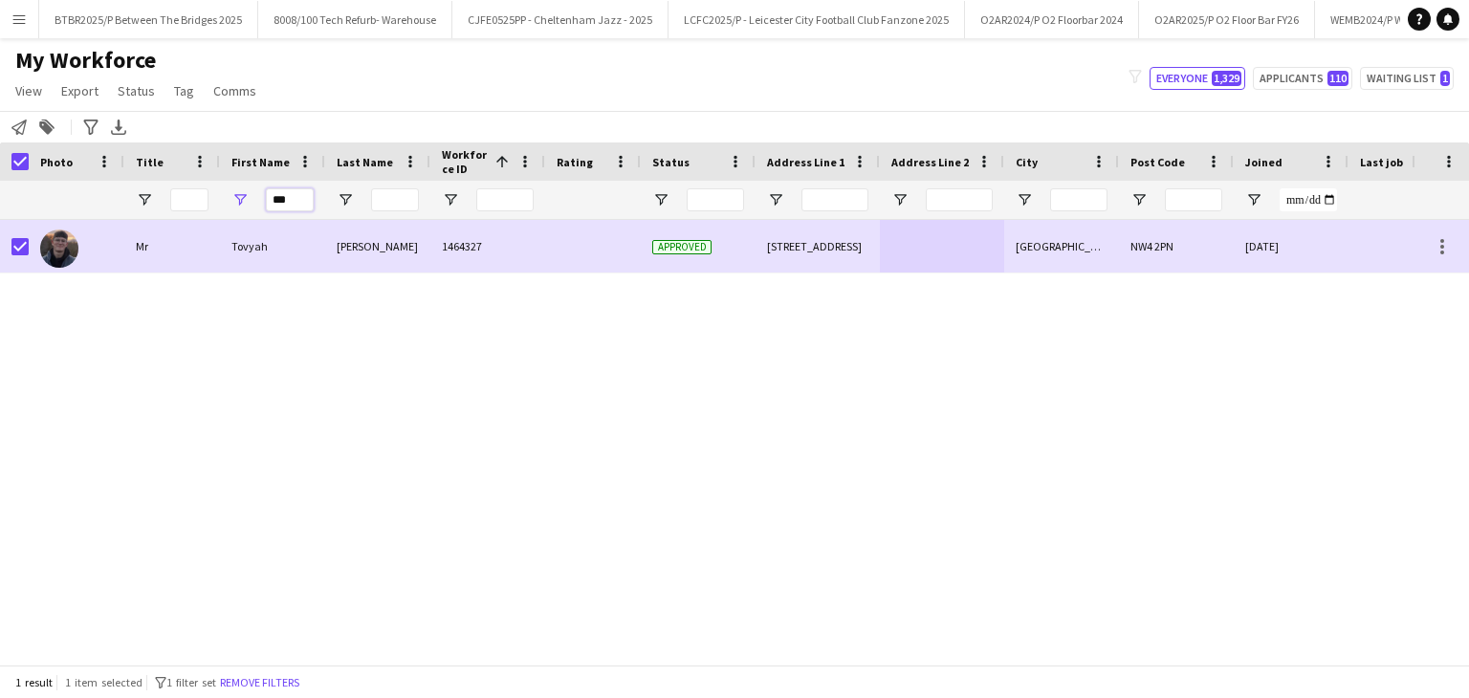
click at [274, 200] on input "***" at bounding box center [290, 199] width 48 height 23
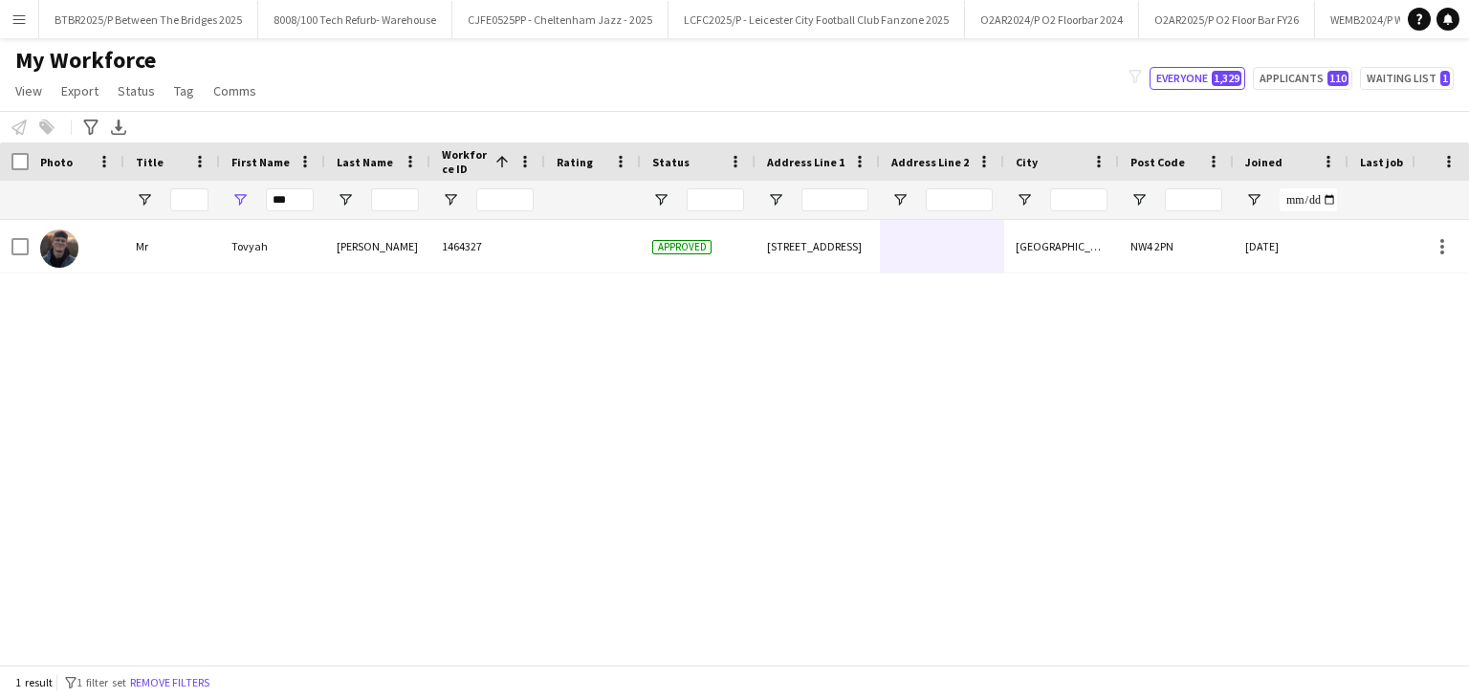
drag, startPoint x: 314, startPoint y: 198, endPoint x: 273, endPoint y: 198, distance: 41.1
click at [273, 198] on div "***" at bounding box center [272, 200] width 105 height 38
click at [304, 194] on input "***" at bounding box center [290, 199] width 48 height 23
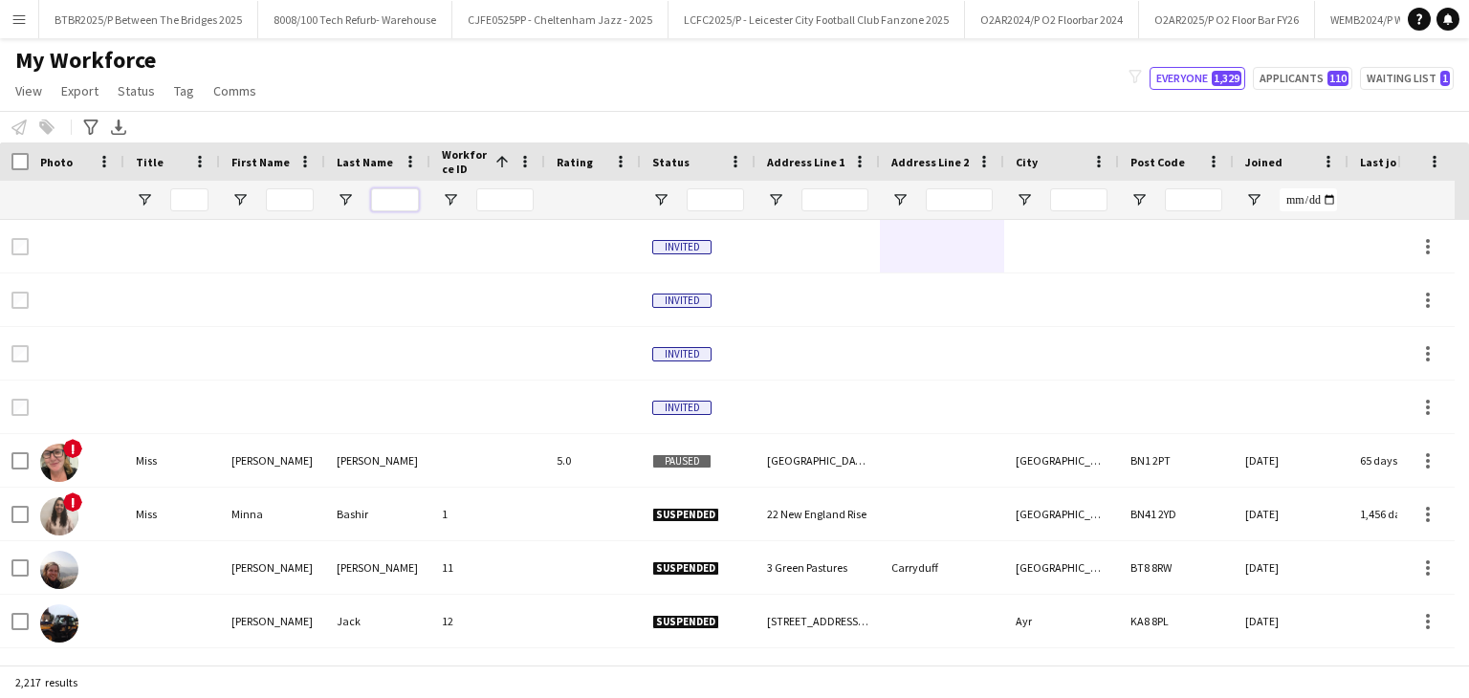
click at [389, 204] on input "Last Name Filter Input" at bounding box center [395, 199] width 48 height 23
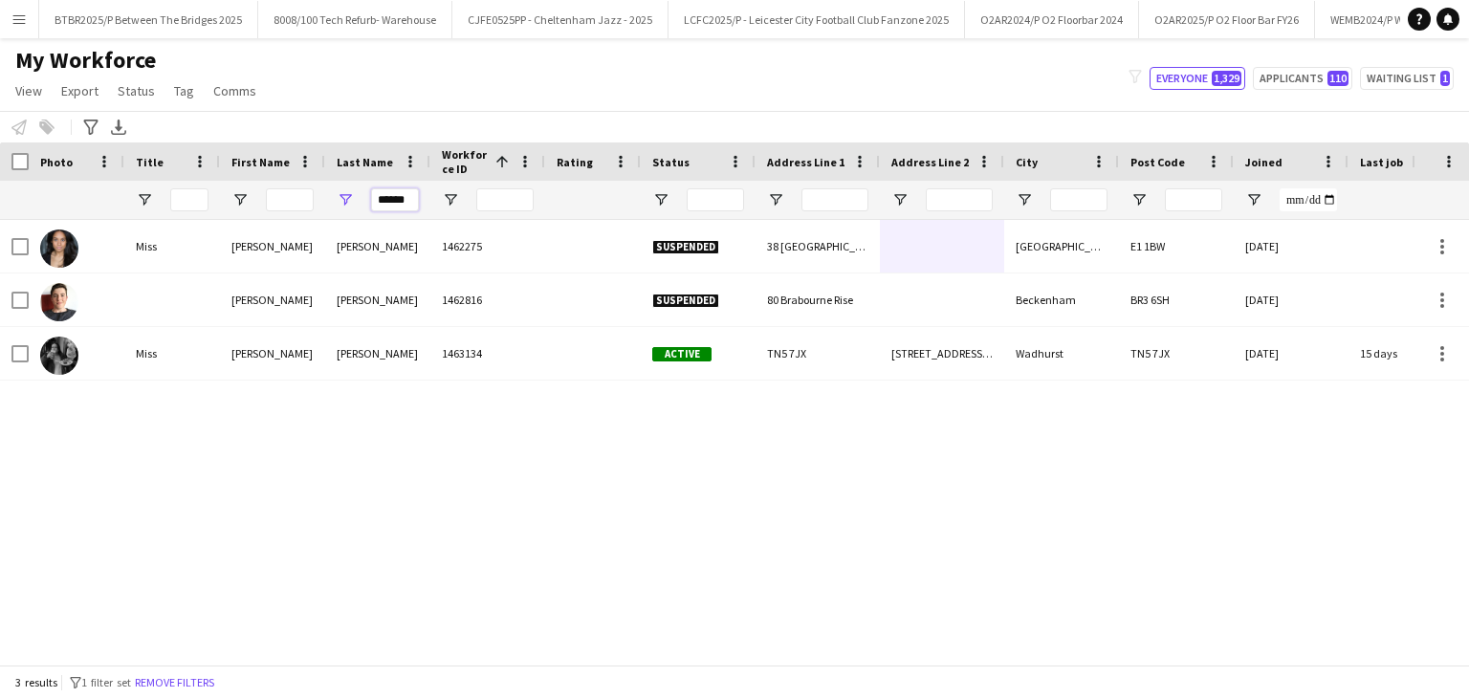
type input "******"
